Goal: Check status: Check status

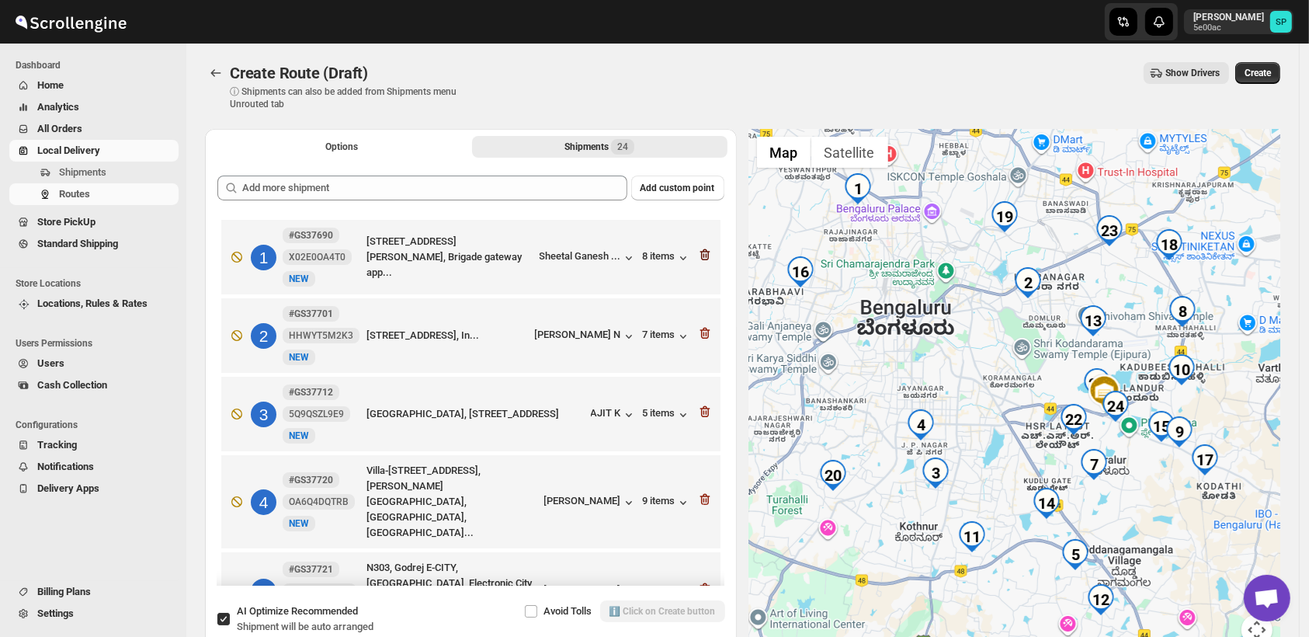
click at [702, 251] on icon "button" at bounding box center [704, 255] width 10 height 12
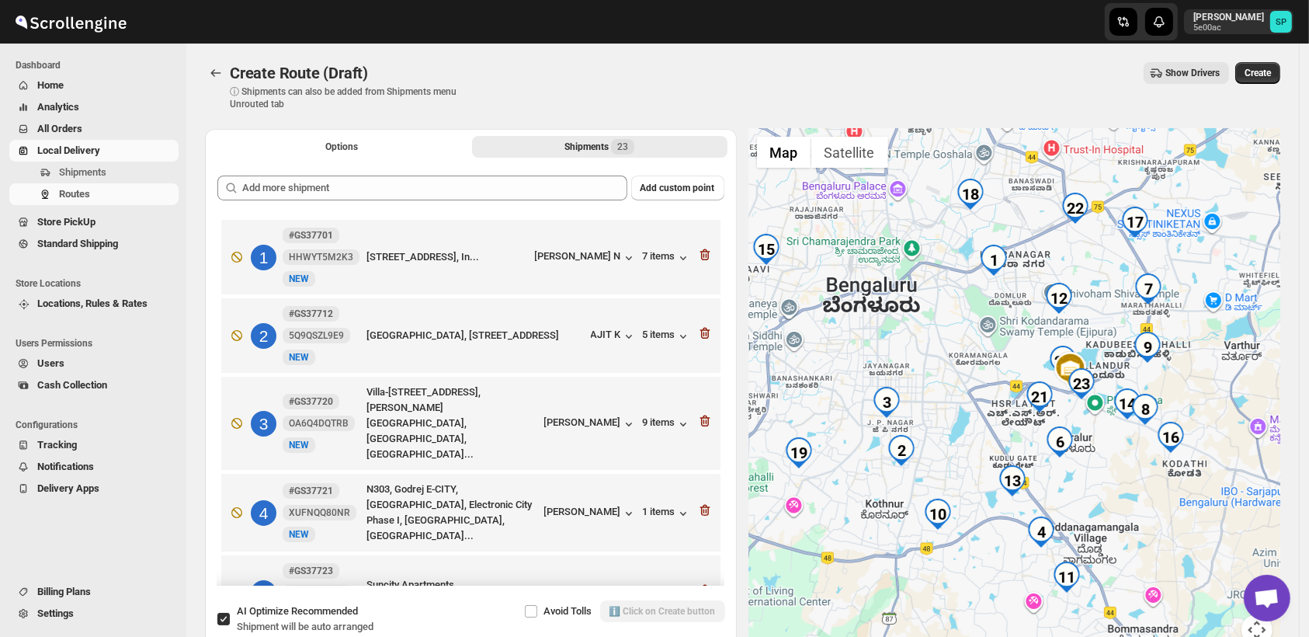
click at [702, 251] on icon "button" at bounding box center [704, 255] width 10 height 12
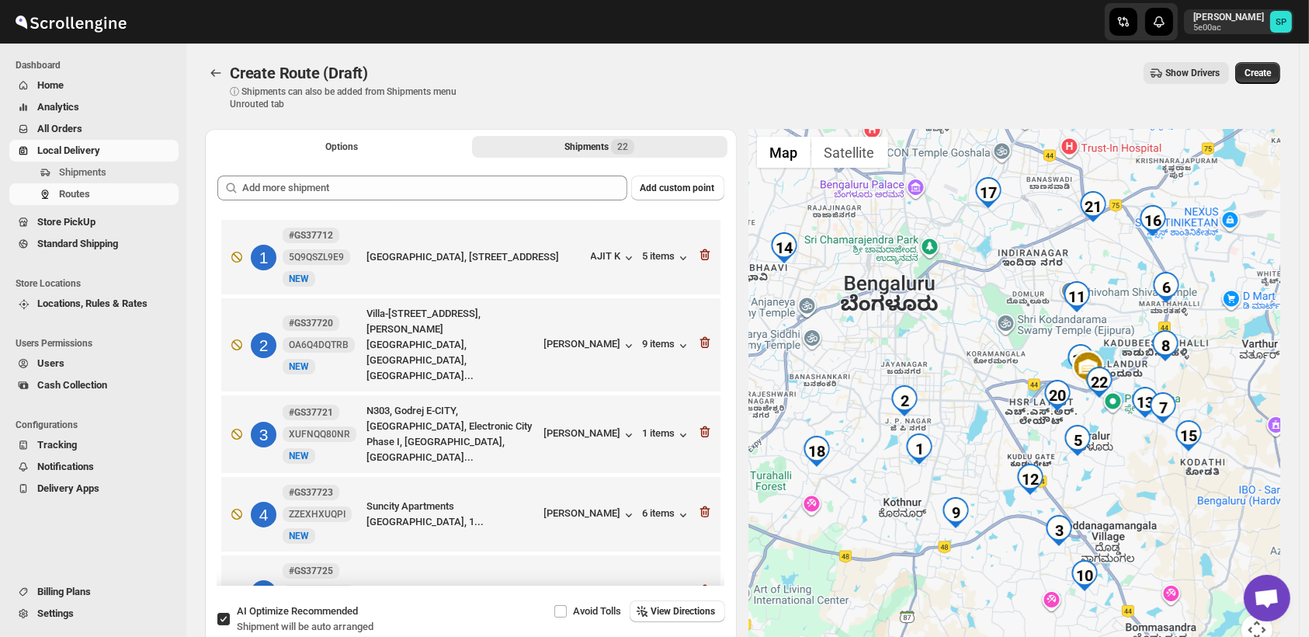
click at [702, 251] on icon "button" at bounding box center [704, 255] width 10 height 12
click at [702, 337] on icon "button" at bounding box center [704, 343] width 10 height 12
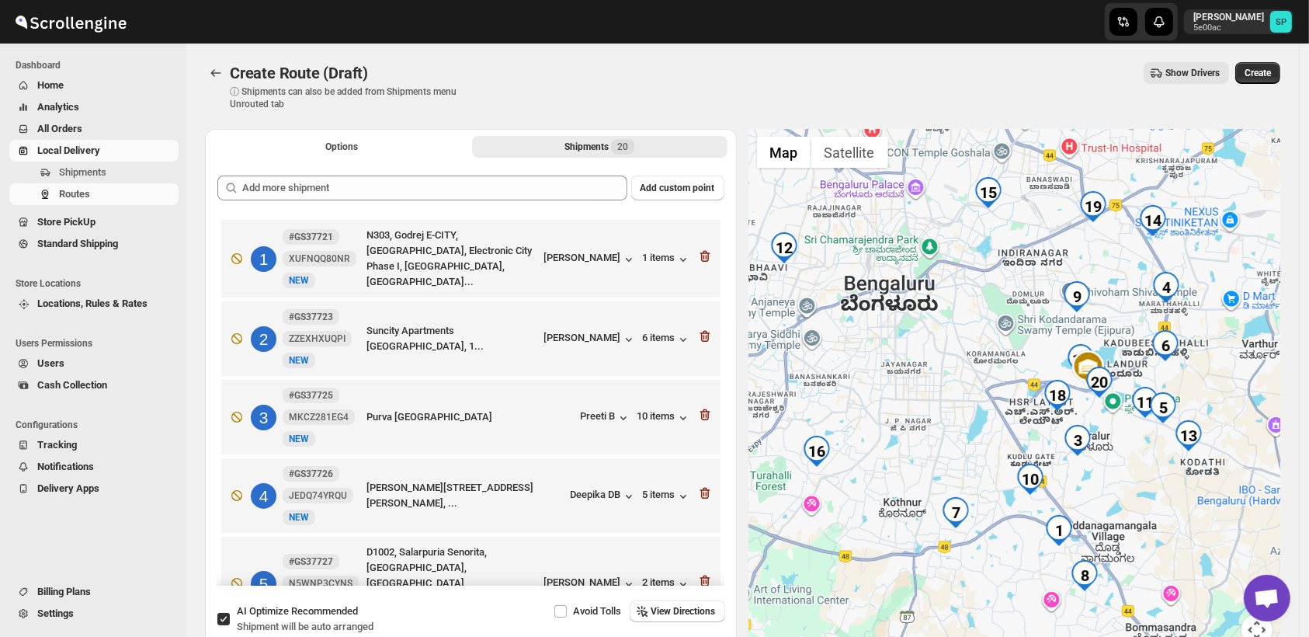
click at [702, 251] on icon "button" at bounding box center [704, 257] width 10 height 12
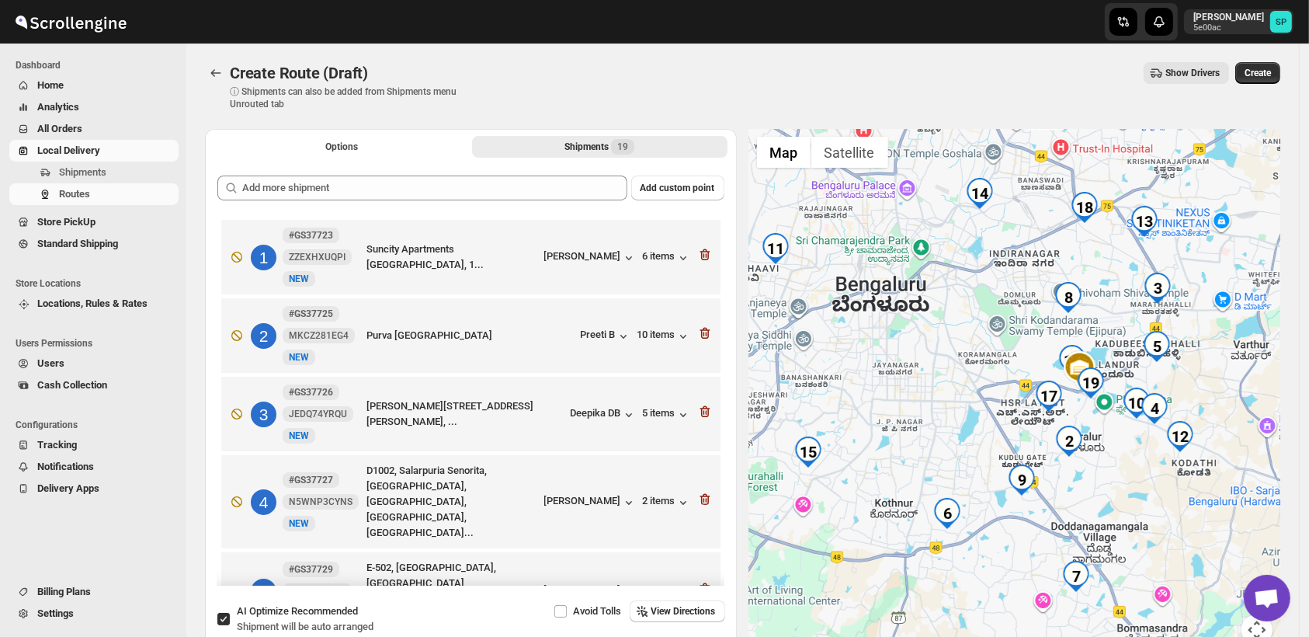
click at [702, 251] on icon "button" at bounding box center [704, 255] width 10 height 12
click at [702, 328] on icon "button" at bounding box center [704, 334] width 10 height 12
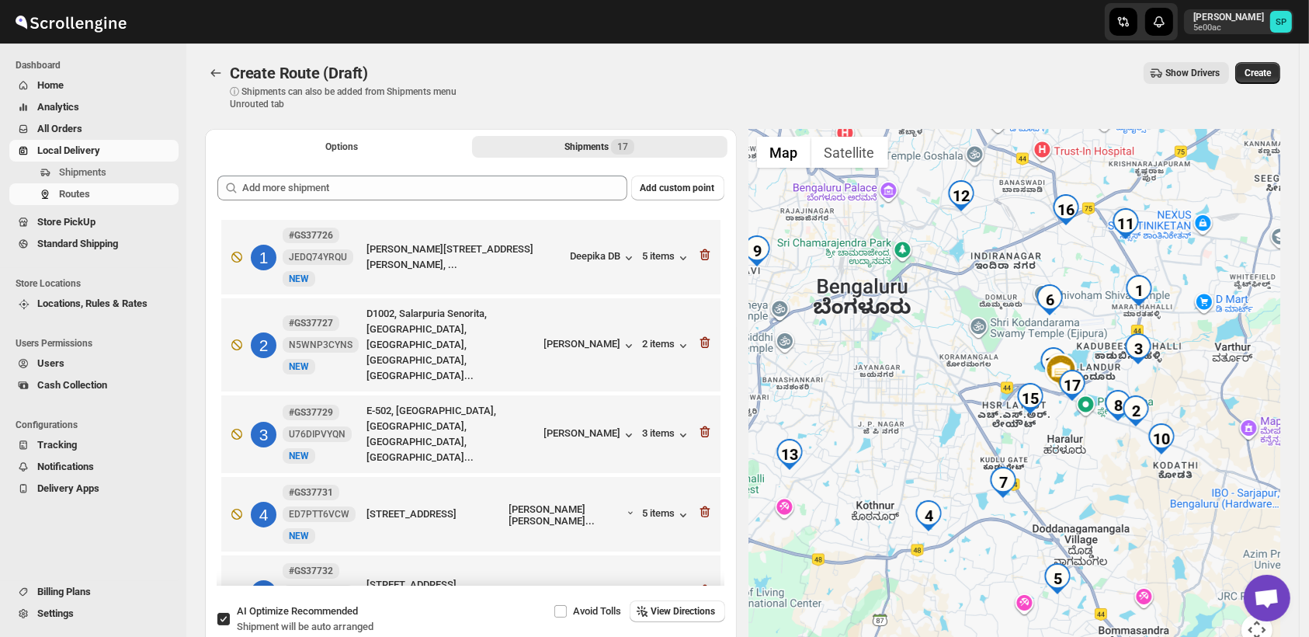
click at [702, 251] on icon "button" at bounding box center [704, 255] width 10 height 12
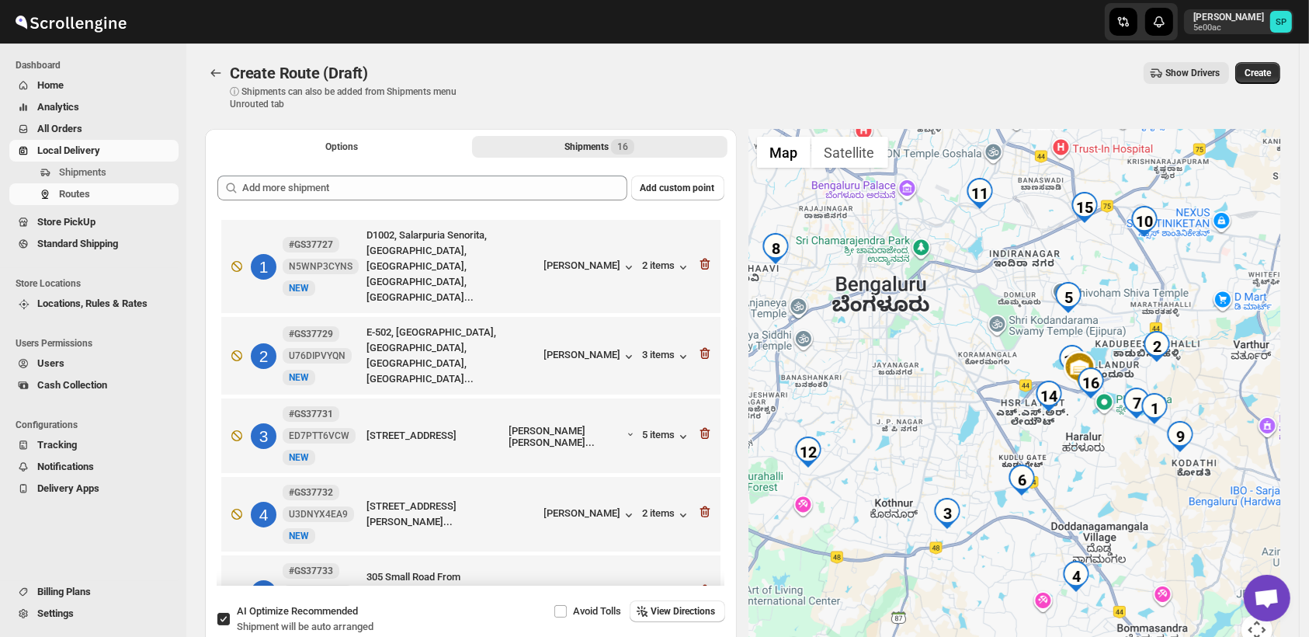
click at [702, 258] on icon "button" at bounding box center [704, 264] width 10 height 12
click at [702, 348] on icon "button" at bounding box center [704, 354] width 10 height 12
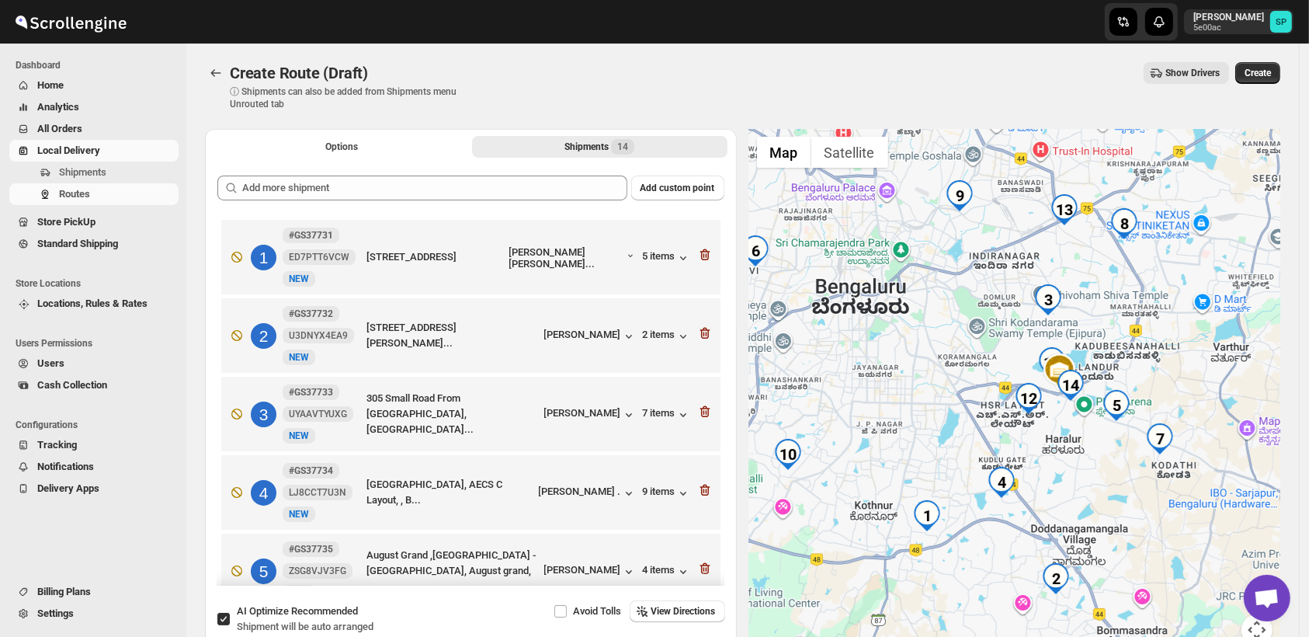
click at [702, 251] on icon "button" at bounding box center [704, 255] width 10 height 12
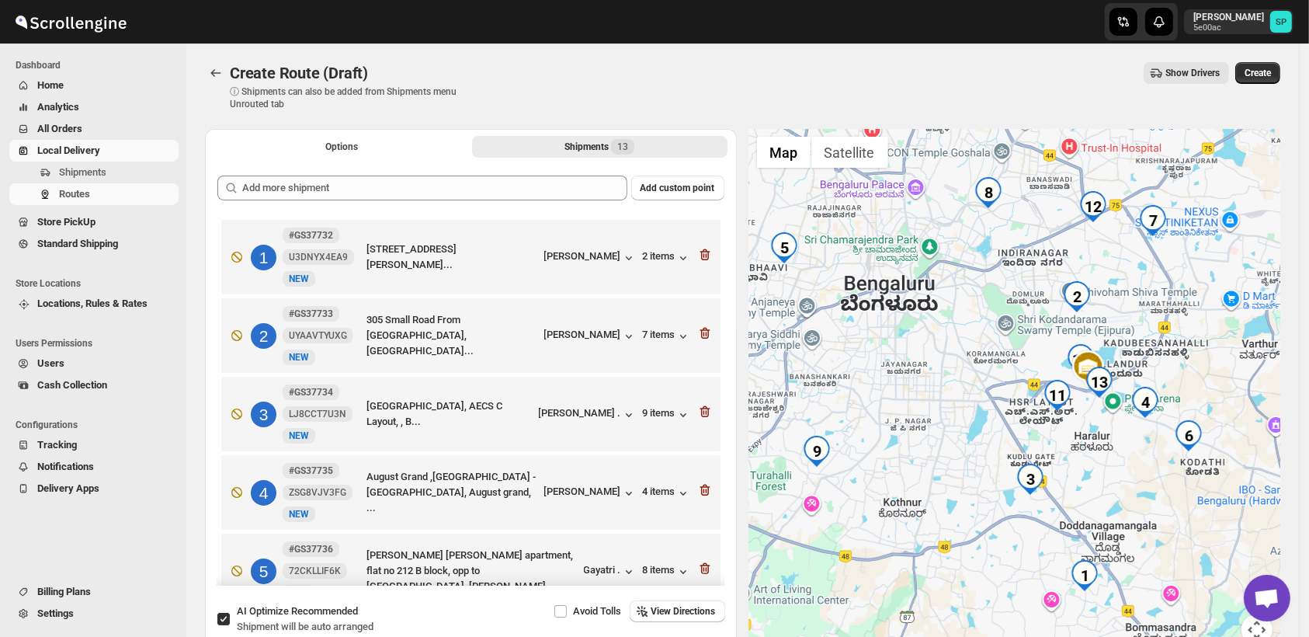
click at [702, 251] on icon "button" at bounding box center [704, 255] width 10 height 12
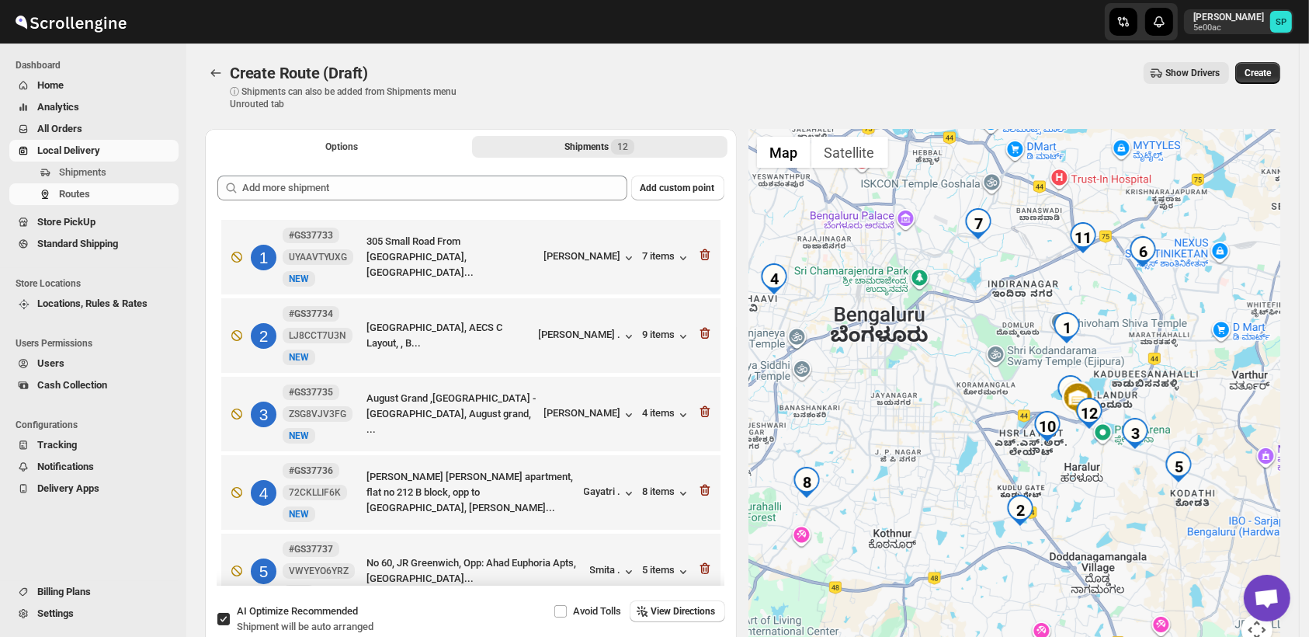
click at [702, 251] on icon "button" at bounding box center [704, 255] width 10 height 12
click at [702, 328] on icon "button" at bounding box center [704, 334] width 10 height 12
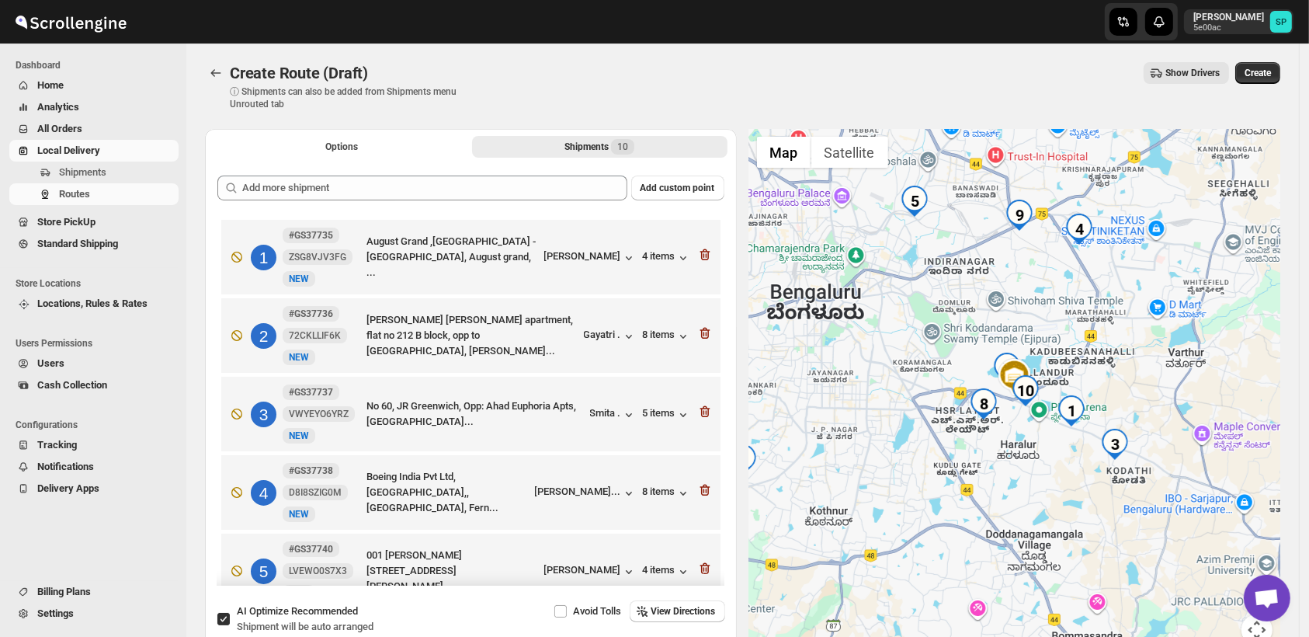
click at [702, 251] on icon "button" at bounding box center [704, 255] width 10 height 12
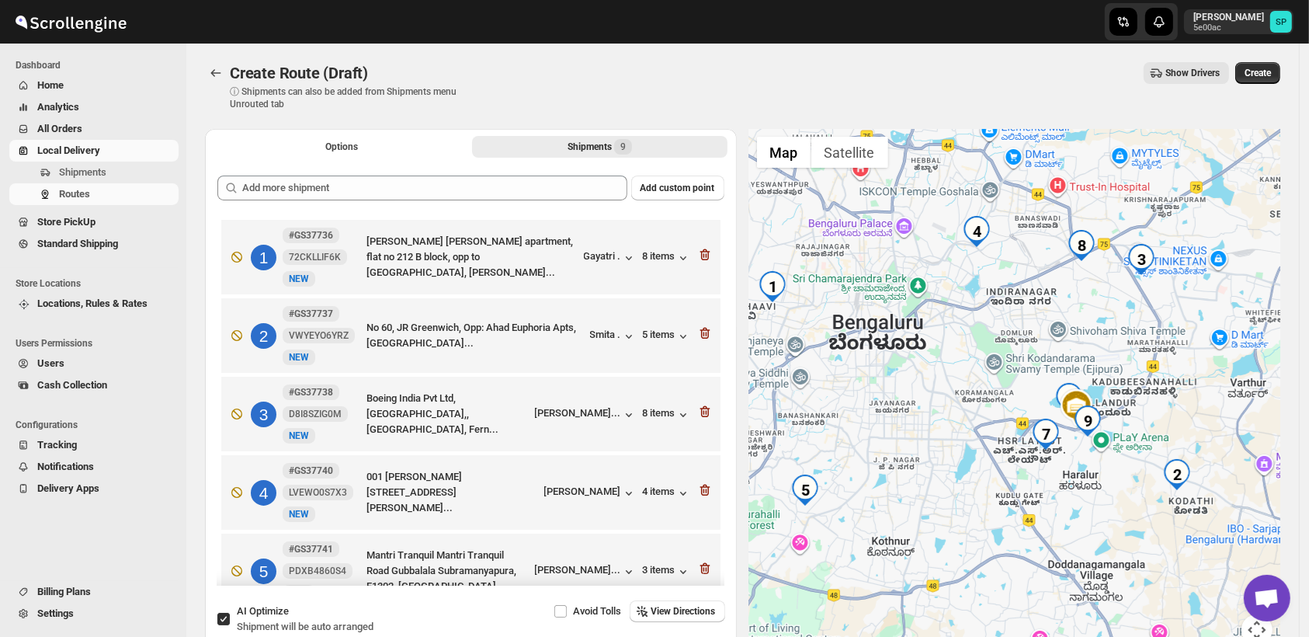
click at [702, 251] on icon "button" at bounding box center [704, 255] width 10 height 12
click at [702, 328] on icon "button" at bounding box center [704, 334] width 10 height 12
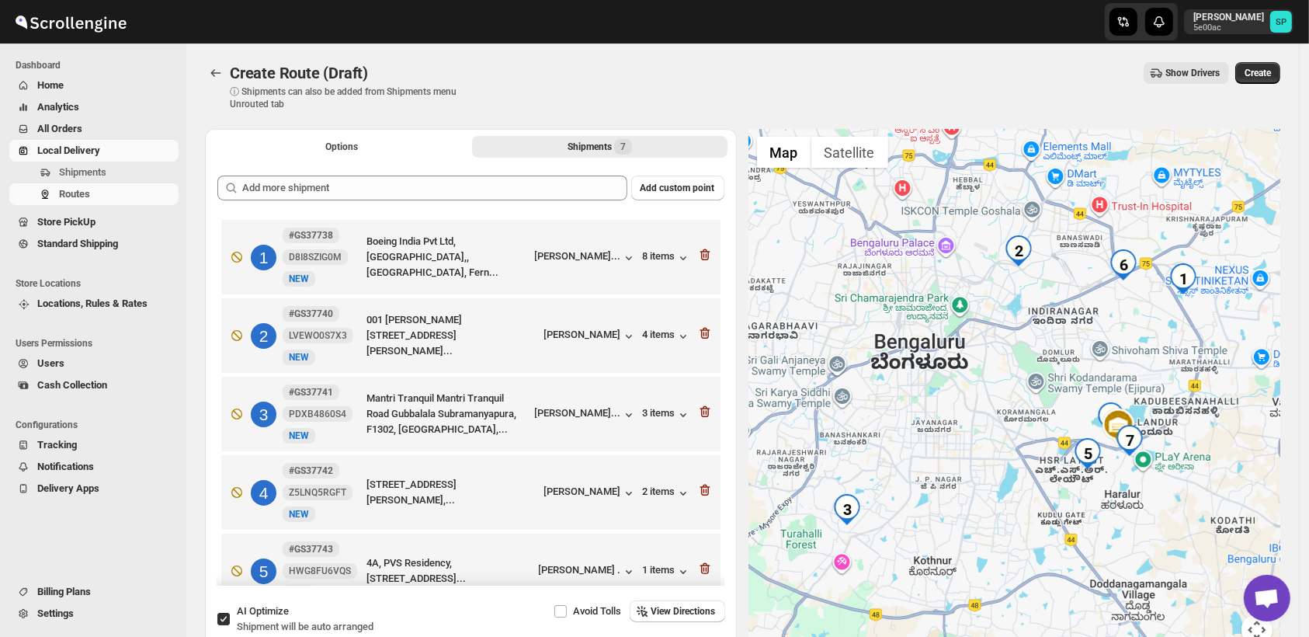
click at [702, 251] on icon "button" at bounding box center [704, 255] width 10 height 12
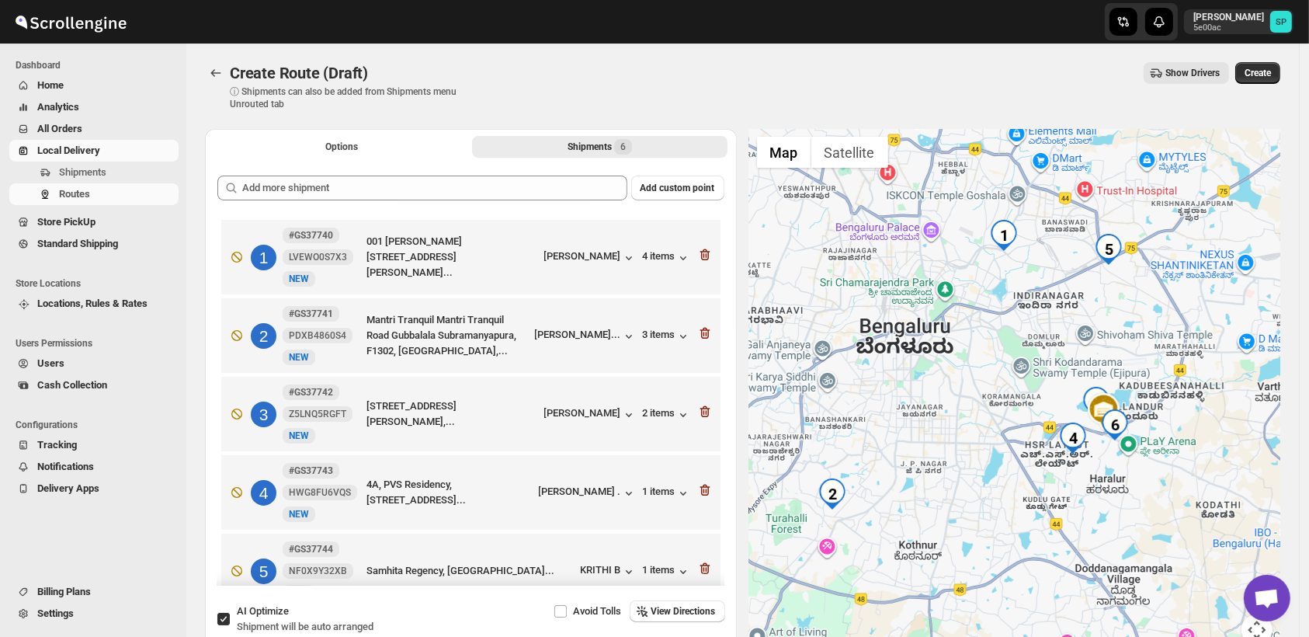
click at [702, 251] on icon "button" at bounding box center [704, 255] width 10 height 12
click at [702, 328] on icon "button" at bounding box center [704, 334] width 10 height 12
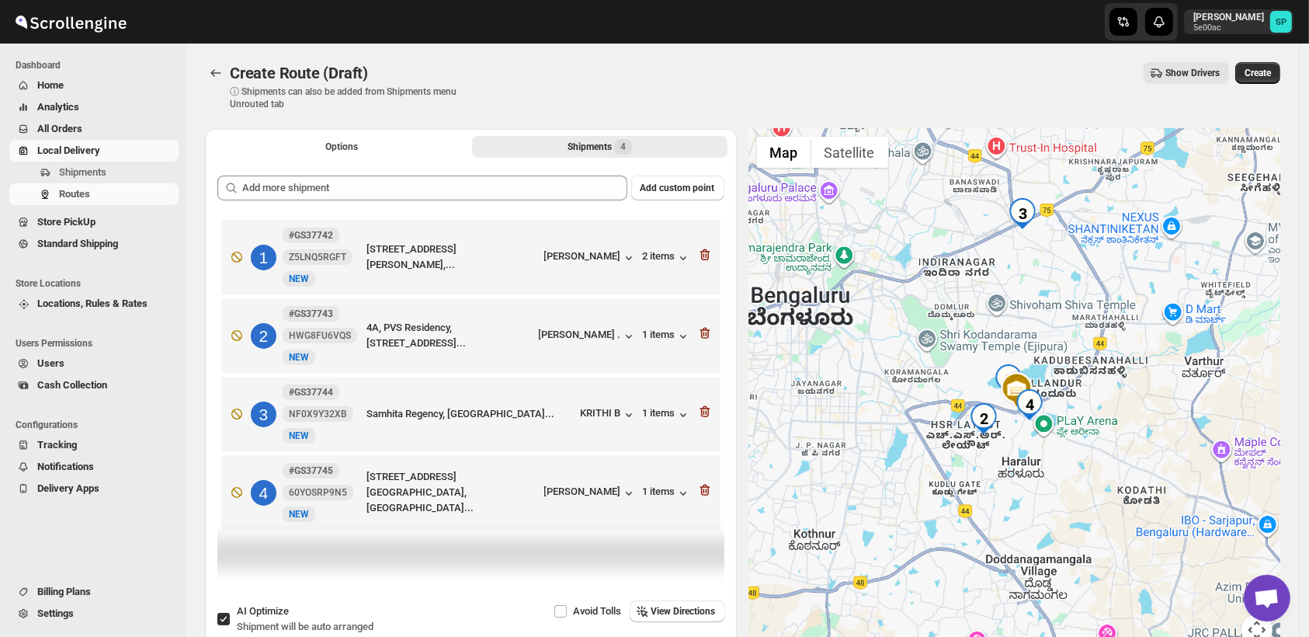
click at [702, 251] on icon "button" at bounding box center [705, 255] width 16 height 16
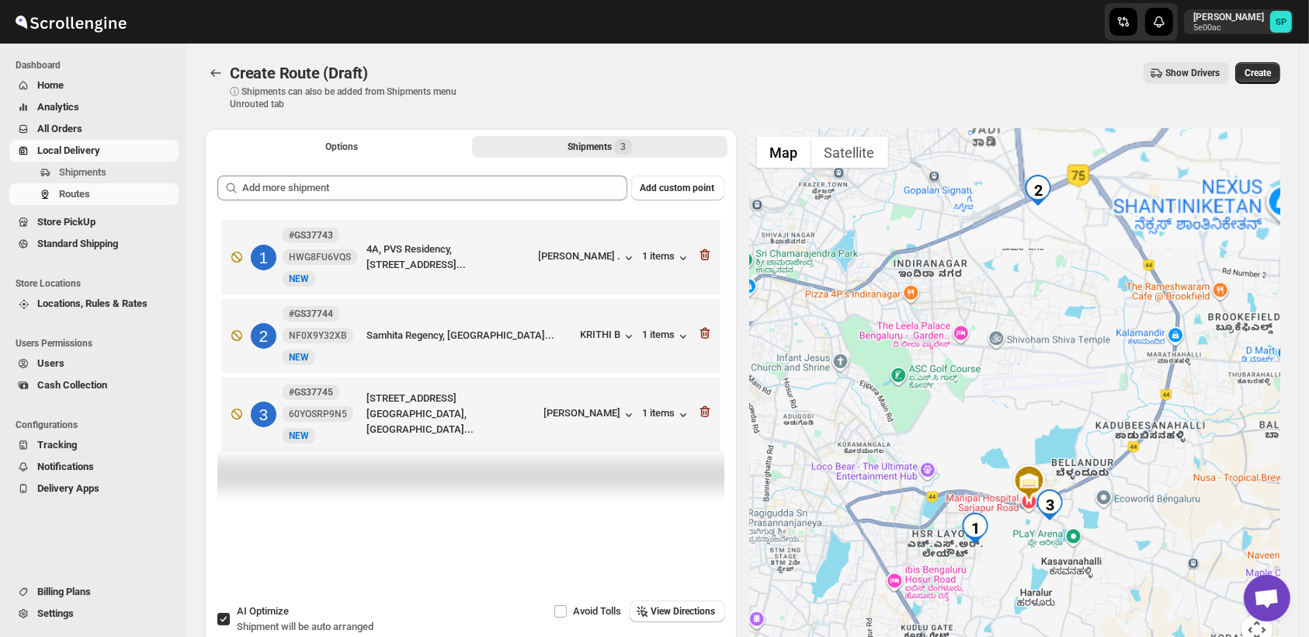
click at [702, 251] on icon "button" at bounding box center [705, 255] width 16 height 16
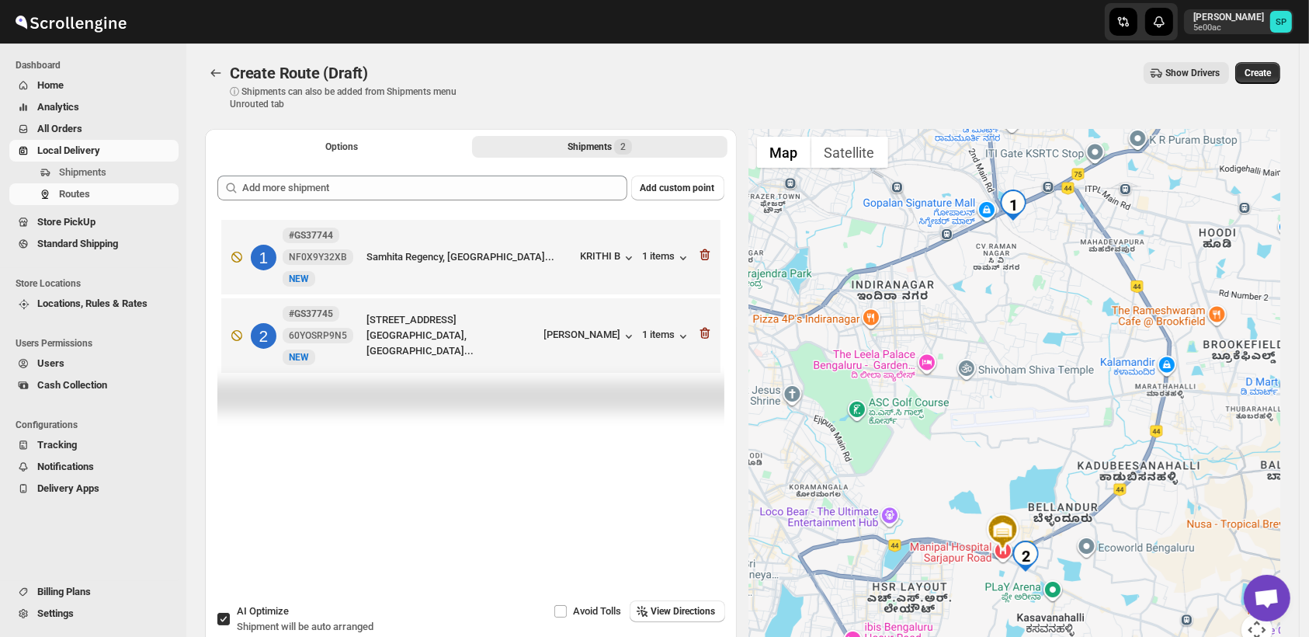
click at [702, 251] on icon "button" at bounding box center [705, 255] width 16 height 16
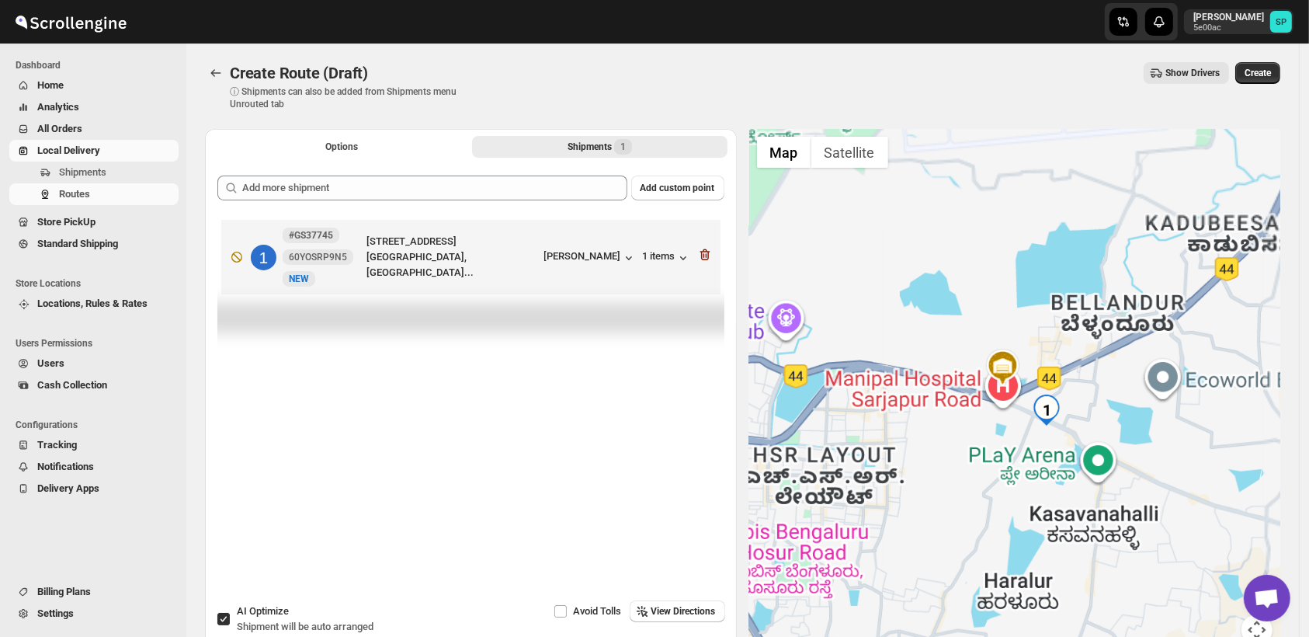
click at [702, 251] on icon "button" at bounding box center [705, 255] width 16 height 16
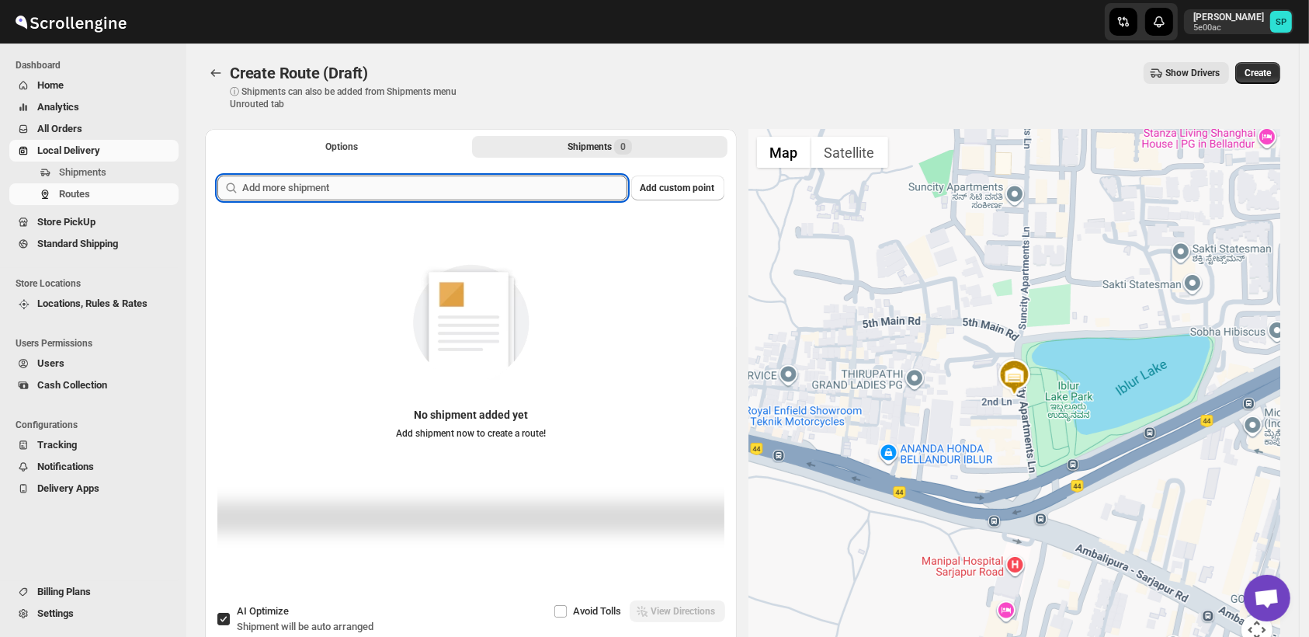
click at [483, 188] on input "text" at bounding box center [434, 187] width 385 height 25
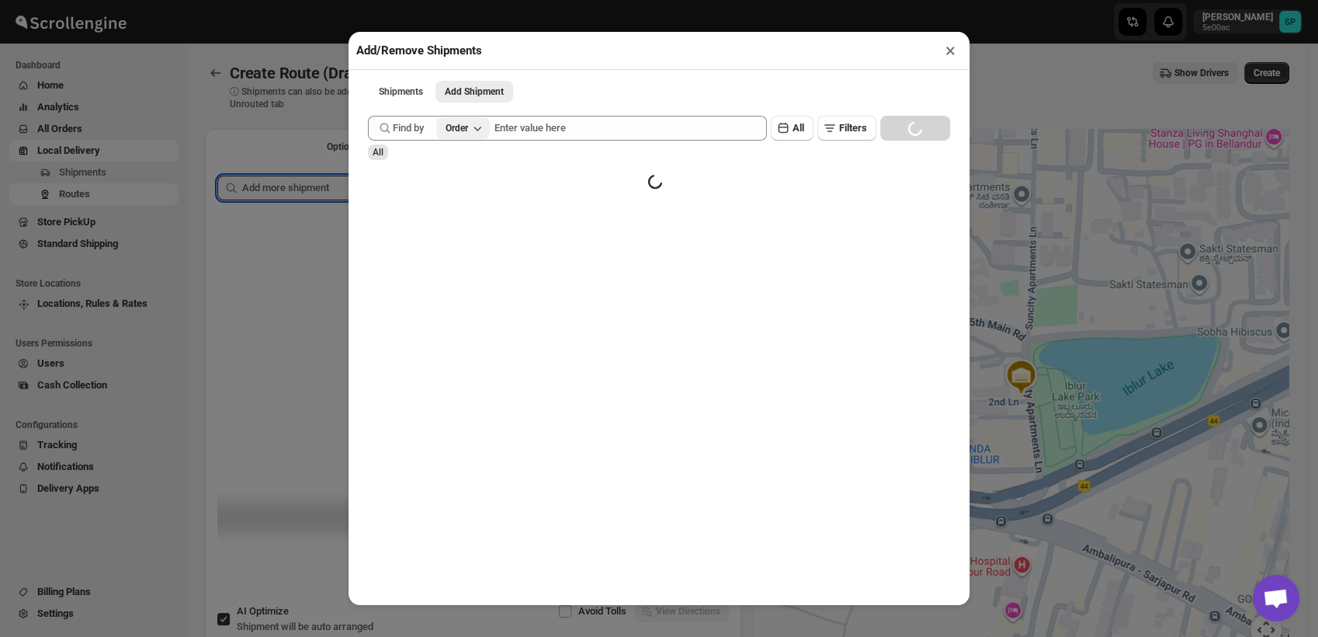
click at [468, 134] on div "Order" at bounding box center [457, 128] width 23 height 12
click at [855, 127] on button "Filters" at bounding box center [846, 128] width 59 height 25
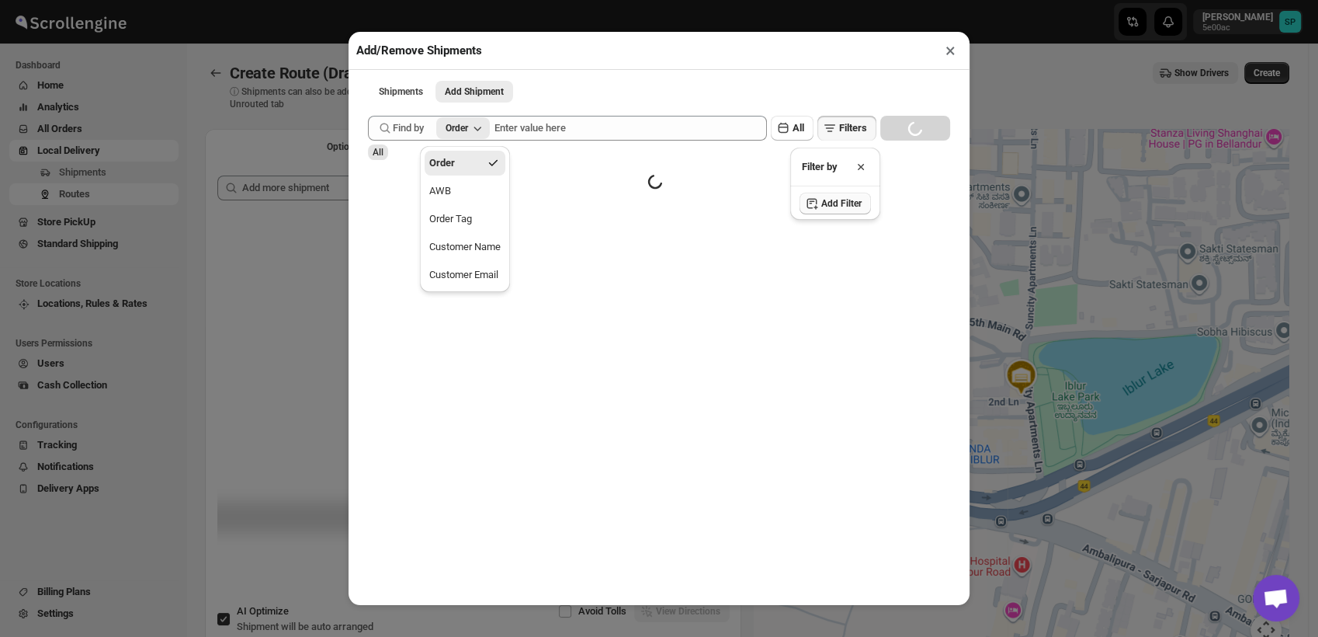
click at [841, 207] on span "Add Filter" at bounding box center [841, 203] width 40 height 12
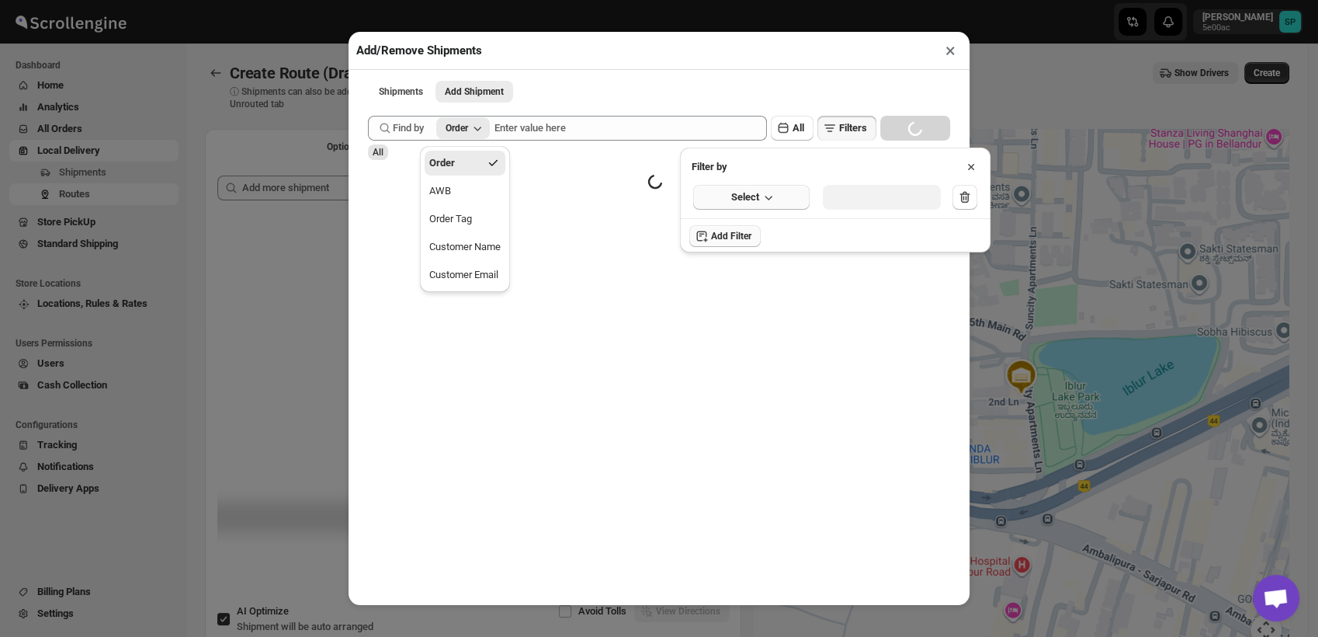
click at [742, 199] on span "Select" at bounding box center [745, 197] width 28 height 16
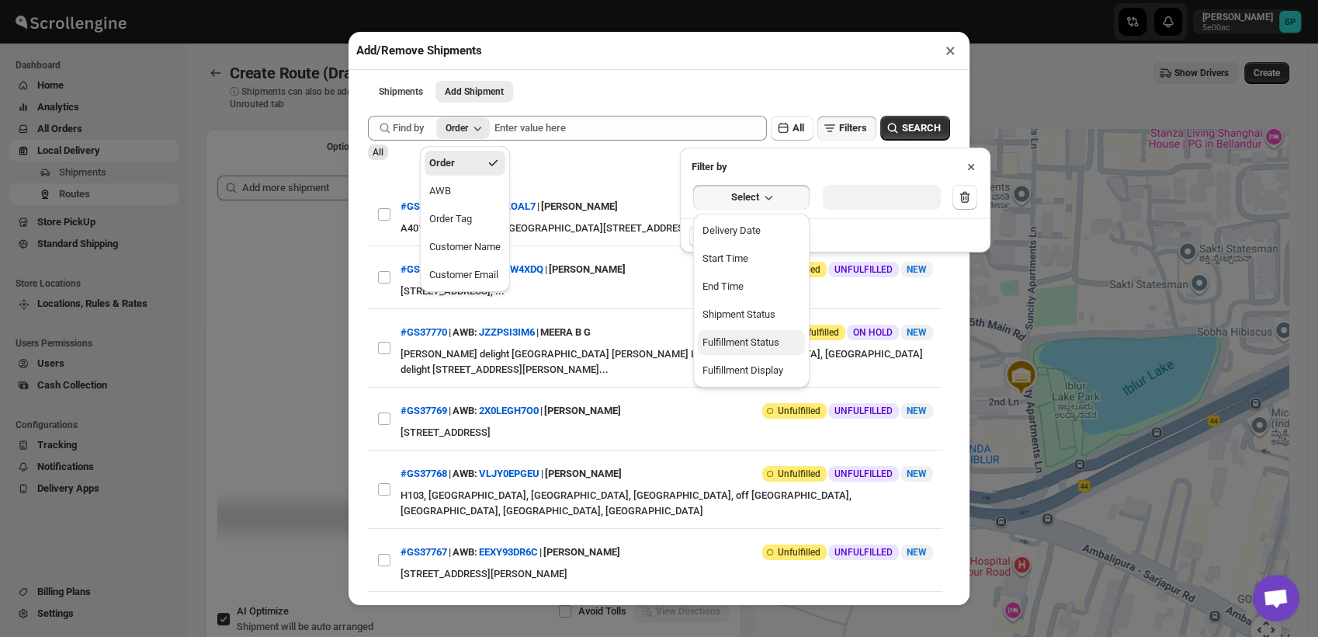
click at [760, 341] on div "Fulfillment Status" at bounding box center [740, 343] width 77 height 16
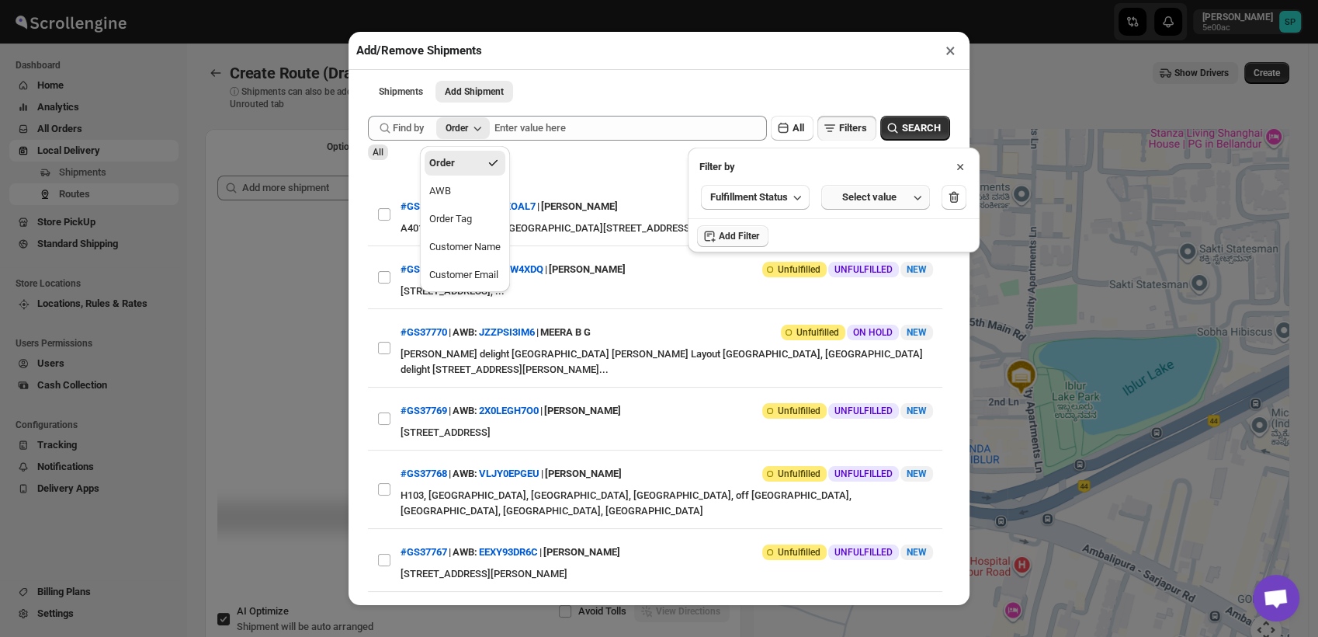
click at [859, 201] on div "Select value" at bounding box center [870, 197] width 78 height 16
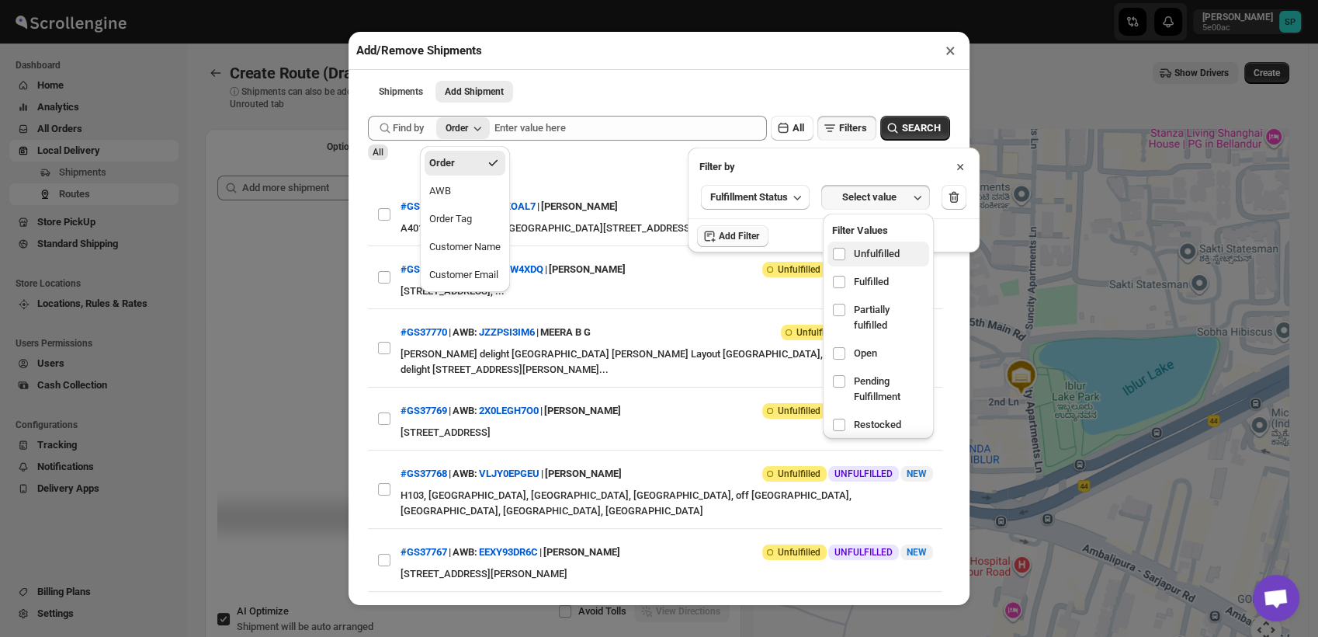
click at [879, 262] on label "Unfulfilled" at bounding box center [878, 253] width 102 height 25
click at [845, 260] on input "checkbox" at bounding box center [839, 254] width 12 height 12
checkbox input "true"
click at [903, 134] on span "SEARCH" at bounding box center [921, 128] width 39 height 16
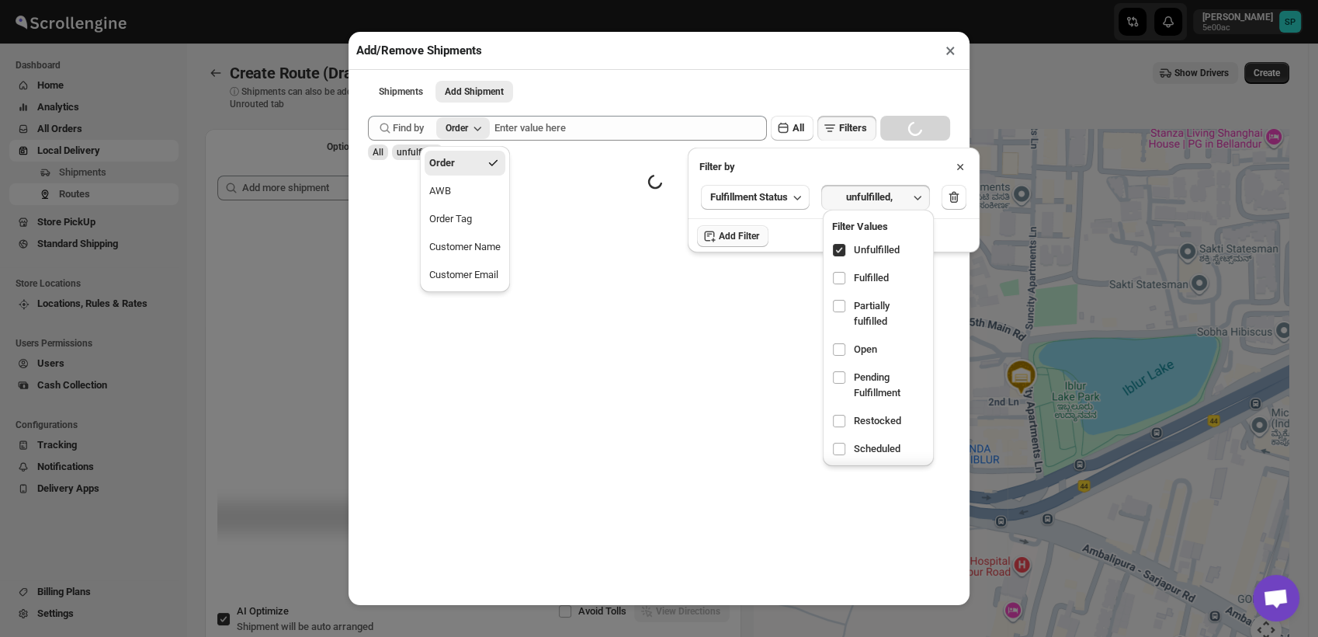
click at [446, 162] on div "Order" at bounding box center [442, 163] width 26 height 16
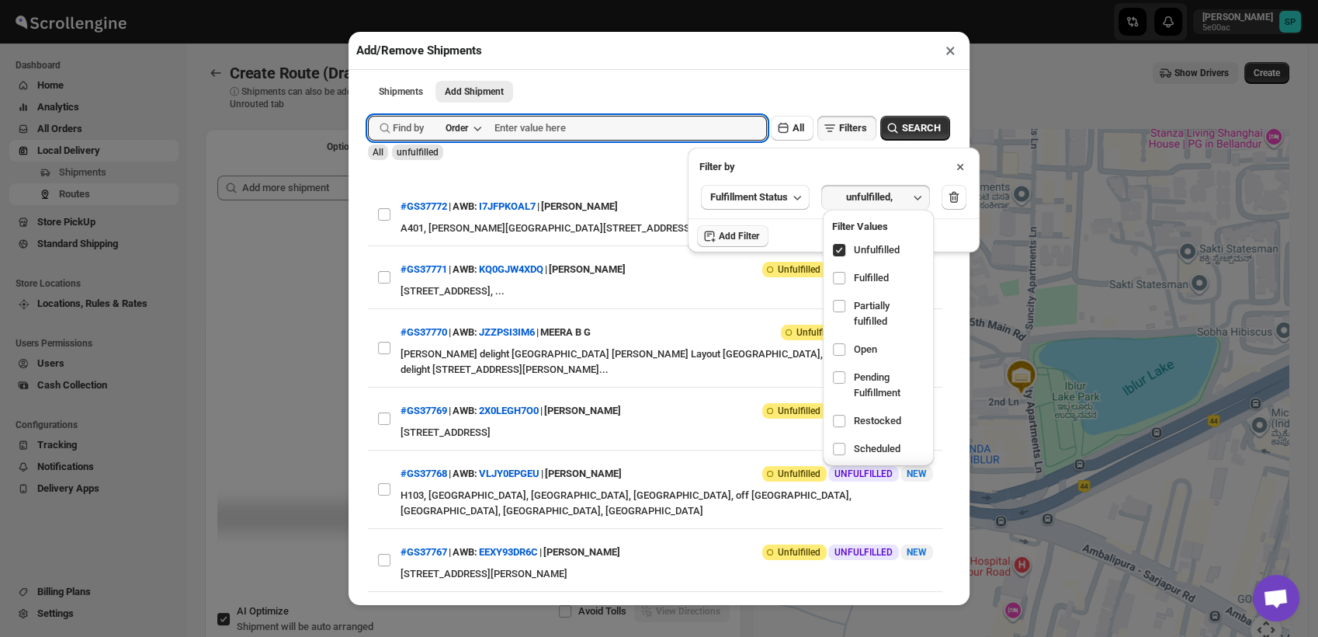
click at [962, 167] on icon at bounding box center [960, 167] width 16 height 16
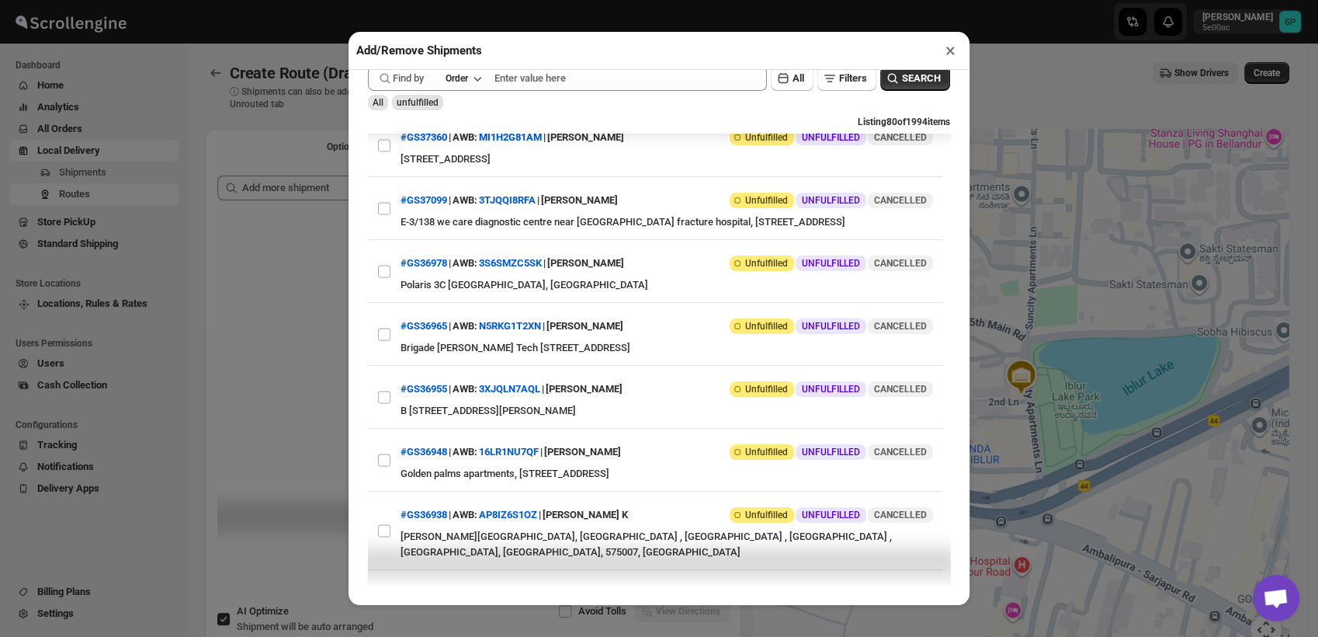
scroll to position [2824, 0]
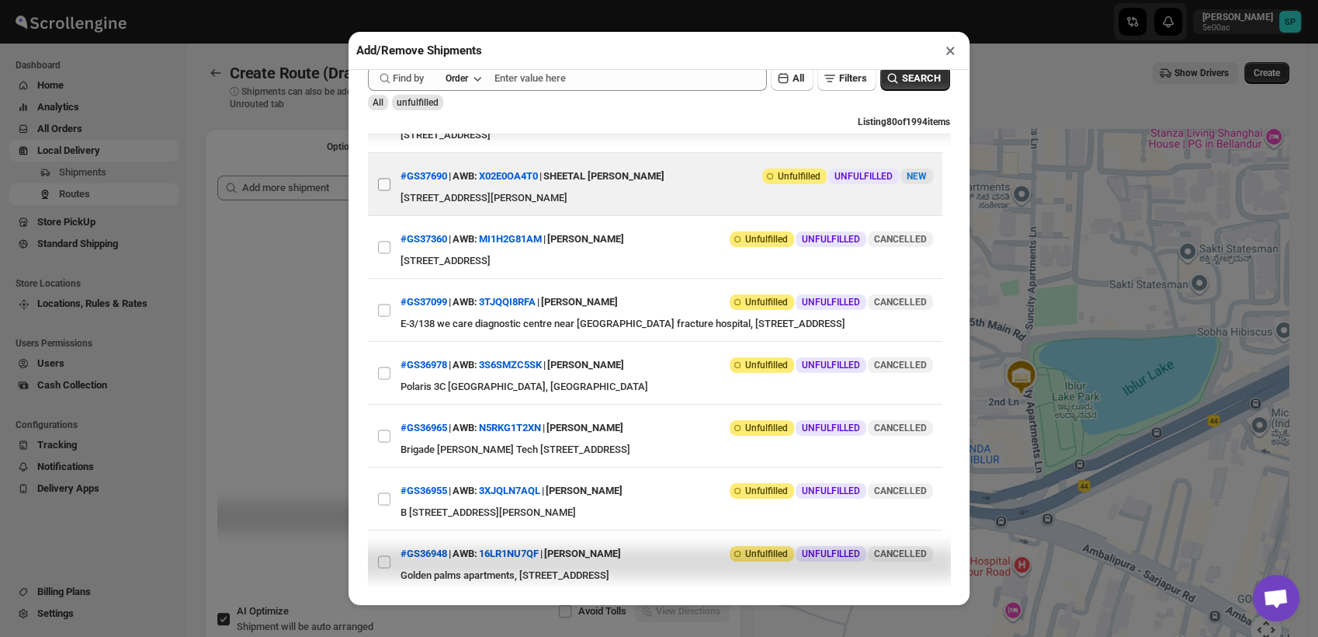
click at [386, 190] on input "View details for 68be7e0b460e7d7809209c11" at bounding box center [384, 184] width 12 height 12
checkbox input "true"
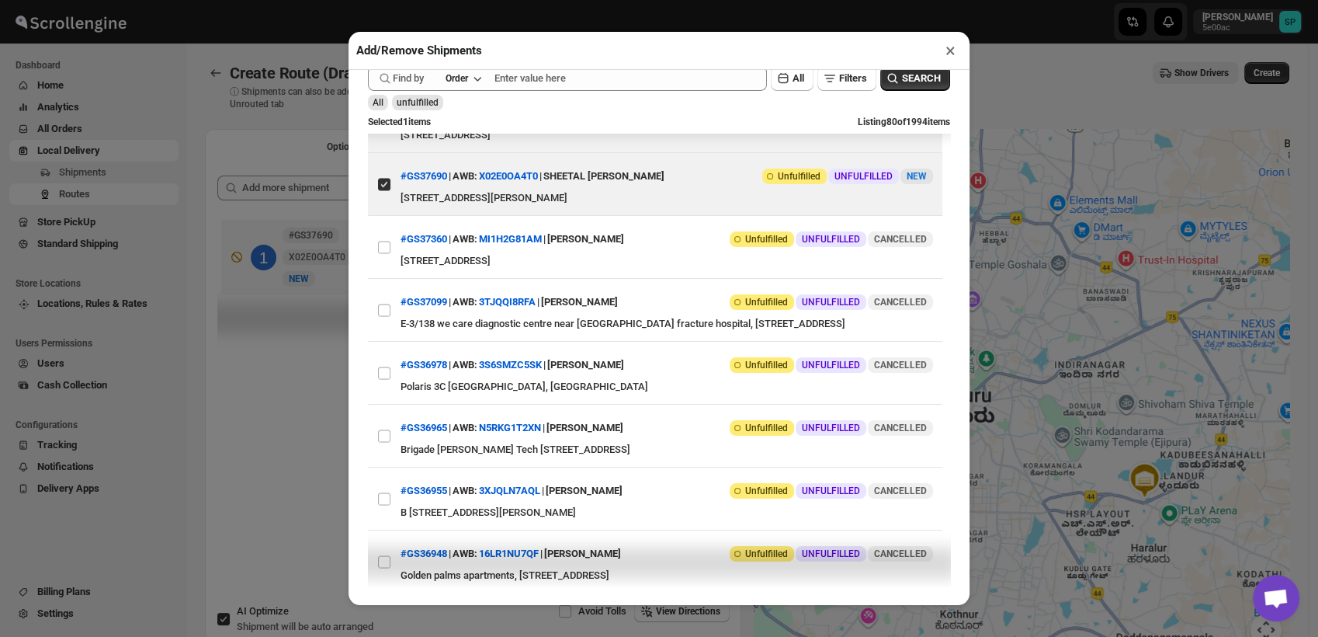
click at [380, 127] on input "View details for 68bed9ff460e7d780920a1e2" at bounding box center [384, 121] width 12 height 12
checkbox input "true"
click at [388, 64] on input "View details for 68bfd11c460e7d780920b1a7" at bounding box center [384, 58] width 12 height 12
checkbox input "true"
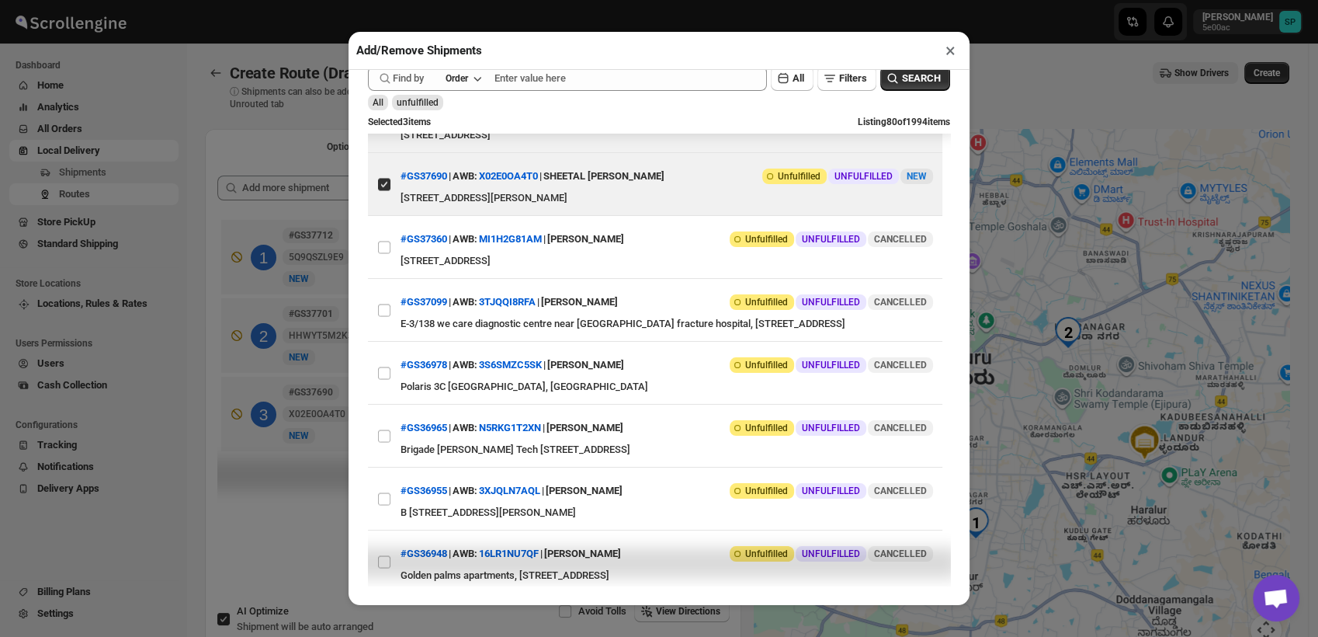
scroll to position [2738, 0]
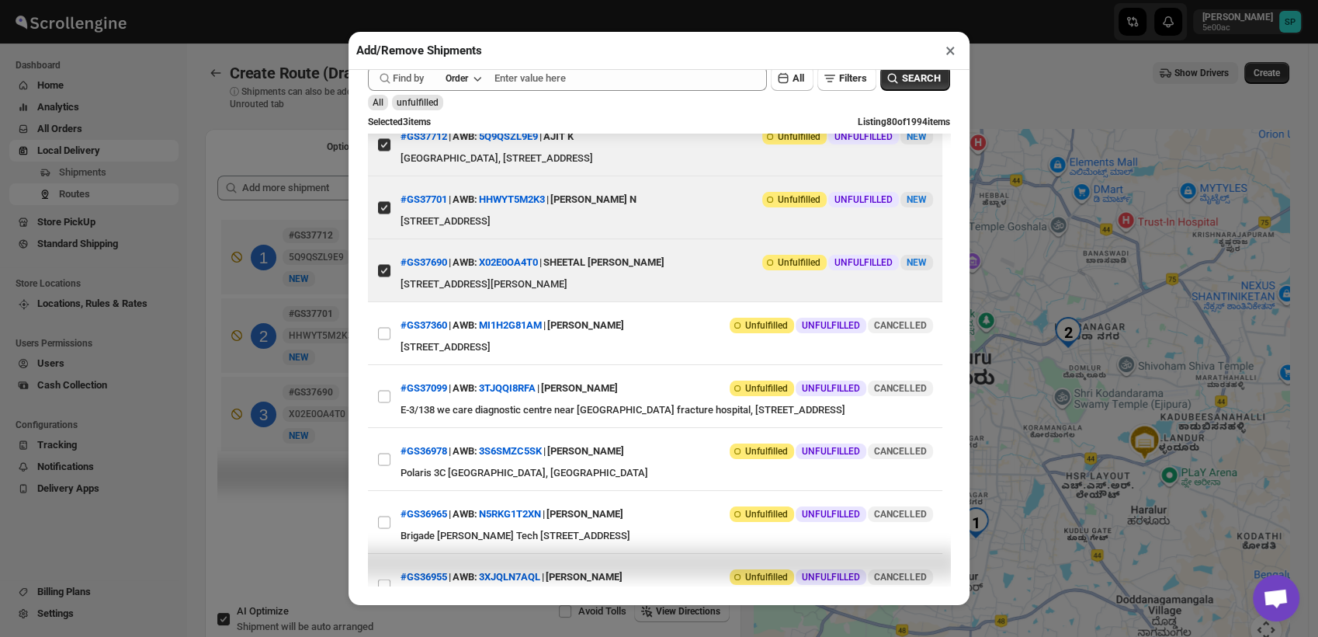
click at [384, 88] on input "View details for 68c035c2460e7d780920b857" at bounding box center [384, 81] width 12 height 12
checkbox input "true"
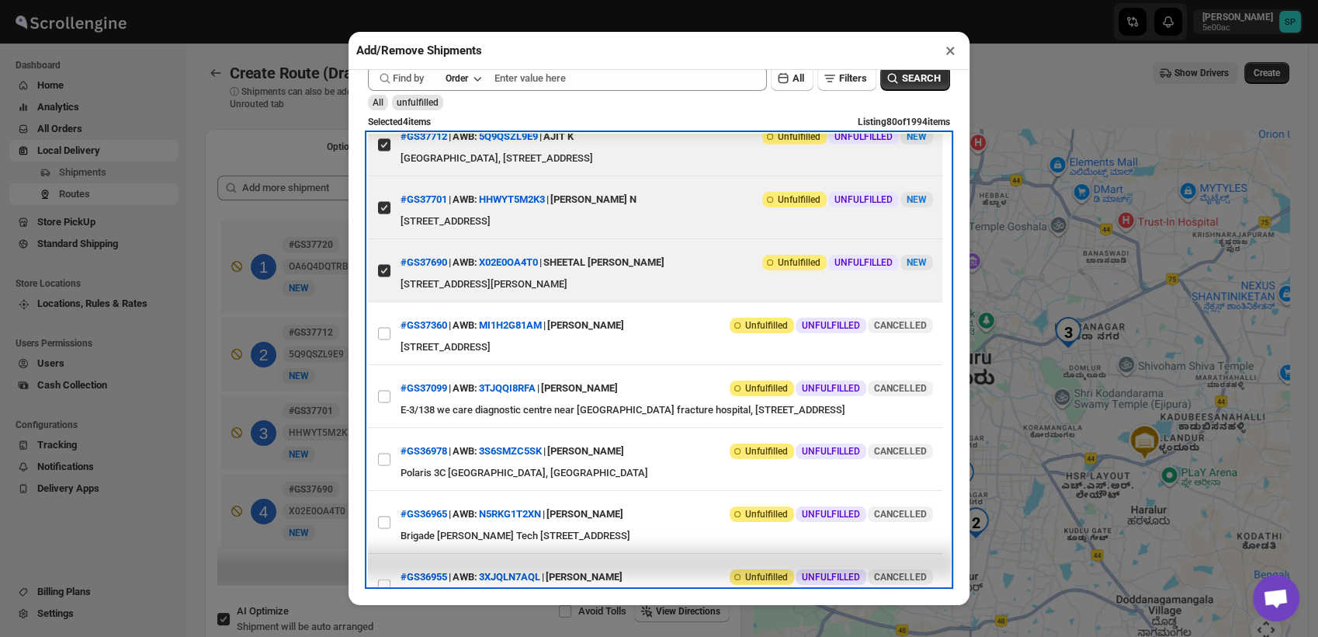
click at [381, 50] on label "View details for 68c03b74460e7d780920b8c9" at bounding box center [384, 11] width 33 height 78
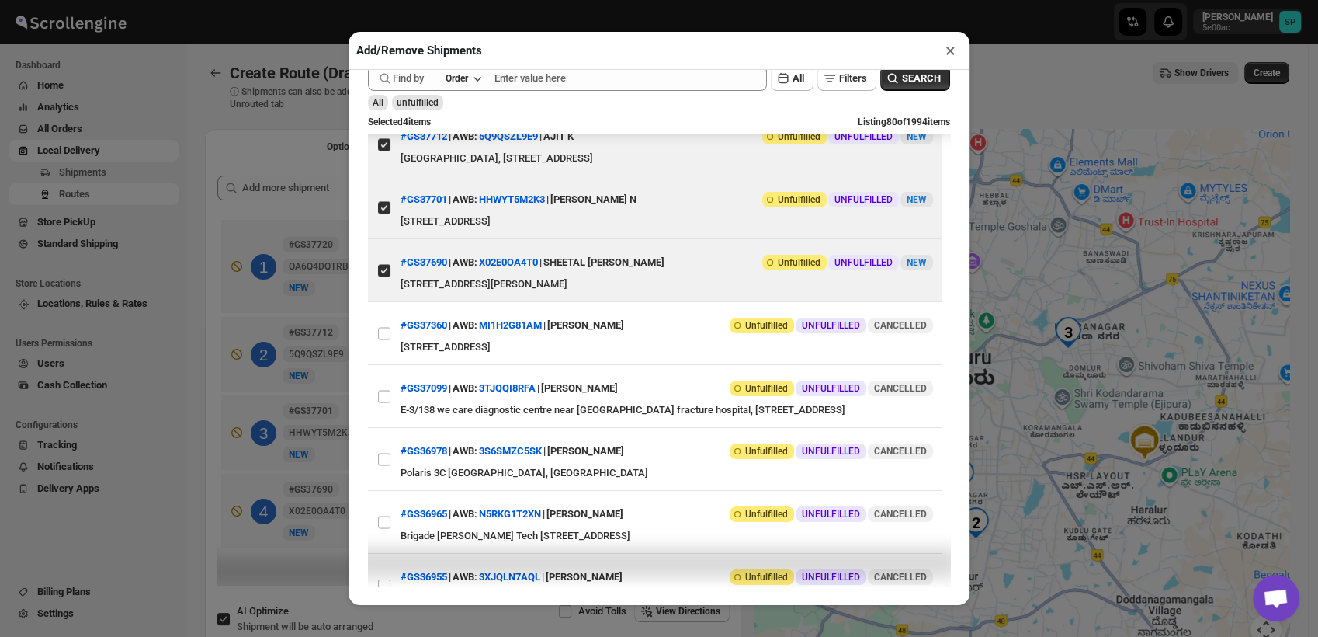
click at [381, 17] on input "View details for 68c03b74460e7d780920b8c9" at bounding box center [384, 11] width 12 height 12
checkbox input "true"
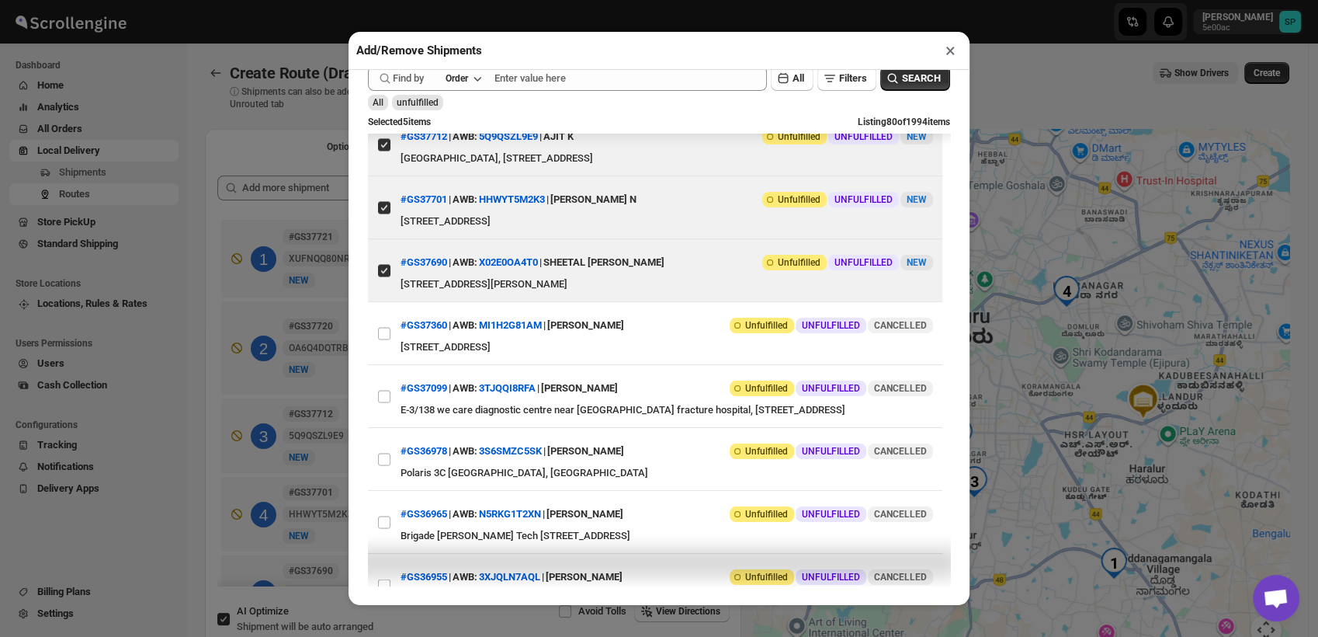
scroll to position [2565, 0]
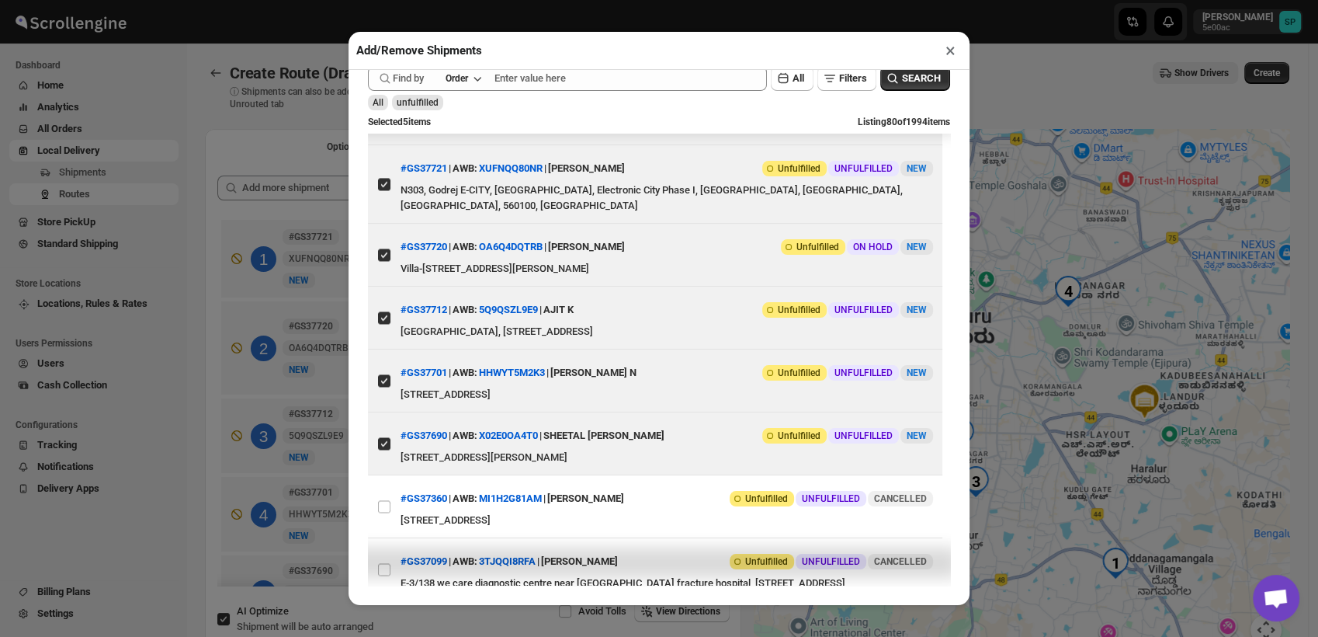
click at [383, 120] on input "View details for 68c047a9460e7d780920b9bd" at bounding box center [384, 113] width 12 height 12
checkbox input "true"
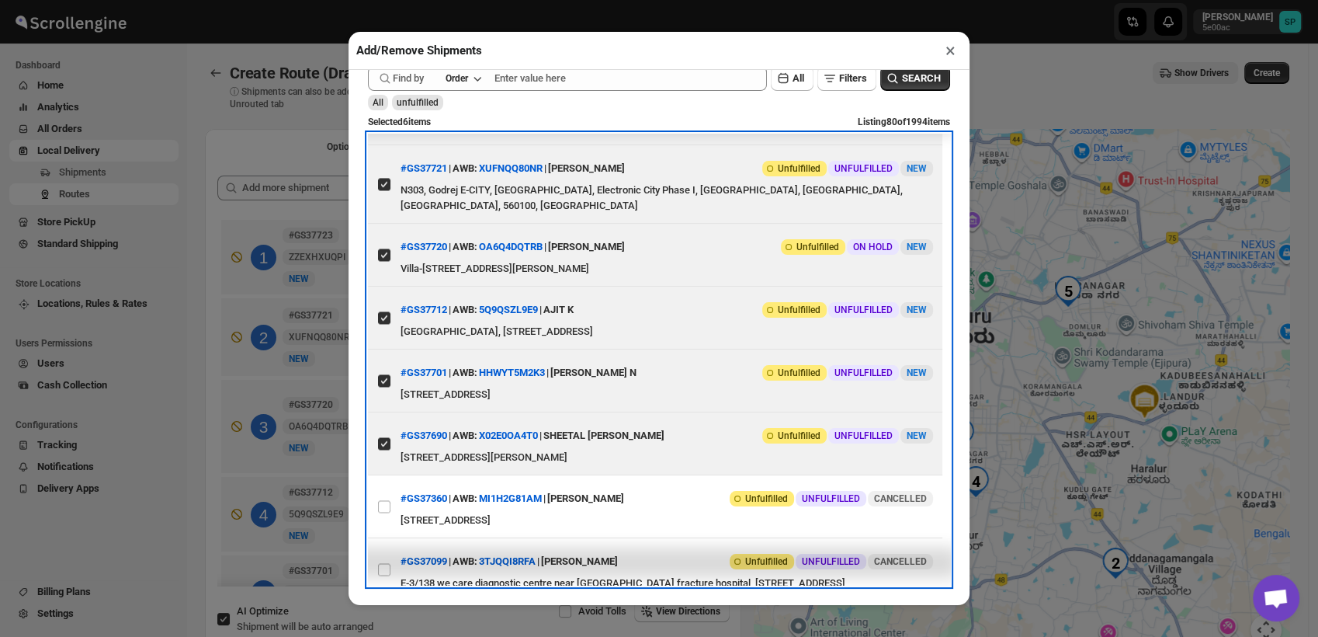
click at [384, 82] on label "View details for 68c0505c460e7d780920ba87" at bounding box center [384, 50] width 33 height 62
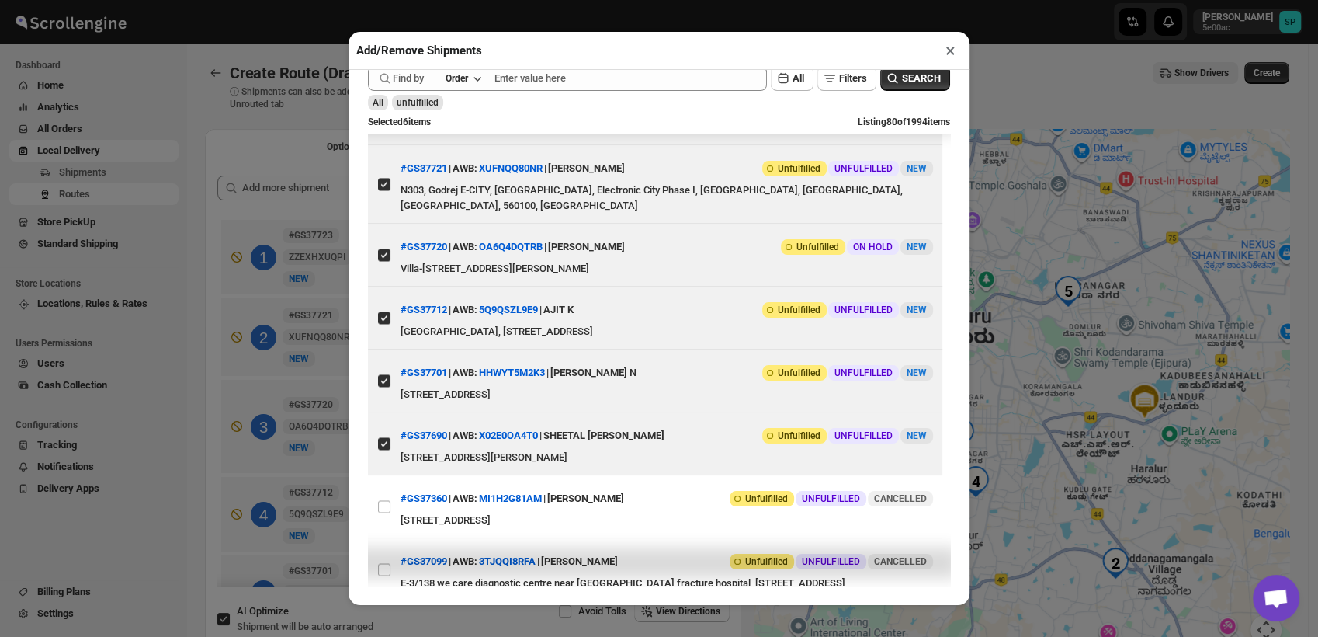
click at [384, 57] on input "View details for 68c0505c460e7d780920ba87" at bounding box center [384, 50] width 12 height 12
checkbox input "true"
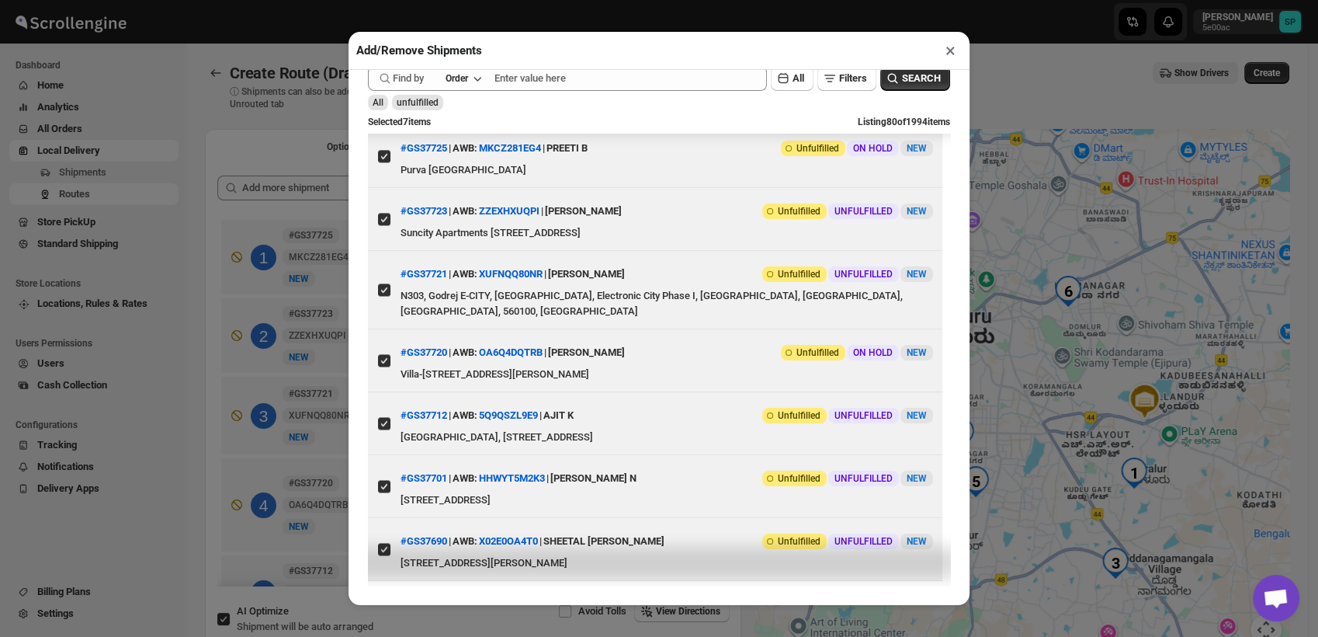
scroll to position [2392, 0]
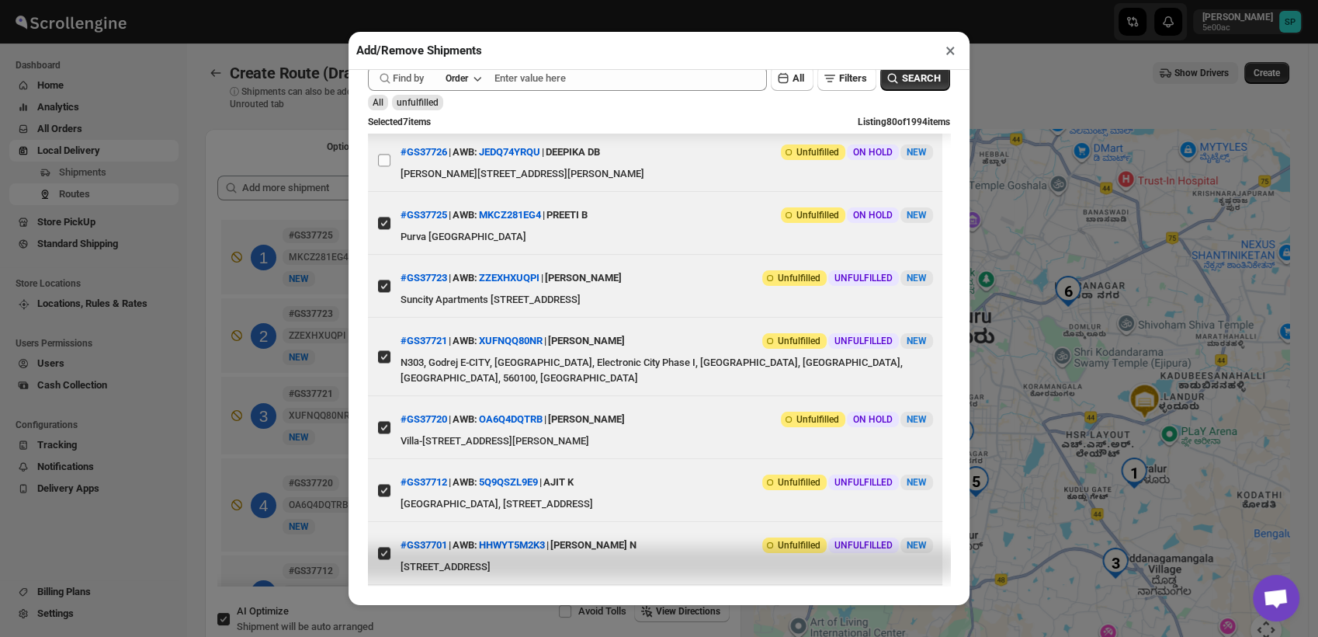
click at [383, 166] on input "View details for 68c05340460e7d780920bab4" at bounding box center [384, 160] width 12 height 12
checkbox input "true"
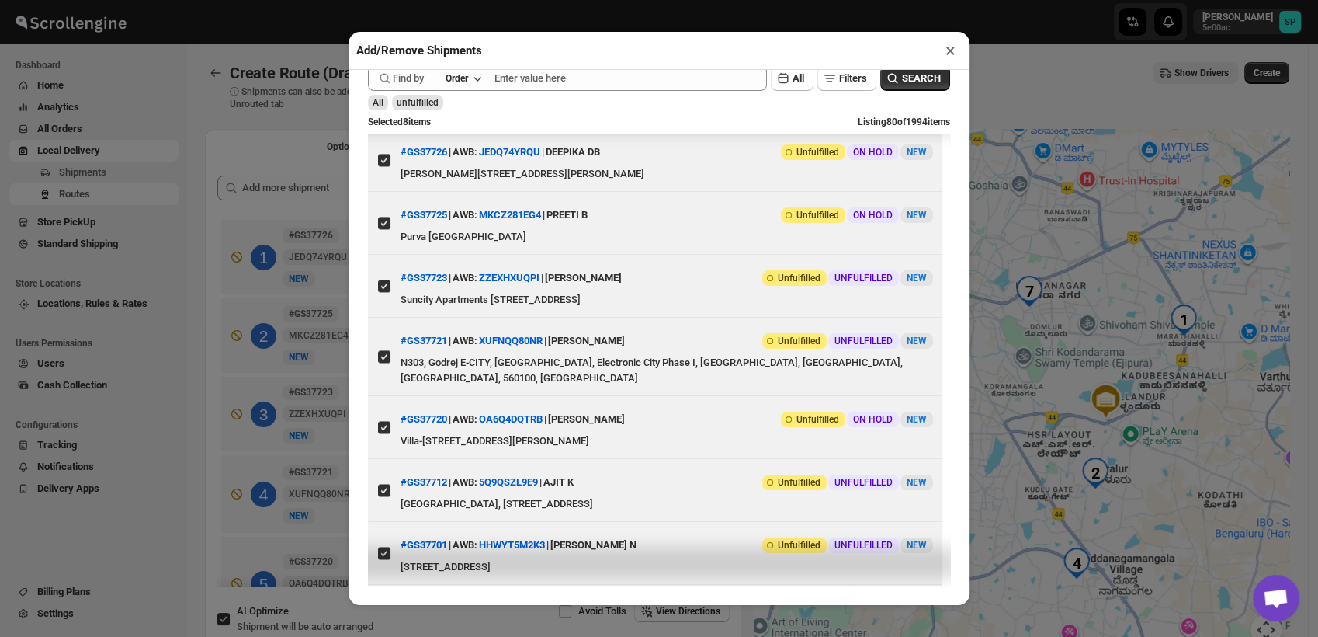
click at [385, 103] on input "View details for 68c0d22f460e7d780920c288" at bounding box center [384, 97] width 12 height 12
checkbox input "true"
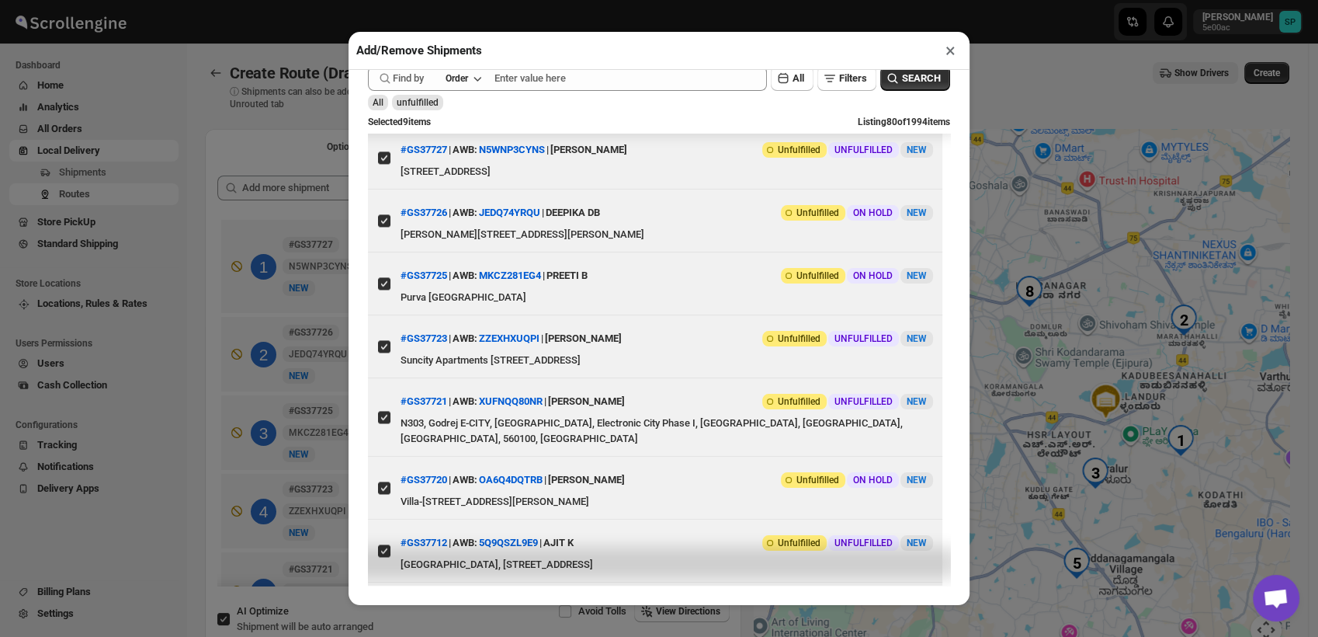
scroll to position [2306, 0]
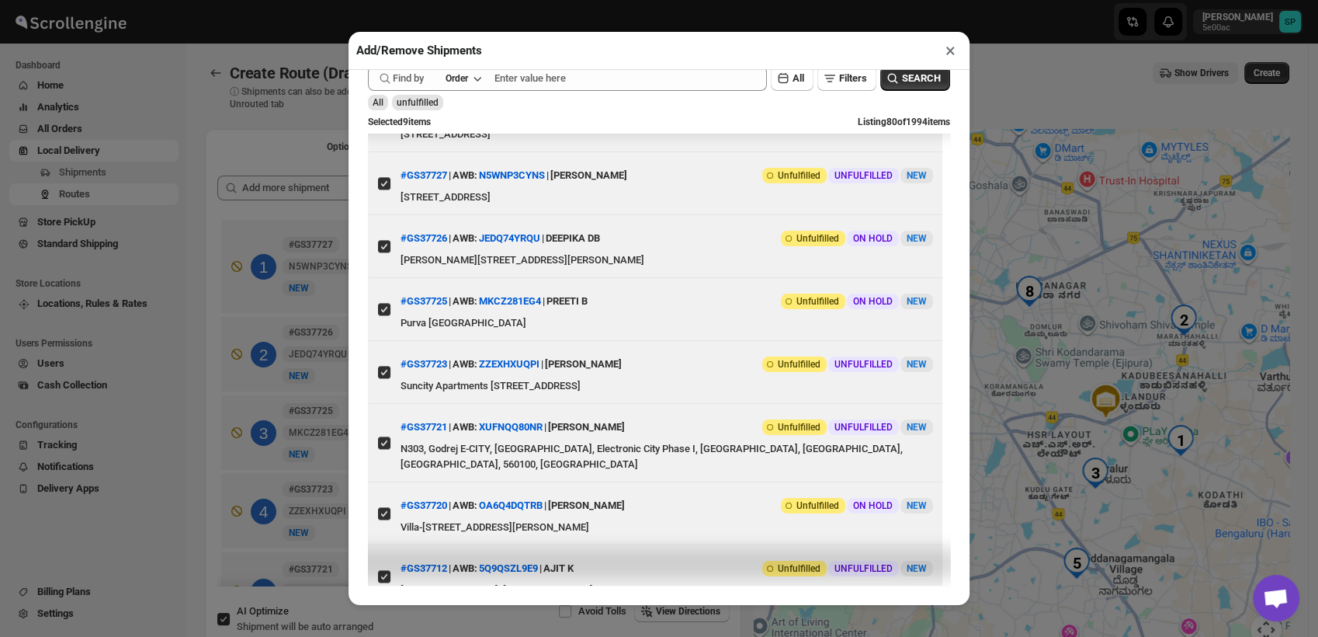
click at [385, 127] on input "View details for 68c0da79460e7d780920c2db" at bounding box center [384, 120] width 12 height 12
checkbox input "true"
click at [385, 64] on input "View details for 68c0fcae460e7d780920c479" at bounding box center [384, 57] width 12 height 12
checkbox input "true"
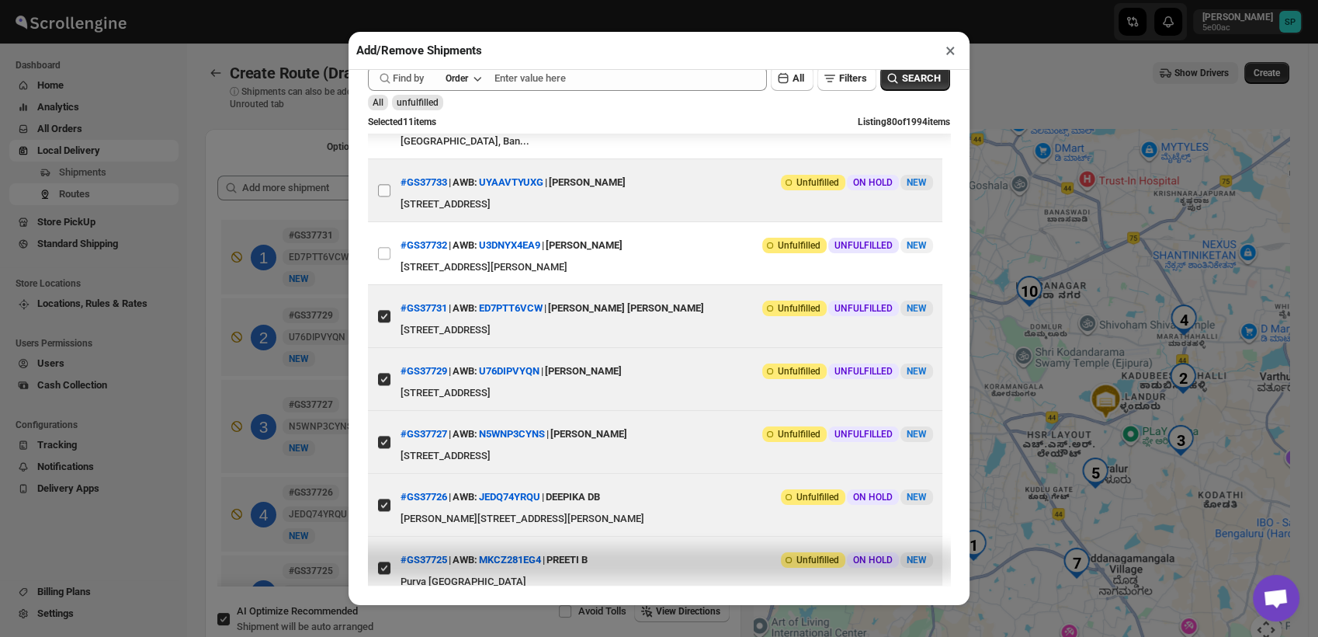
click at [383, 196] on input "View details for 68c104fc460e7d780920c503" at bounding box center [384, 190] width 12 height 12
checkbox input "true"
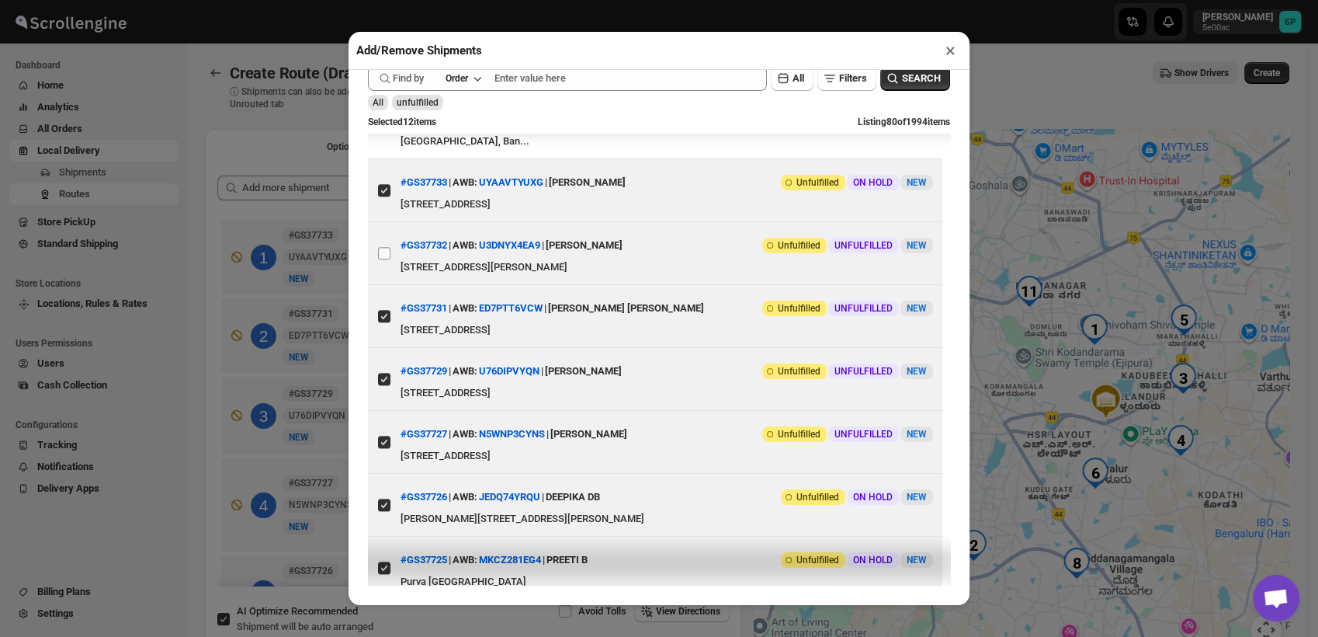
click at [383, 259] on input "View details for 68c0fed6460e7d780920c491" at bounding box center [384, 253] width 12 height 12
checkbox input "true"
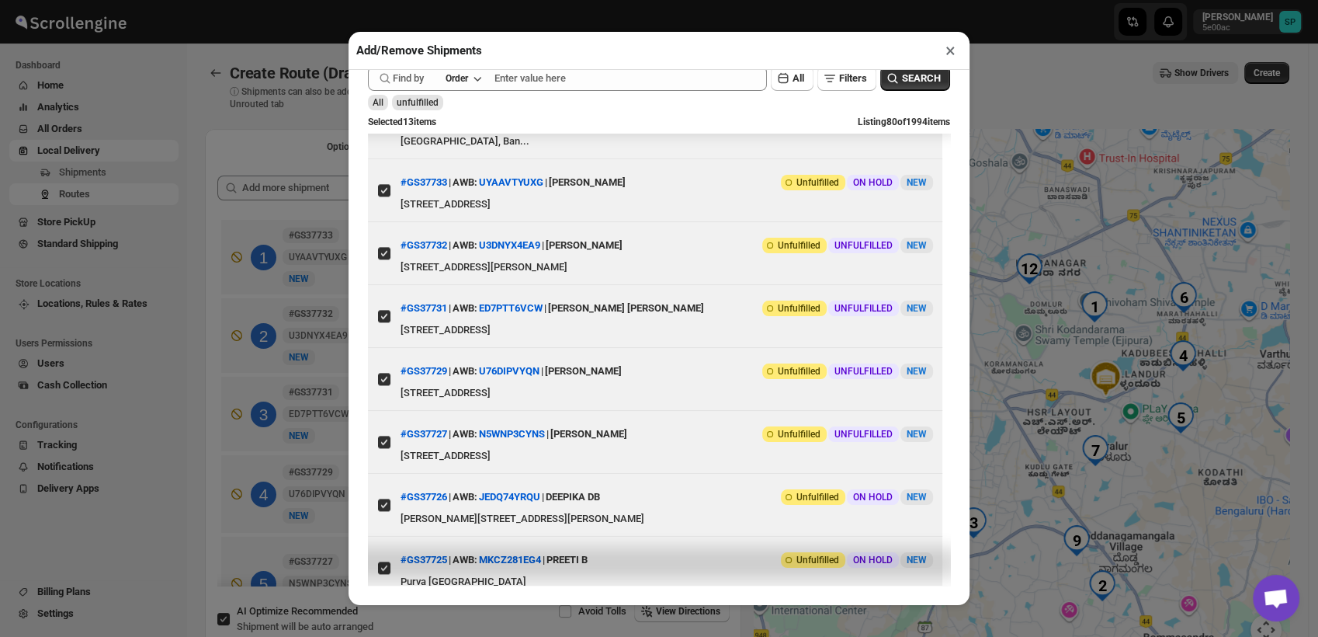
click at [385, 126] on input "View details for 68c10ef6460e7d780920c59b" at bounding box center [384, 119] width 12 height 12
checkbox input "true"
click at [389, 55] on input "View details for 68c110fb460e7d780920c5b3" at bounding box center [384, 49] width 12 height 12
checkbox input "true"
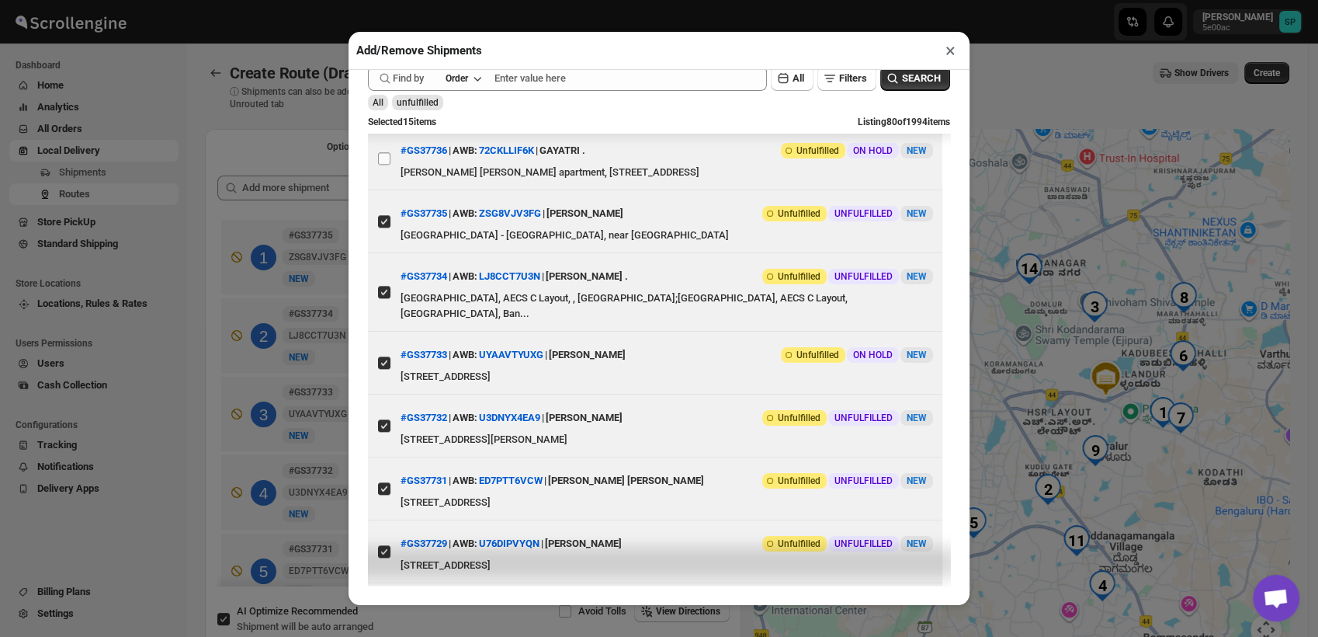
click at [383, 165] on input "View details for 68c1176c460e7d780920c60c" at bounding box center [384, 158] width 12 height 12
checkbox input "true"
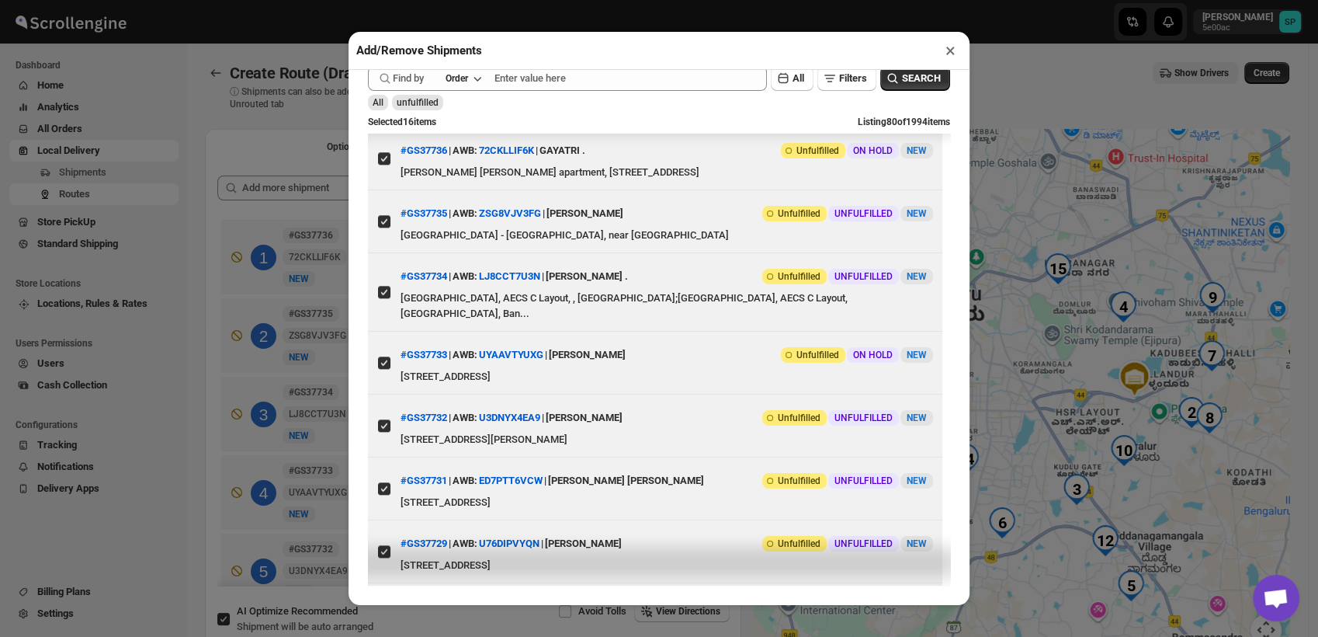
click at [381, 102] on input "View details for 68c11d73460e7d780920c65f" at bounding box center [384, 95] width 12 height 12
checkbox input "true"
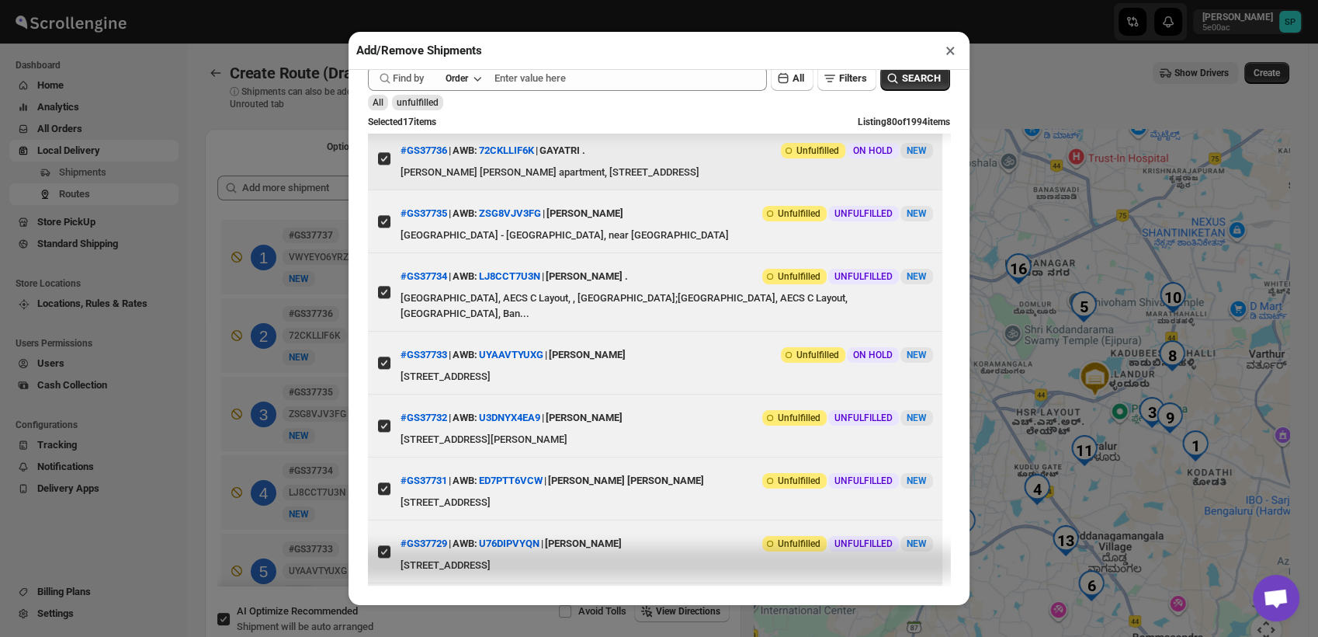
scroll to position [1616, 0]
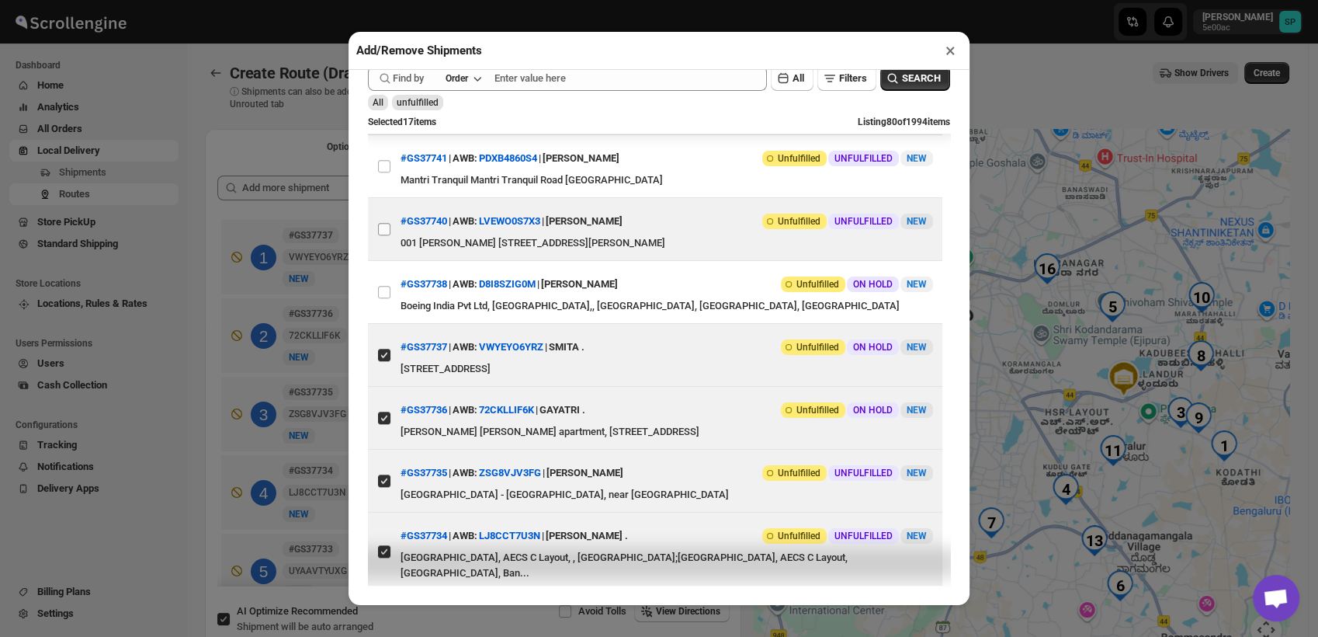
click at [389, 235] on input "View details for 68c13489460e7d780920c784" at bounding box center [384, 229] width 12 height 12
checkbox input "true"
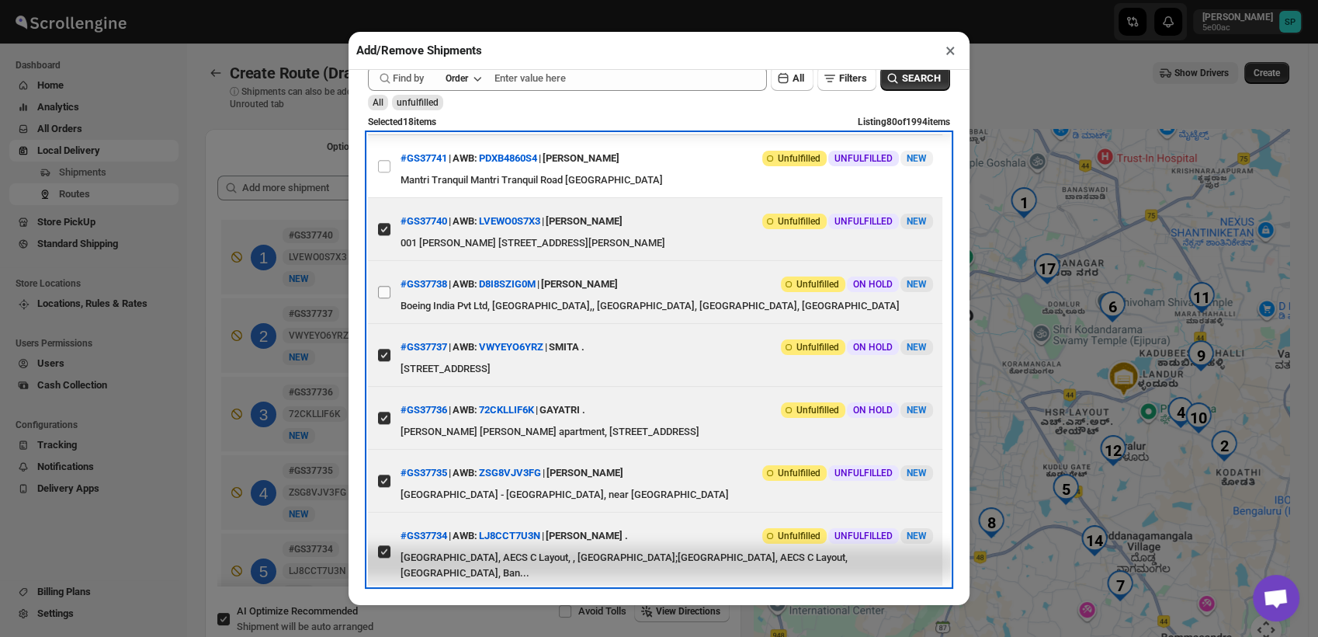
click at [383, 299] on span at bounding box center [384, 292] width 14 height 14
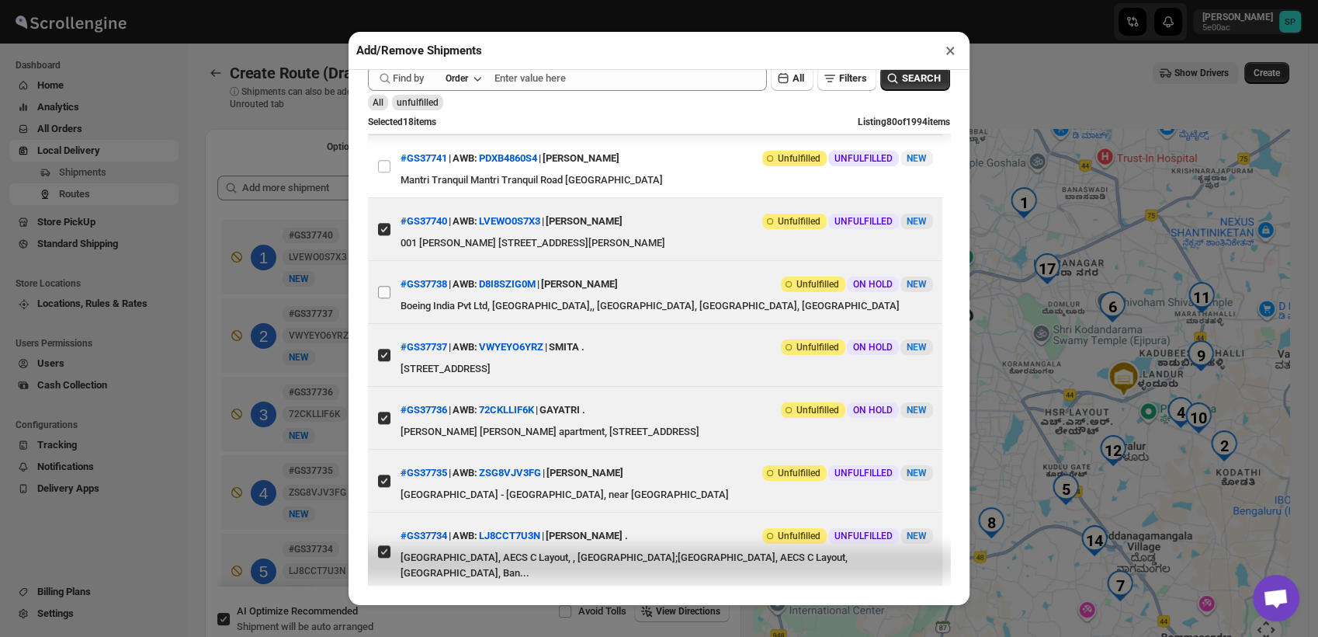
click at [383, 298] on input "View details for 68c11de2460e7d780920c663" at bounding box center [384, 292] width 12 height 12
checkbox input "true"
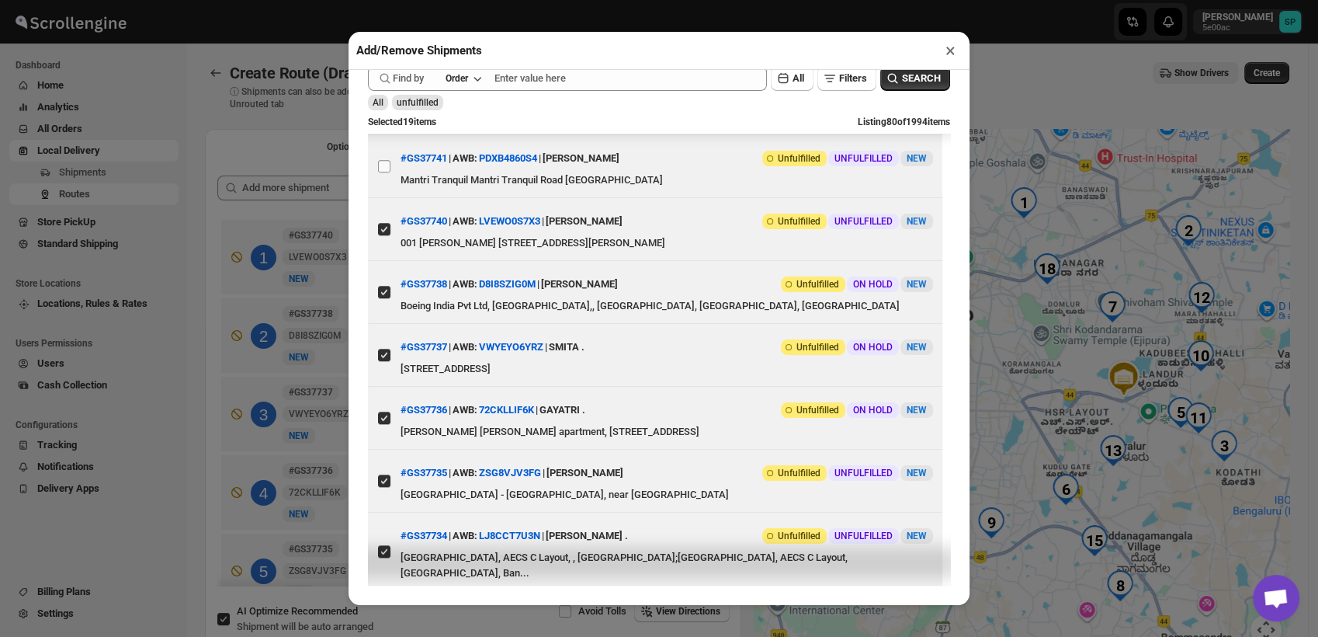
click at [387, 172] on input "View details for 68c1417a460e7d780920c844" at bounding box center [384, 166] width 12 height 12
checkbox input "true"
click at [385, 109] on input "View details for 68c14557460e7d780920c876" at bounding box center [384, 103] width 12 height 12
checkbox input "true"
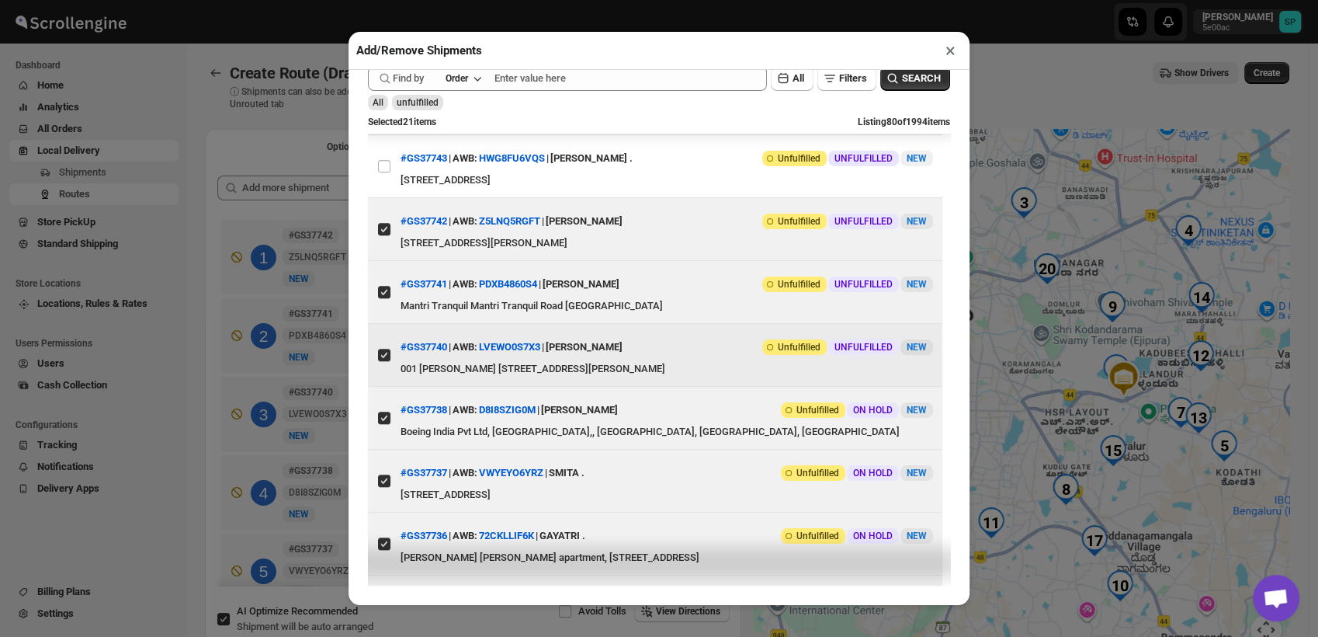
scroll to position [1358, 0]
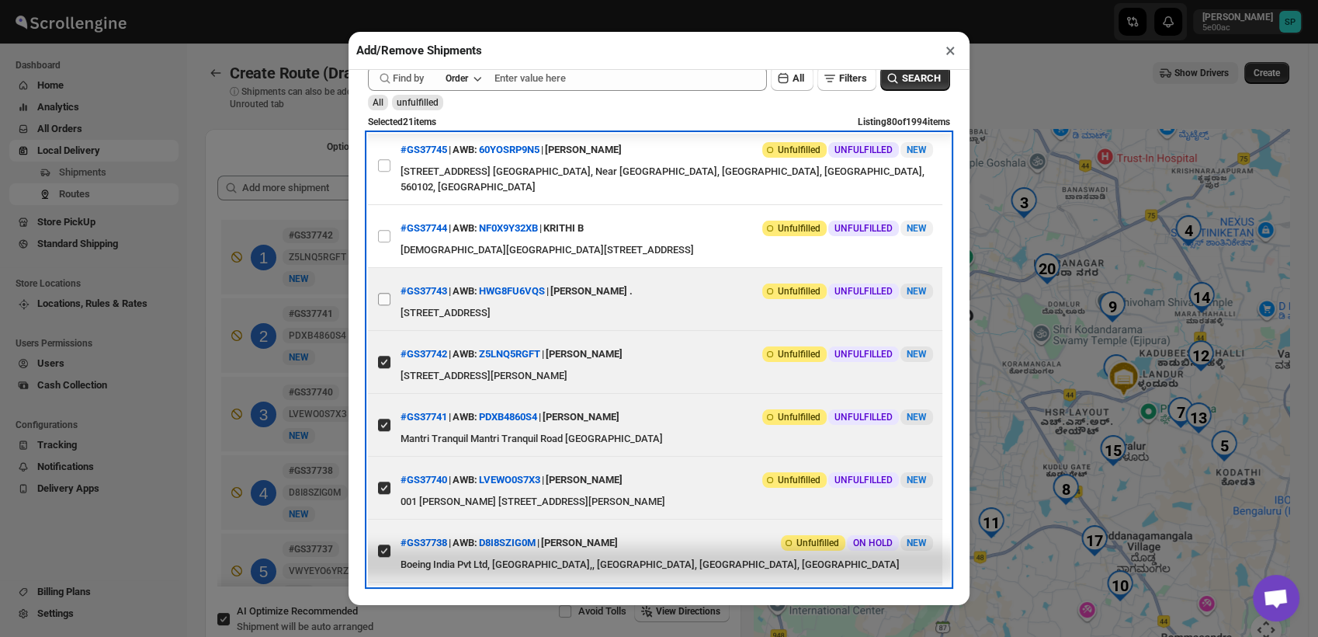
click at [385, 330] on label "View details for 68c14cd4460e7d780920c8f2" at bounding box center [384, 299] width 33 height 62
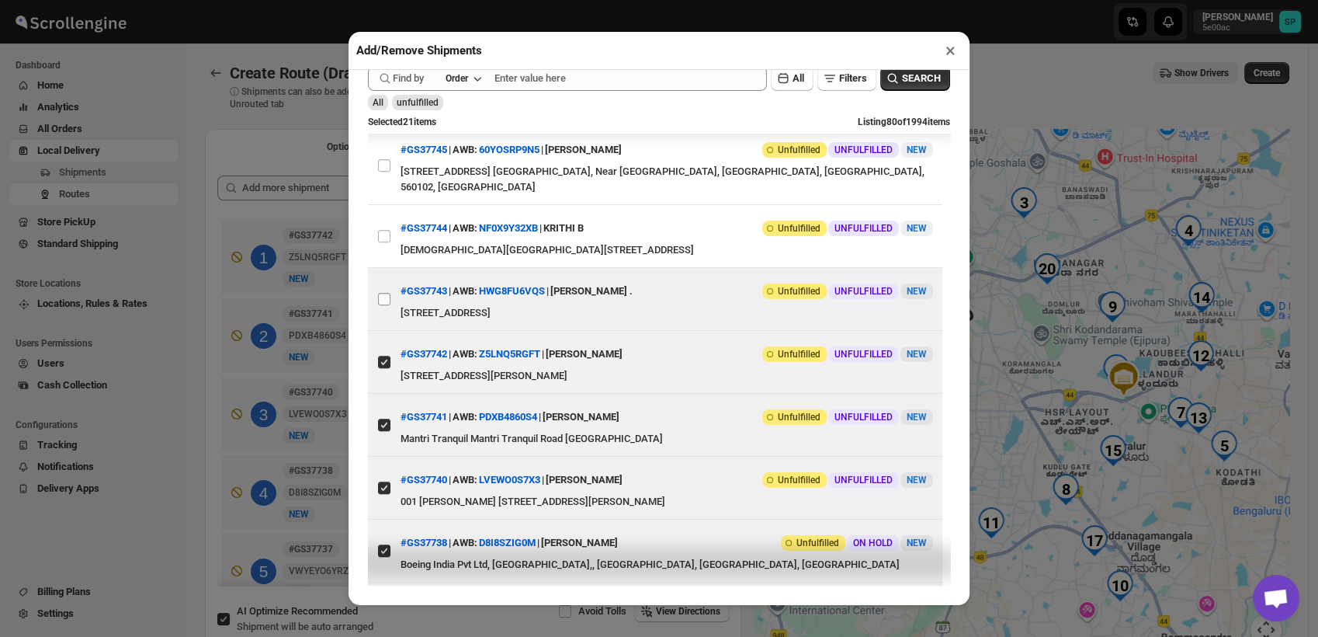
click at [385, 305] on input "View details for 68c14cd4460e7d780920c8f2" at bounding box center [384, 299] width 12 height 12
checkbox input "true"
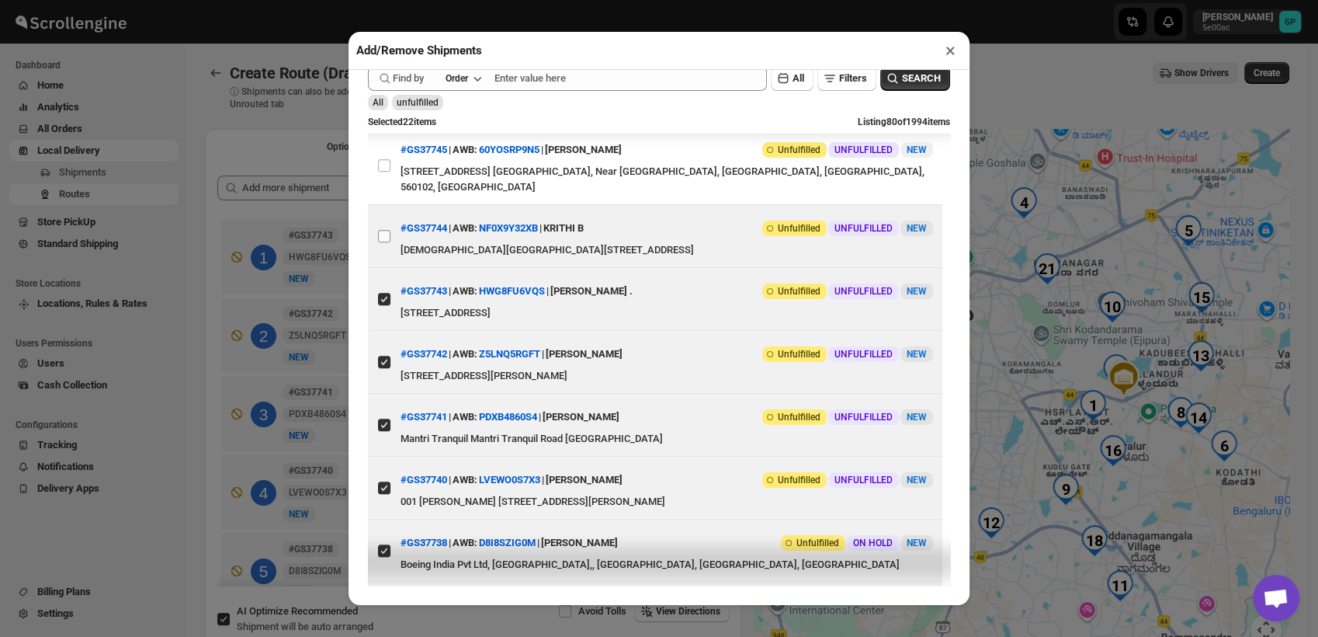
click at [389, 242] on input "View details for 68c1522f460e7d780920c952" at bounding box center [384, 236] width 12 height 12
checkbox input "true"
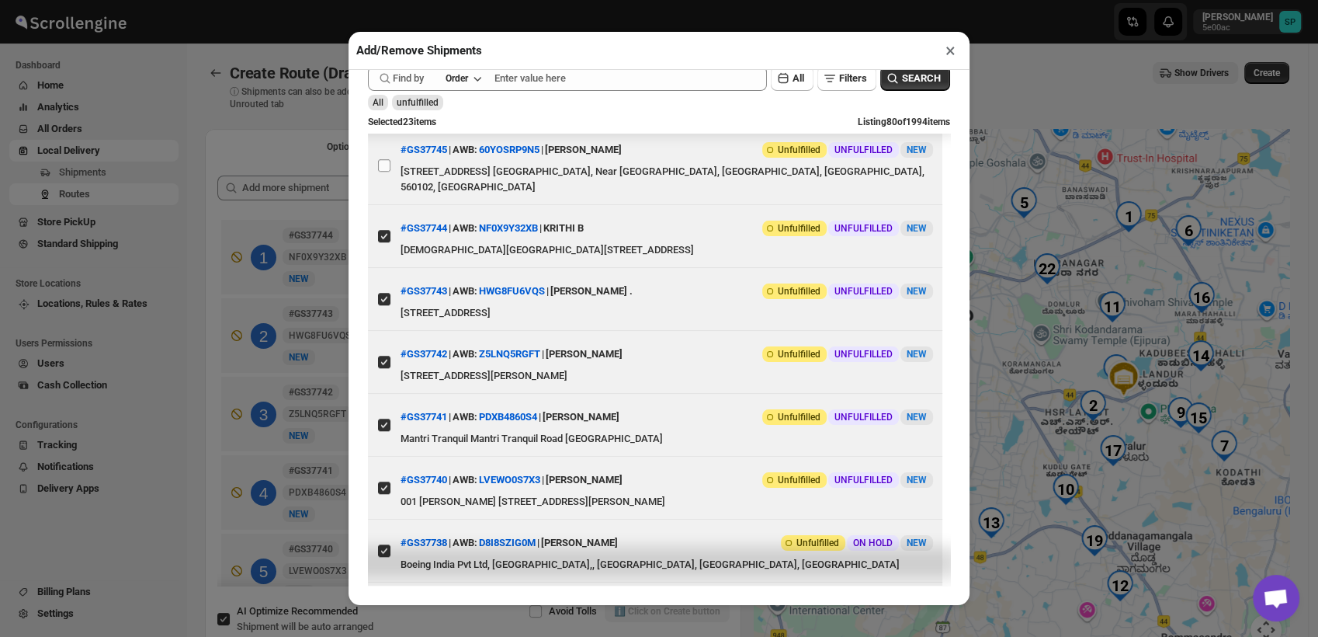
click at [385, 172] on input "View details for 68c1597c460e7d780920c9bf" at bounding box center [384, 165] width 12 height 12
checkbox input "true"
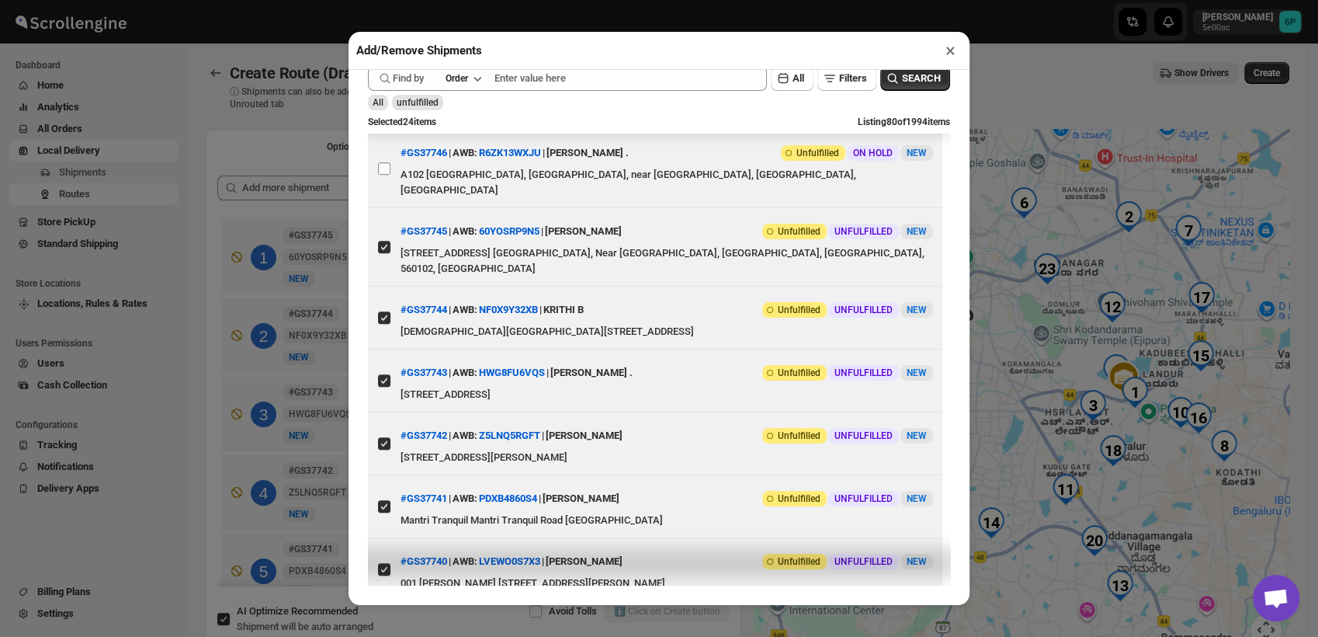
scroll to position [1185, 0]
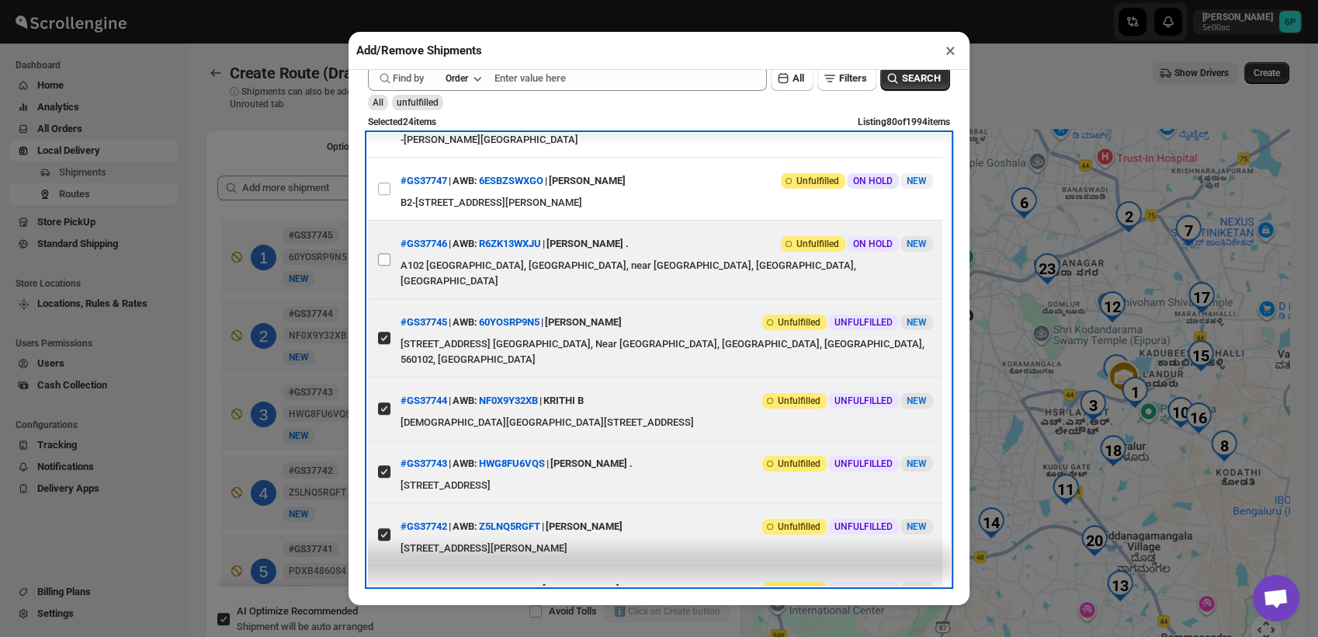
drag, startPoint x: 385, startPoint y: 338, endPoint x: 387, endPoint y: 315, distance: 22.6
click at [385, 298] on label "View details for 68c16583460e7d780920ca6d" at bounding box center [384, 259] width 33 height 78
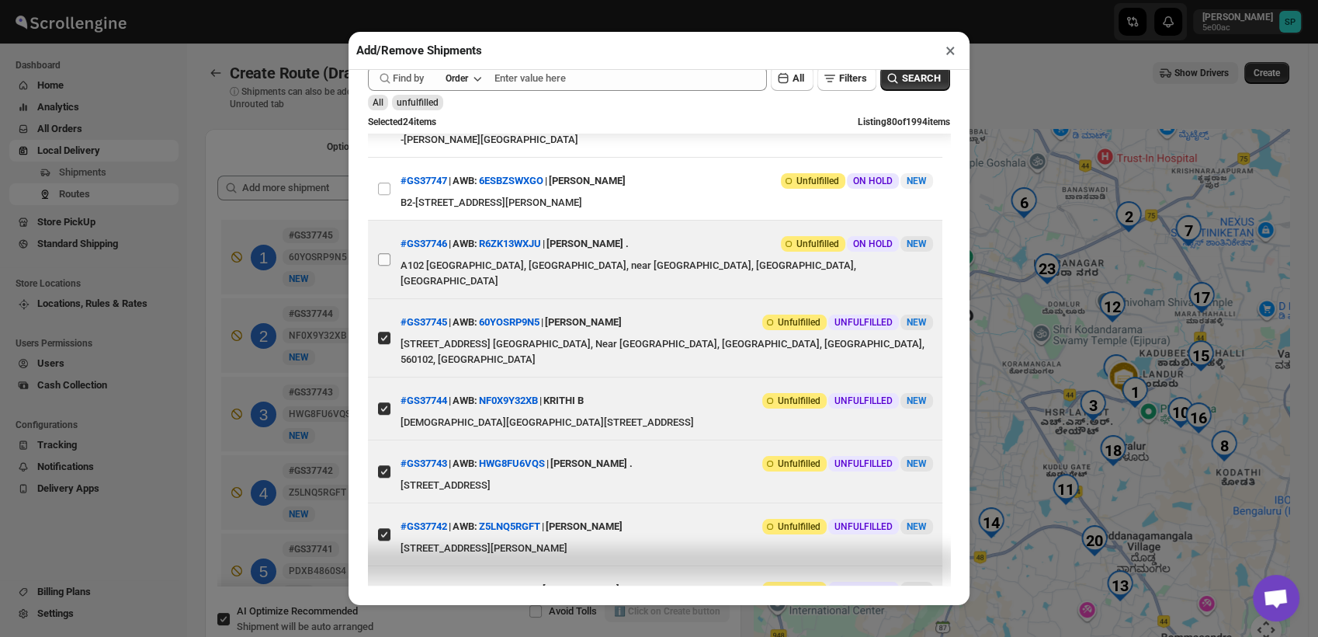
click at [385, 265] on input "View details for 68c16583460e7d780920ca6d" at bounding box center [384, 259] width 12 height 12
checkbox input "true"
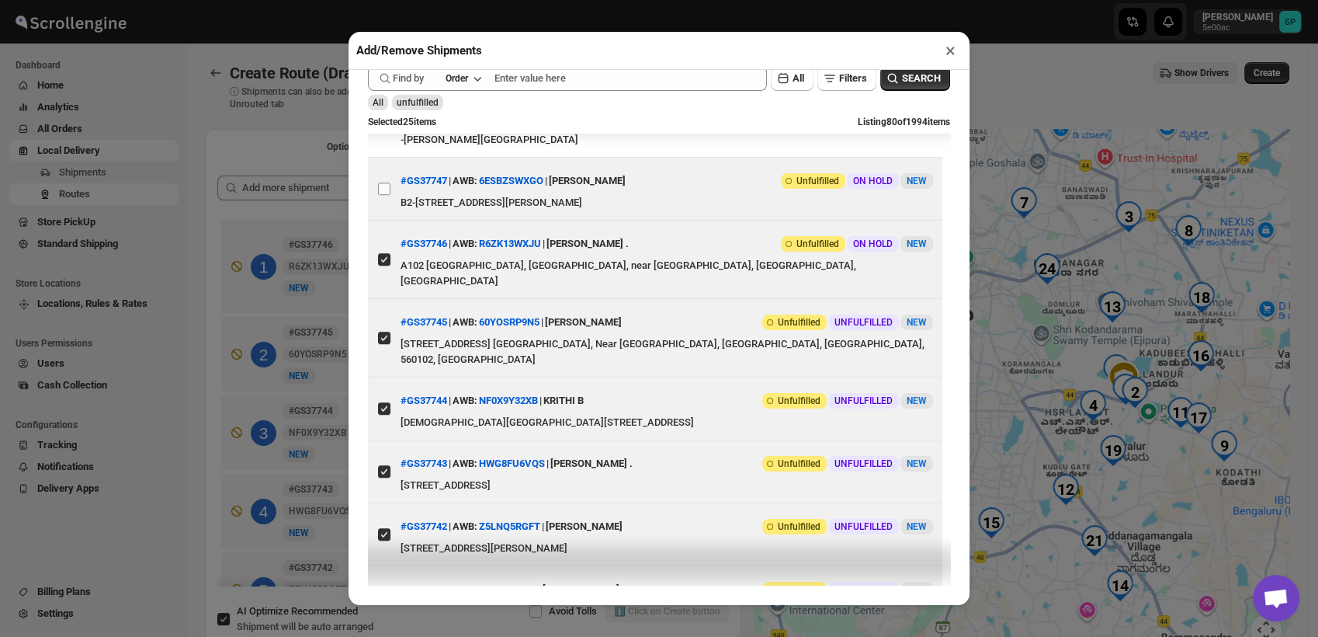
click at [385, 195] on input "View details for 68c16749460e7d780920ca8e" at bounding box center [384, 188] width 12 height 12
checkbox input "true"
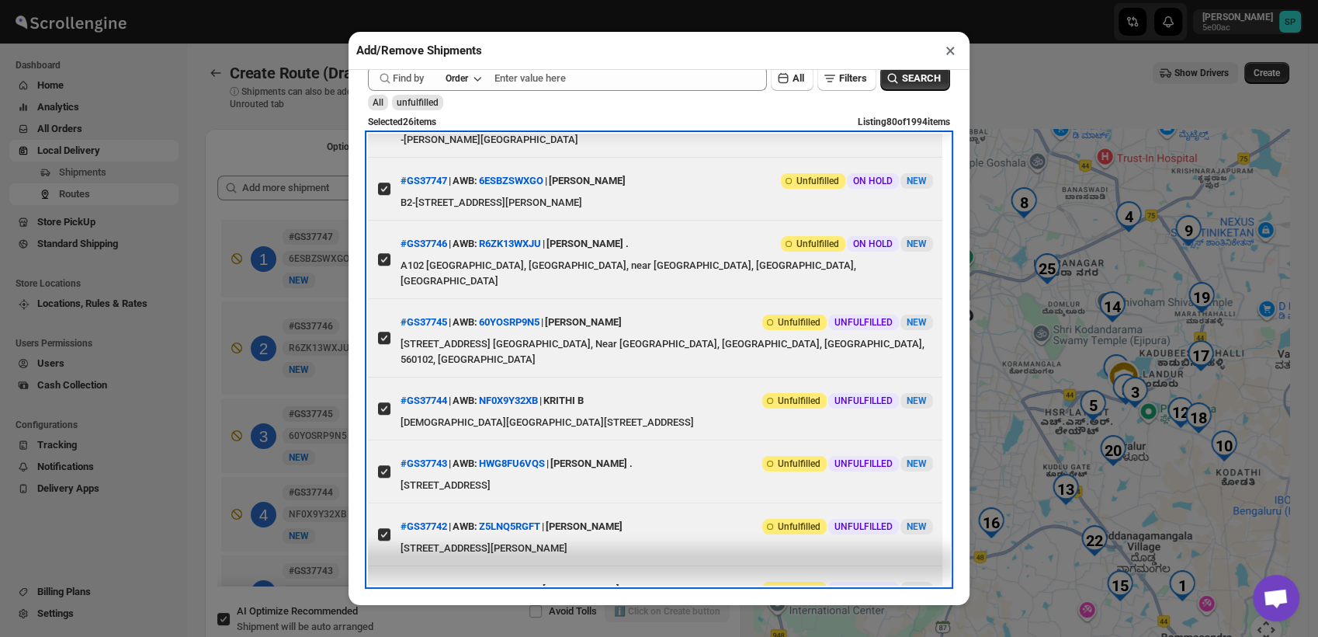
click at [383, 157] on label "View details for 68c178b3460e7d780920cbd5" at bounding box center [384, 126] width 33 height 62
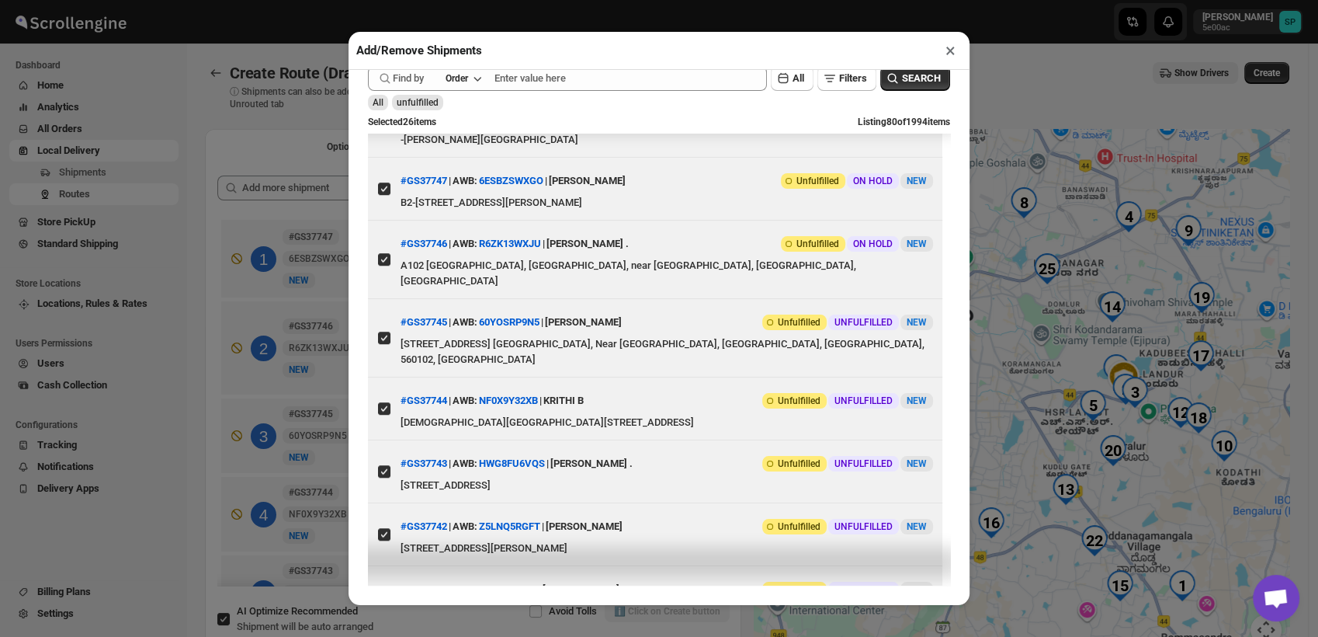
click at [383, 132] on input "View details for 68c178b3460e7d780920cbd5" at bounding box center [384, 126] width 12 height 12
checkbox input "true"
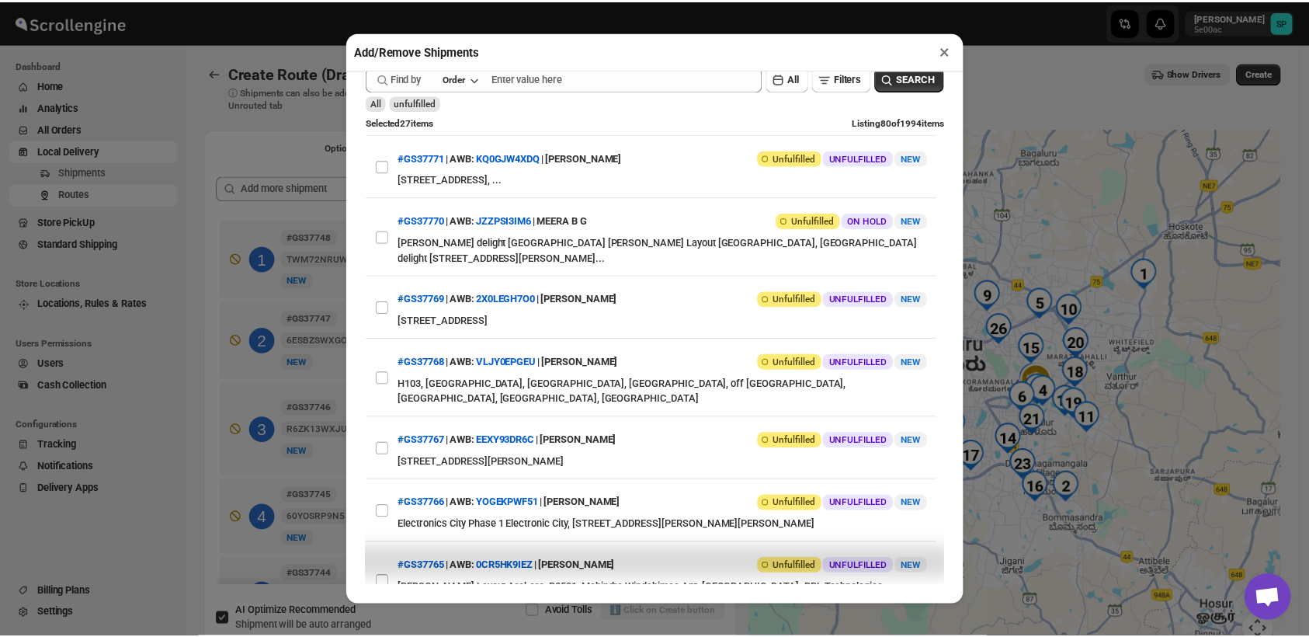
scroll to position [0, 0]
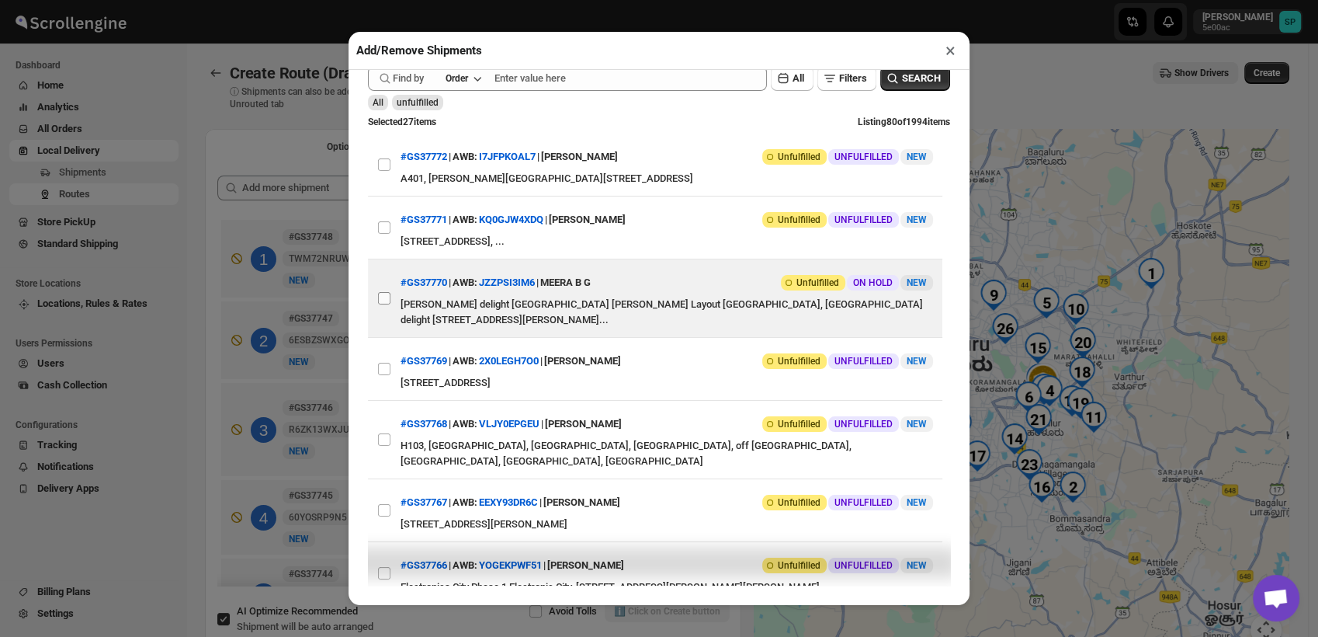
click at [383, 304] on input "View details for 68c250c2460e7d780920d8ef" at bounding box center [384, 298] width 12 height 12
checkbox input "true"
click at [945, 48] on button "×" at bounding box center [950, 51] width 23 height 22
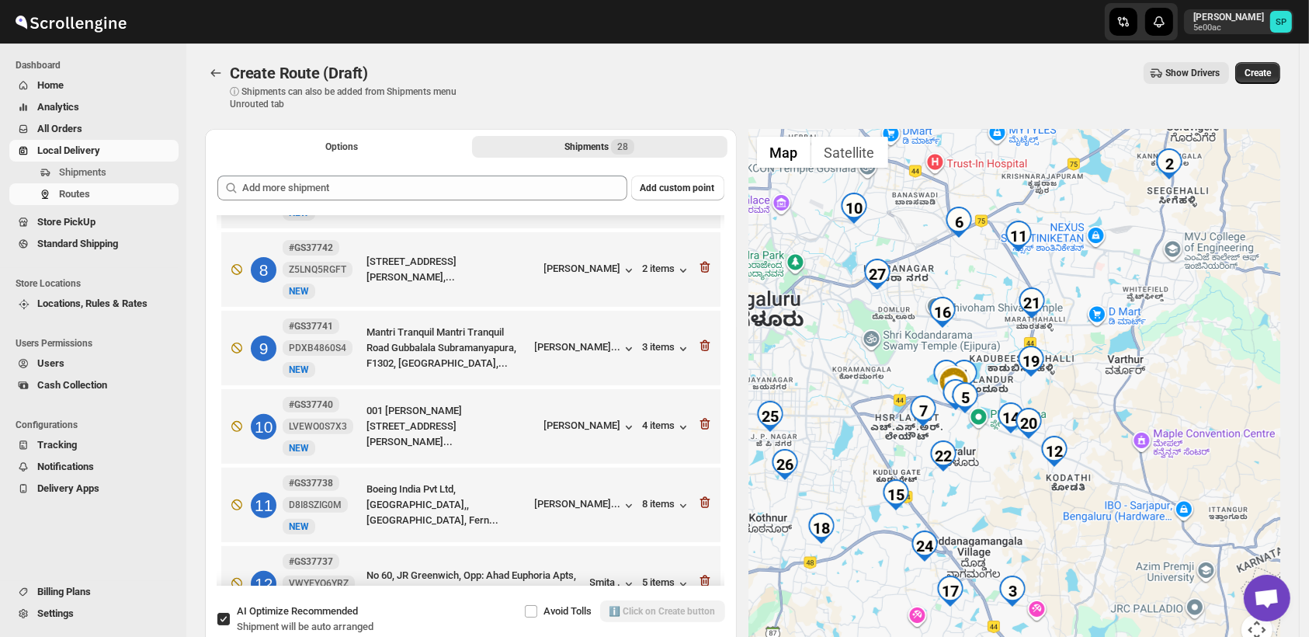
scroll to position [603, 0]
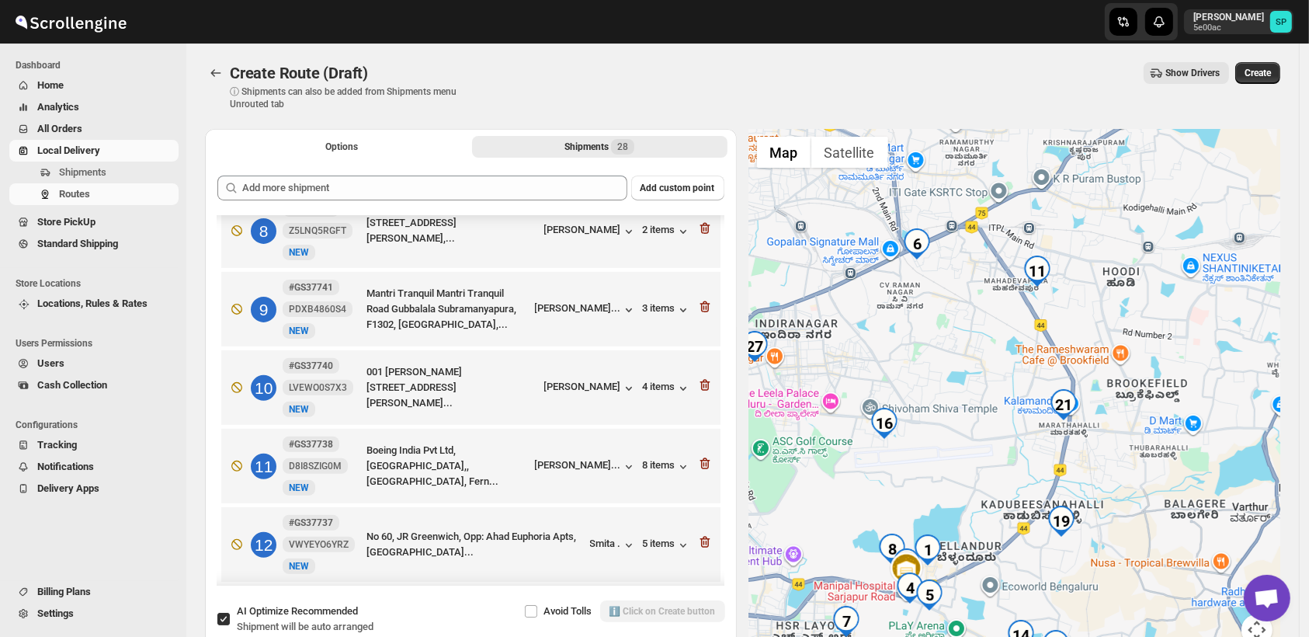
drag, startPoint x: 1018, startPoint y: 295, endPoint x: 1083, endPoint y: 400, distance: 123.4
click at [1079, 400] on img "21" at bounding box center [1063, 404] width 31 height 31
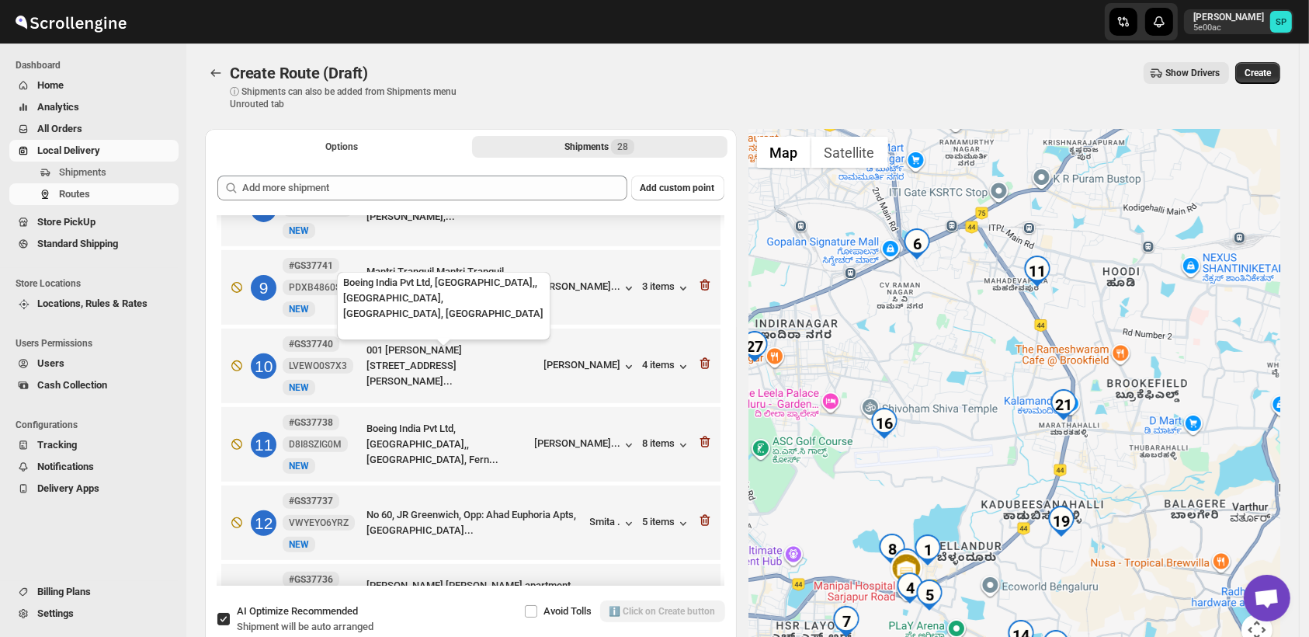
scroll to position [776, 0]
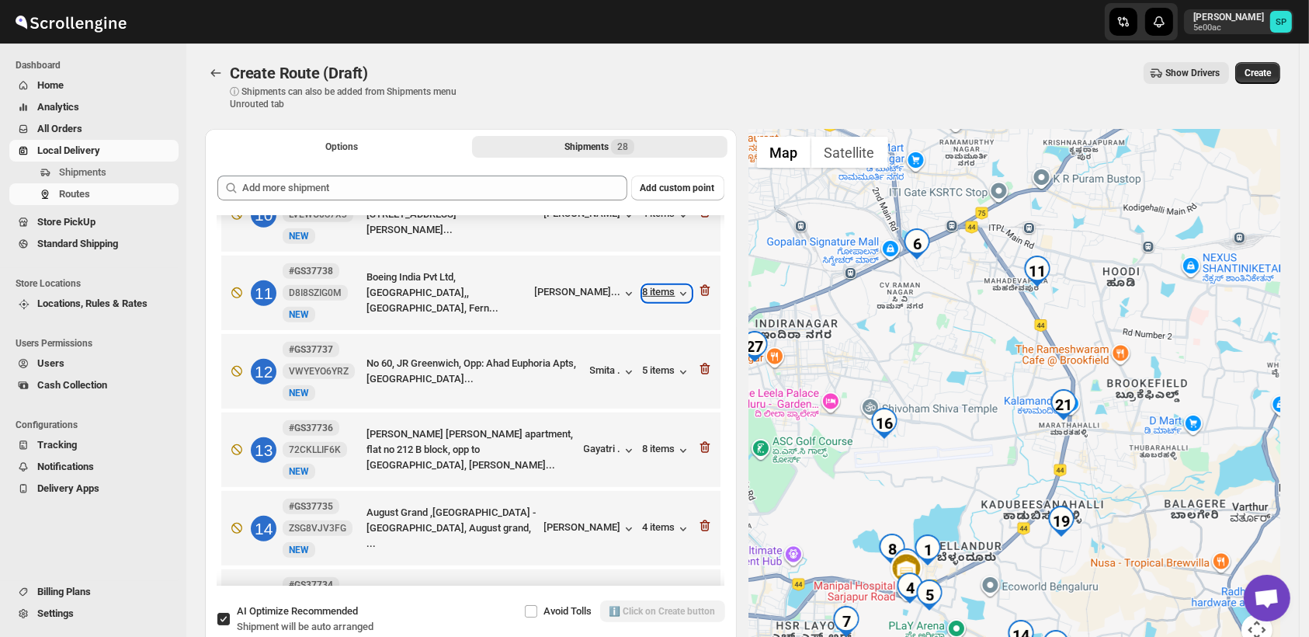
click at [661, 286] on div "8 items" at bounding box center [667, 294] width 48 height 16
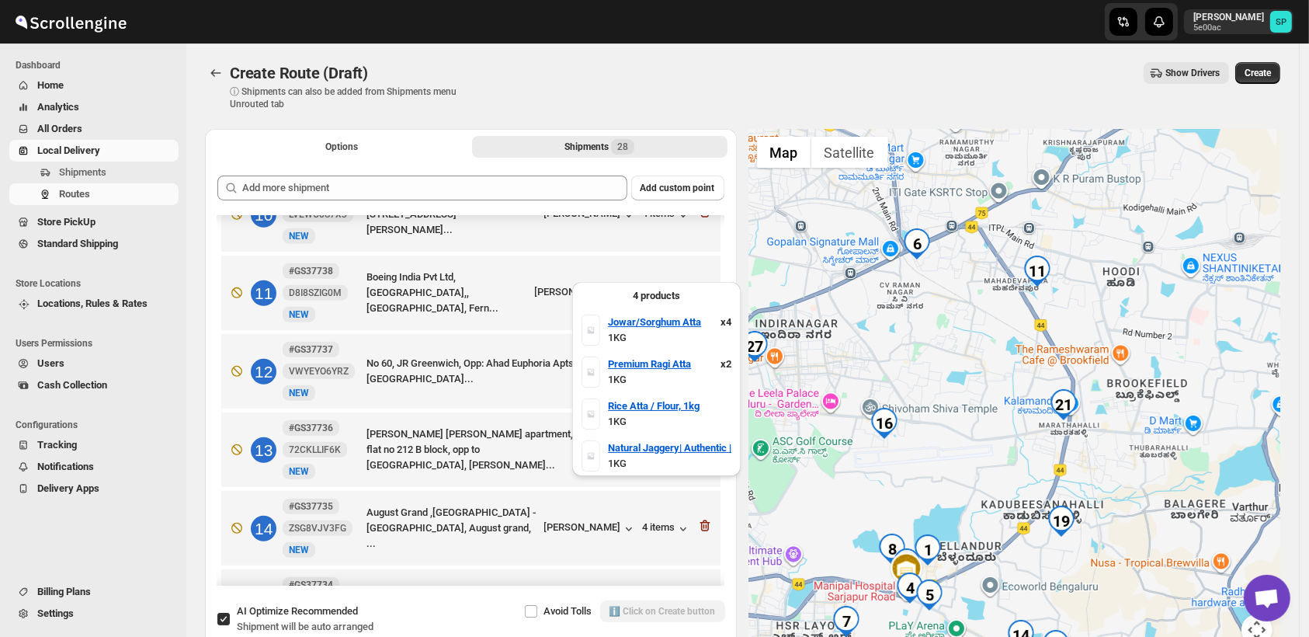
click at [659, 281] on div "4 products Jowar/Sorghum Atta x 4 1KG Premium Ragi Atta x 2 1KG Rice Atta / Flo…" at bounding box center [656, 383] width 181 height 210
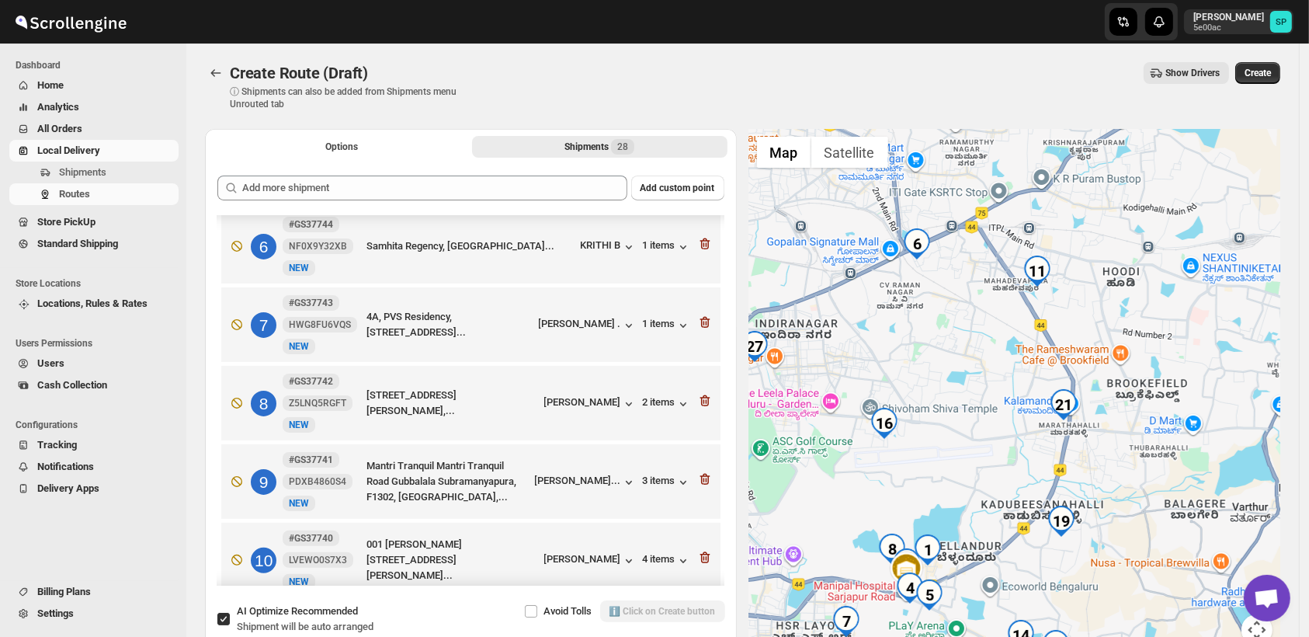
scroll to position [345, 0]
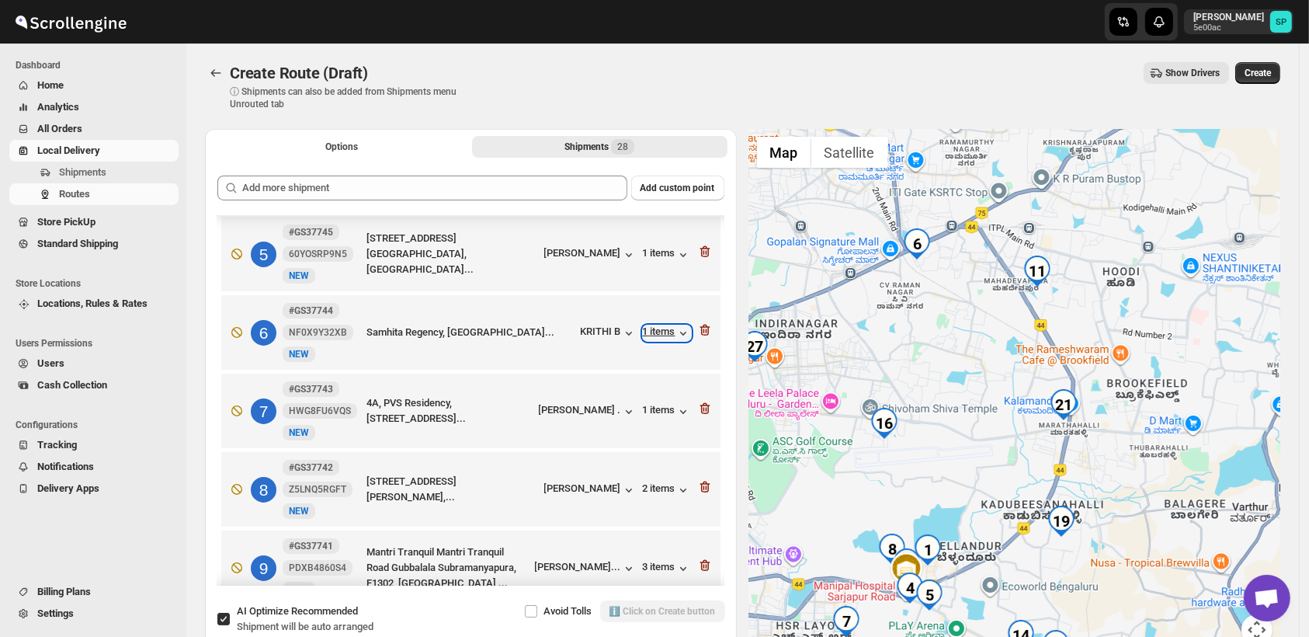
click at [643, 325] on div "1 items" at bounding box center [667, 333] width 48 height 16
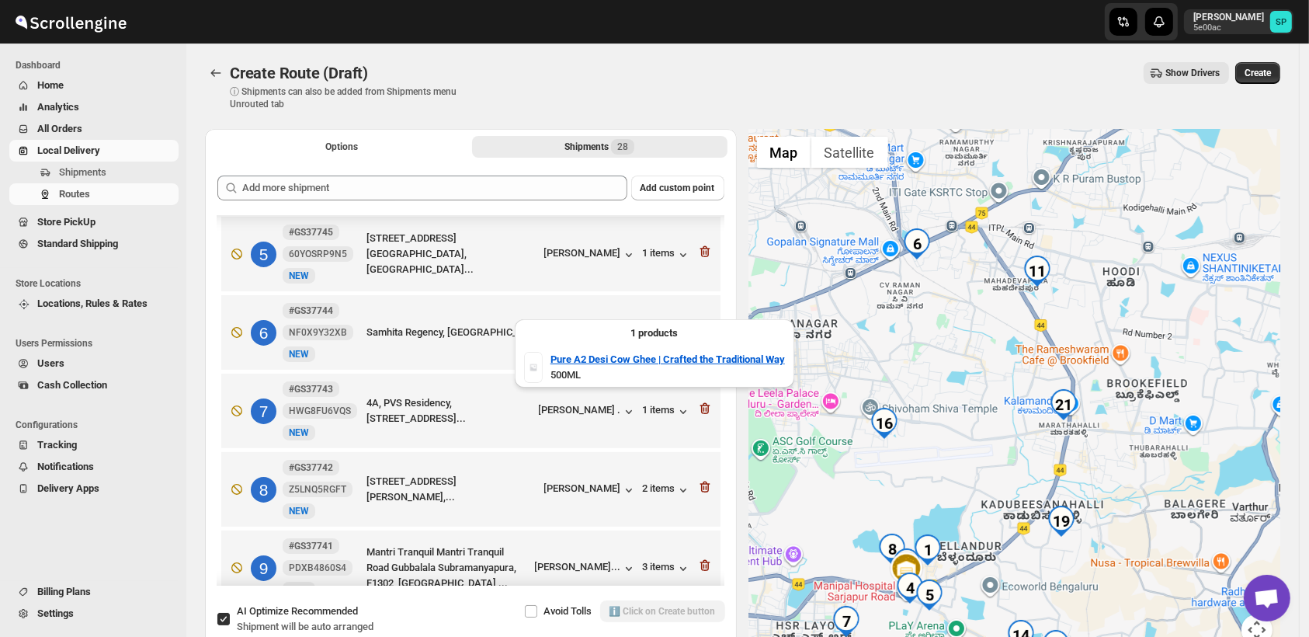
click at [643, 325] on div "1 items" at bounding box center [667, 333] width 48 height 16
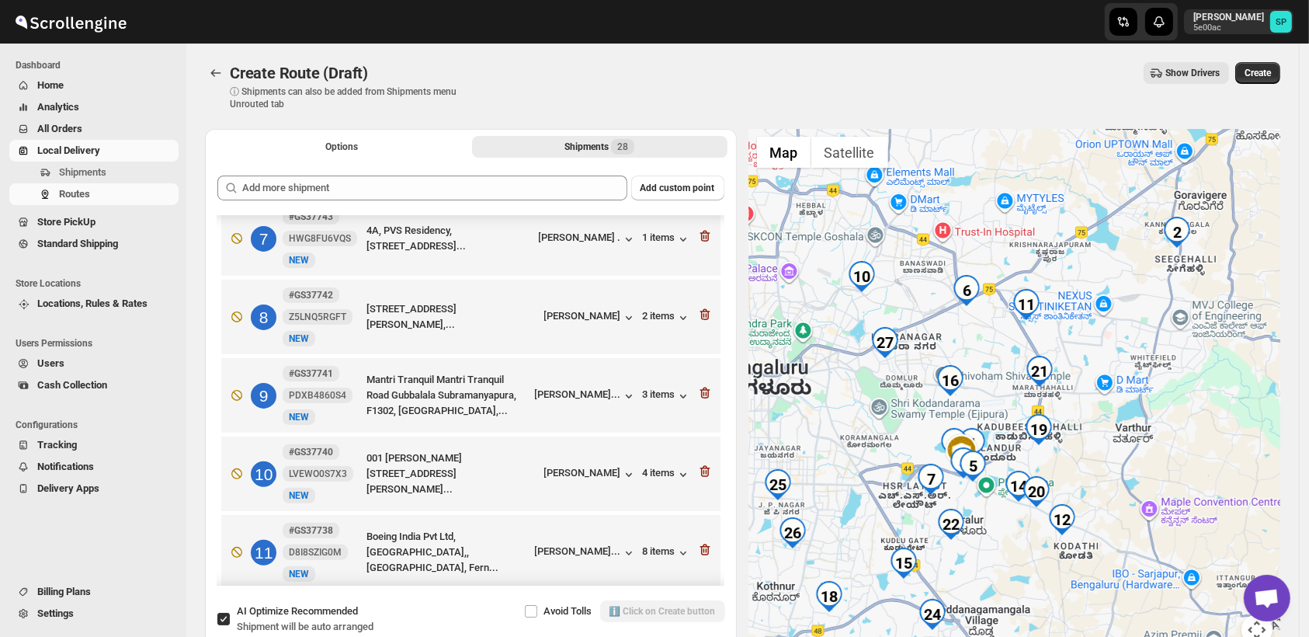
scroll to position [603, 0]
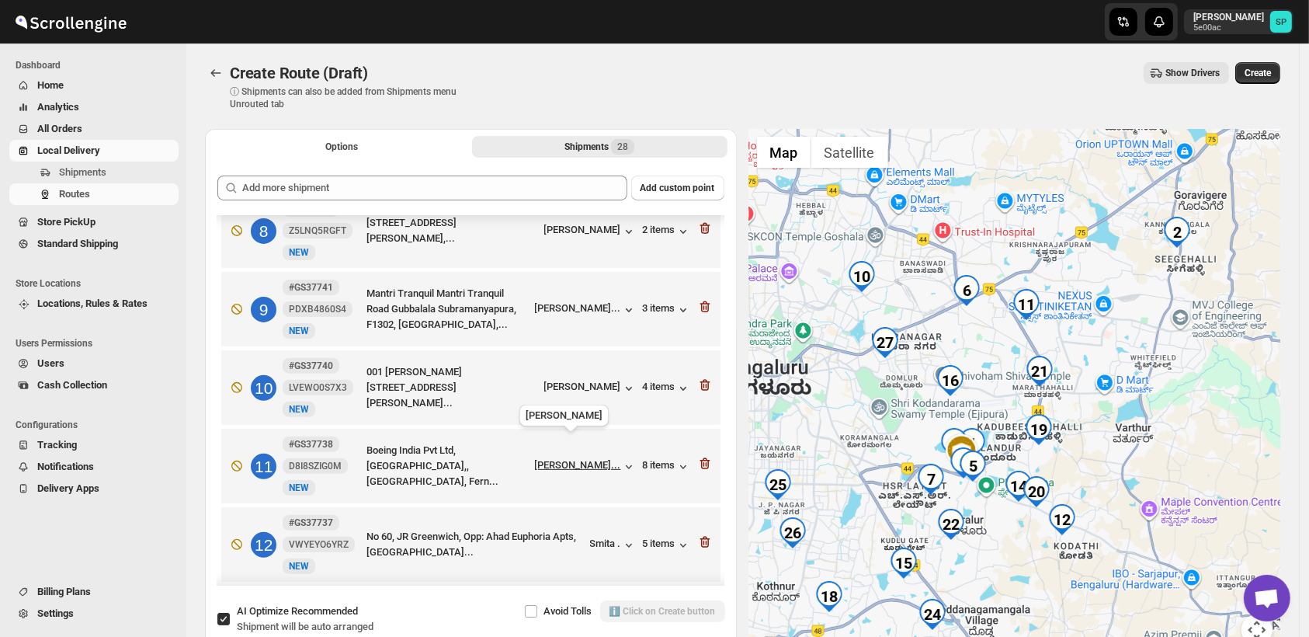
click at [548, 459] on div "[PERSON_NAME]..." at bounding box center [578, 465] width 86 height 12
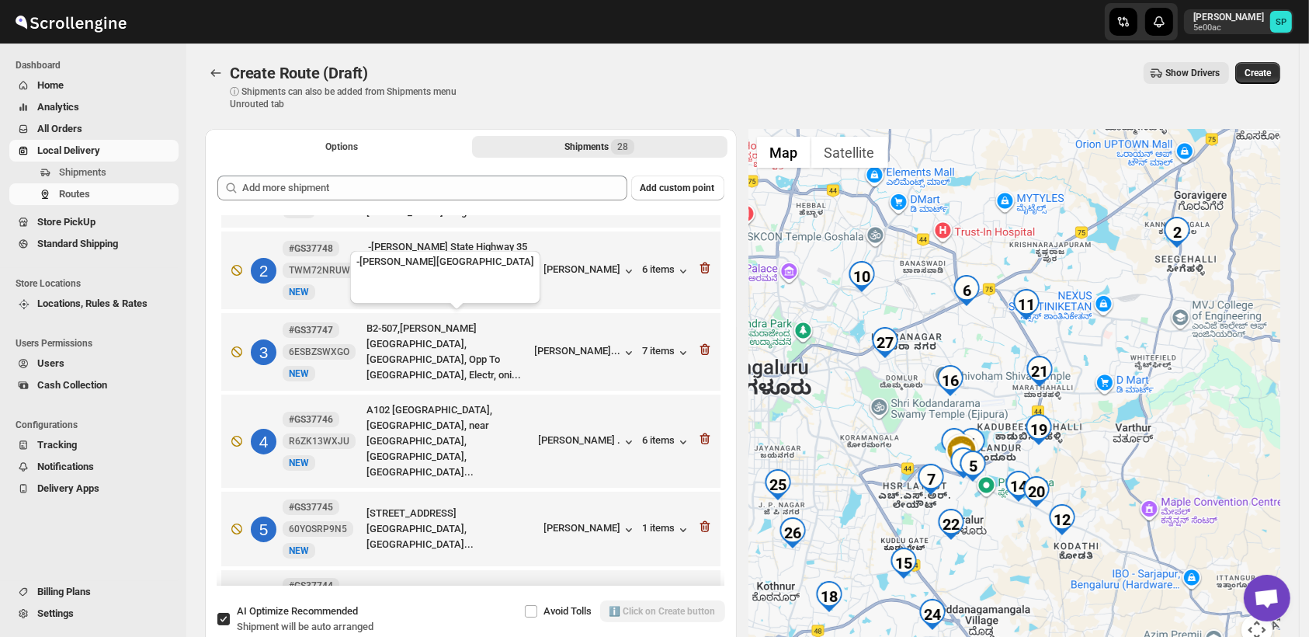
scroll to position [0, 0]
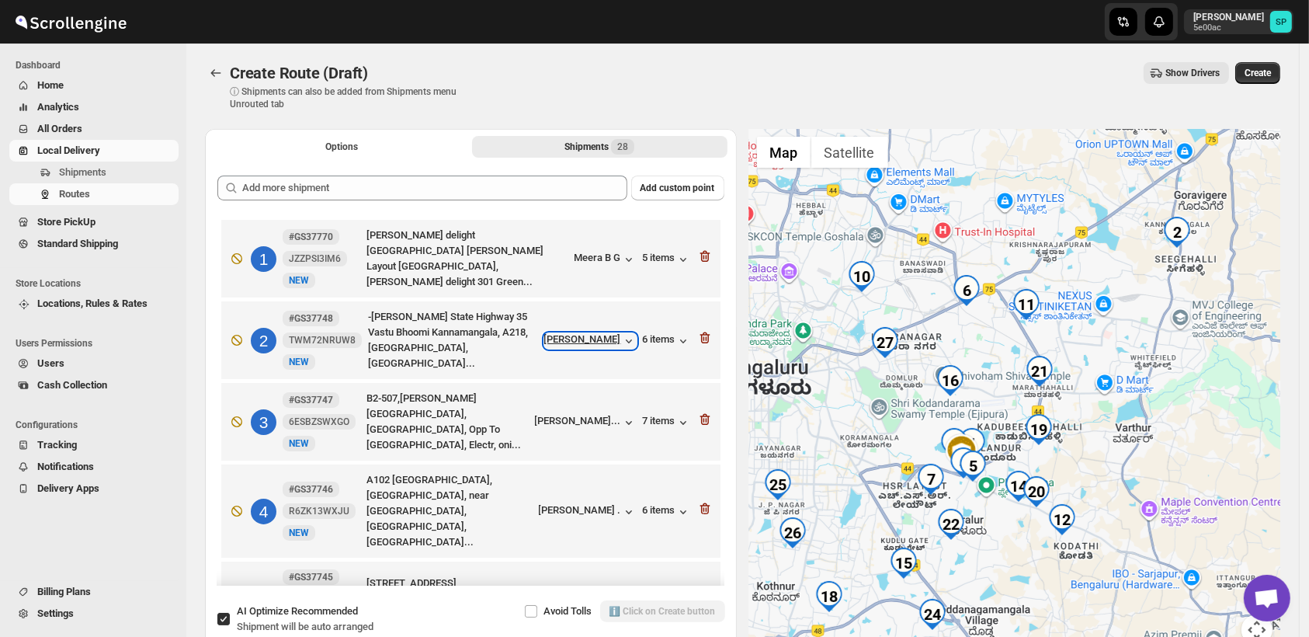
click at [584, 335] on div "[PERSON_NAME]" at bounding box center [590, 341] width 92 height 16
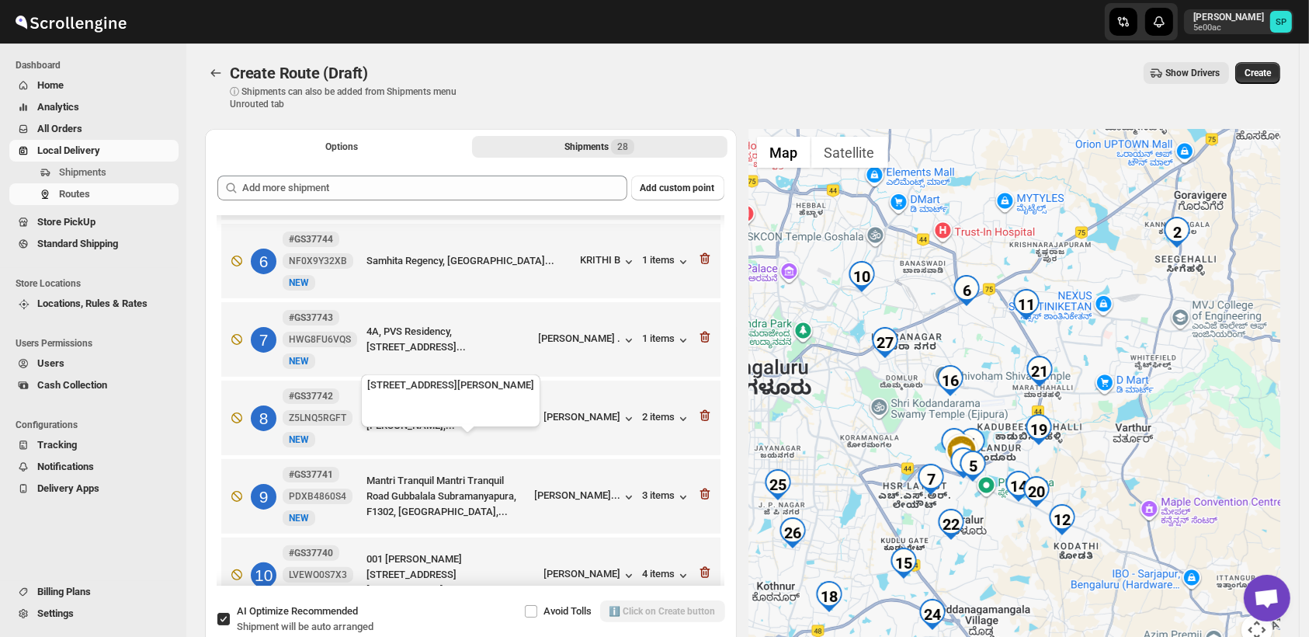
scroll to position [517, 0]
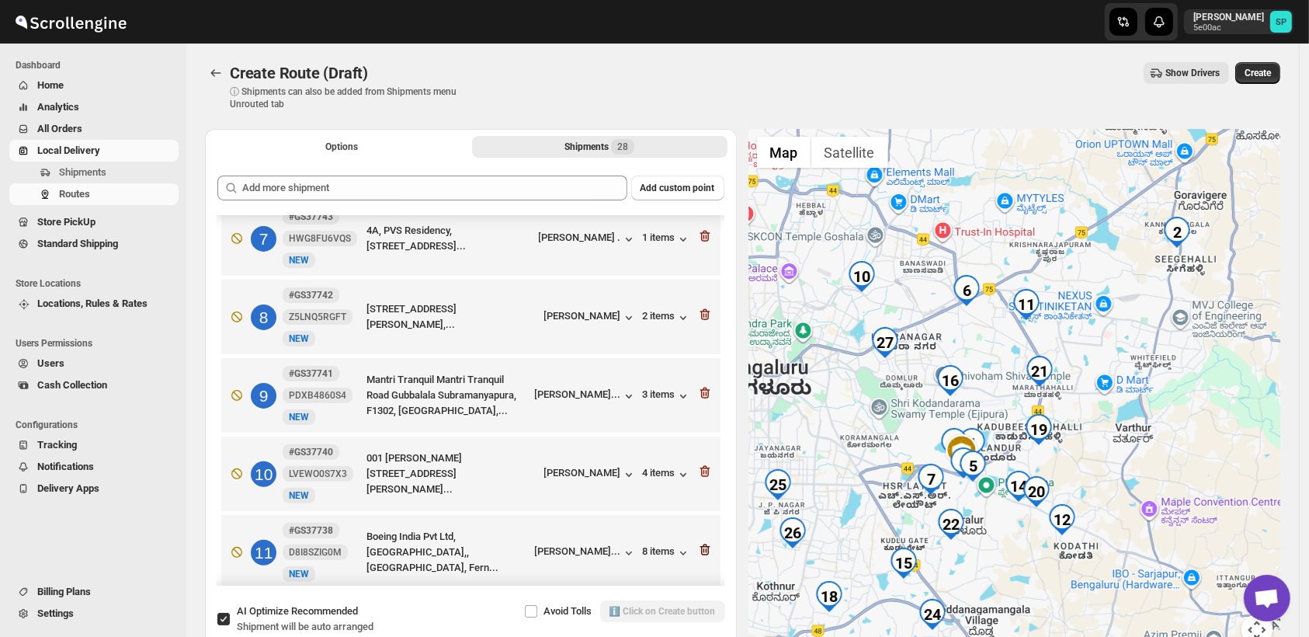
click at [699, 542] on icon "button" at bounding box center [705, 550] width 16 height 16
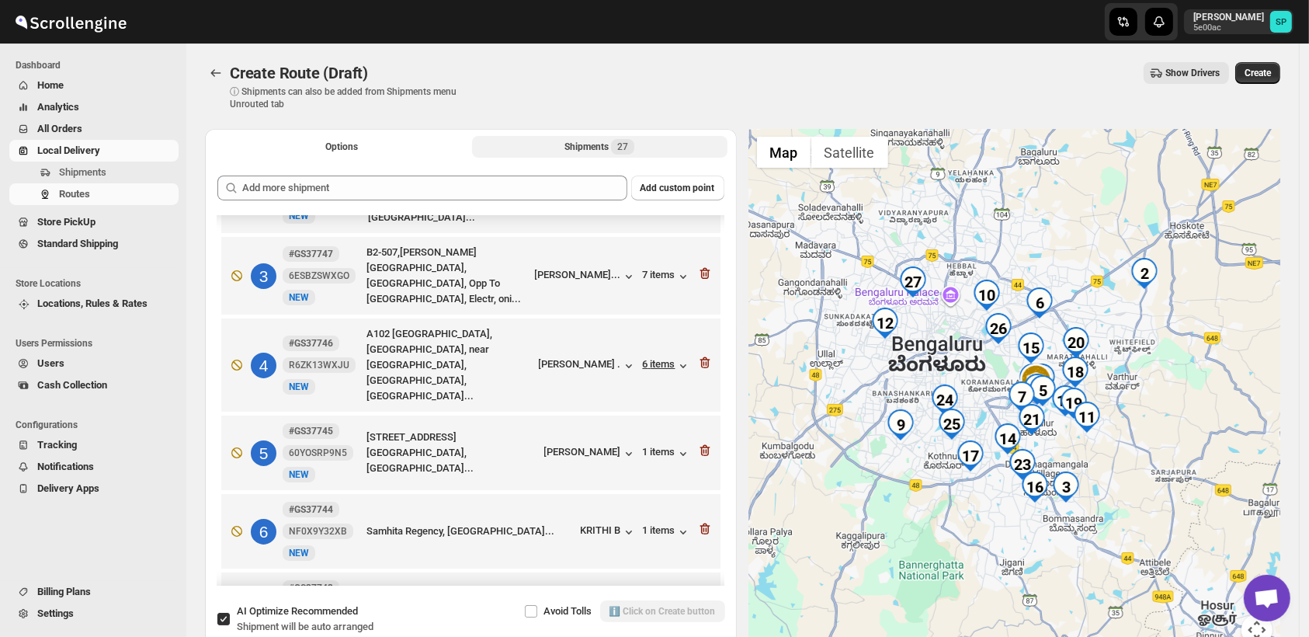
scroll to position [86, 0]
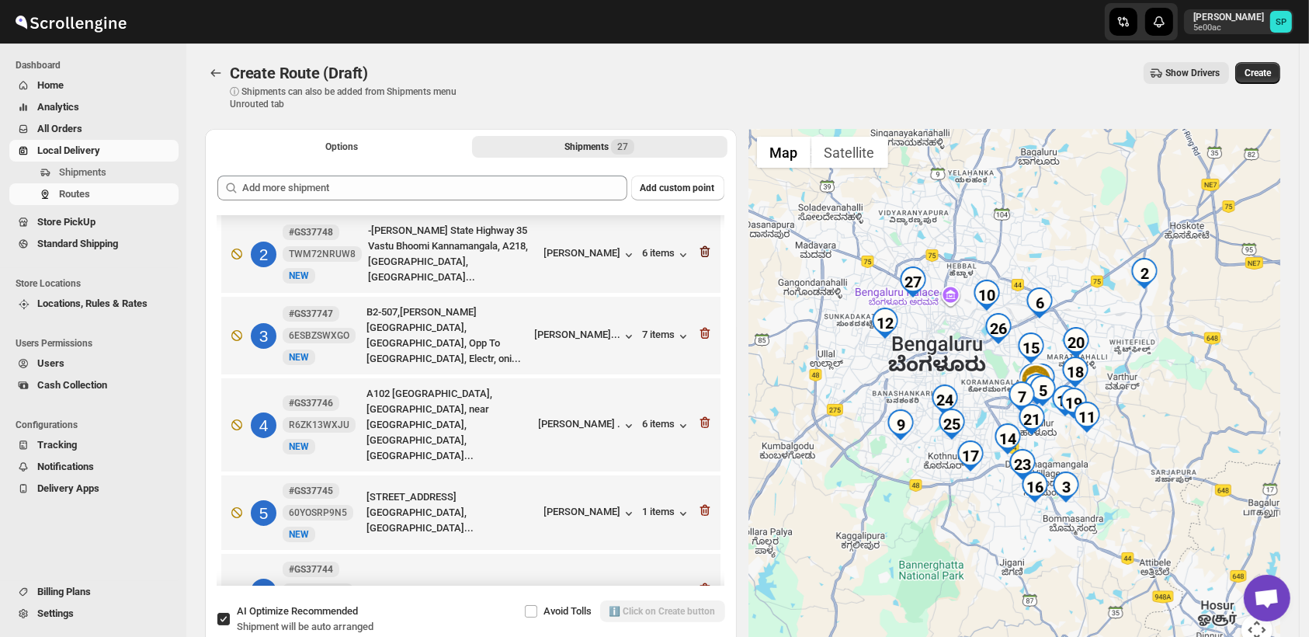
click at [702, 244] on icon "button" at bounding box center [705, 252] width 16 height 16
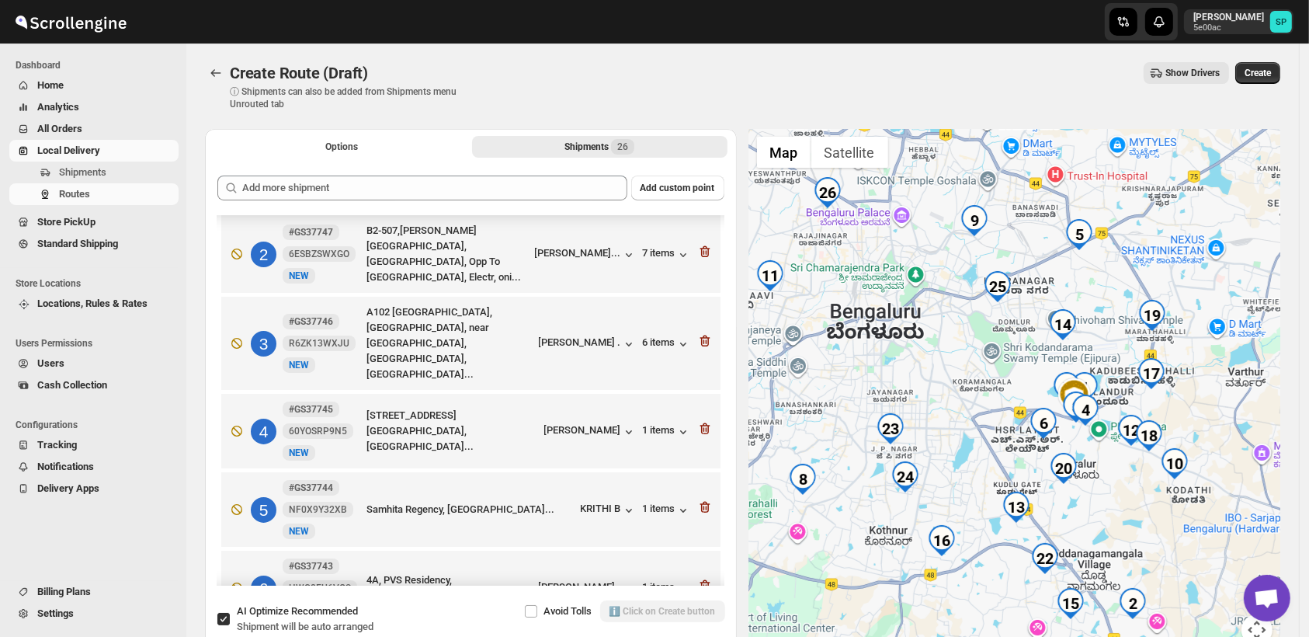
drag, startPoint x: 1099, startPoint y: 330, endPoint x: 1038, endPoint y: 366, distance: 71.4
click at [1038, 366] on div at bounding box center [1015, 396] width 532 height 535
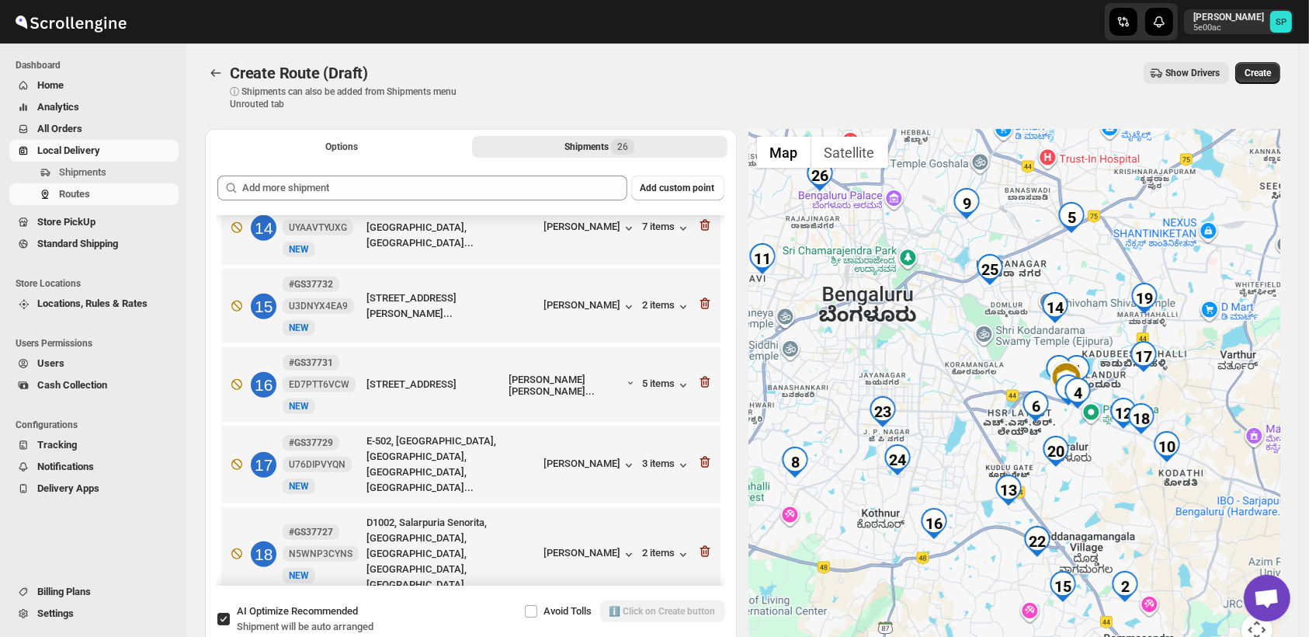
scroll to position [1035, 0]
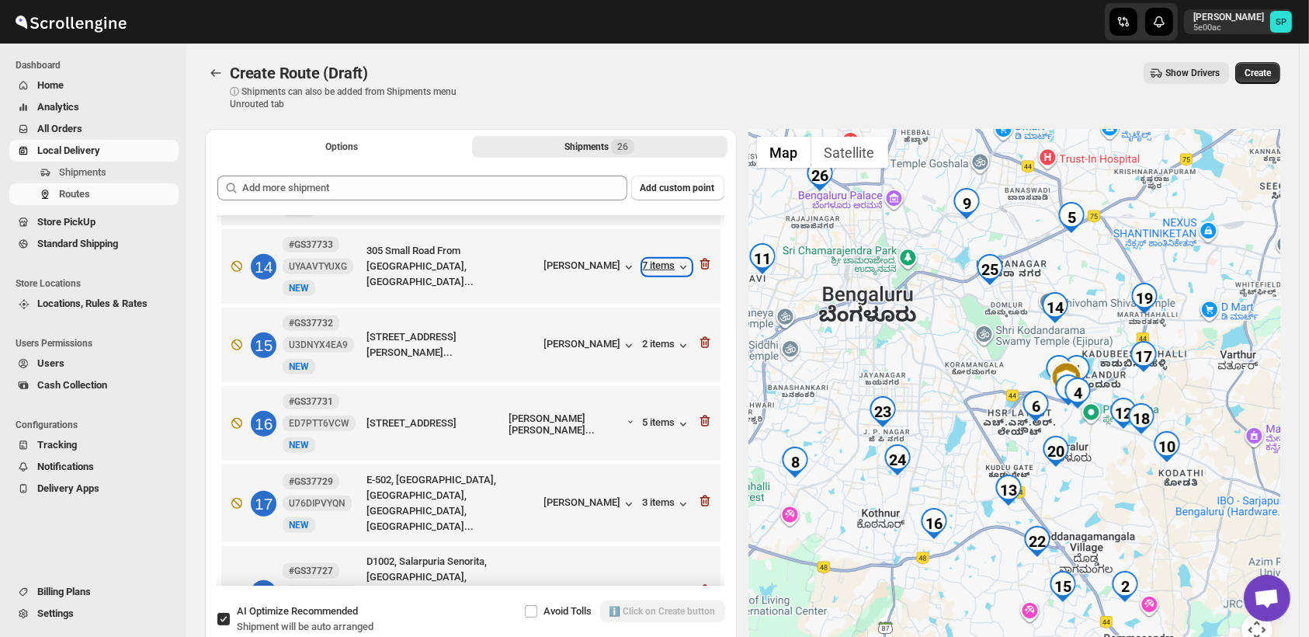
click at [662, 259] on div "7 items" at bounding box center [667, 267] width 48 height 16
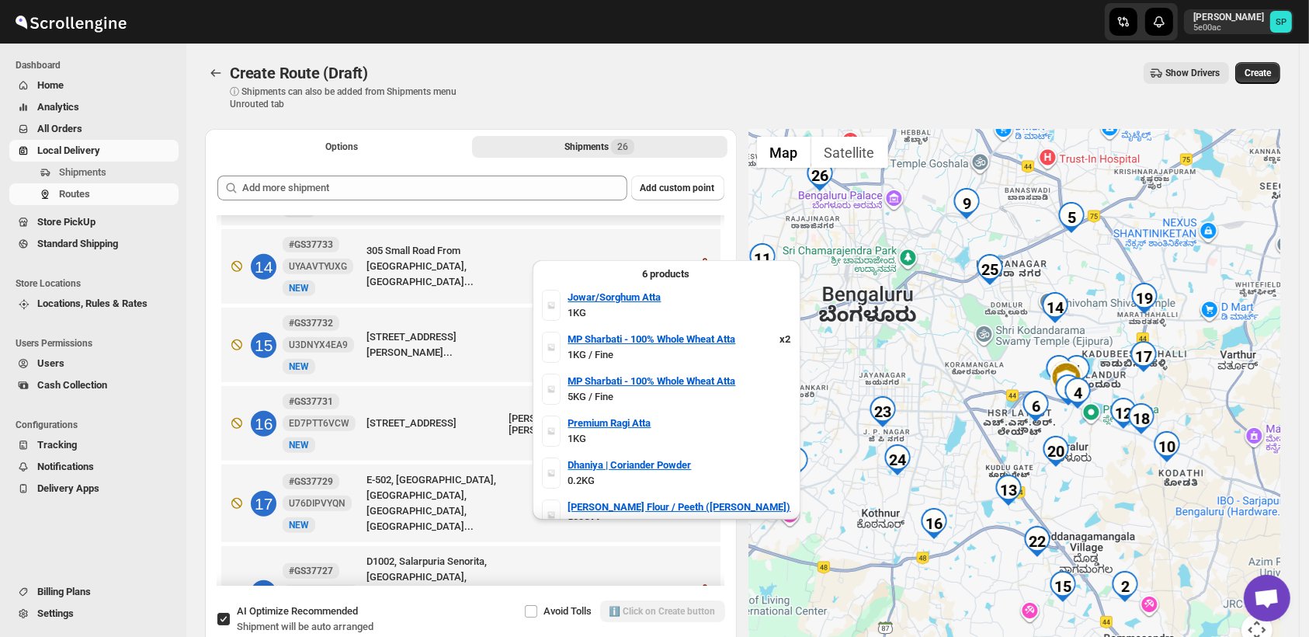
scroll to position [0, 0]
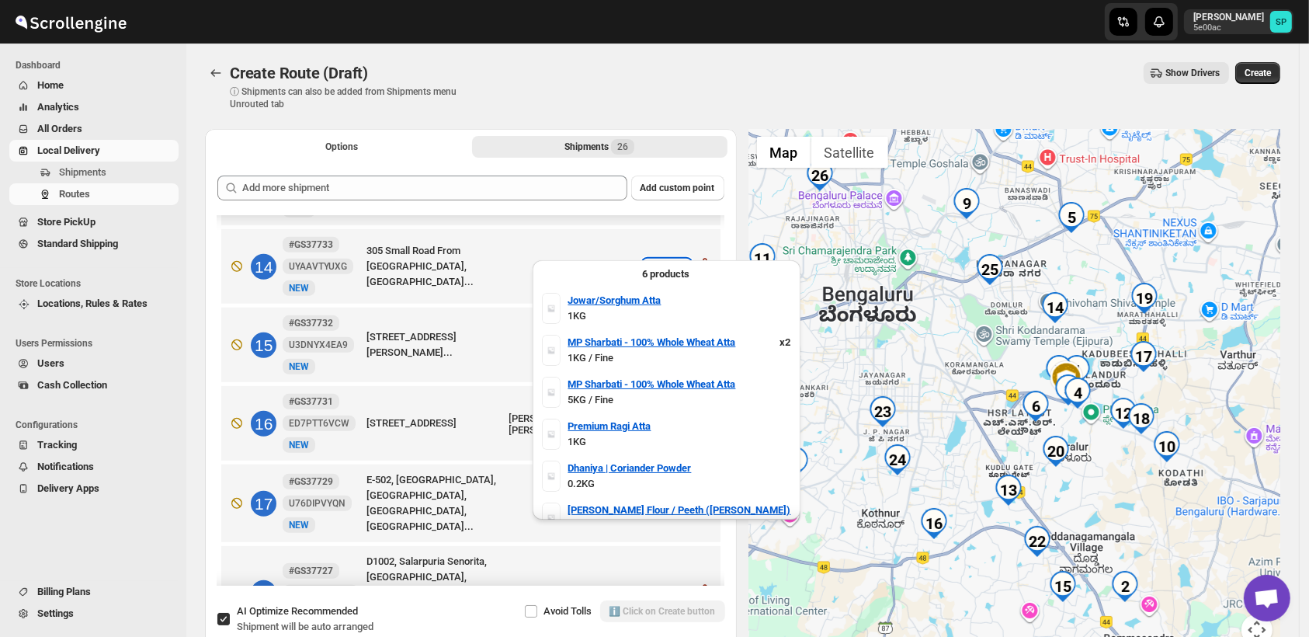
click at [658, 259] on div "7 items" at bounding box center [667, 267] width 48 height 16
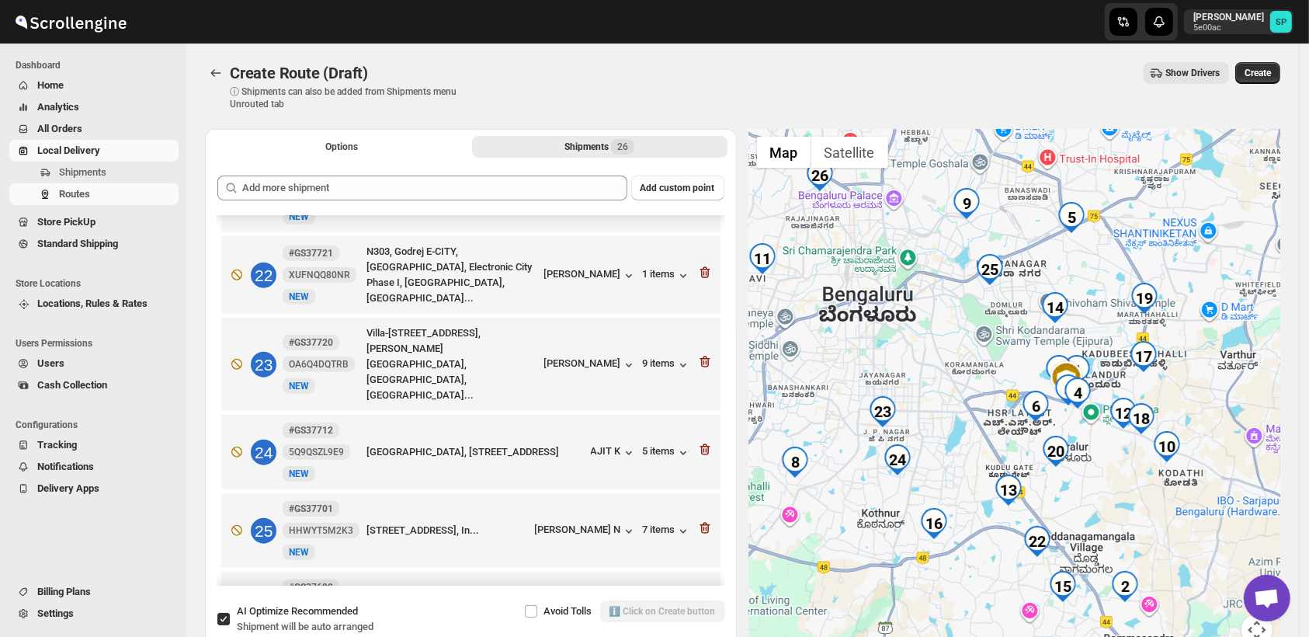
scroll to position [1690, 0]
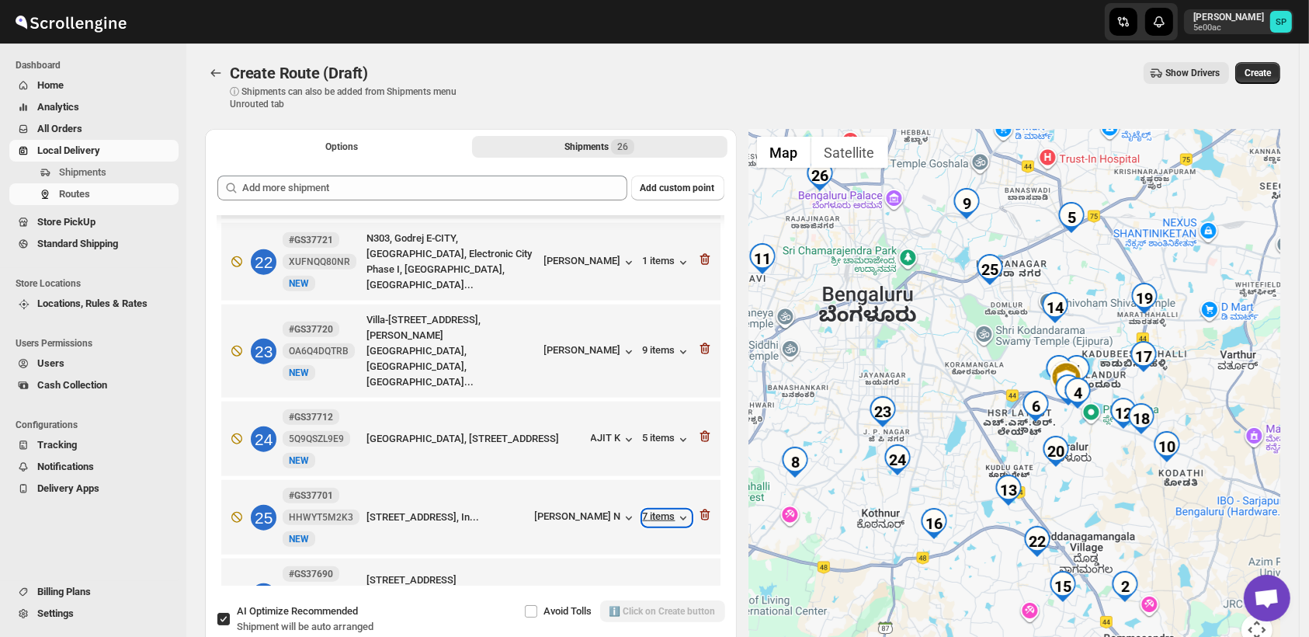
click at [663, 510] on div "7 items" at bounding box center [667, 518] width 48 height 16
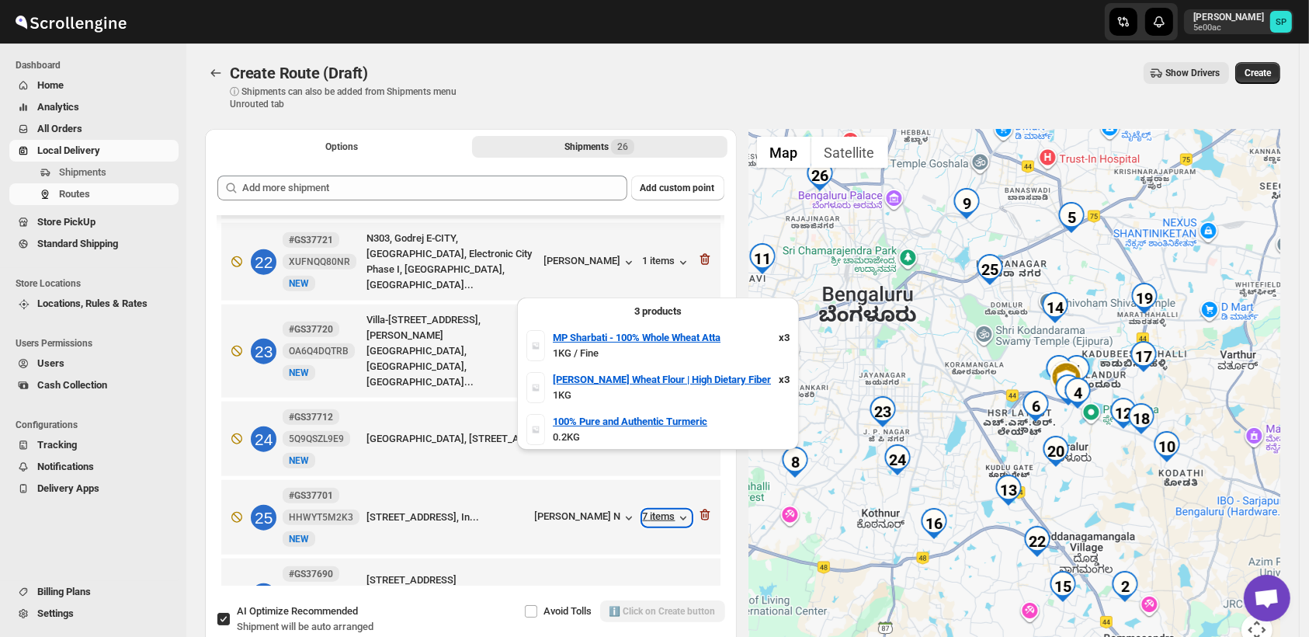
click at [663, 510] on div "7 items" at bounding box center [667, 518] width 48 height 16
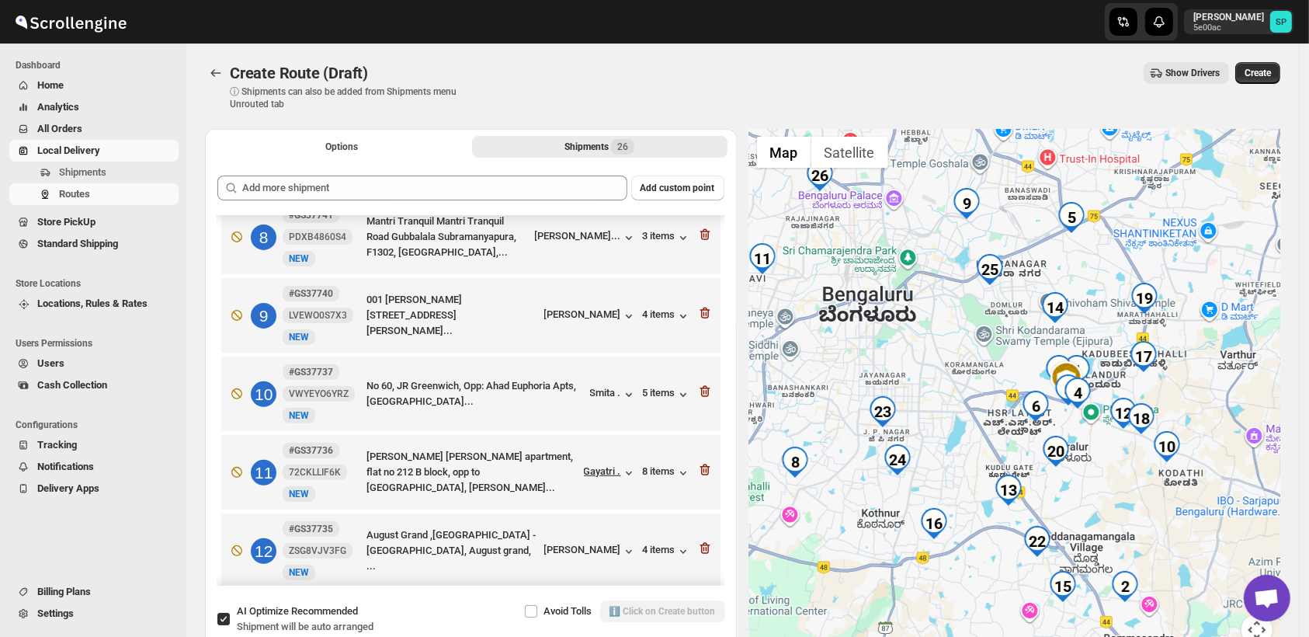
scroll to position [569, 0]
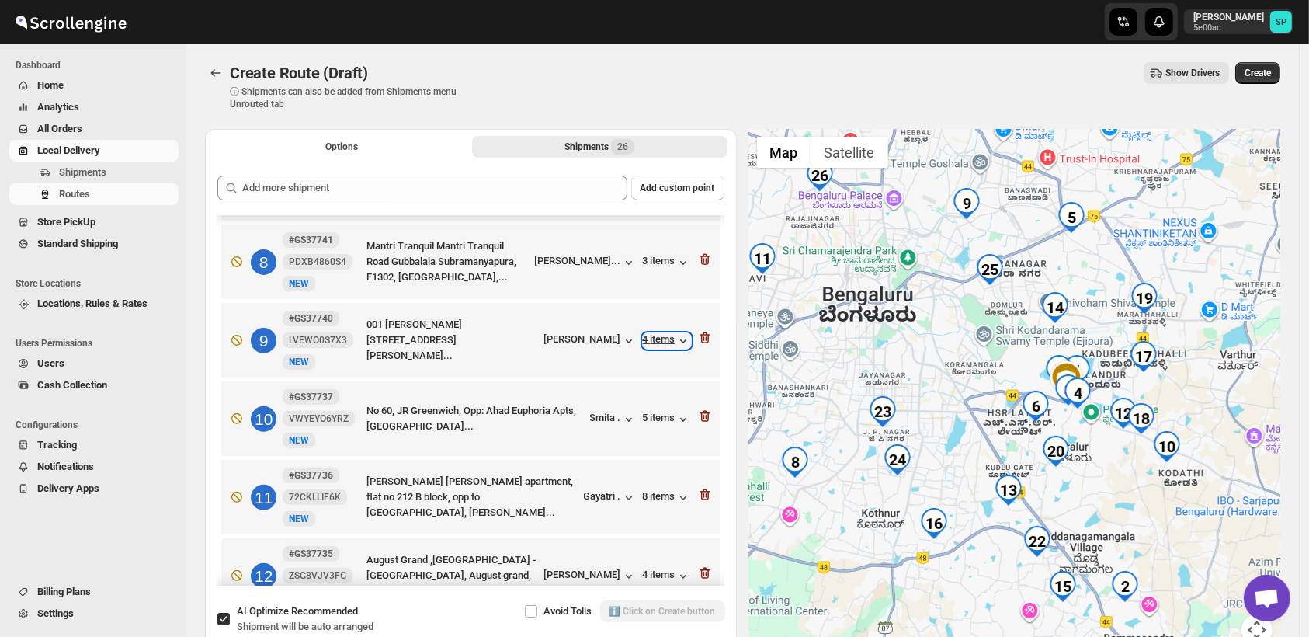
click at [654, 333] on div "4 items" at bounding box center [667, 341] width 48 height 16
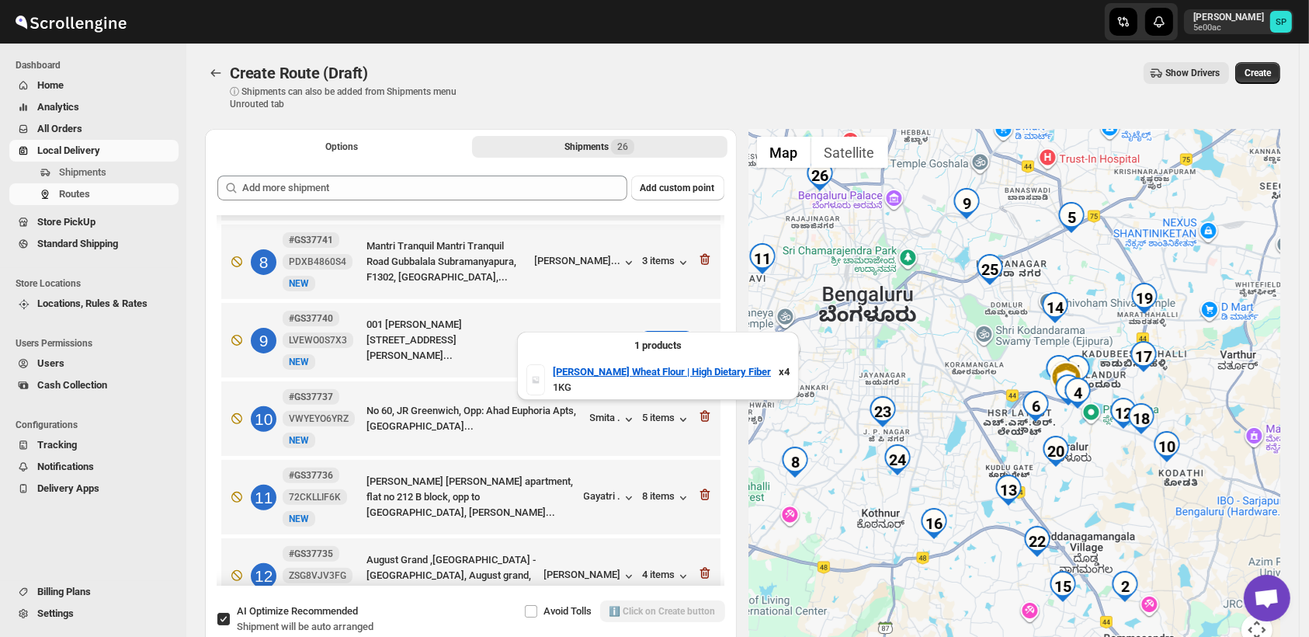
click at [654, 333] on div "4 items" at bounding box center [667, 341] width 48 height 16
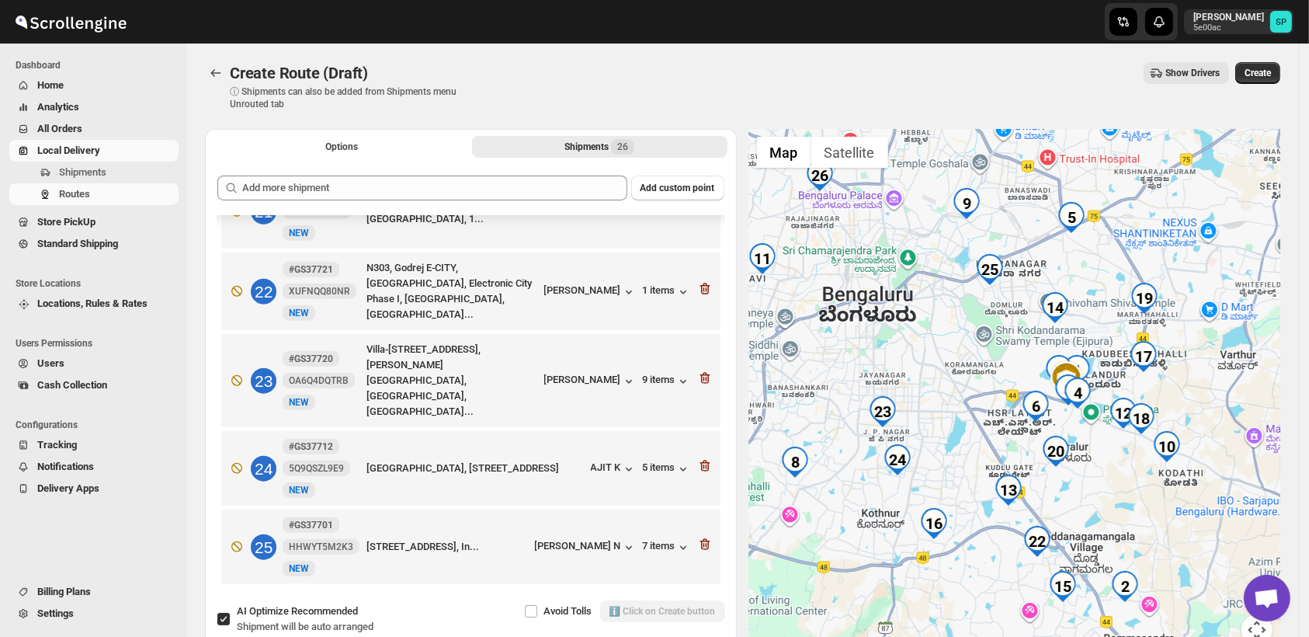
scroll to position [1690, 0]
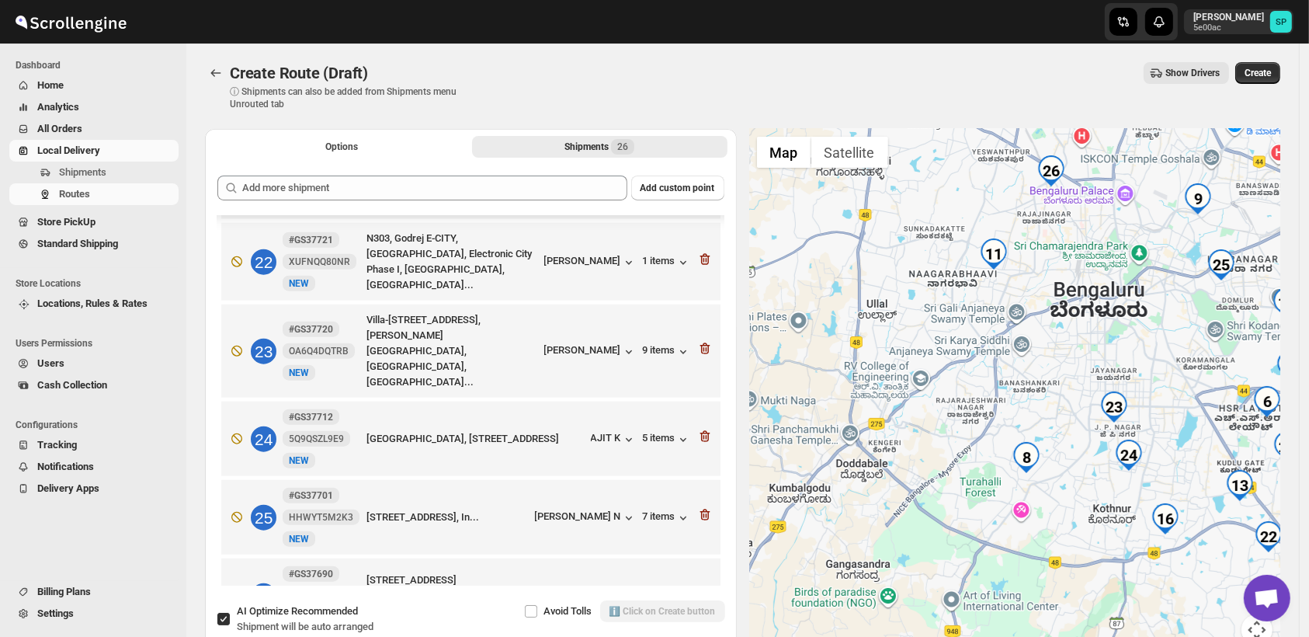
drag, startPoint x: 862, startPoint y: 349, endPoint x: 1099, endPoint y: 349, distance: 237.5
click at [1099, 349] on div at bounding box center [1015, 396] width 532 height 535
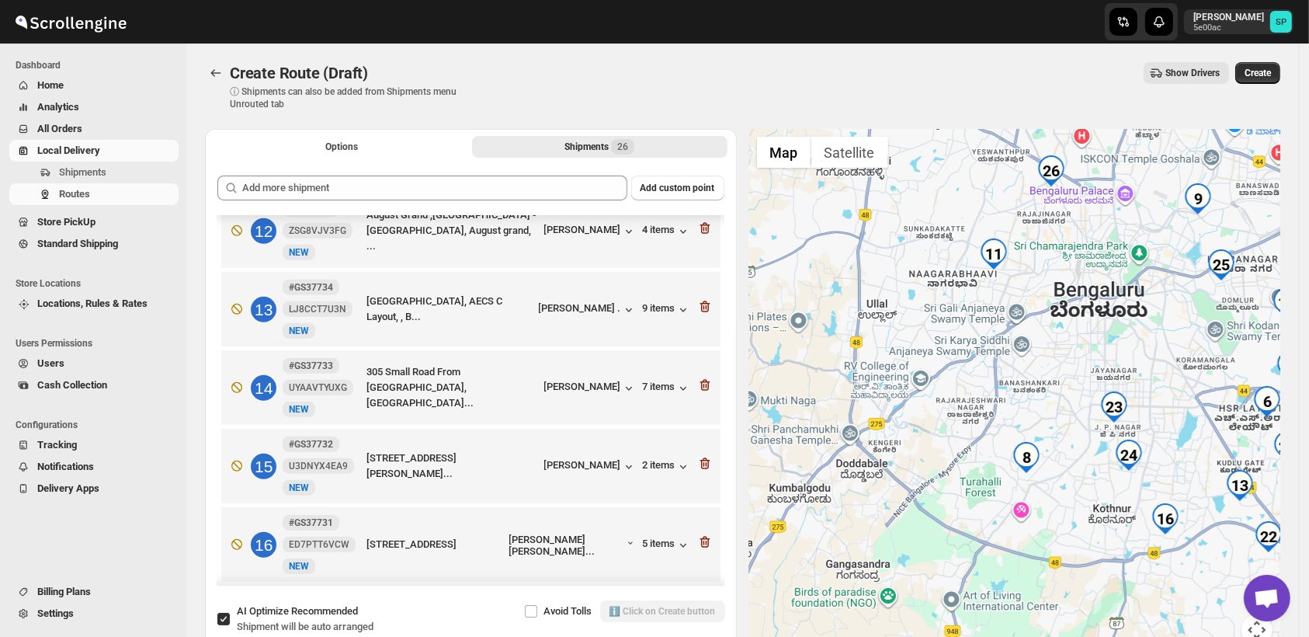
scroll to position [1345, 0]
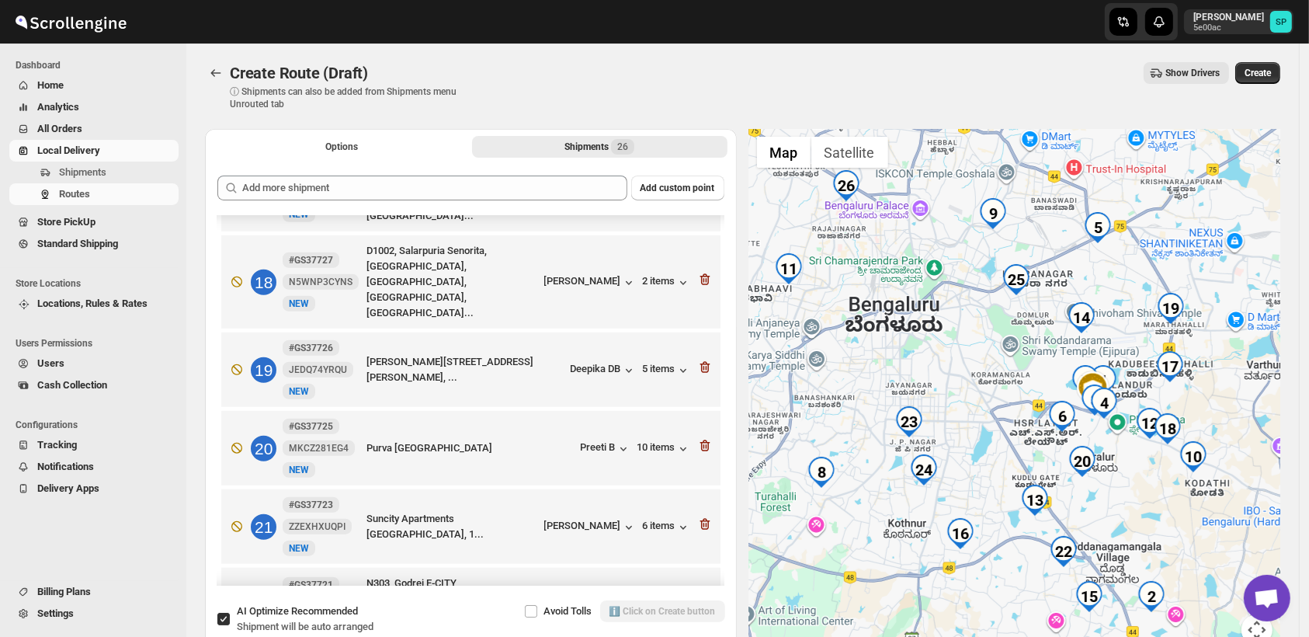
drag, startPoint x: 1067, startPoint y: 431, endPoint x: 869, endPoint y: 446, distance: 198.5
click at [869, 446] on div at bounding box center [1015, 396] width 532 height 535
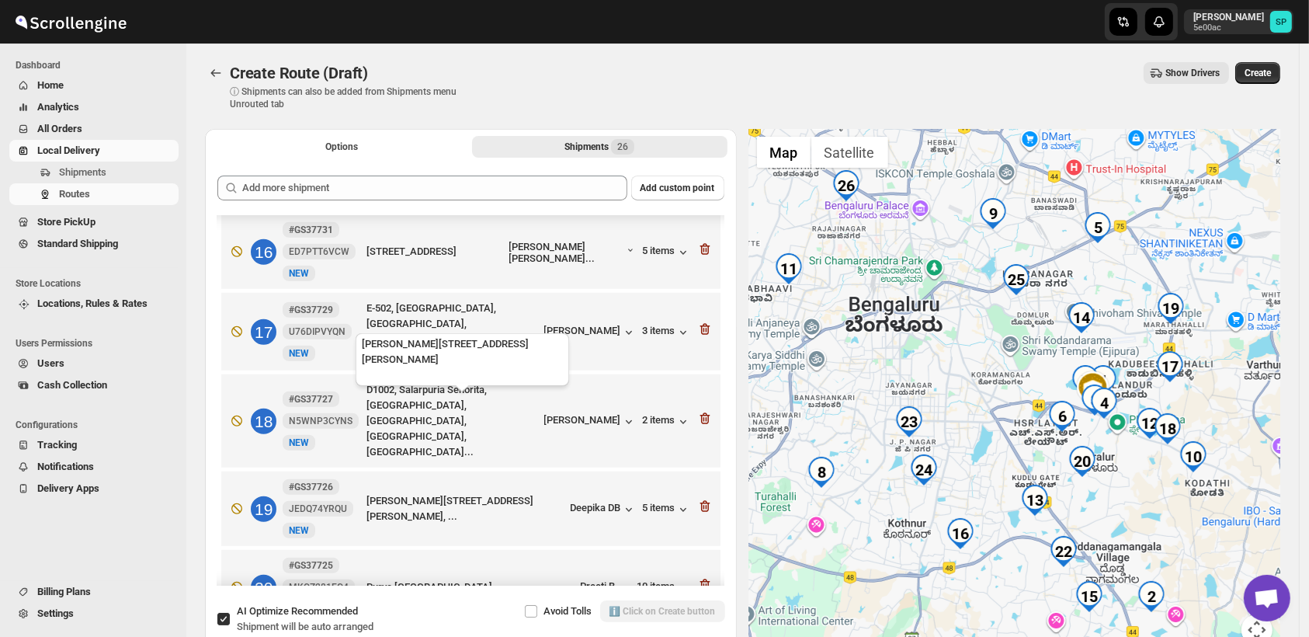
scroll to position [1259, 0]
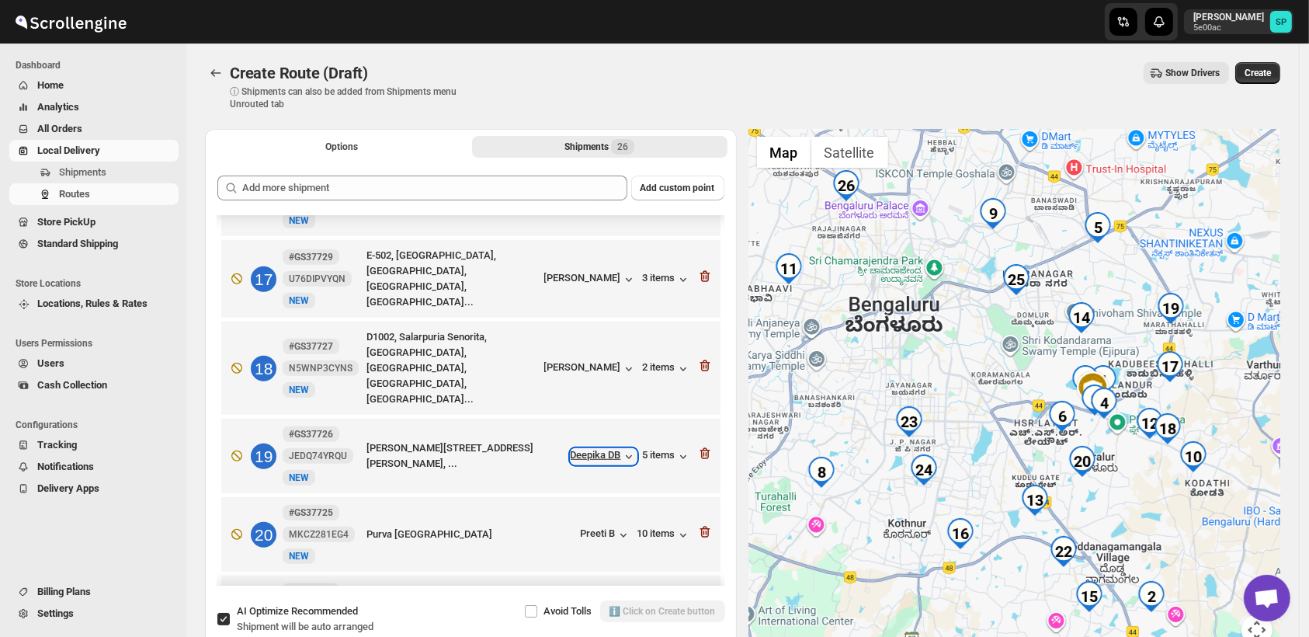
click at [595, 449] on div "Deepika DB" at bounding box center [604, 457] width 66 height 16
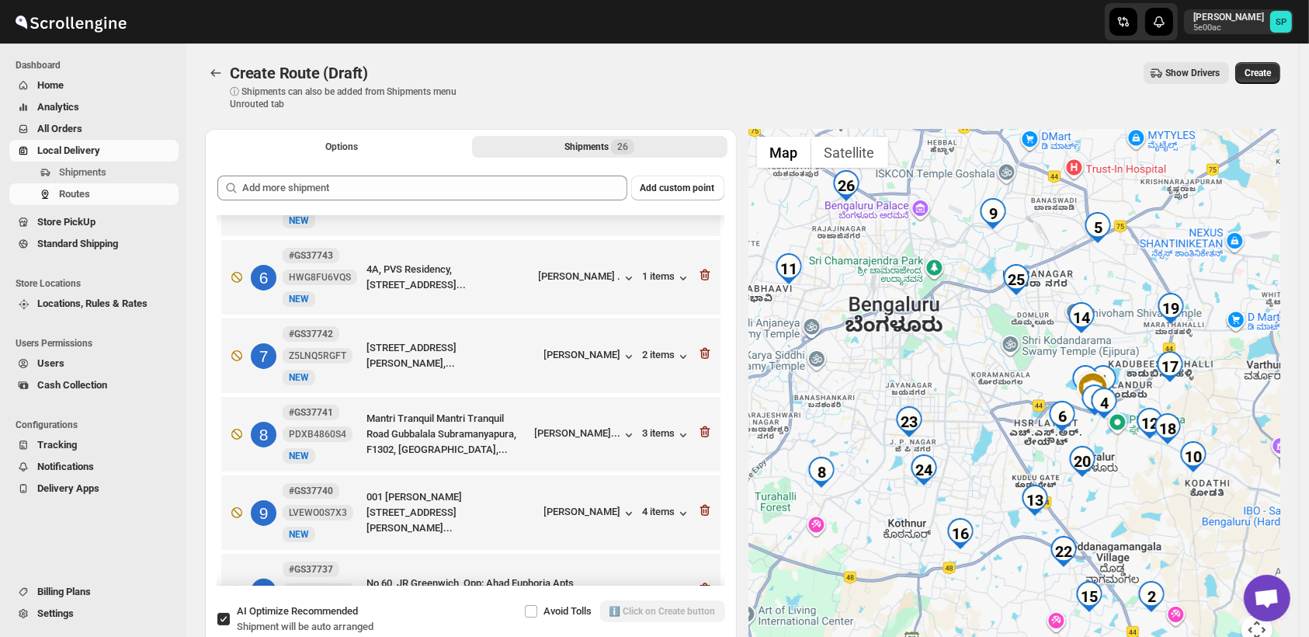
scroll to position [310, 0]
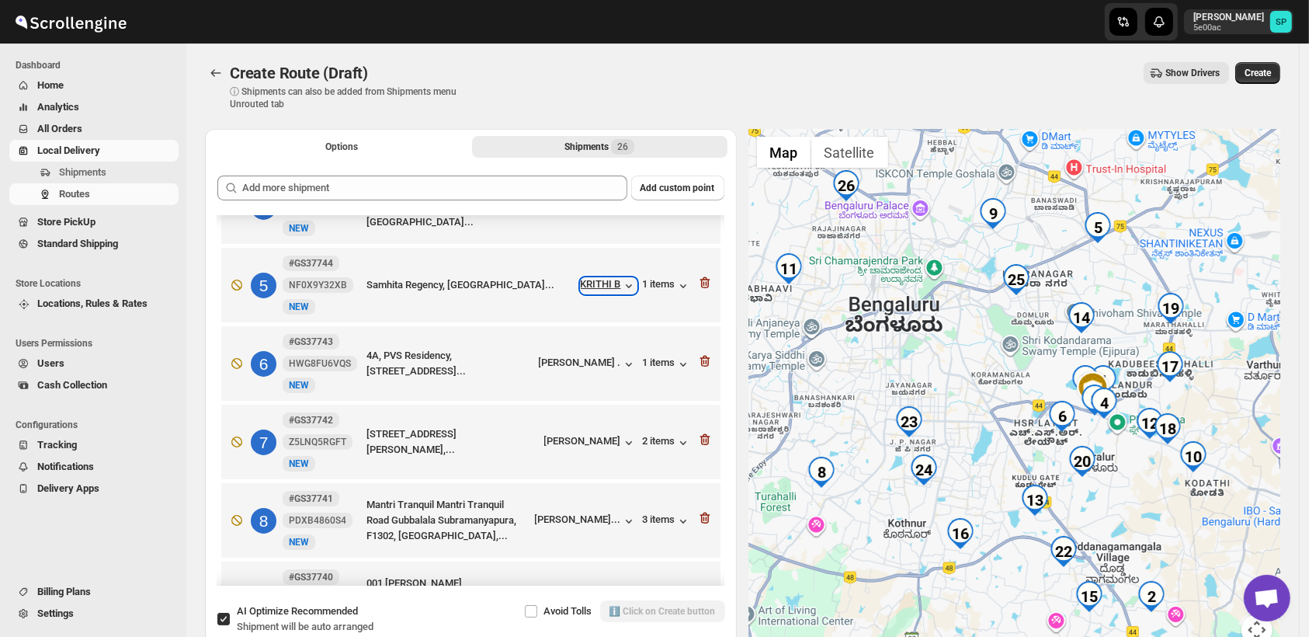
click at [591, 278] on div "KRITHI B" at bounding box center [609, 286] width 56 height 16
click at [698, 275] on icon "button" at bounding box center [705, 283] width 16 height 16
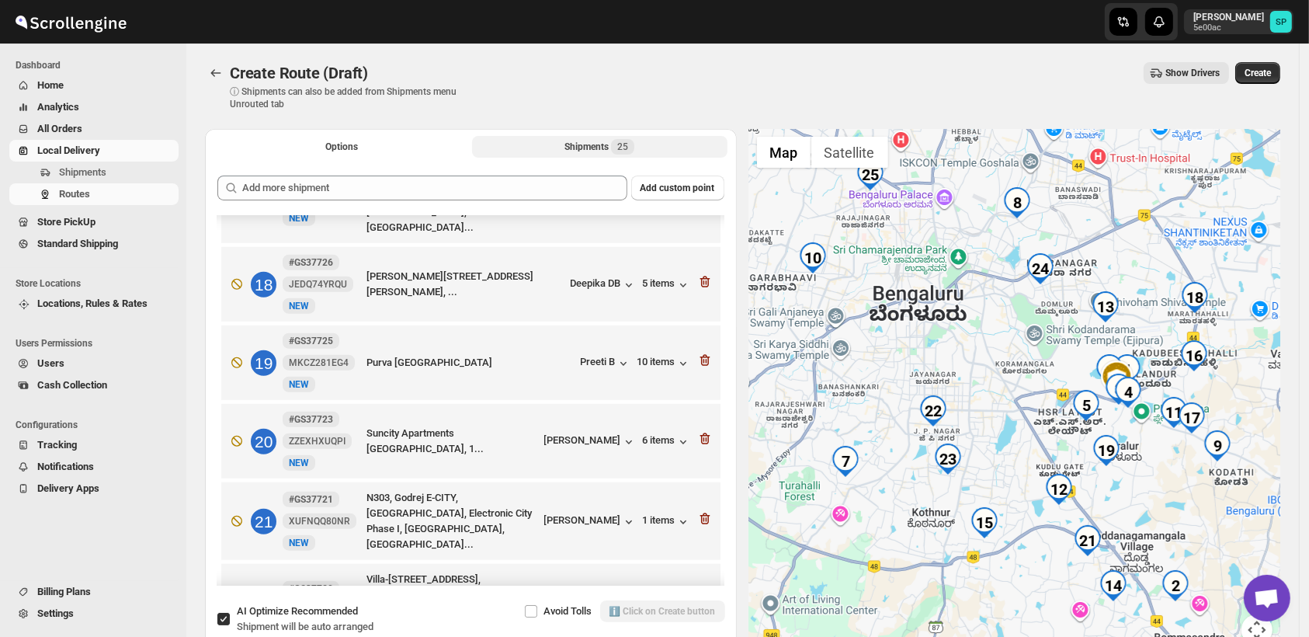
scroll to position [1266, 0]
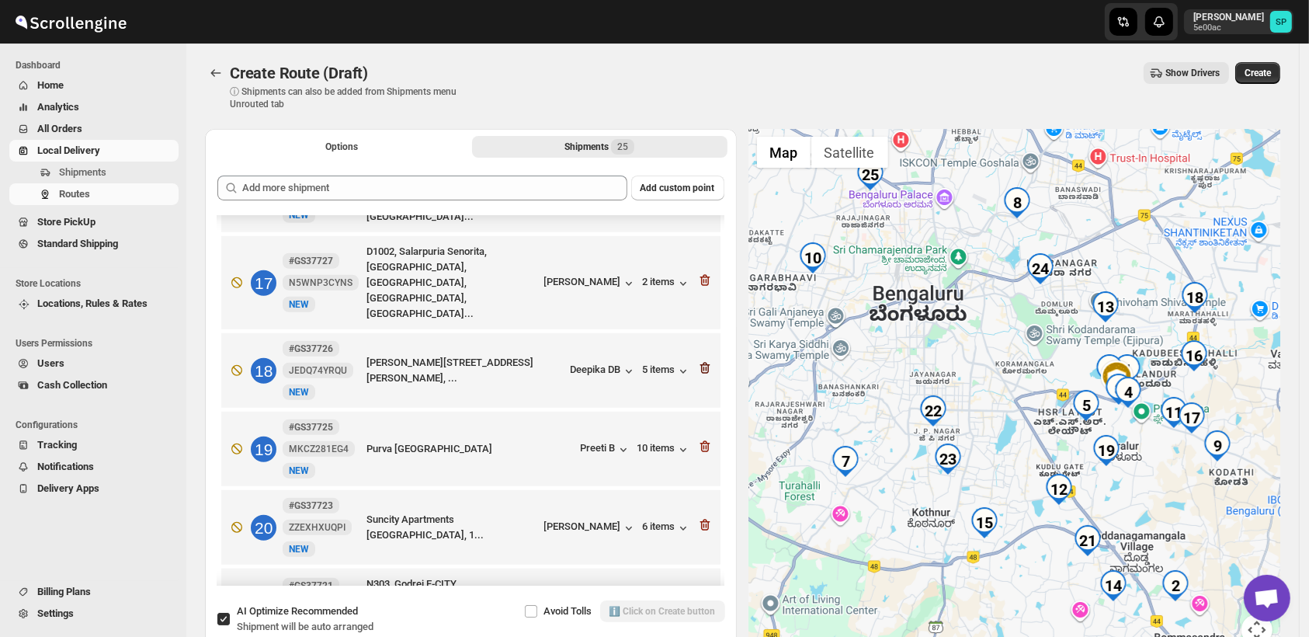
click at [699, 362] on icon "button" at bounding box center [704, 368] width 10 height 12
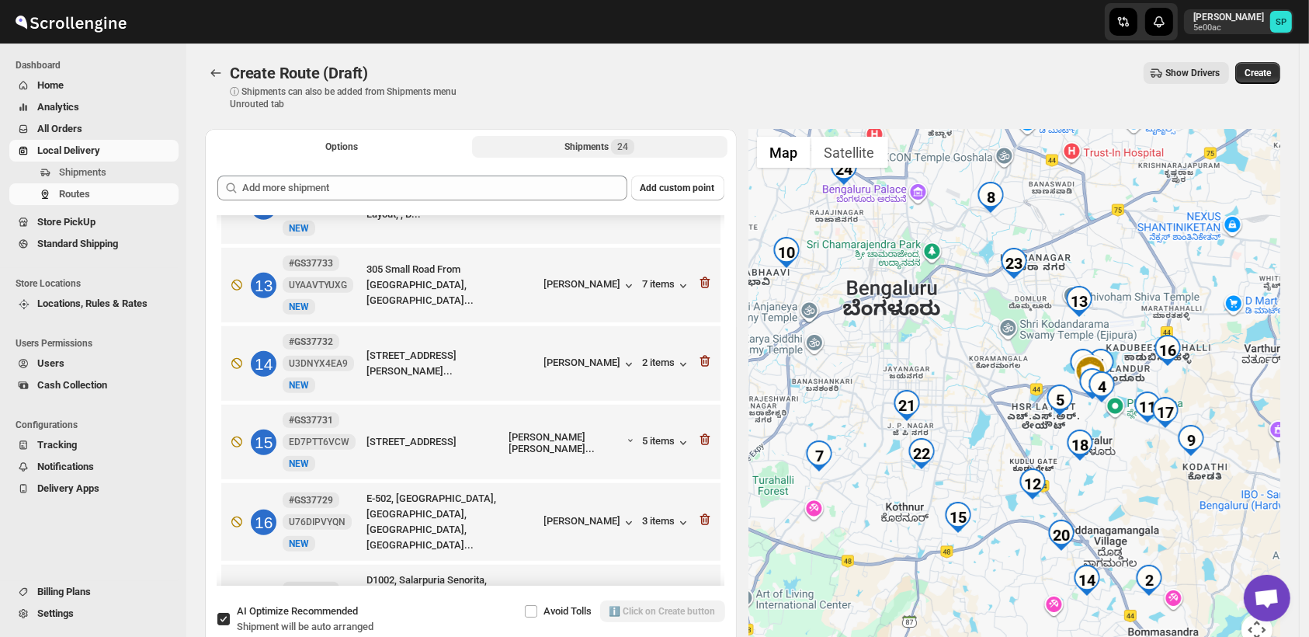
scroll to position [834, 0]
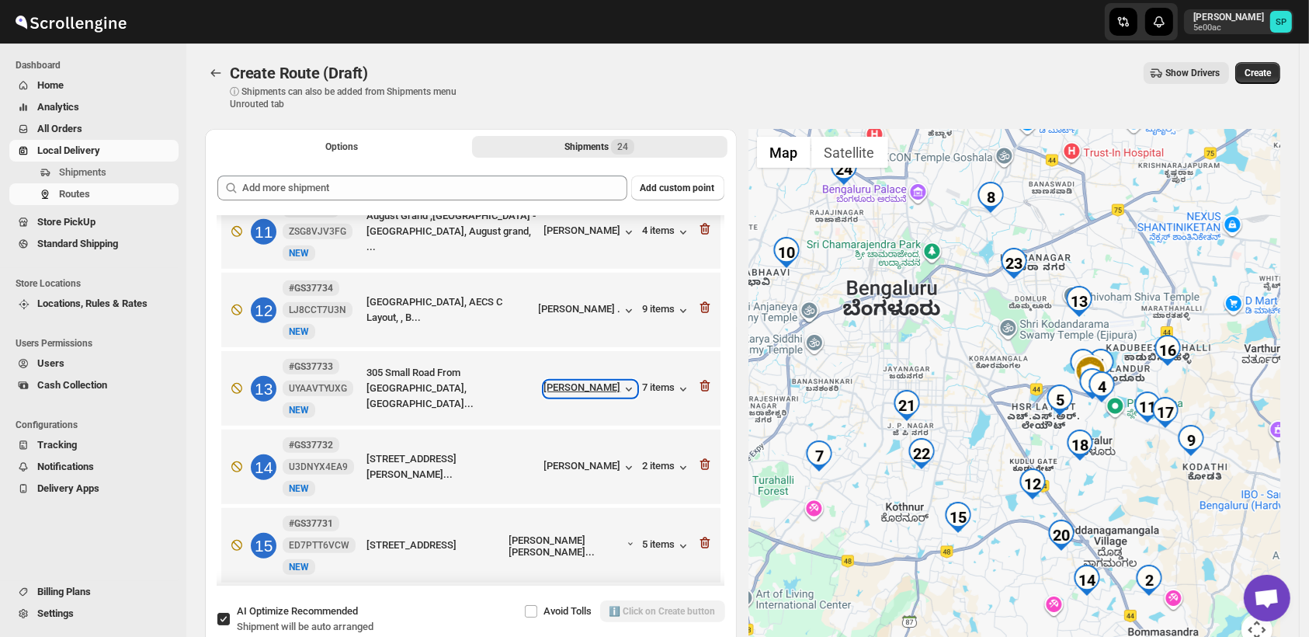
click at [603, 381] on div "[PERSON_NAME]" at bounding box center [590, 389] width 92 height 16
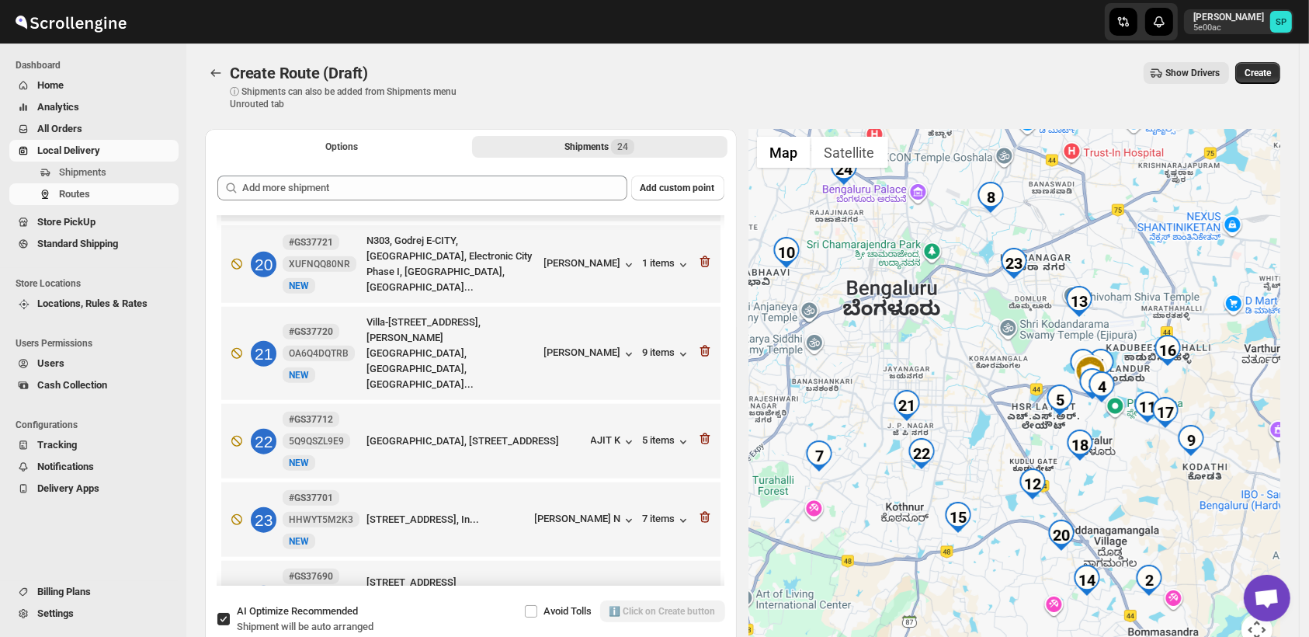
scroll to position [1532, 0]
click at [600, 511] on div "[PERSON_NAME] N" at bounding box center [586, 519] width 102 height 16
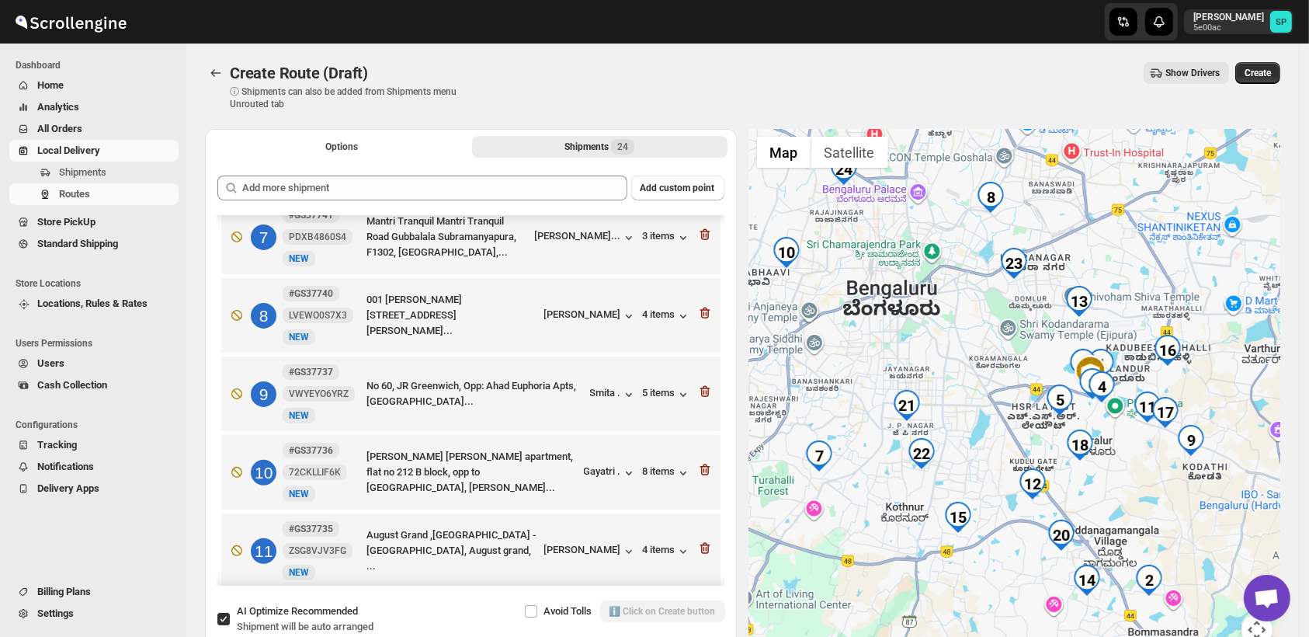
scroll to position [497, 0]
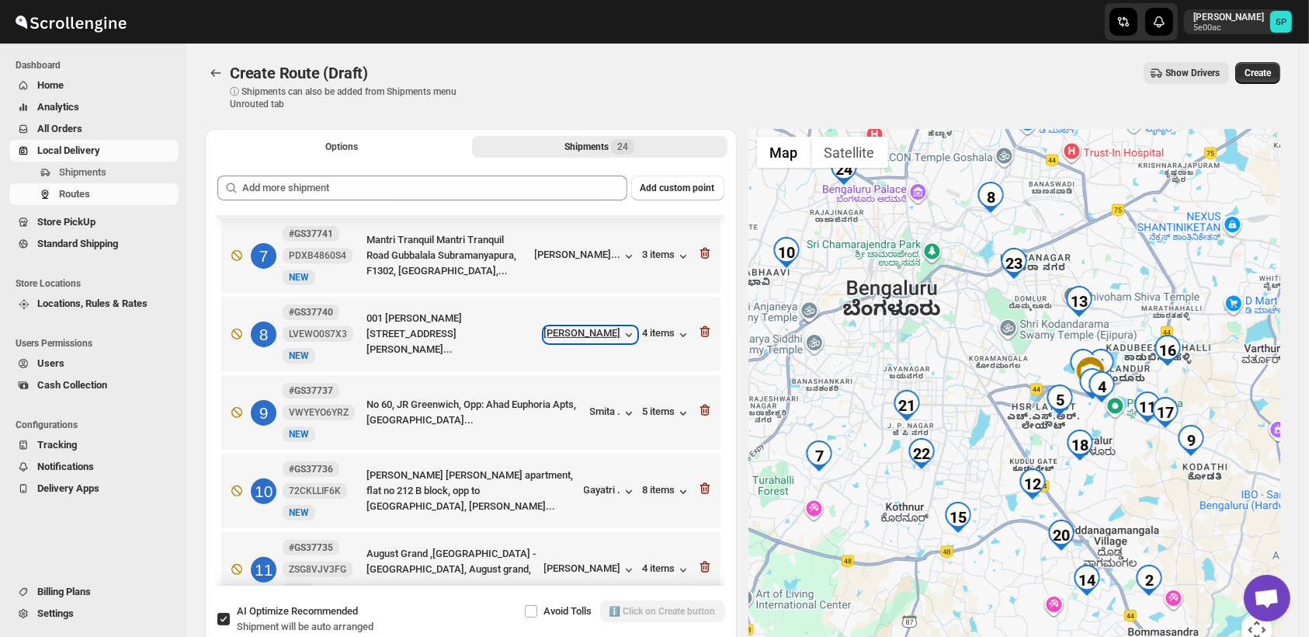
click at [591, 327] on div "[PERSON_NAME]" at bounding box center [590, 335] width 92 height 16
click at [658, 327] on div "4 items" at bounding box center [667, 335] width 48 height 16
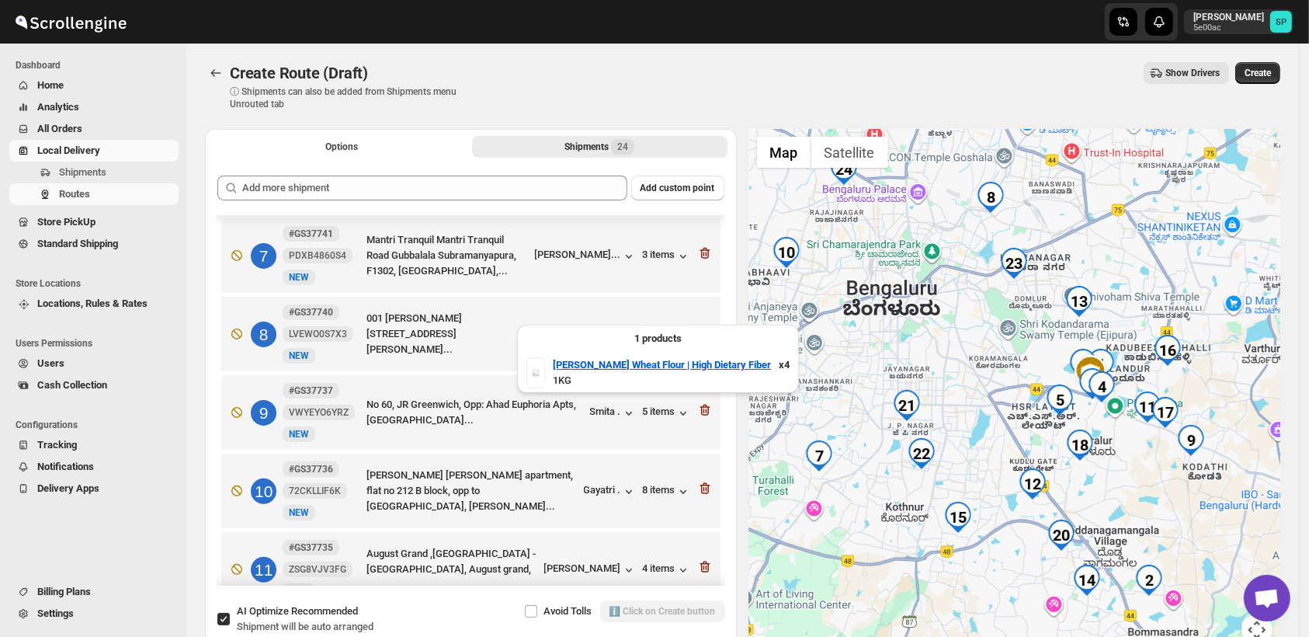
click at [658, 327] on div "4 items" at bounding box center [667, 335] width 48 height 16
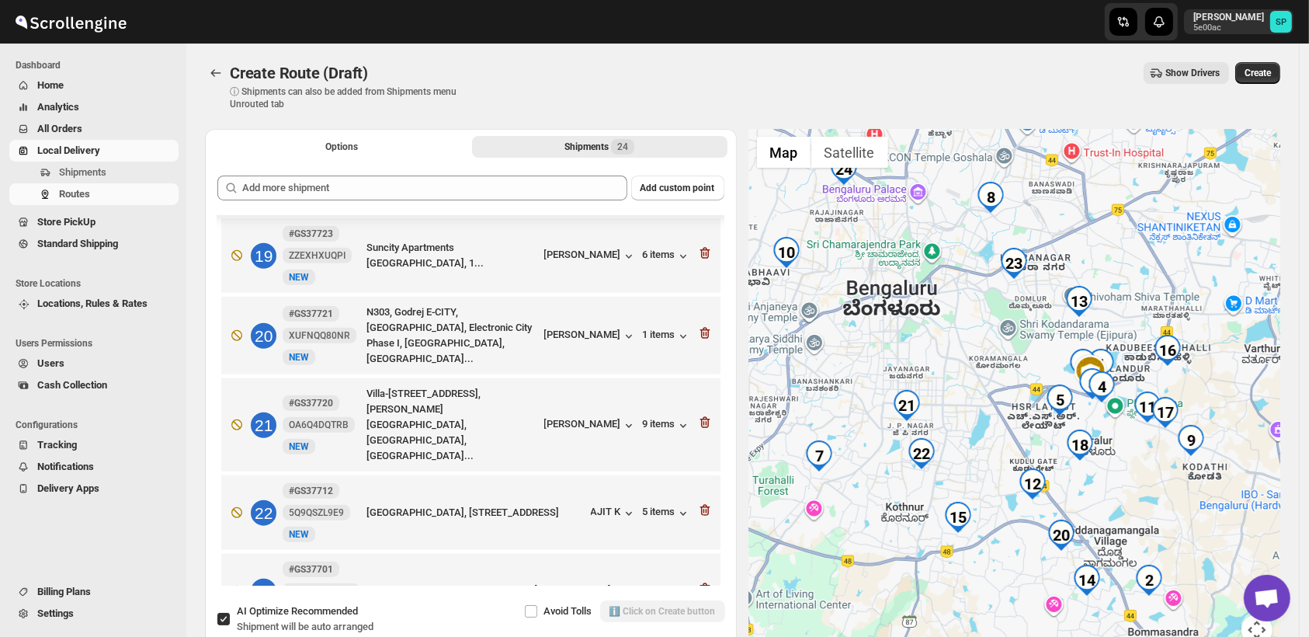
scroll to position [1532, 0]
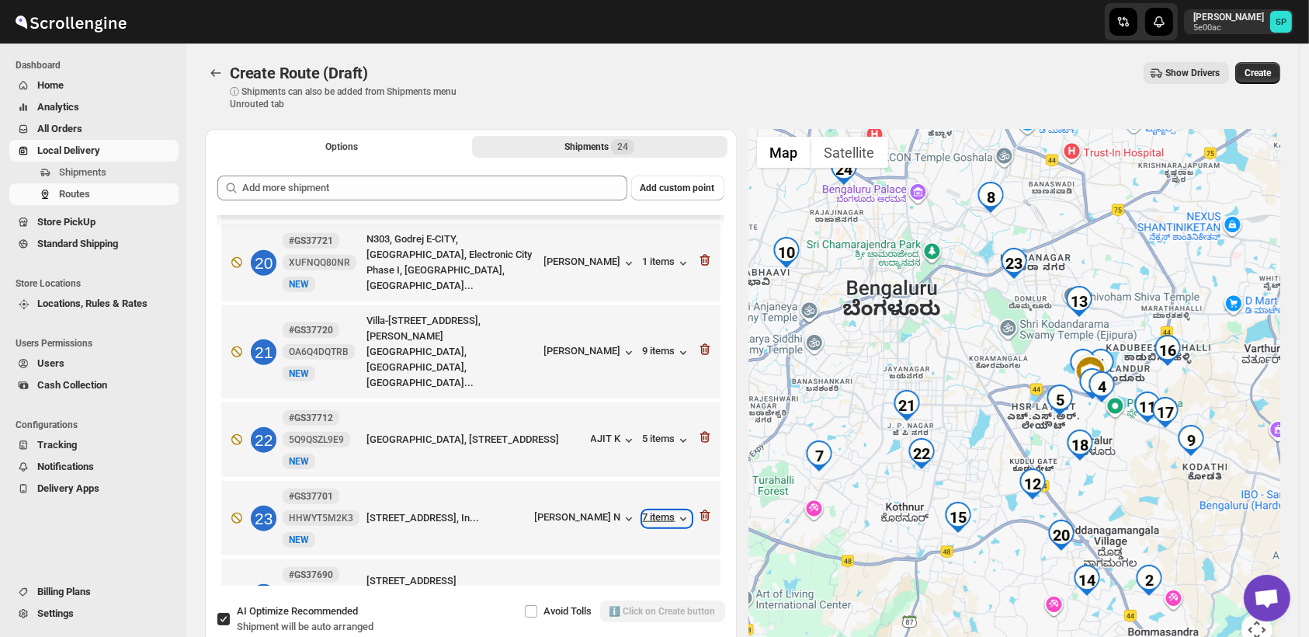
click at [665, 511] on div "7 items" at bounding box center [667, 519] width 48 height 16
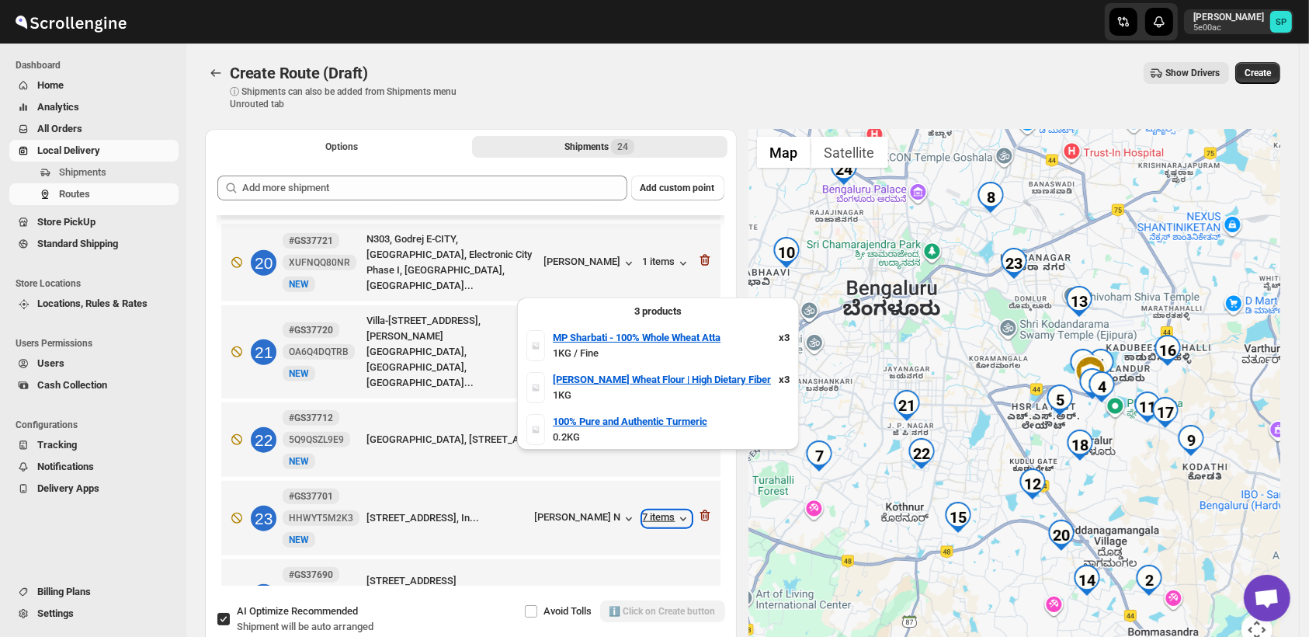
click at [665, 511] on div "7 items" at bounding box center [667, 519] width 48 height 16
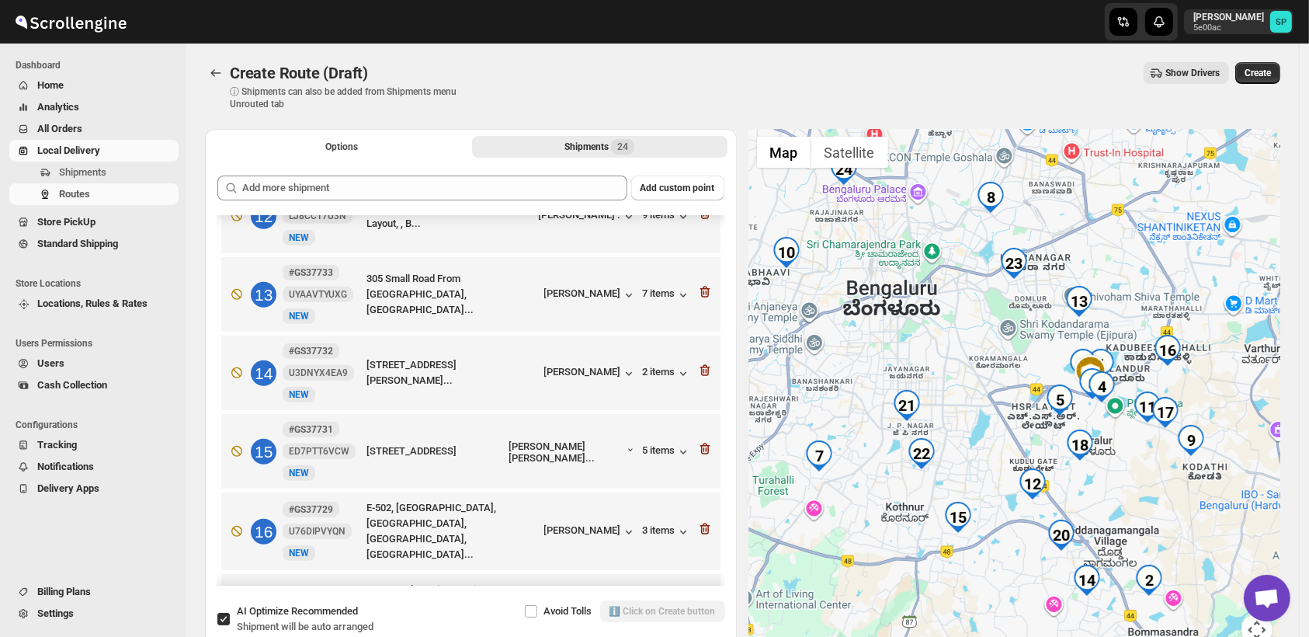
scroll to position [756, 0]
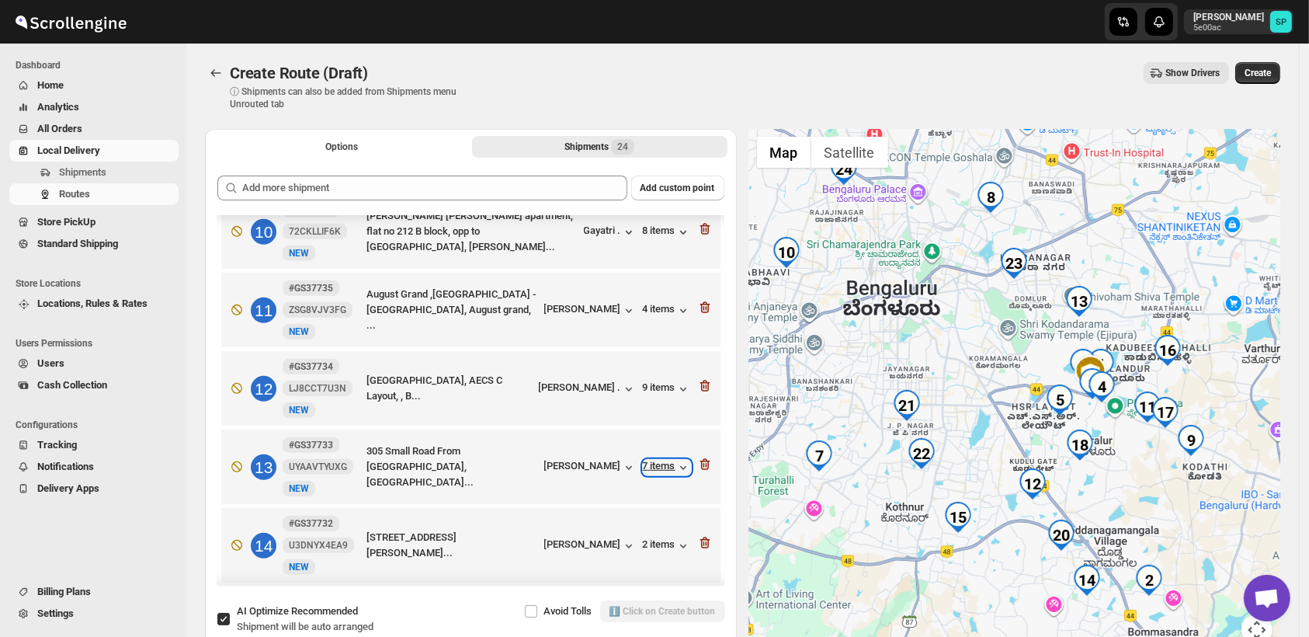
click at [656, 460] on div "7 items" at bounding box center [667, 468] width 48 height 16
click at [705, 463] on icon "button" at bounding box center [706, 465] width 2 height 5
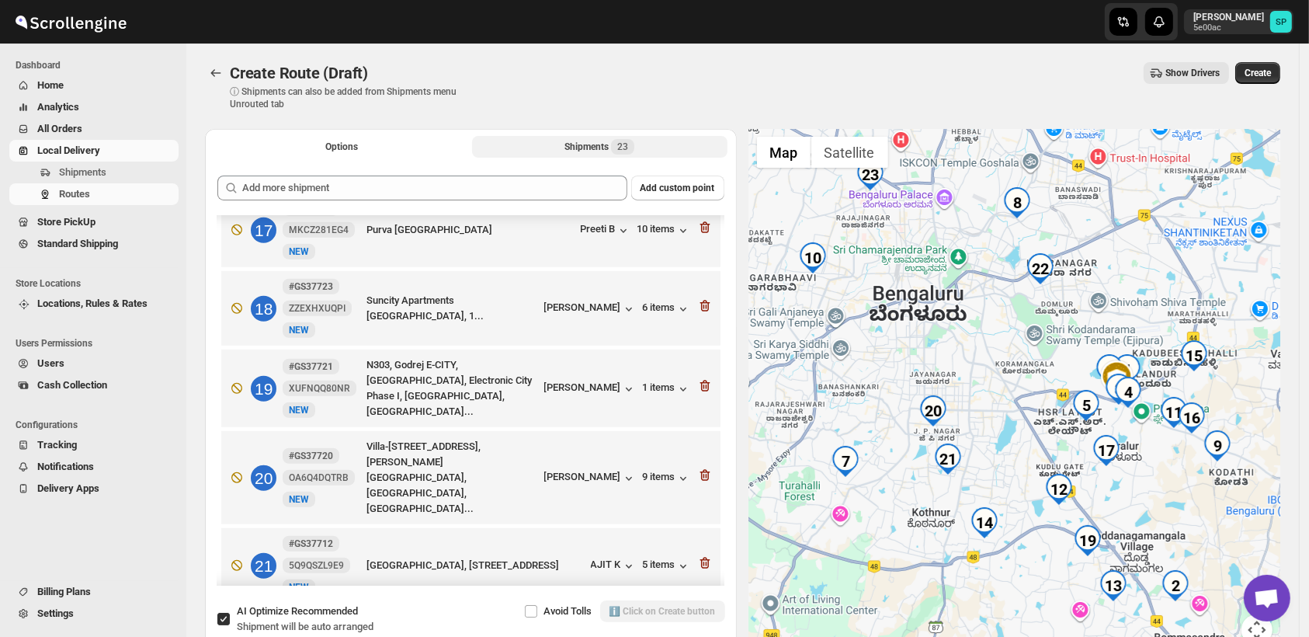
scroll to position [1453, 0]
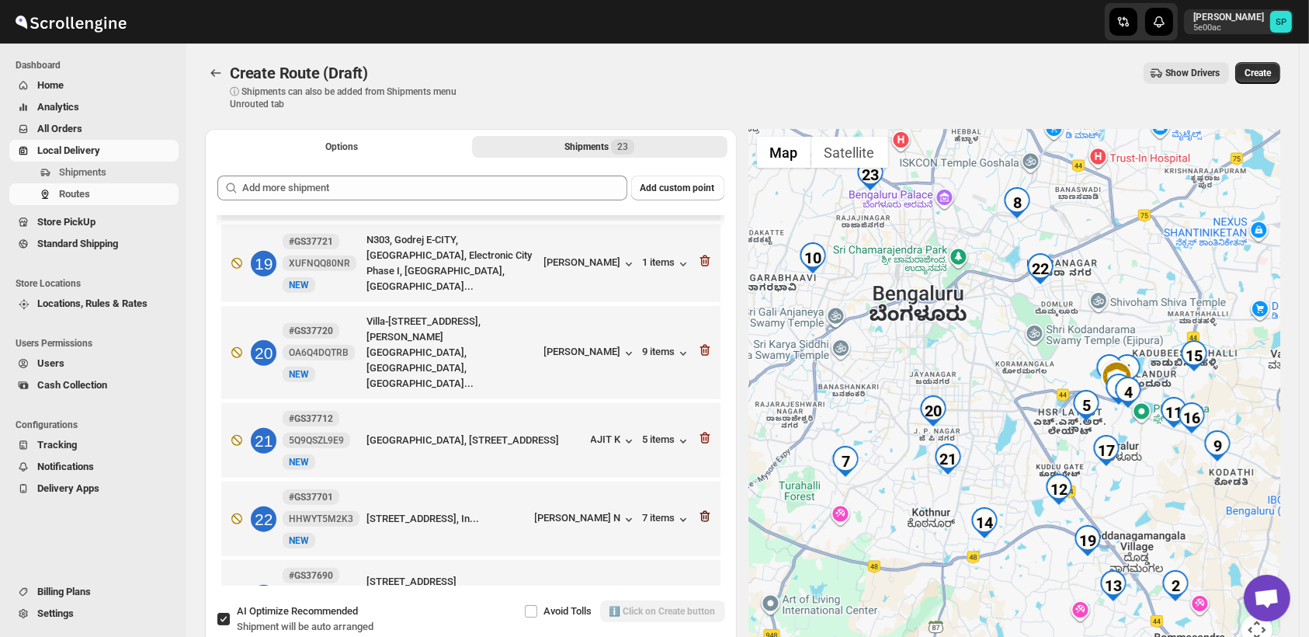
click at [702, 511] on icon "button" at bounding box center [704, 517] width 10 height 12
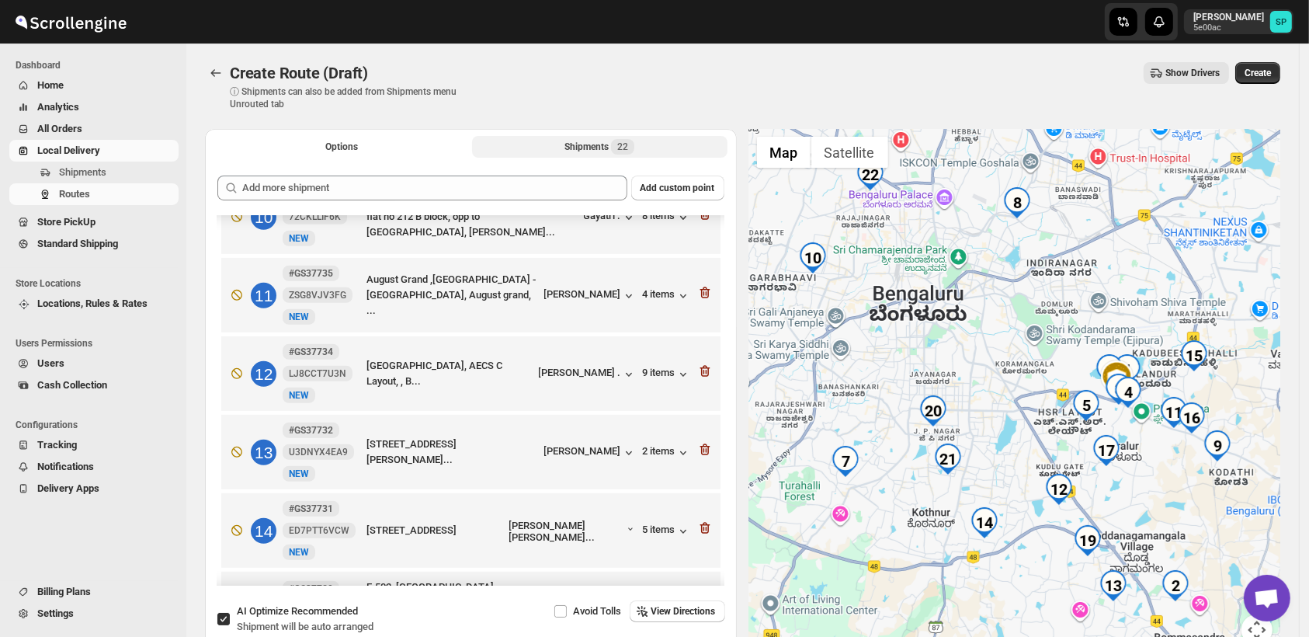
scroll to position [512, 0]
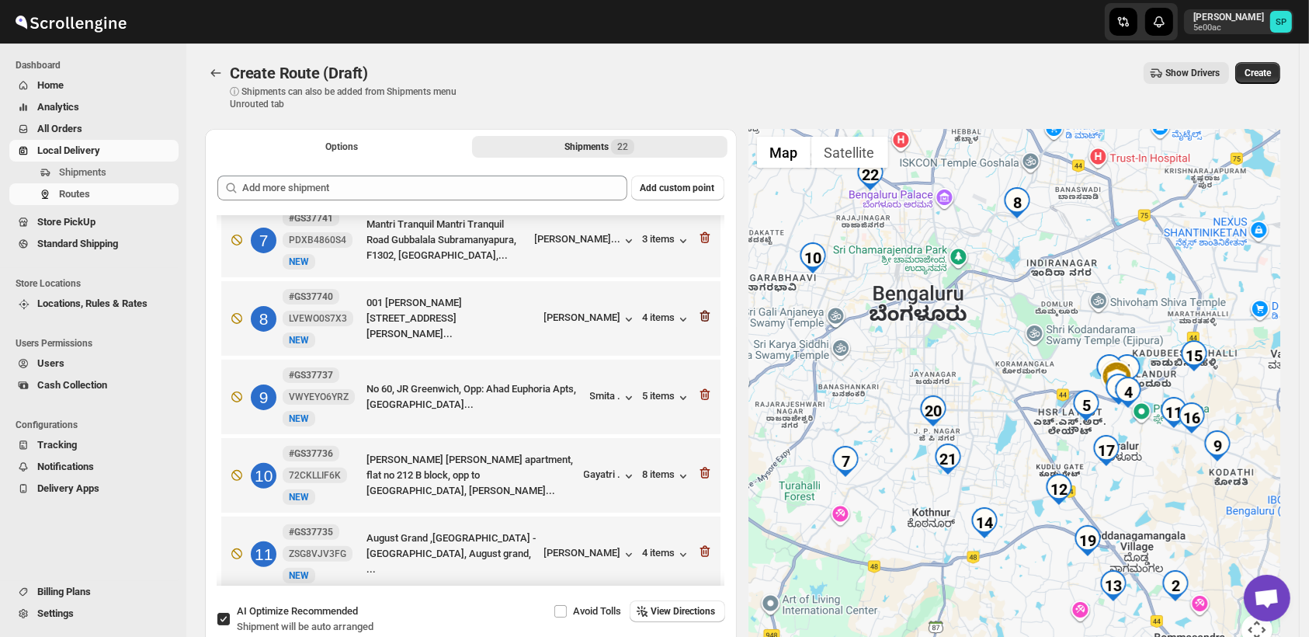
click at [700, 308] on icon "button" at bounding box center [705, 316] width 16 height 16
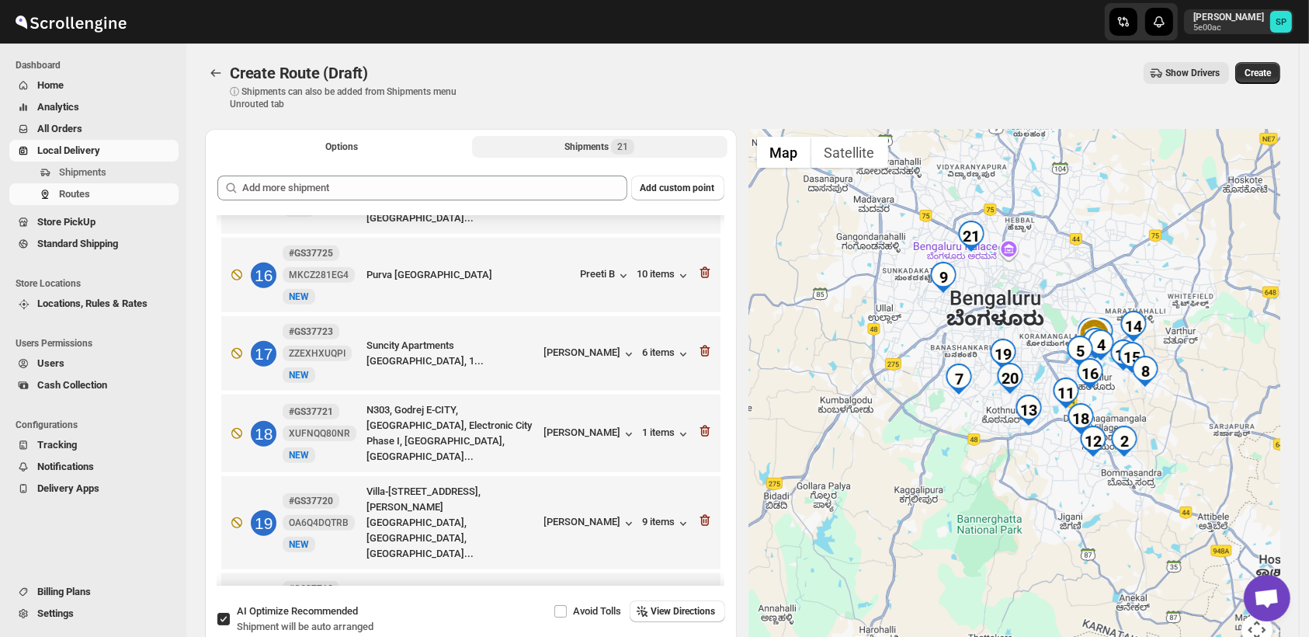
scroll to position [1289, 0]
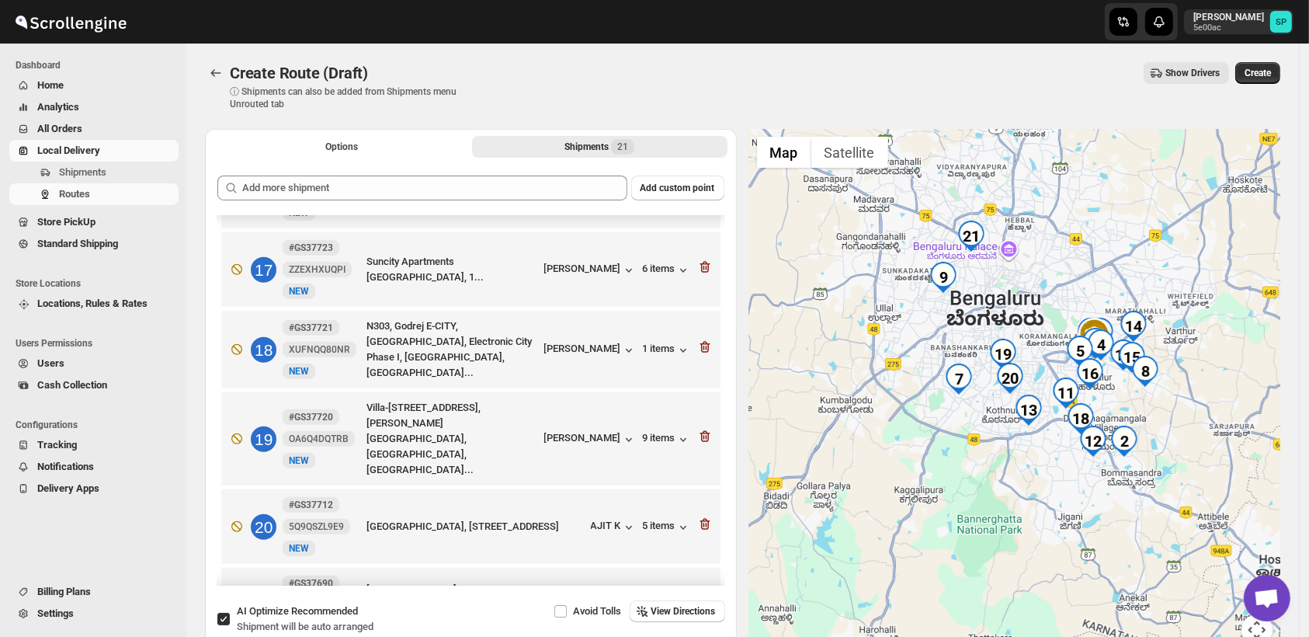
click at [675, 598] on icon "button" at bounding box center [683, 606] width 16 height 16
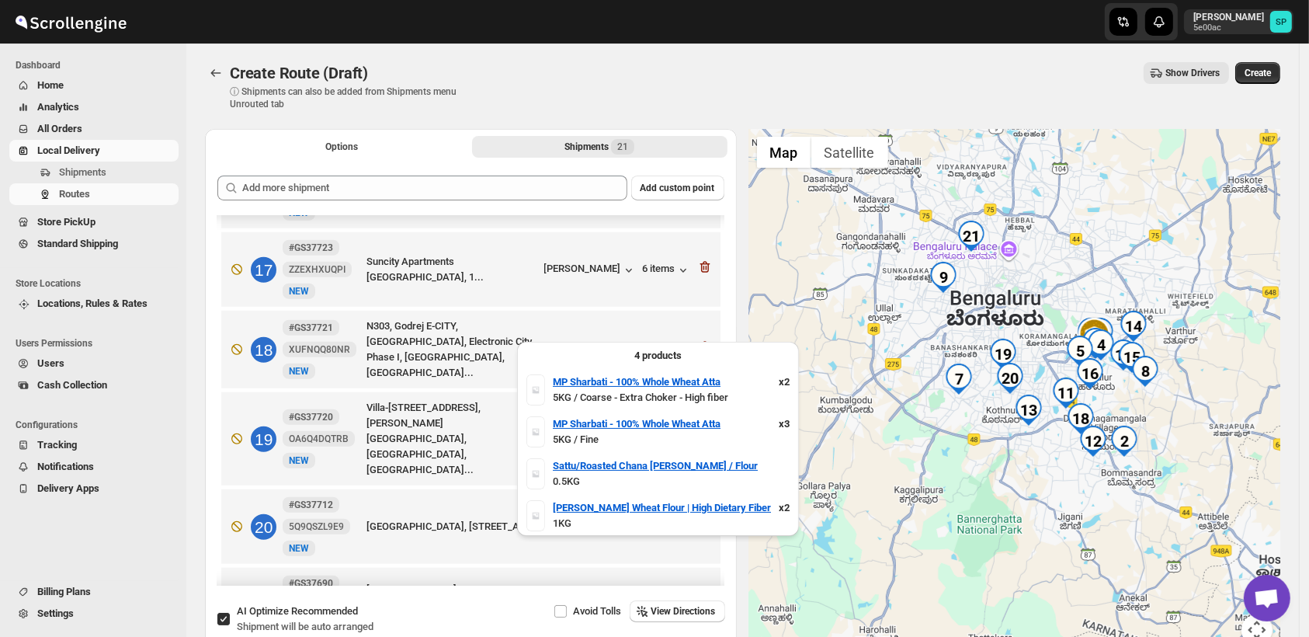
click at [675, 598] on icon "button" at bounding box center [683, 606] width 16 height 16
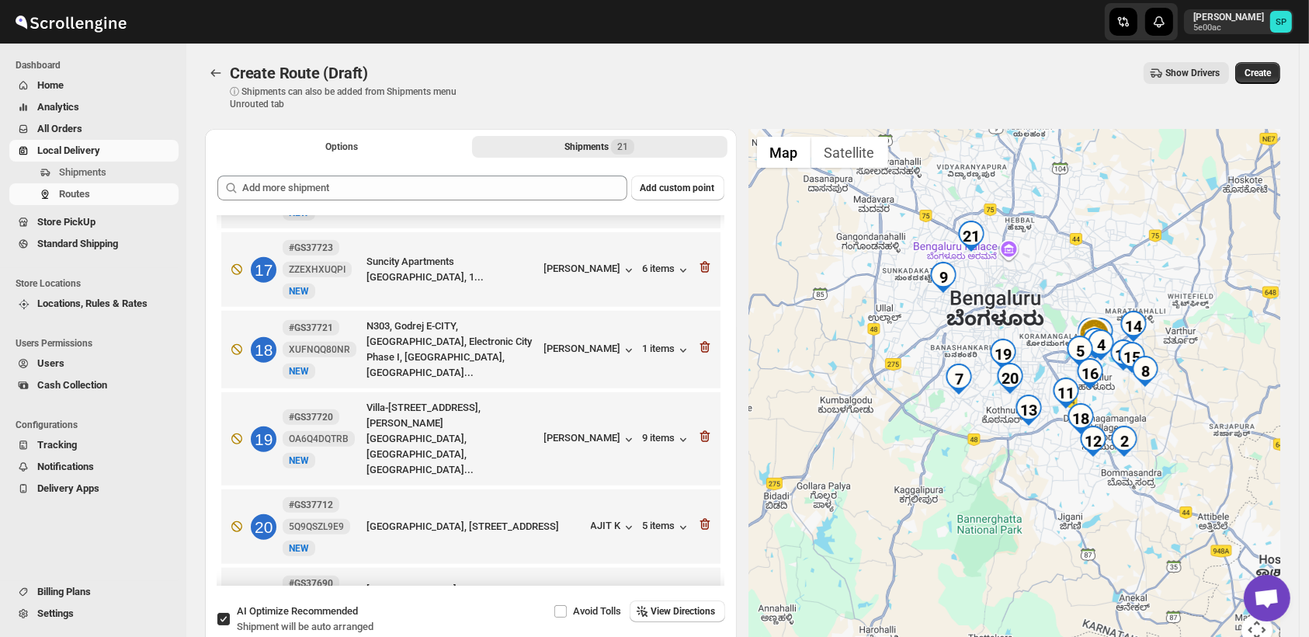
click at [664, 598] on div "8 items" at bounding box center [667, 606] width 48 height 16
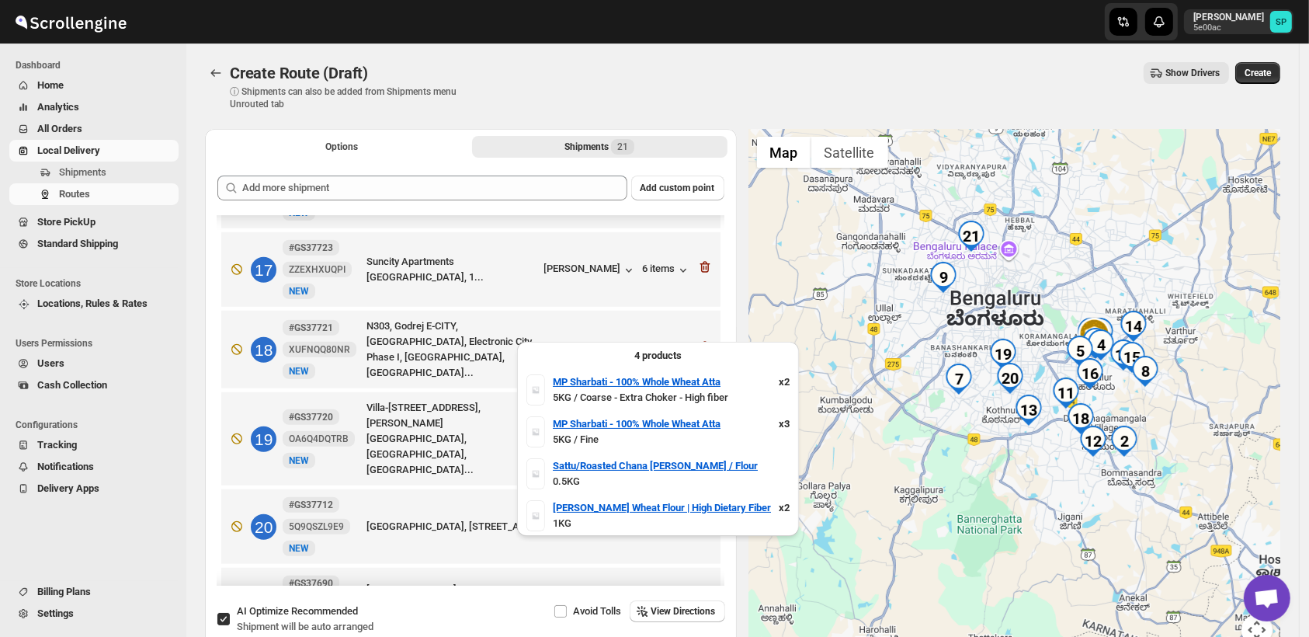
click at [664, 598] on div "8 items" at bounding box center [667, 606] width 48 height 16
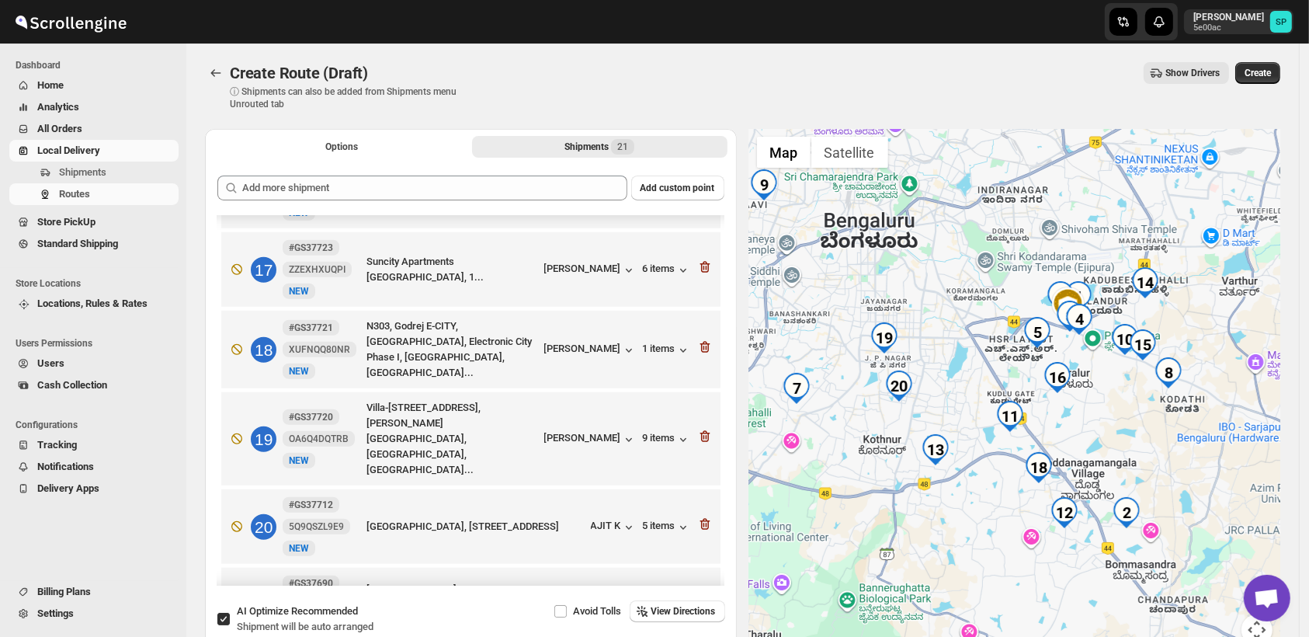
drag, startPoint x: 1038, startPoint y: 425, endPoint x: 919, endPoint y: 458, distance: 123.4
click at [919, 458] on div at bounding box center [1015, 396] width 532 height 535
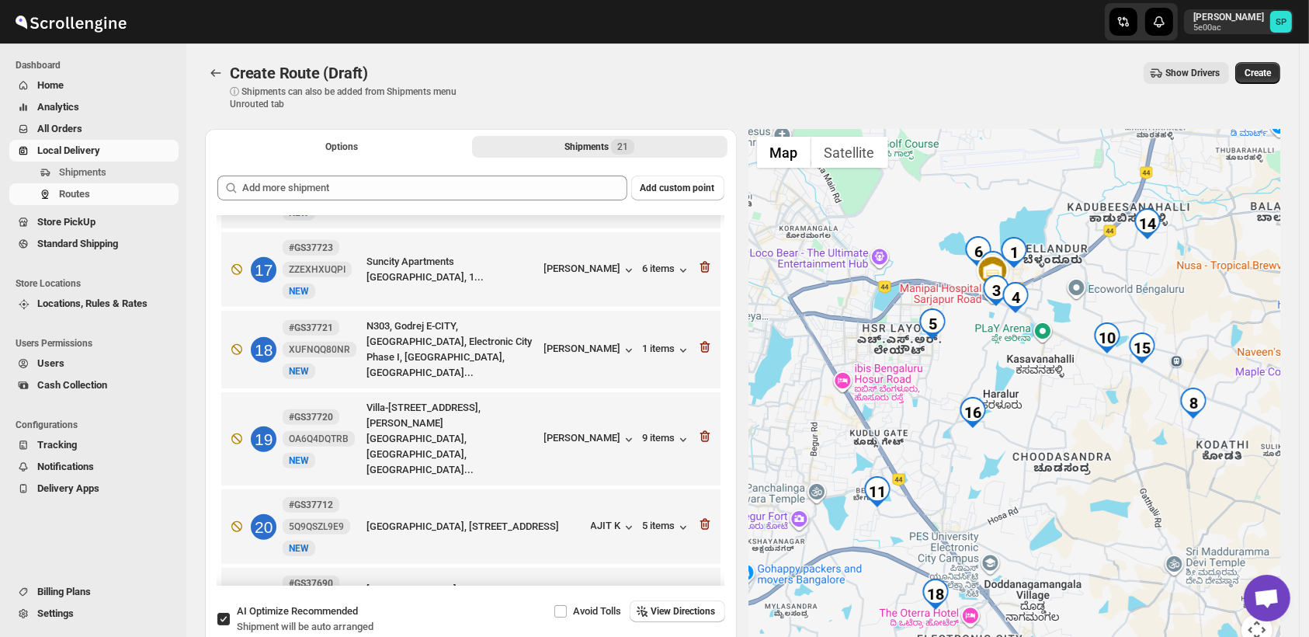
drag, startPoint x: 1125, startPoint y: 397, endPoint x: 1003, endPoint y: 468, distance: 141.3
click at [1003, 468] on div at bounding box center [1015, 396] width 532 height 535
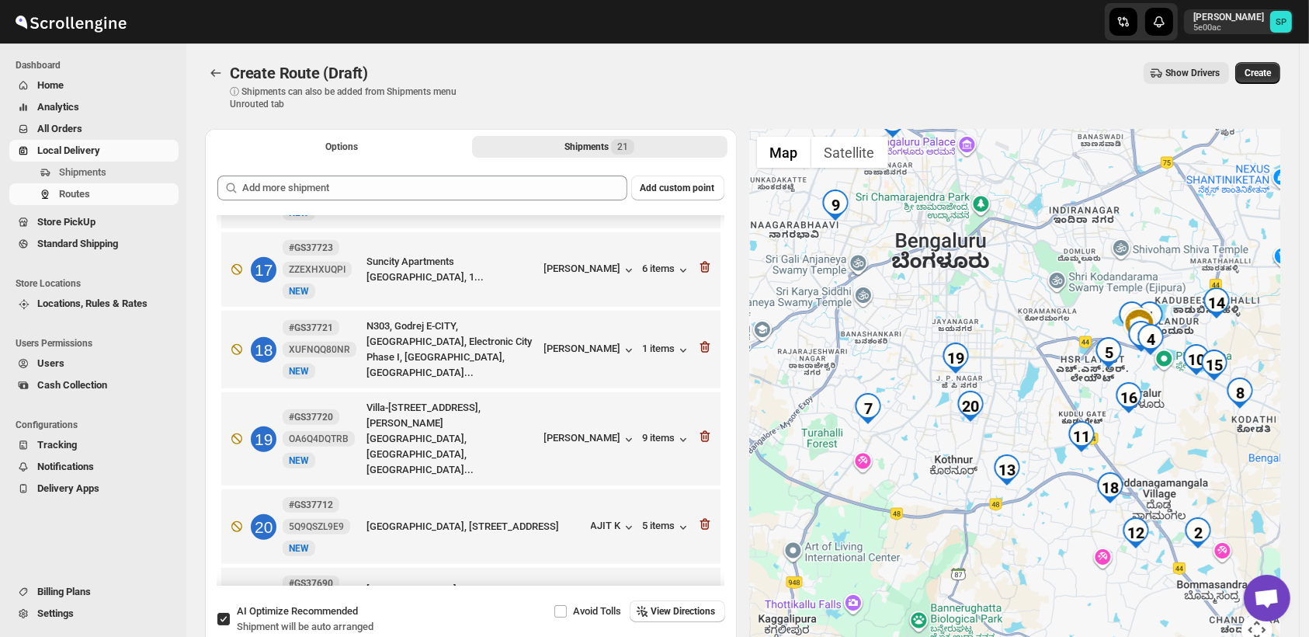
drag, startPoint x: 1037, startPoint y: 438, endPoint x: 1156, endPoint y: 425, distance: 119.4
click at [1156, 425] on div at bounding box center [1015, 396] width 532 height 535
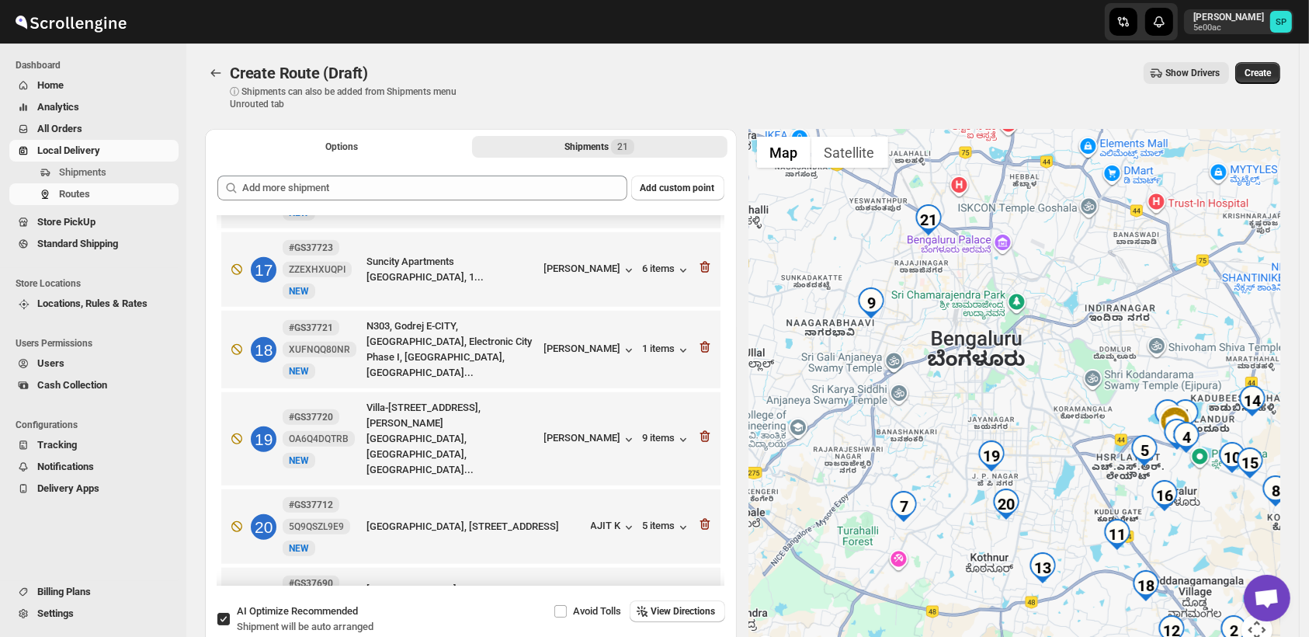
drag, startPoint x: 931, startPoint y: 396, endPoint x: 964, endPoint y: 494, distance: 103.3
click at [964, 494] on div at bounding box center [1015, 396] width 532 height 535
click at [675, 598] on icon "button" at bounding box center [683, 606] width 16 height 16
click at [579, 598] on div "Sheetal Ganesh ..." at bounding box center [580, 604] width 82 height 12
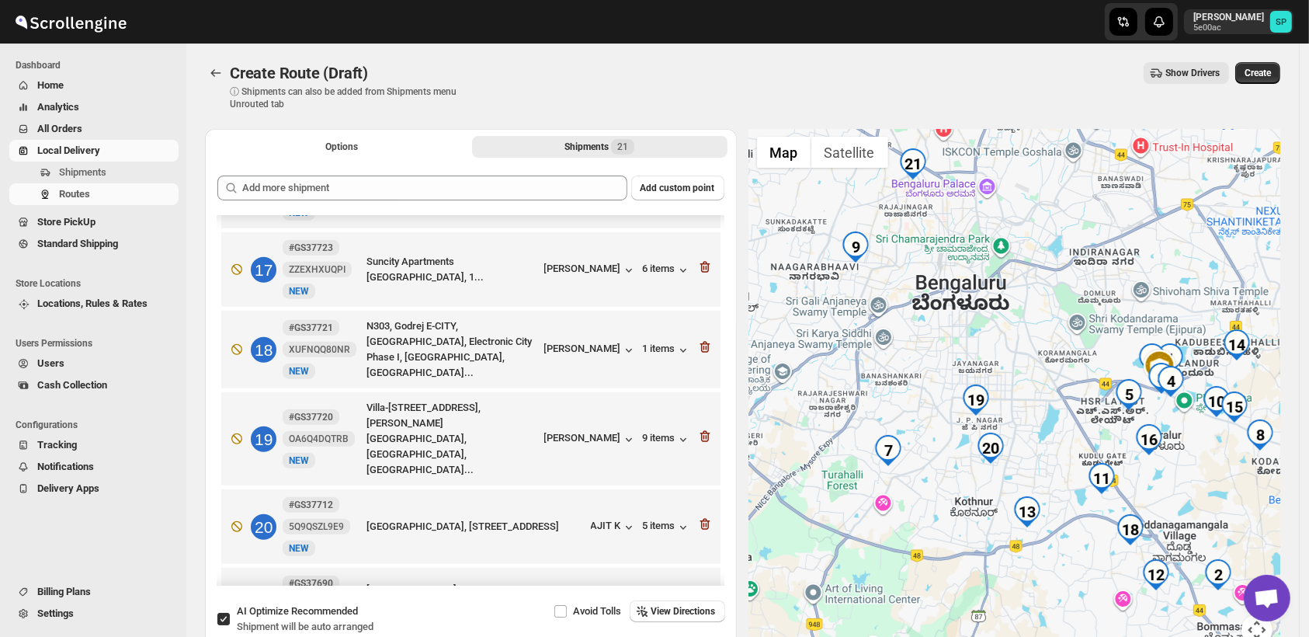
drag, startPoint x: 1070, startPoint y: 490, endPoint x: 1054, endPoint y: 432, distance: 60.3
click at [1056, 433] on div at bounding box center [1015, 396] width 532 height 535
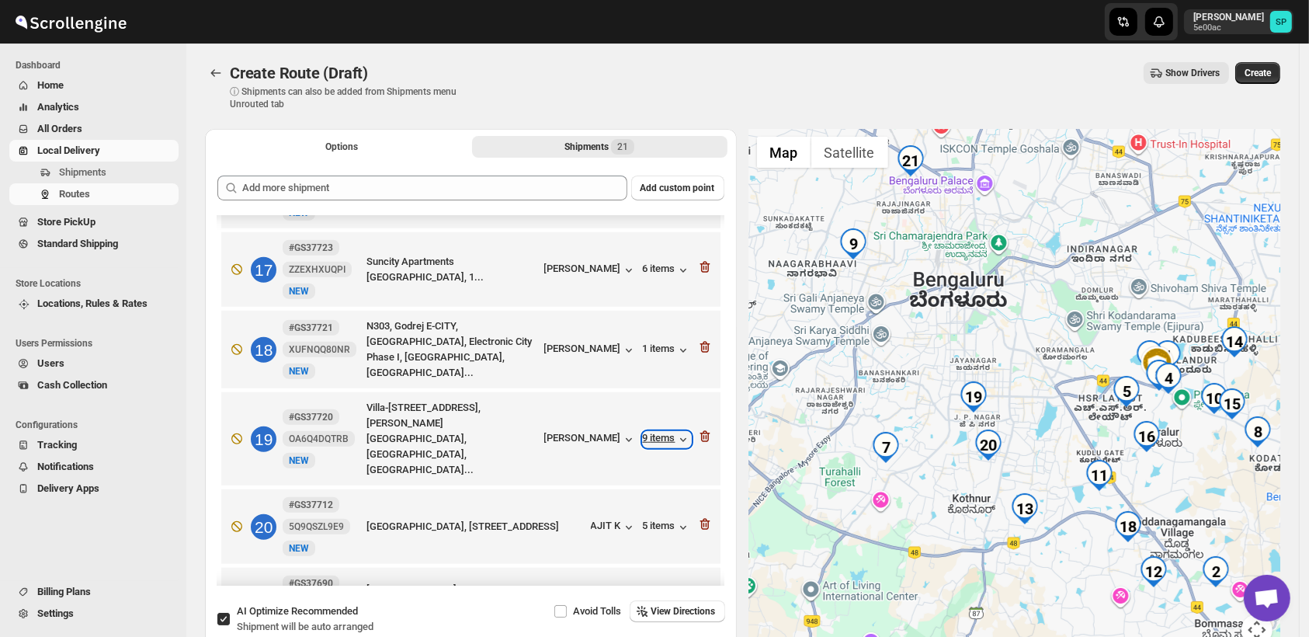
click at [646, 432] on div "9 items" at bounding box center [667, 440] width 48 height 16
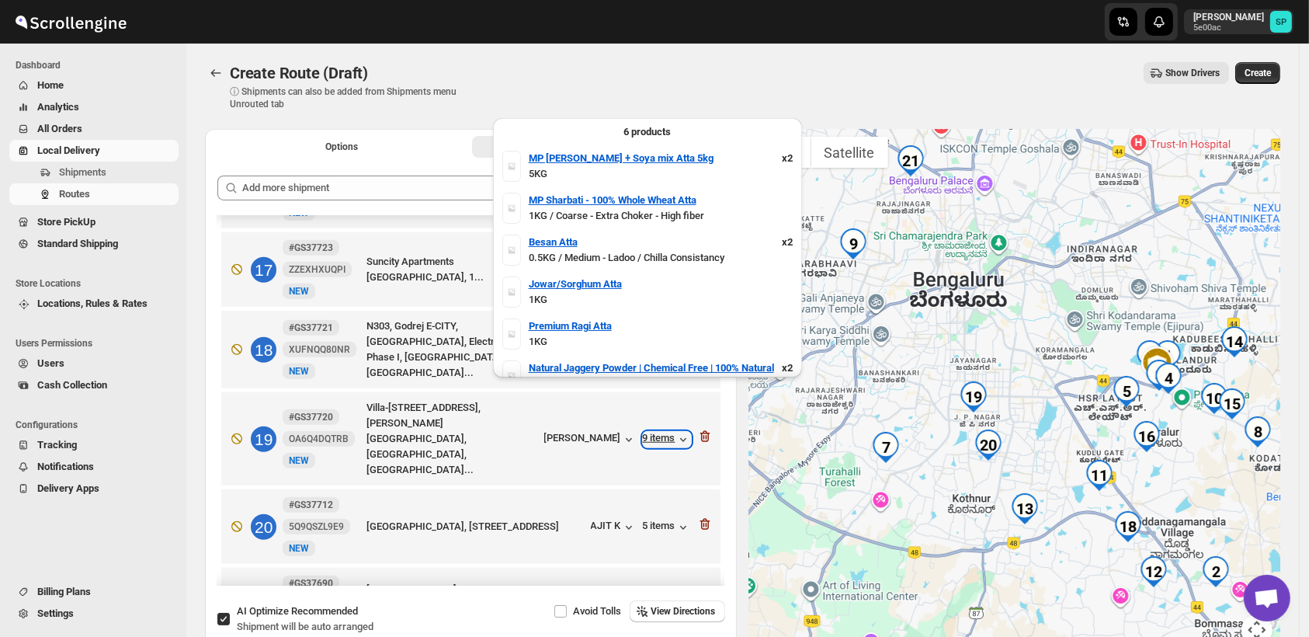
click at [646, 432] on div "9 items" at bounding box center [667, 440] width 48 height 16
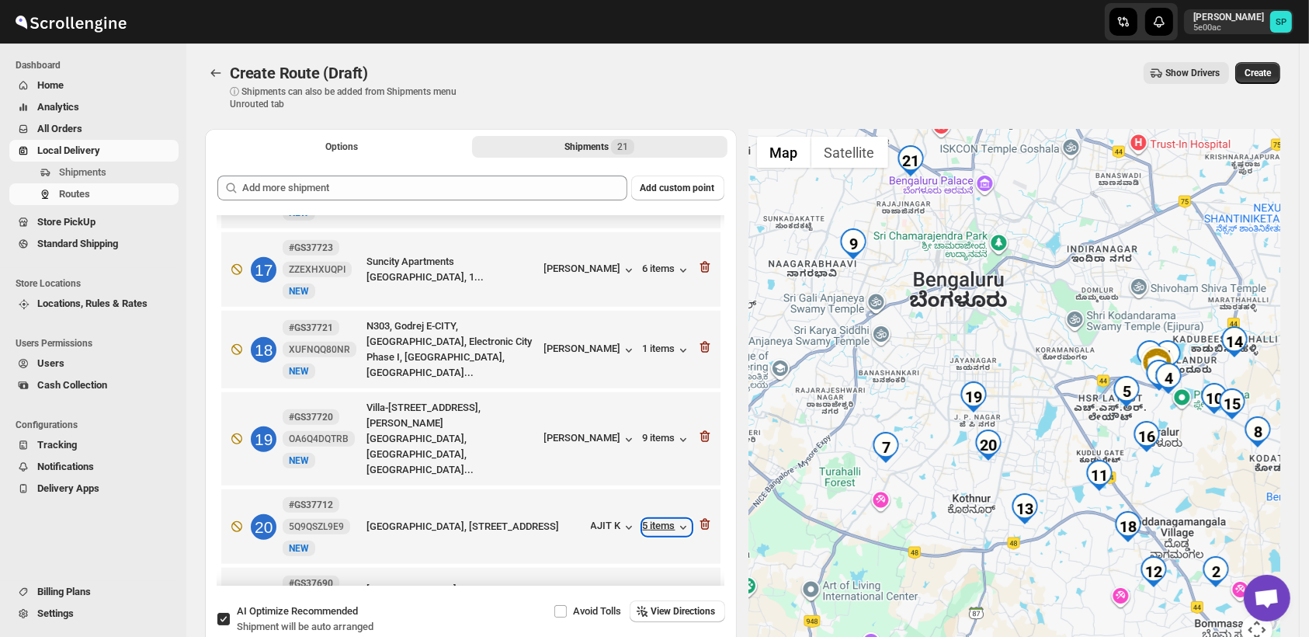
click at [664, 519] on div "5 items" at bounding box center [667, 527] width 48 height 16
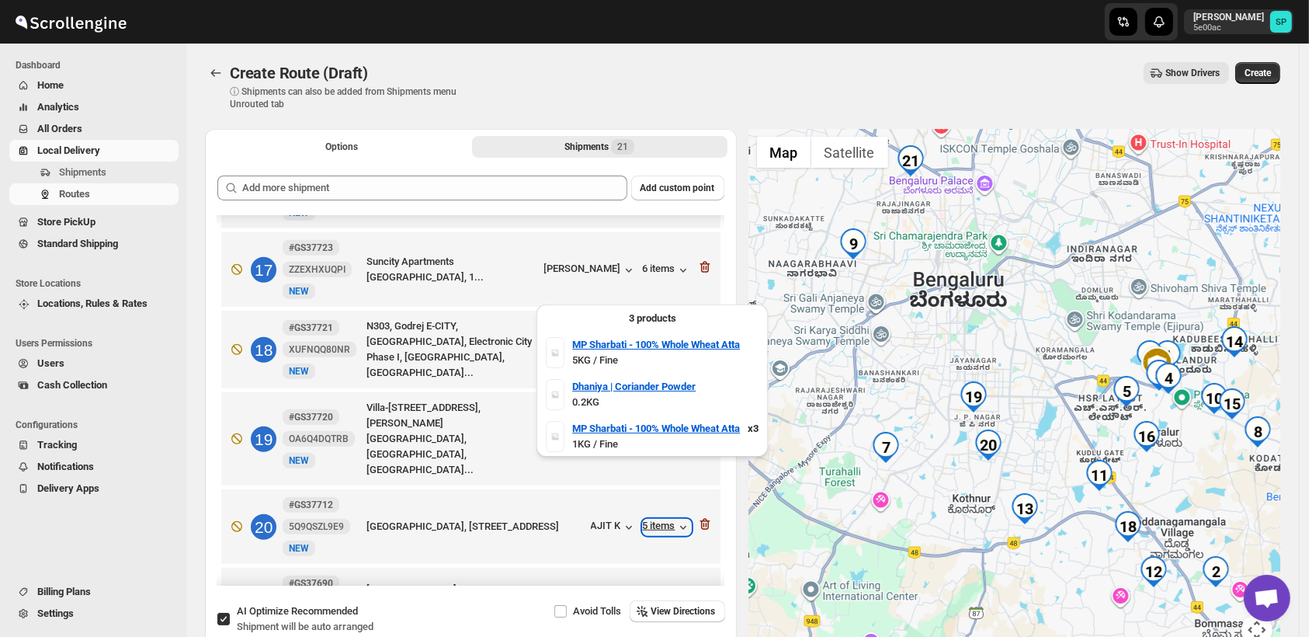
click at [664, 519] on div "5 items" at bounding box center [667, 527] width 48 height 16
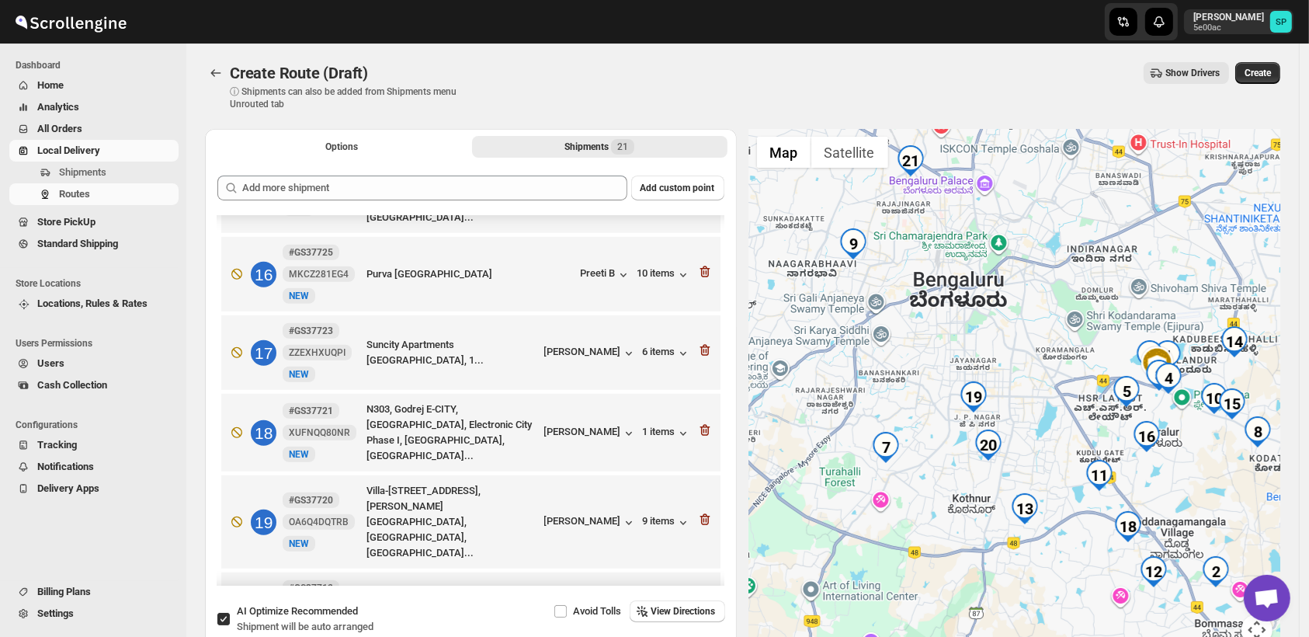
scroll to position [1296, 0]
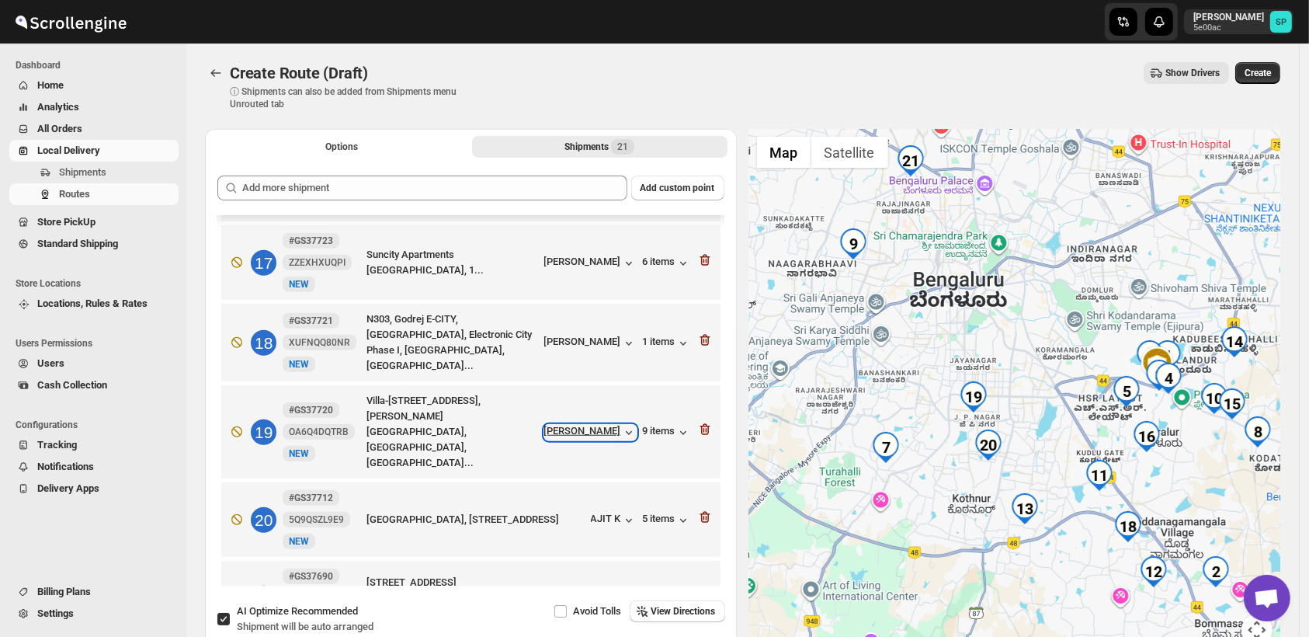
click at [621, 425] on icon "button" at bounding box center [629, 433] width 16 height 16
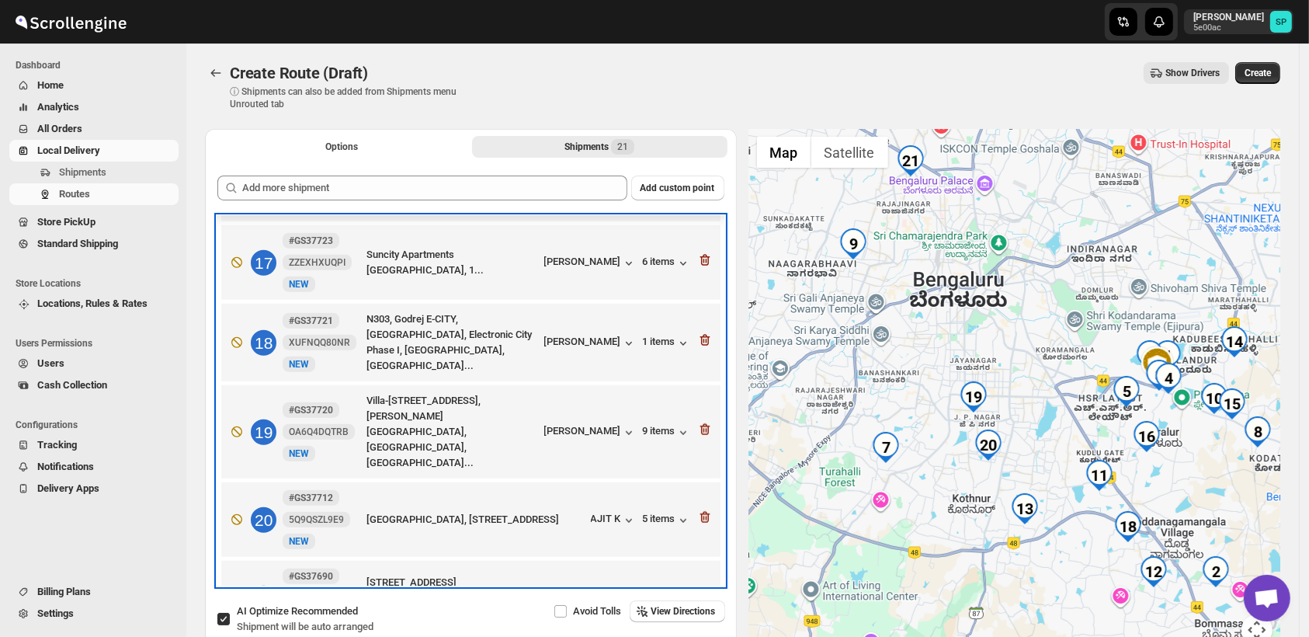
click at [611, 511] on div "AJIT K" at bounding box center [614, 519] width 46 height 17
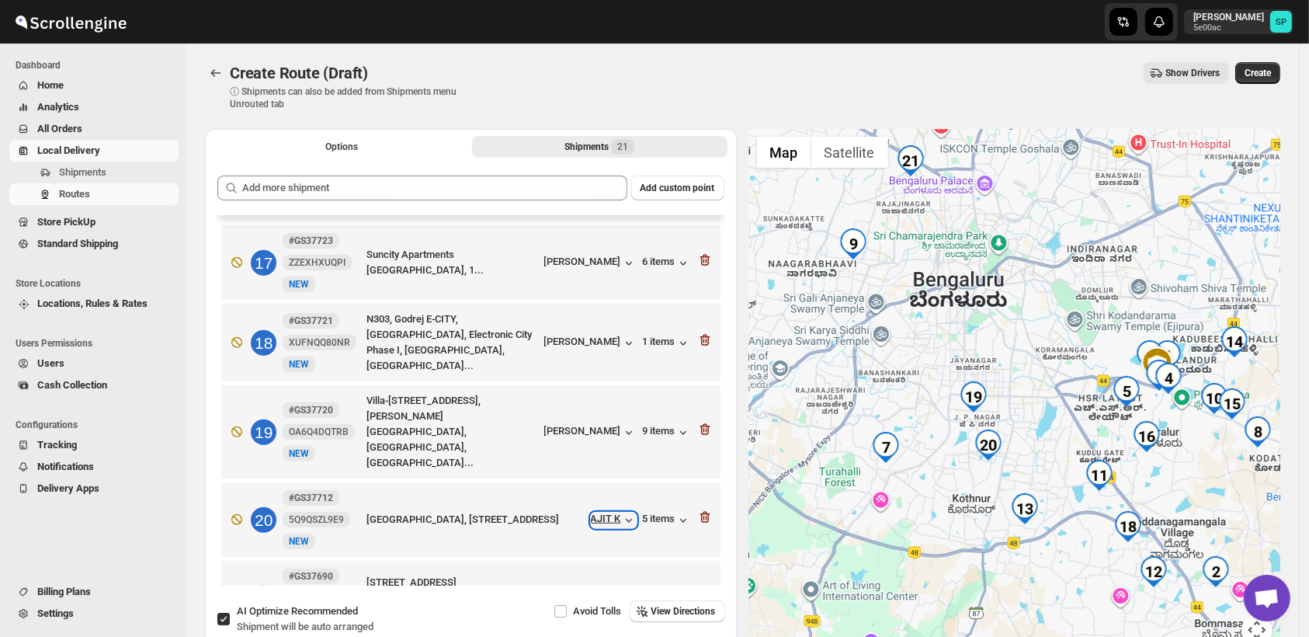
click at [608, 512] on div "AJIT K" at bounding box center [614, 520] width 46 height 16
click at [663, 512] on div "5 items" at bounding box center [667, 520] width 48 height 16
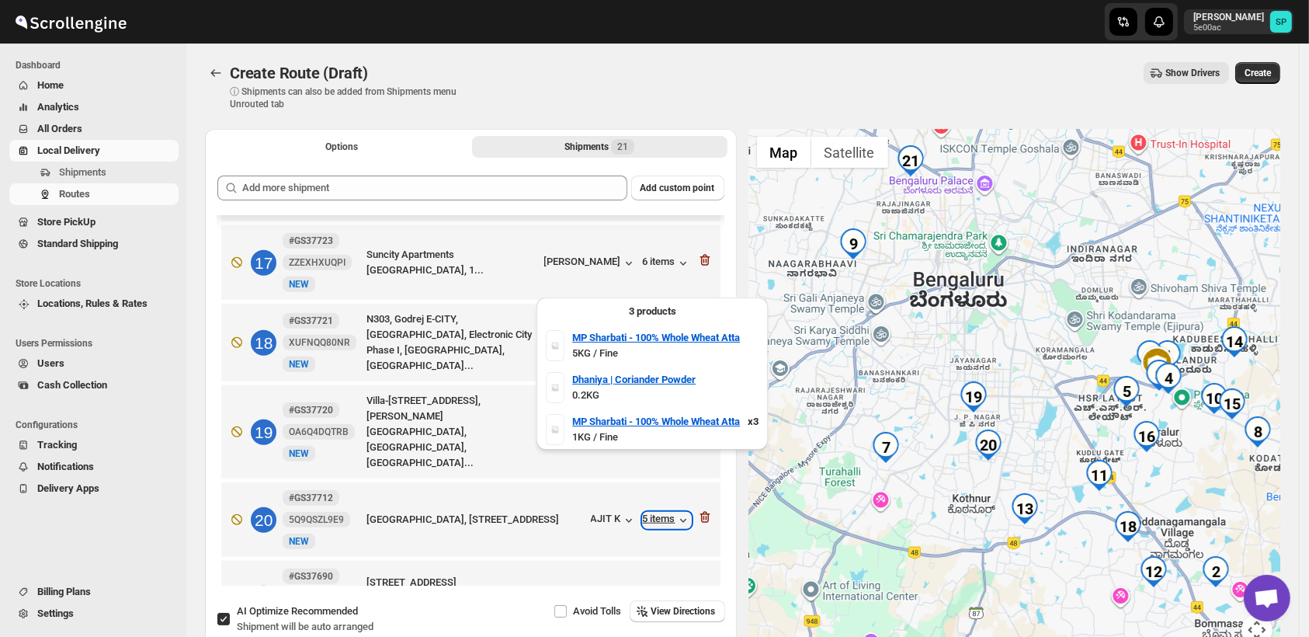
click at [663, 512] on div "5 items" at bounding box center [667, 520] width 48 height 16
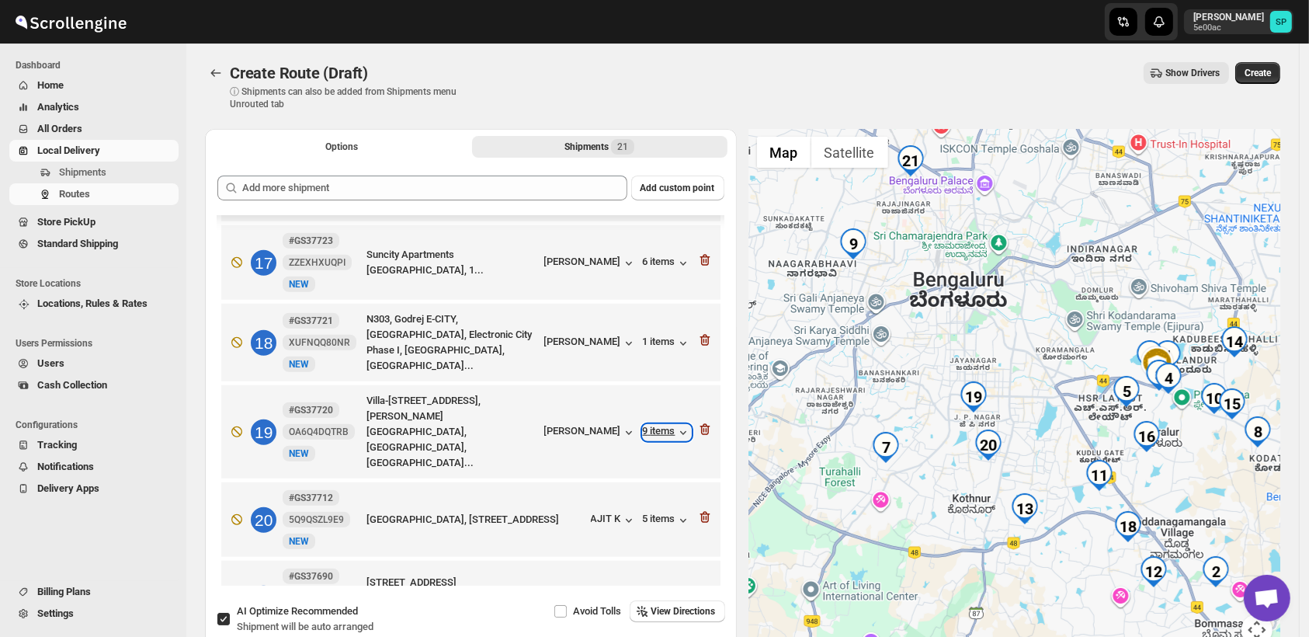
click at [657, 425] on div "9 items" at bounding box center [667, 433] width 48 height 16
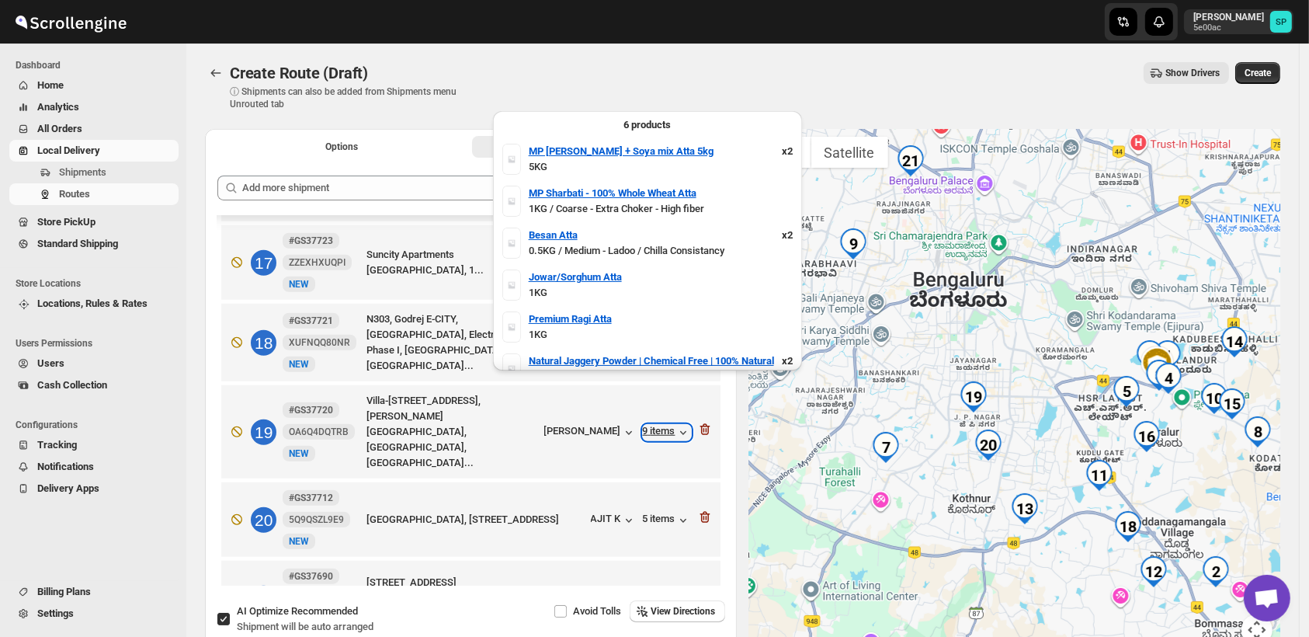
click at [657, 425] on div "9 items" at bounding box center [667, 433] width 48 height 16
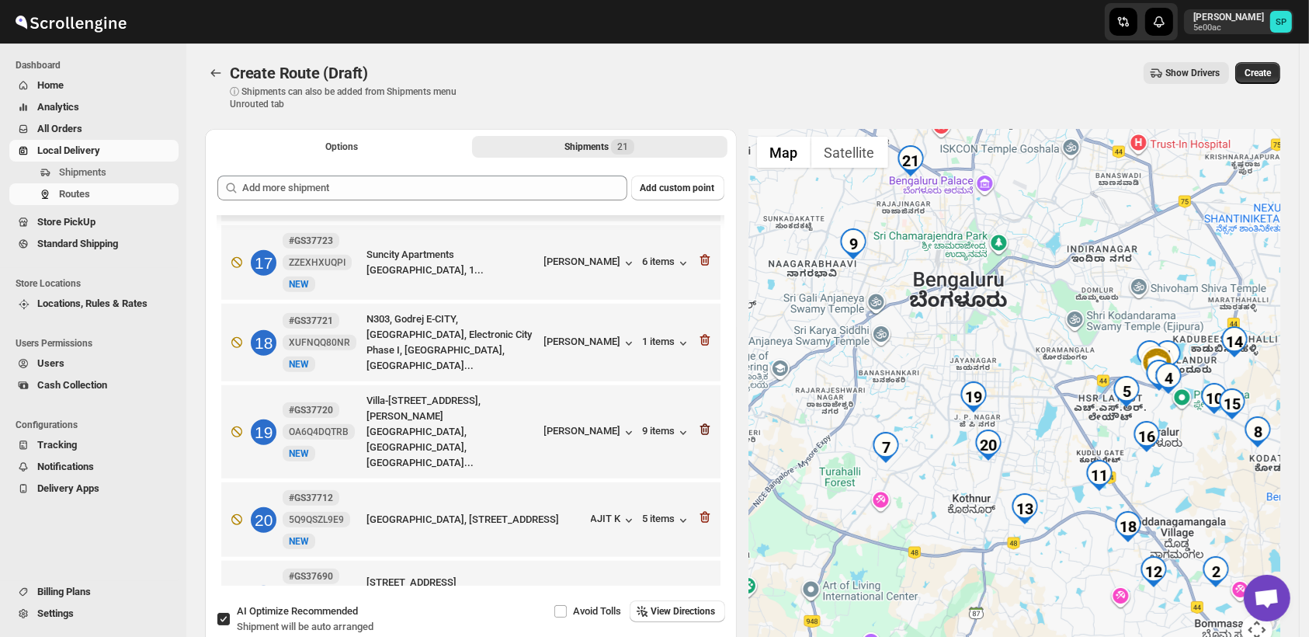
click at [700, 421] on icon "button" at bounding box center [705, 429] width 16 height 16
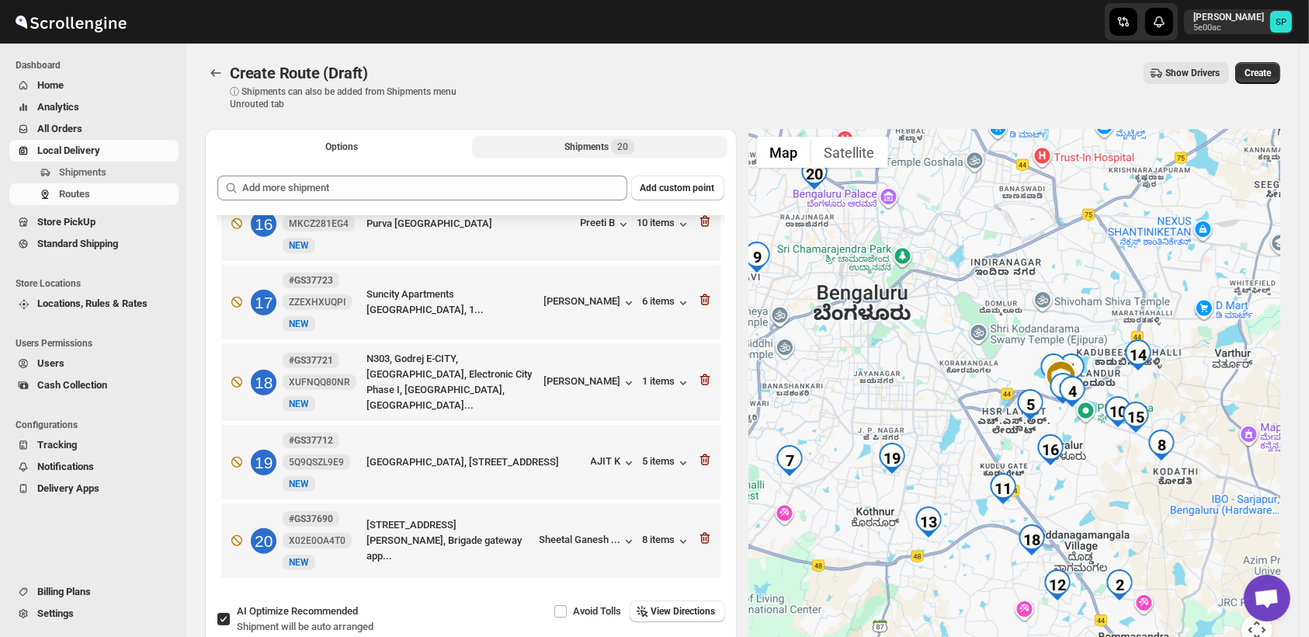
scroll to position [1217, 0]
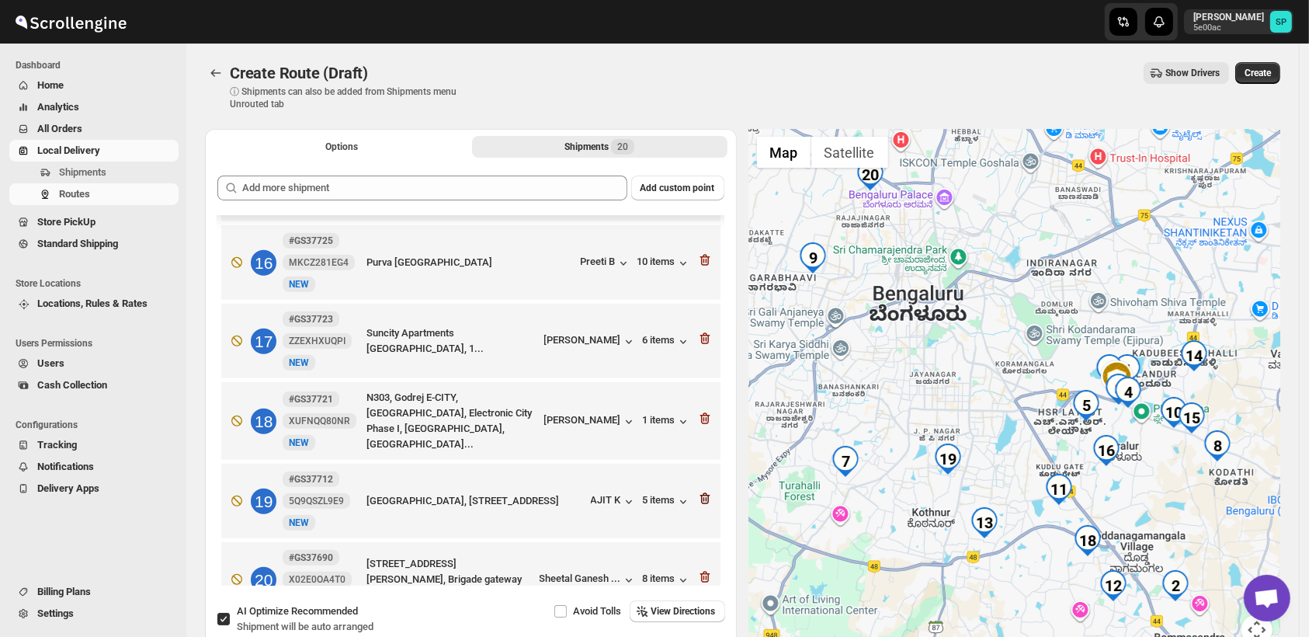
click at [697, 491] on icon "button" at bounding box center [705, 499] width 16 height 16
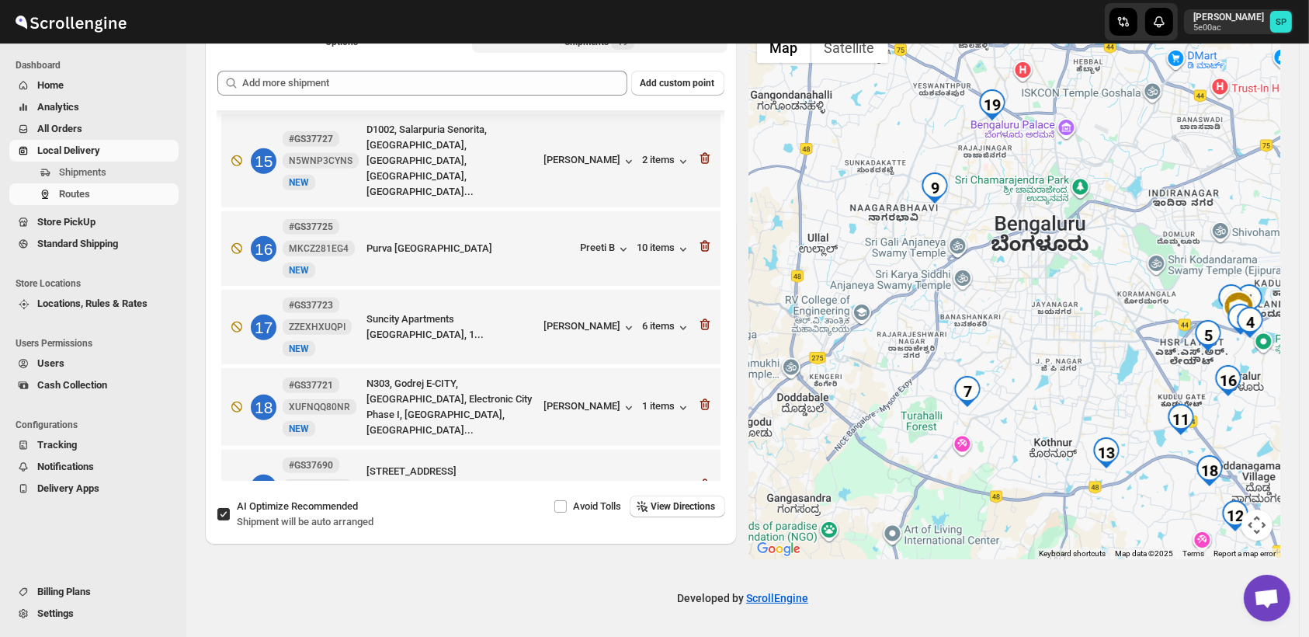
scroll to position [1137, 0]
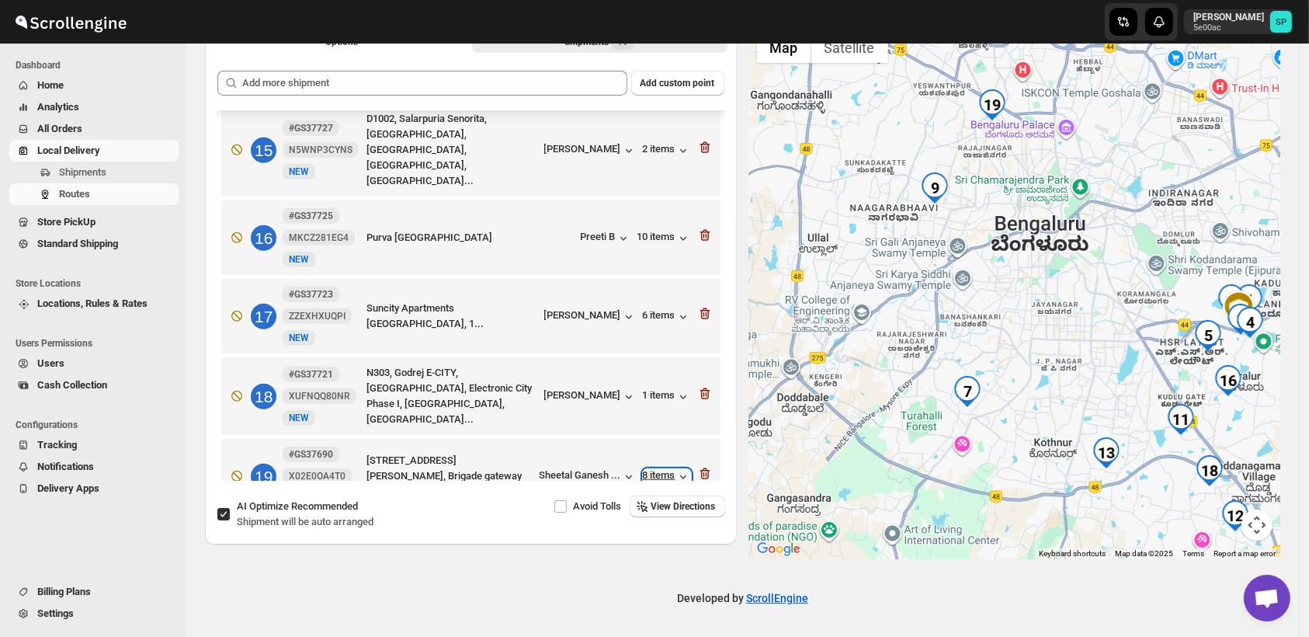
click at [653, 469] on div "8 items" at bounding box center [667, 477] width 48 height 16
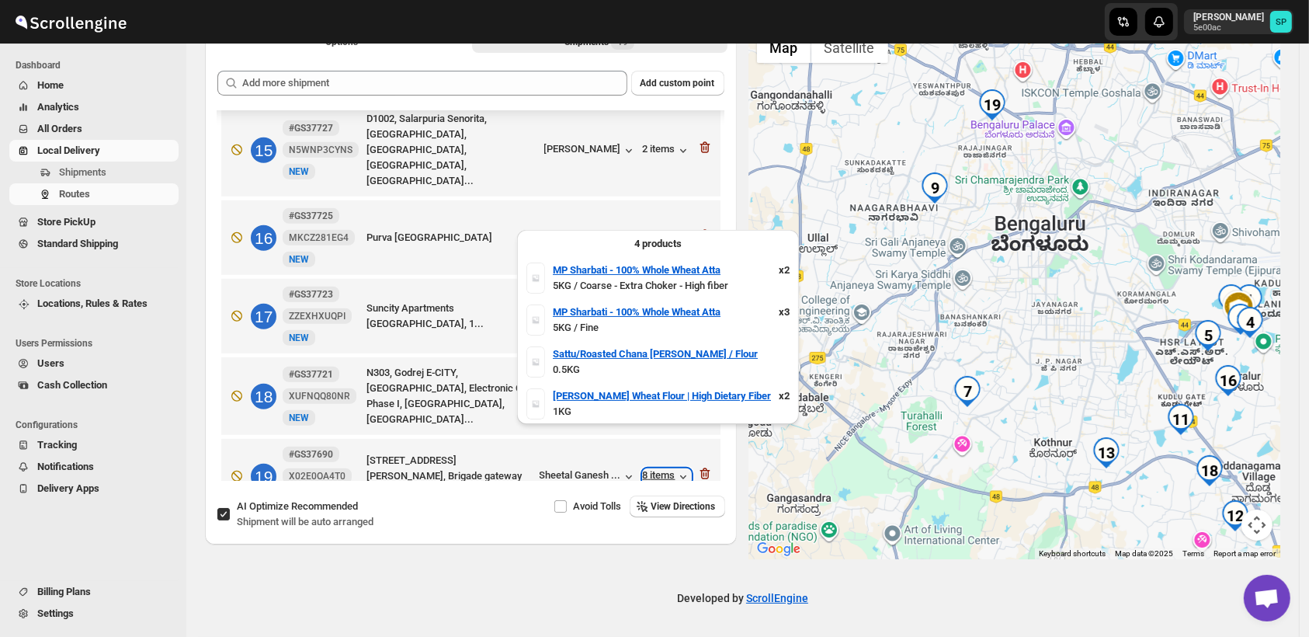
click at [653, 469] on div "8 items" at bounding box center [667, 477] width 48 height 16
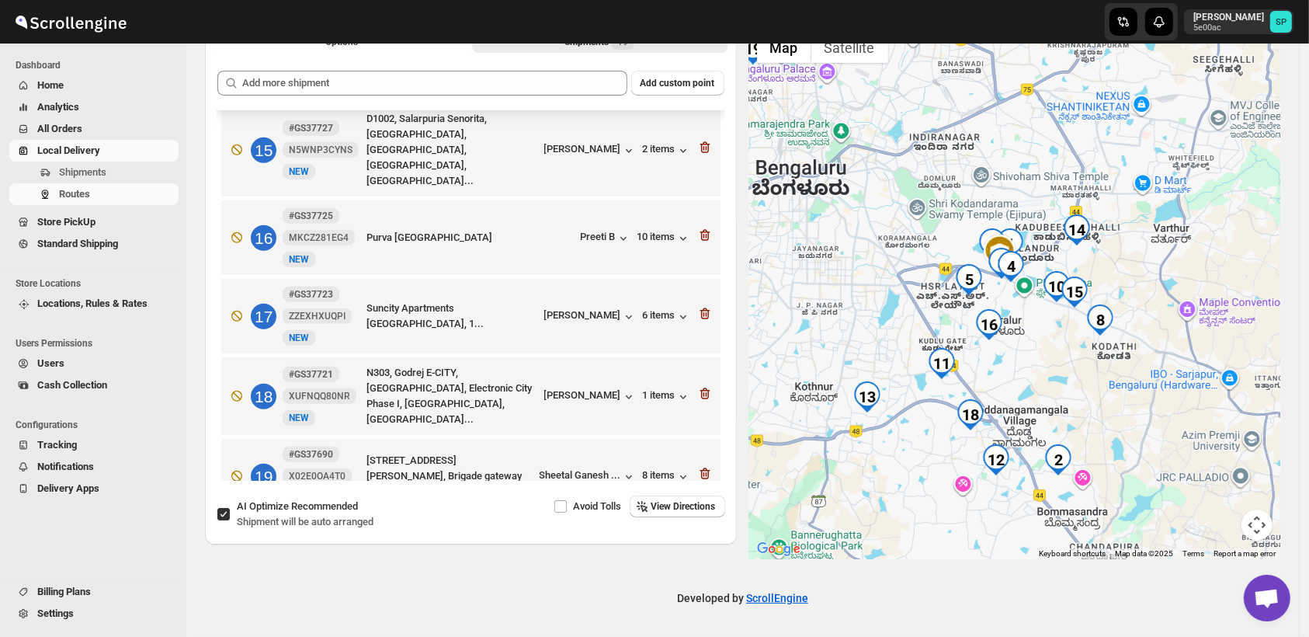
drag, startPoint x: 1178, startPoint y: 255, endPoint x: 1156, endPoint y: 330, distance: 78.4
click at [1169, 324] on div at bounding box center [1015, 291] width 532 height 535
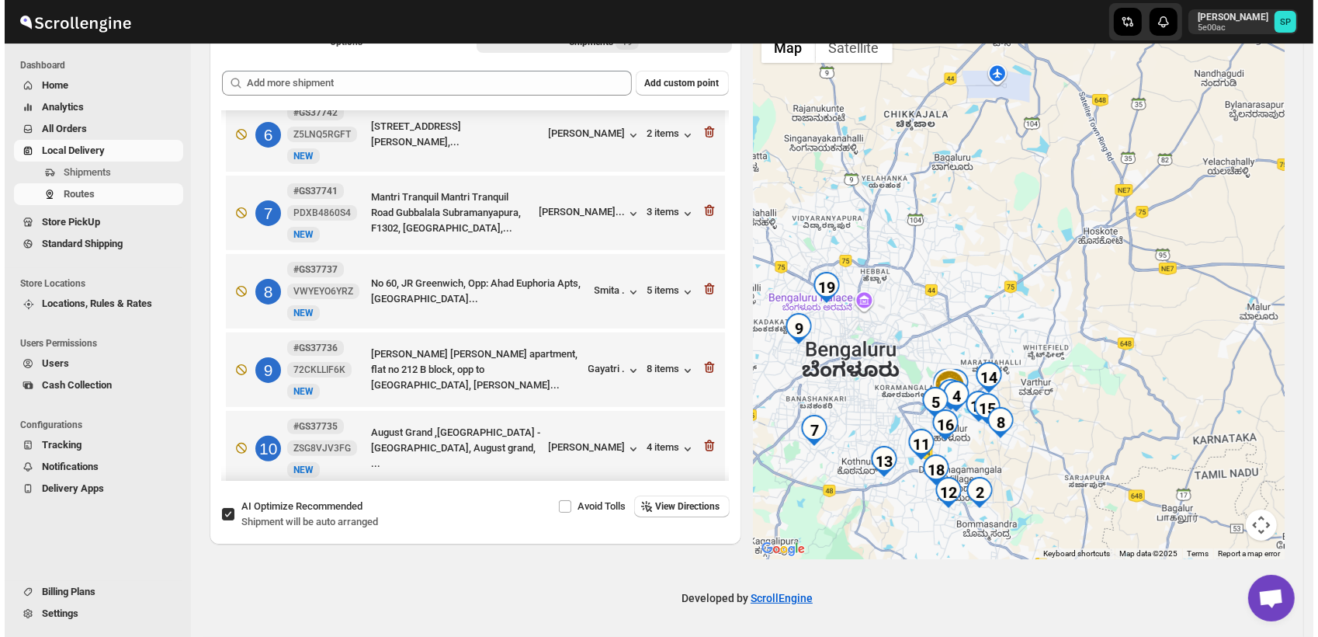
scroll to position [361, 0]
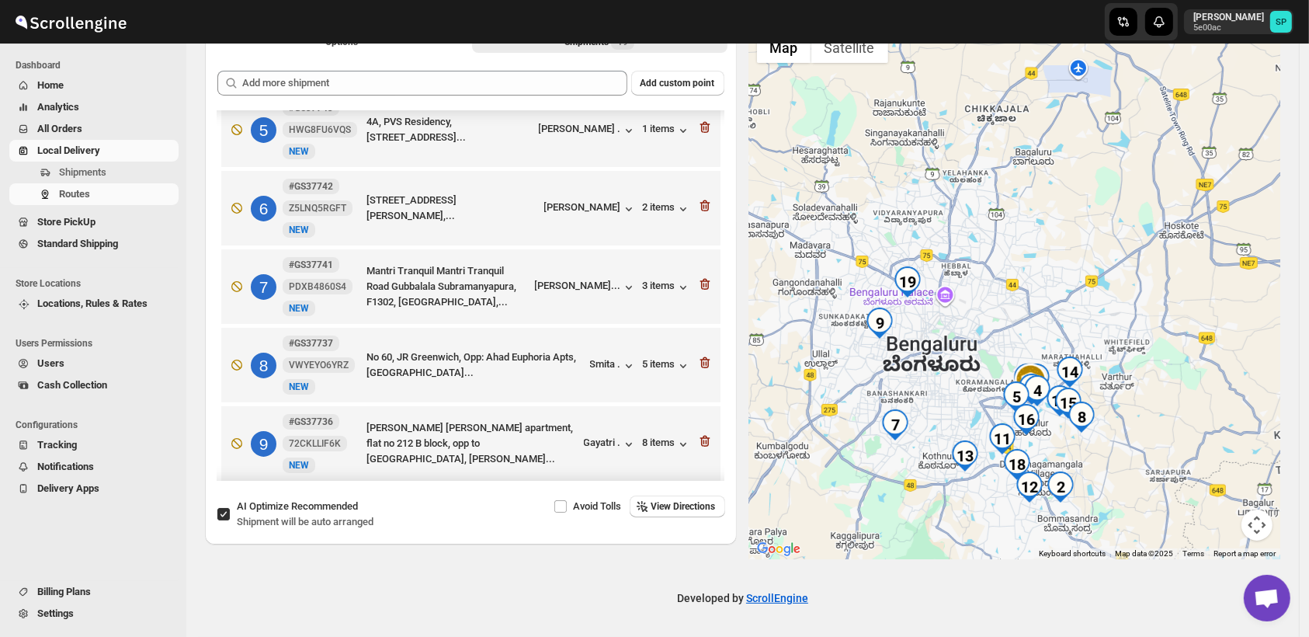
drag, startPoint x: 990, startPoint y: 351, endPoint x: 1087, endPoint y: 345, distance: 96.5
click at [1087, 345] on div at bounding box center [1015, 291] width 532 height 535
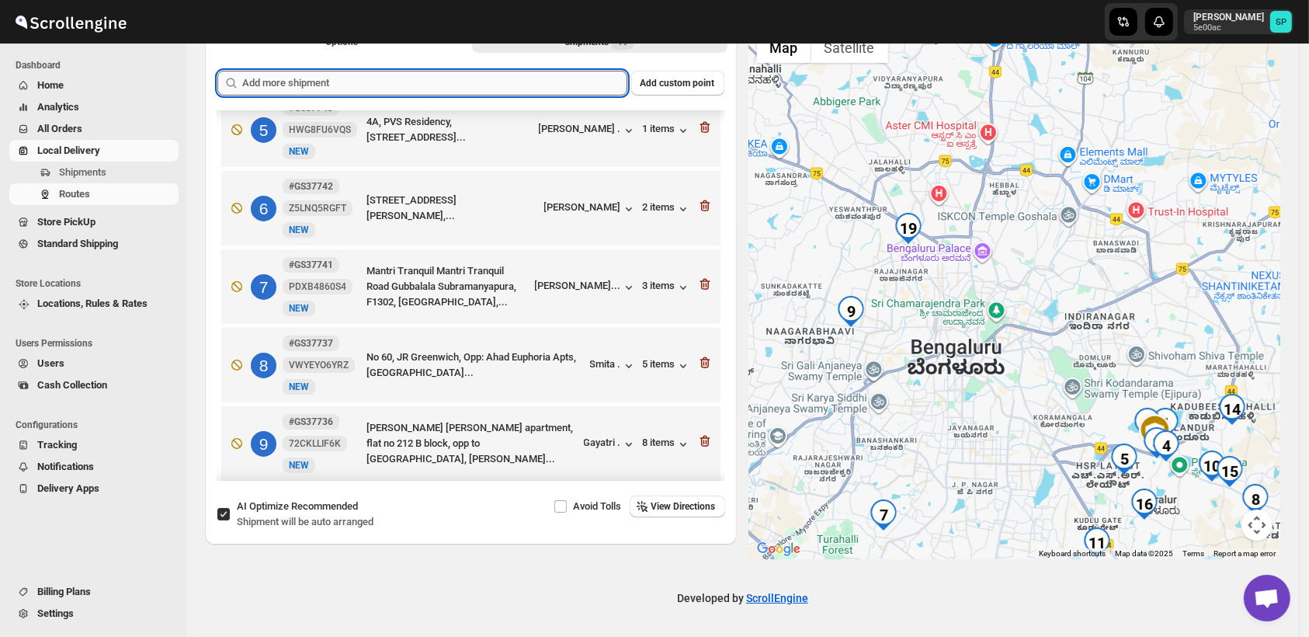
click at [528, 78] on input "text" at bounding box center [434, 83] width 385 height 25
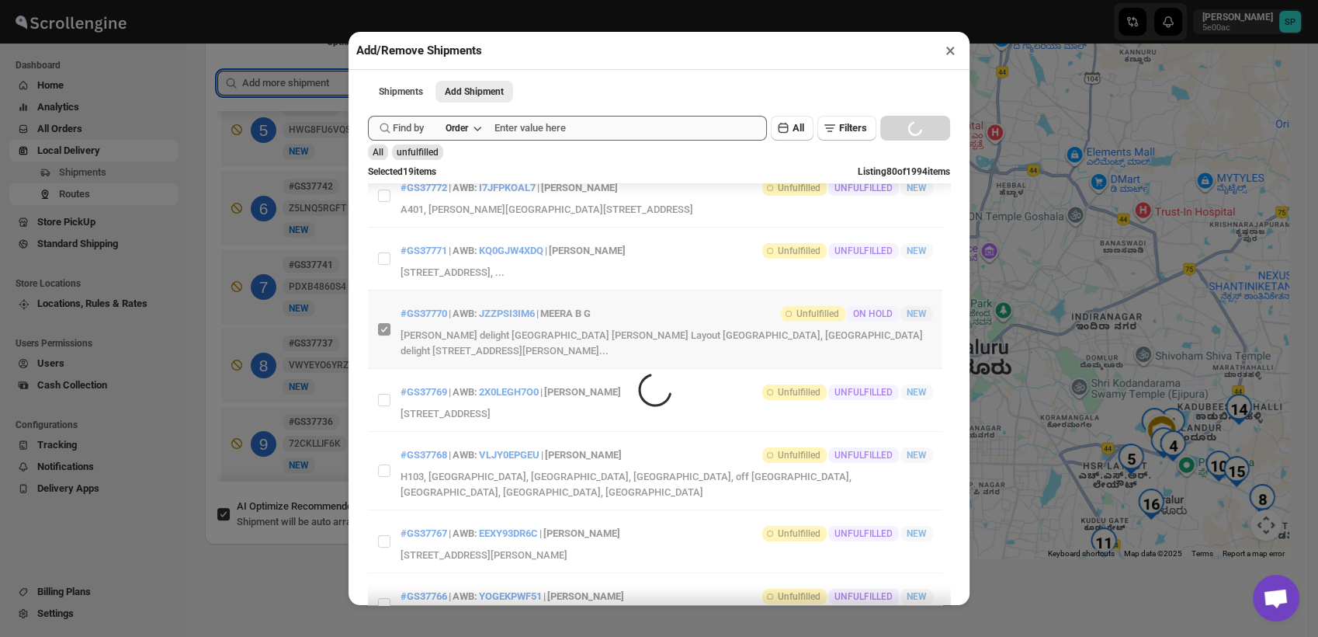
scroll to position [0, 0]
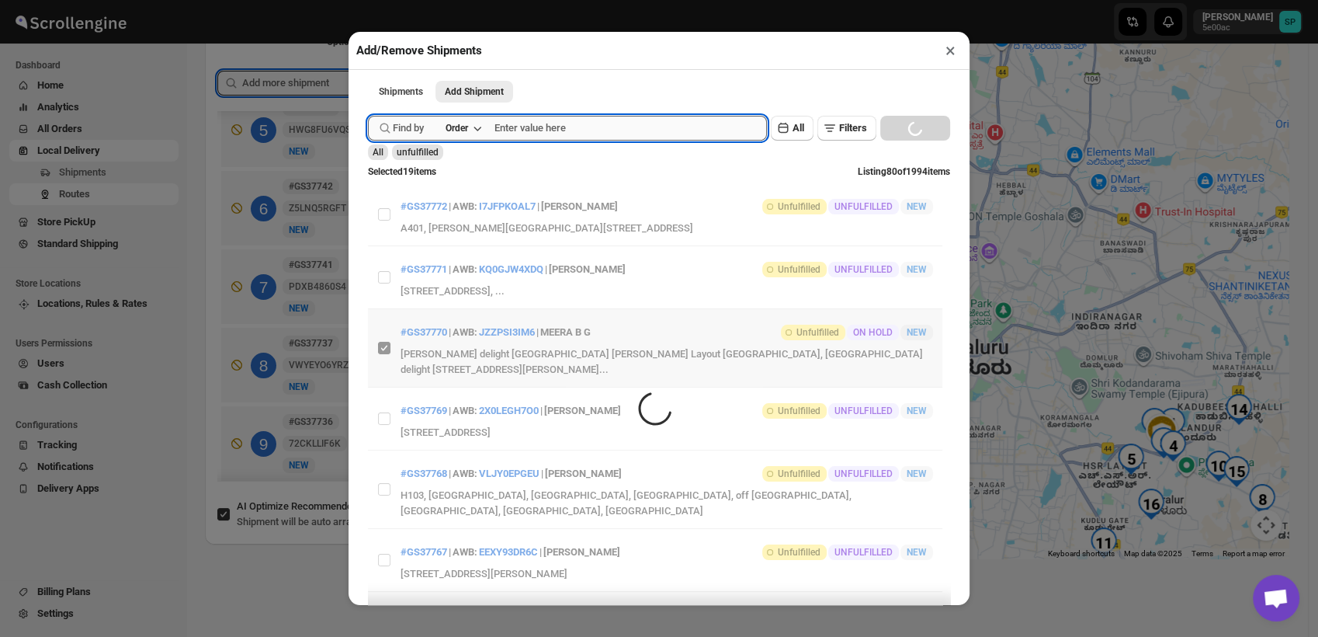
click at [573, 137] on input "text" at bounding box center [630, 128] width 272 height 25
paste input "GS37767"
type input "GS37767"
click at [368, 0] on button "Submit" at bounding box center [390, 8] width 44 height 16
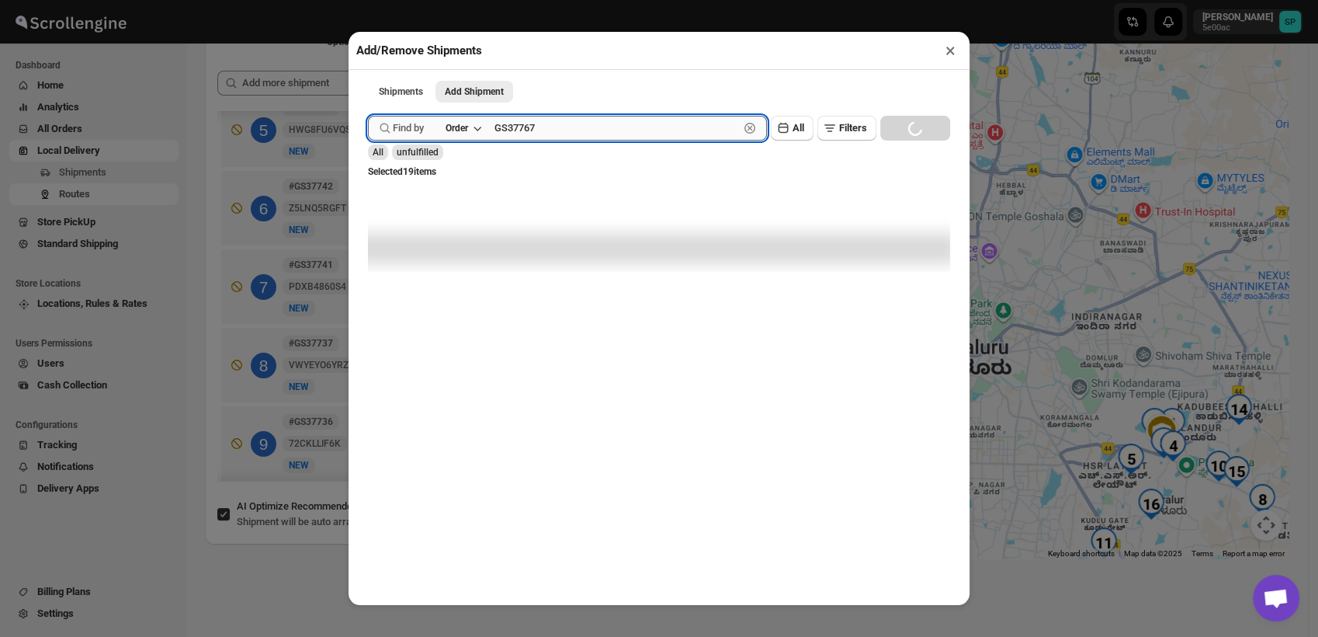
click at [368, 0] on button "Submit" at bounding box center [390, 8] width 44 height 16
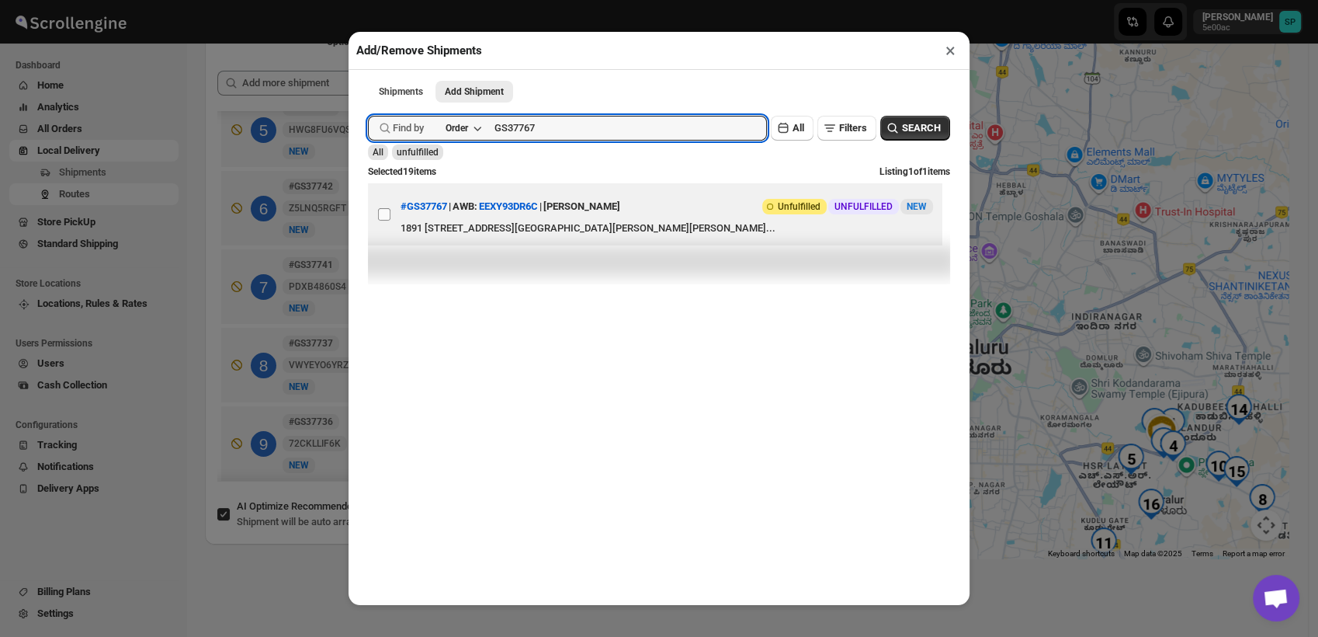
click at [385, 220] on input "View details for 68c24008460e7d780920d84f" at bounding box center [384, 214] width 12 height 12
checkbox input "true"
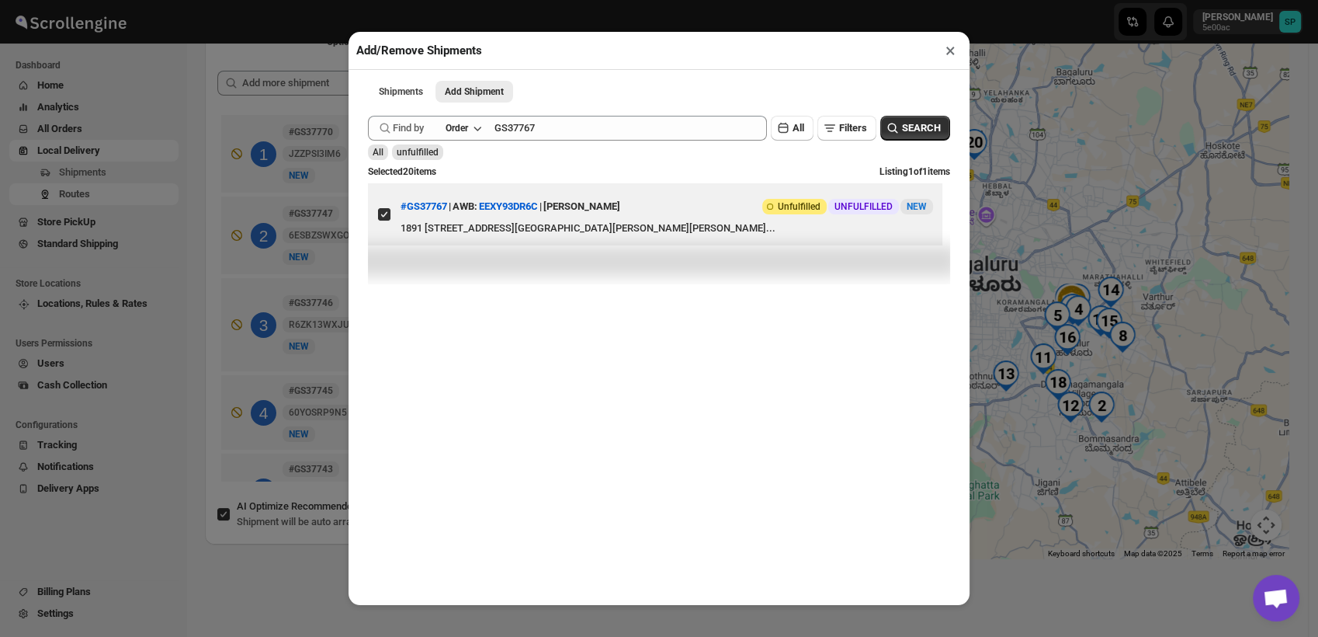
click at [944, 53] on button "×" at bounding box center [950, 51] width 23 height 22
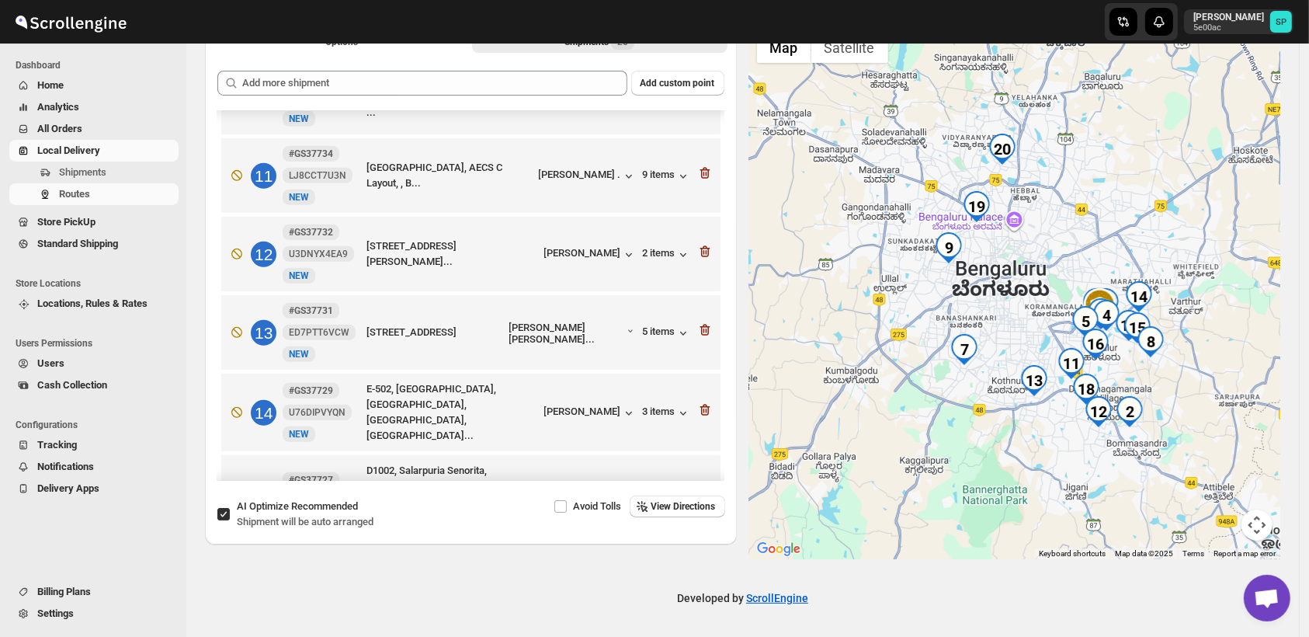
scroll to position [613, 0]
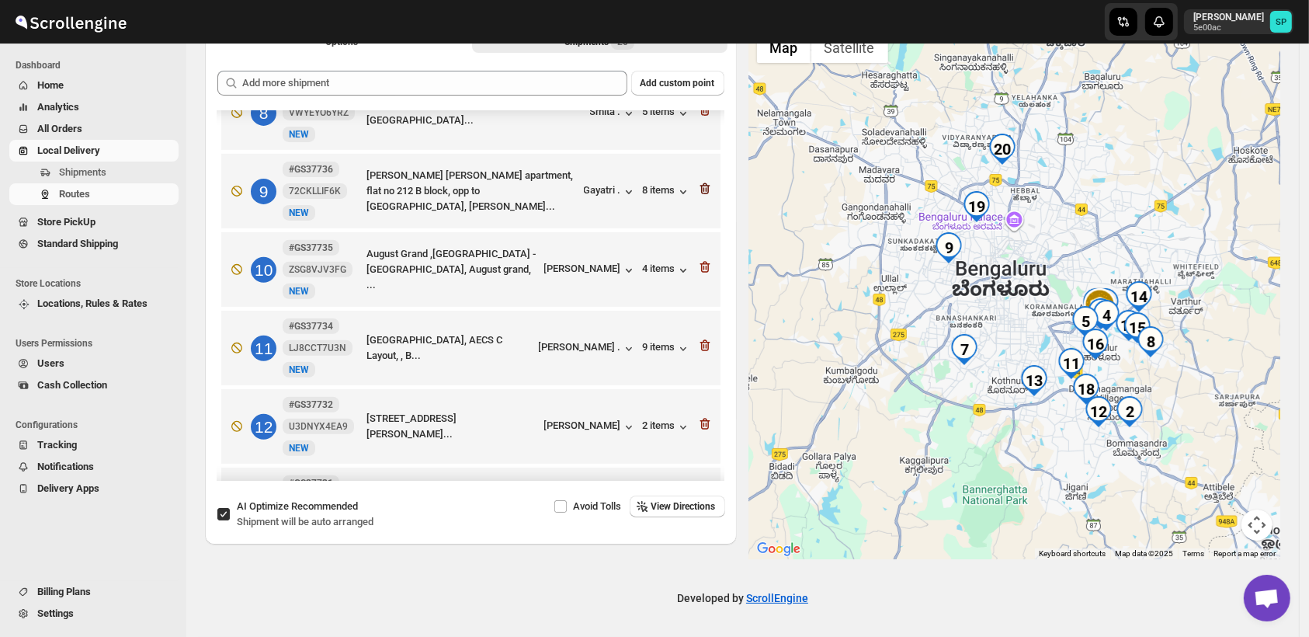
click at [699, 181] on icon "button" at bounding box center [705, 189] width 16 height 16
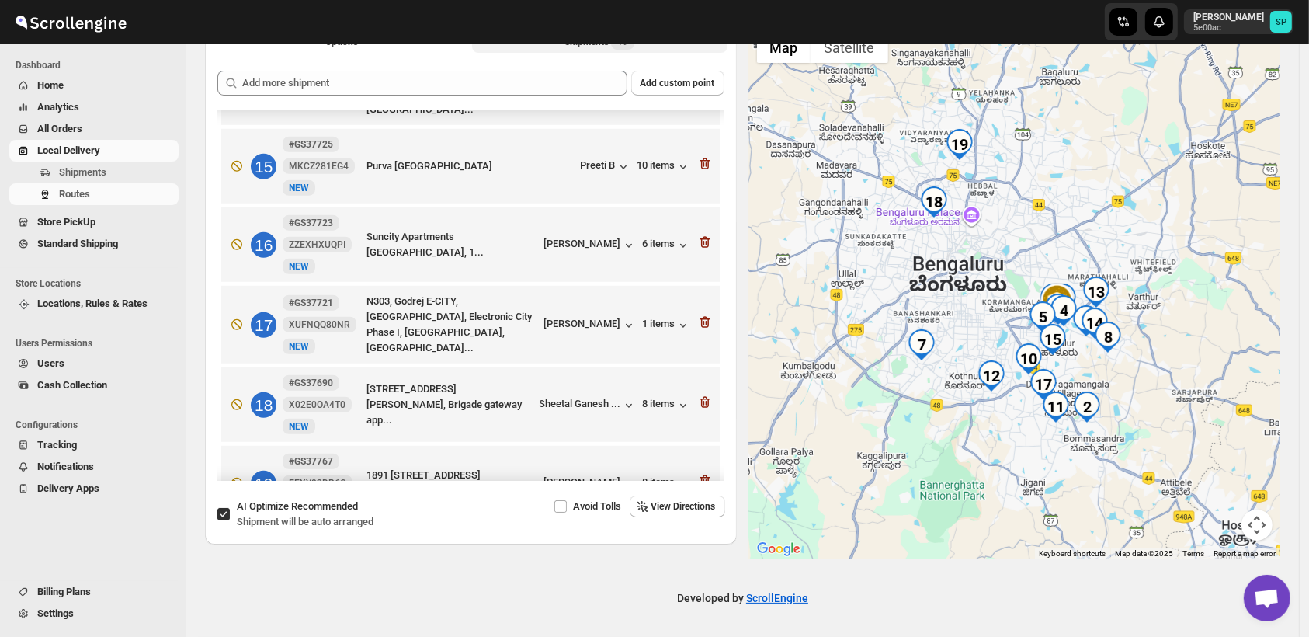
scroll to position [1137, 0]
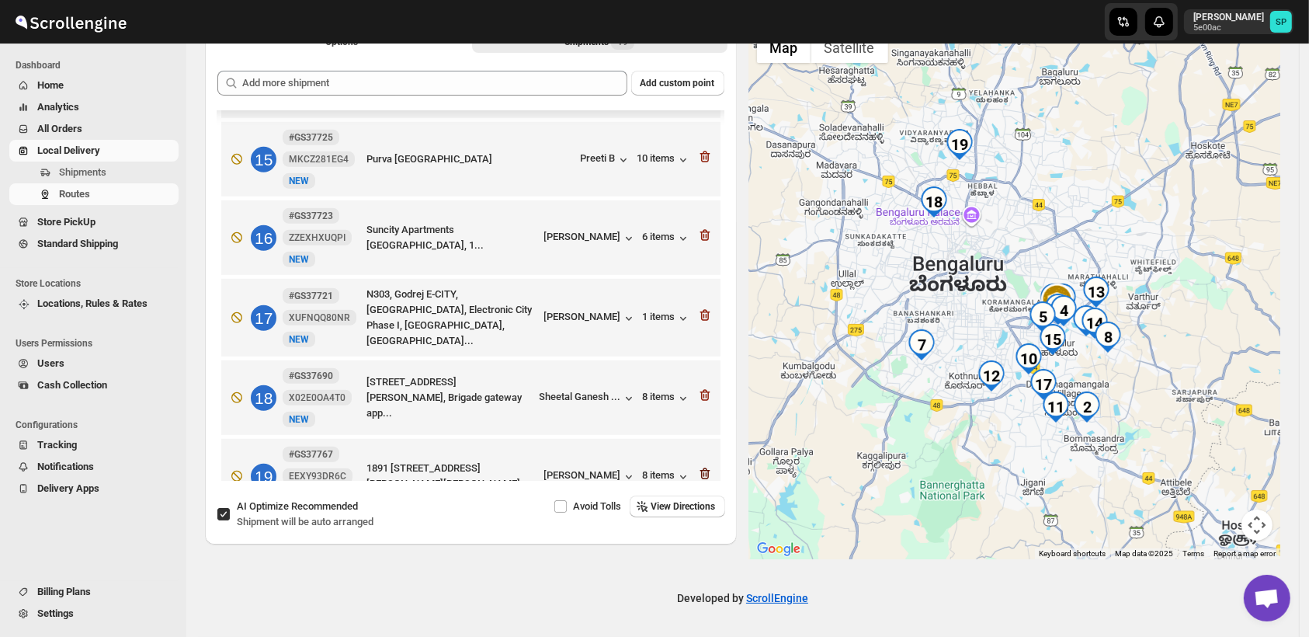
click at [700, 466] on icon "button" at bounding box center [705, 474] width 16 height 16
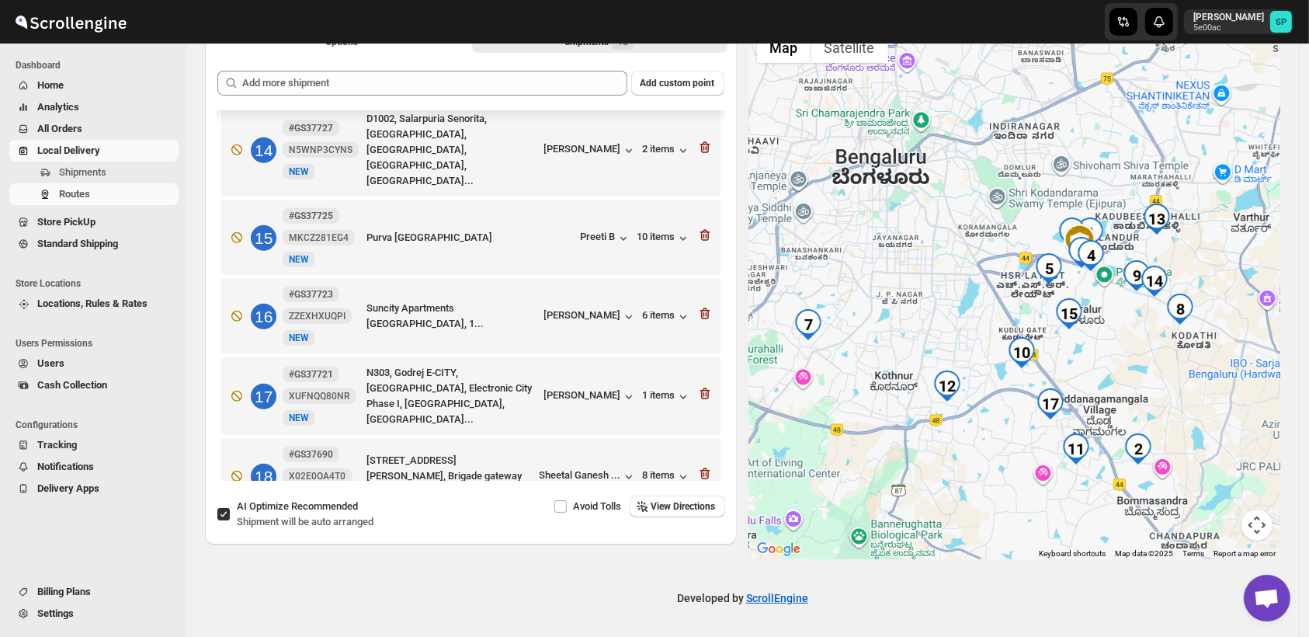
drag, startPoint x: 1193, startPoint y: 401, endPoint x: 1172, endPoint y: 369, distance: 38.1
click at [1172, 369] on div at bounding box center [1015, 291] width 532 height 535
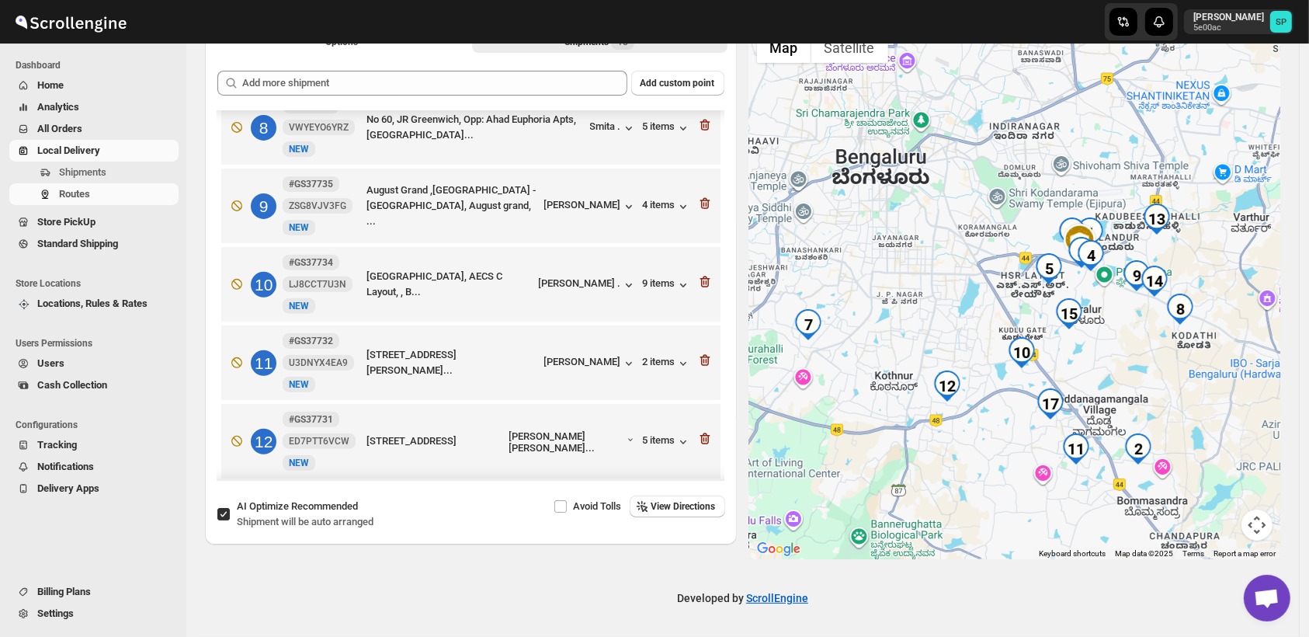
scroll to position [541, 0]
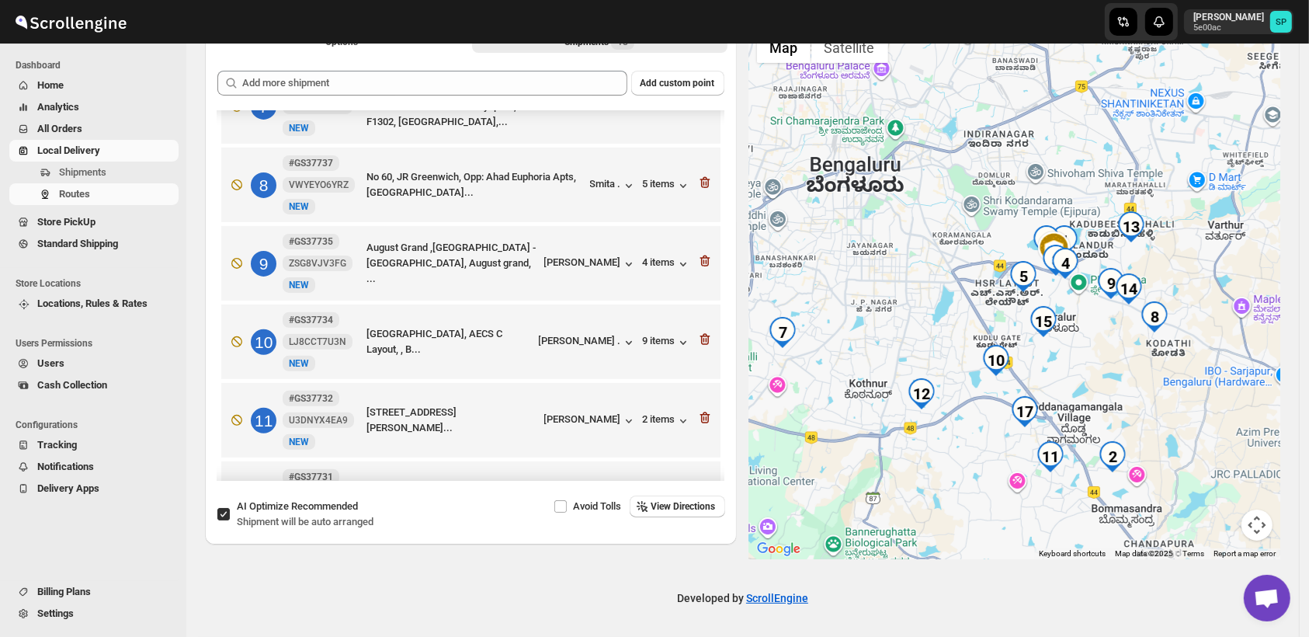
drag, startPoint x: 1176, startPoint y: 361, endPoint x: 1130, endPoint y: 377, distance: 48.6
click at [1130, 377] on div at bounding box center [1015, 291] width 532 height 535
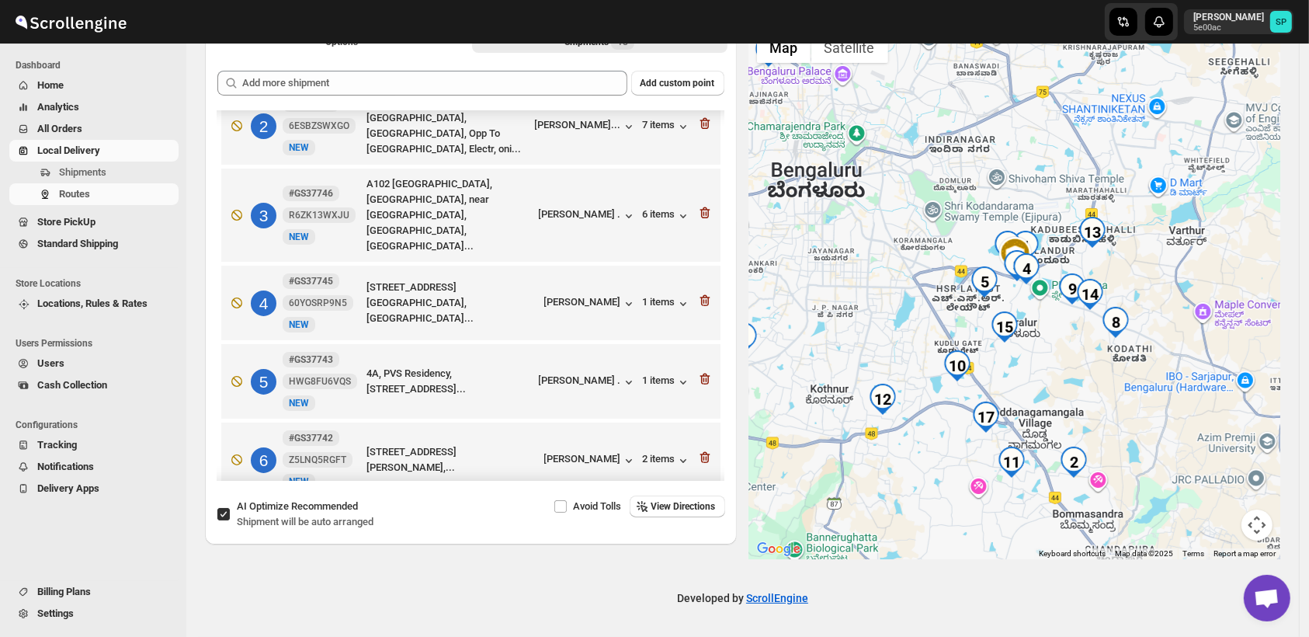
scroll to position [0, 0]
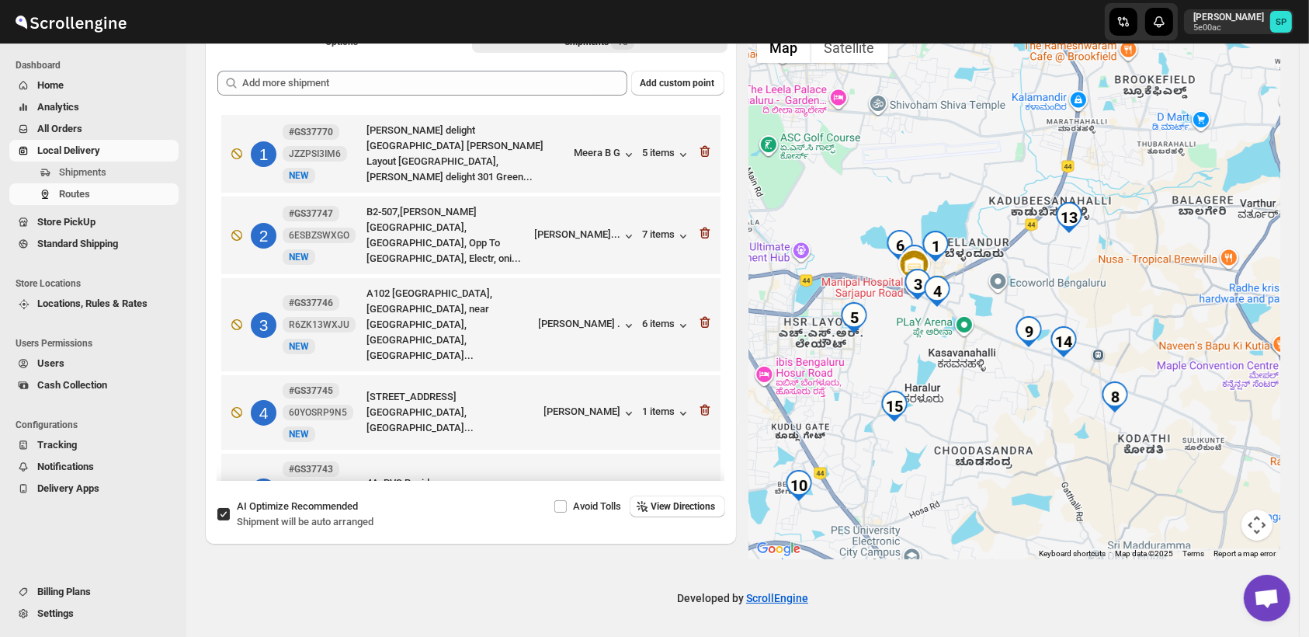
drag, startPoint x: 1094, startPoint y: 345, endPoint x: 1087, endPoint y: 494, distance: 149.2
click at [1087, 494] on div at bounding box center [1015, 291] width 532 height 535
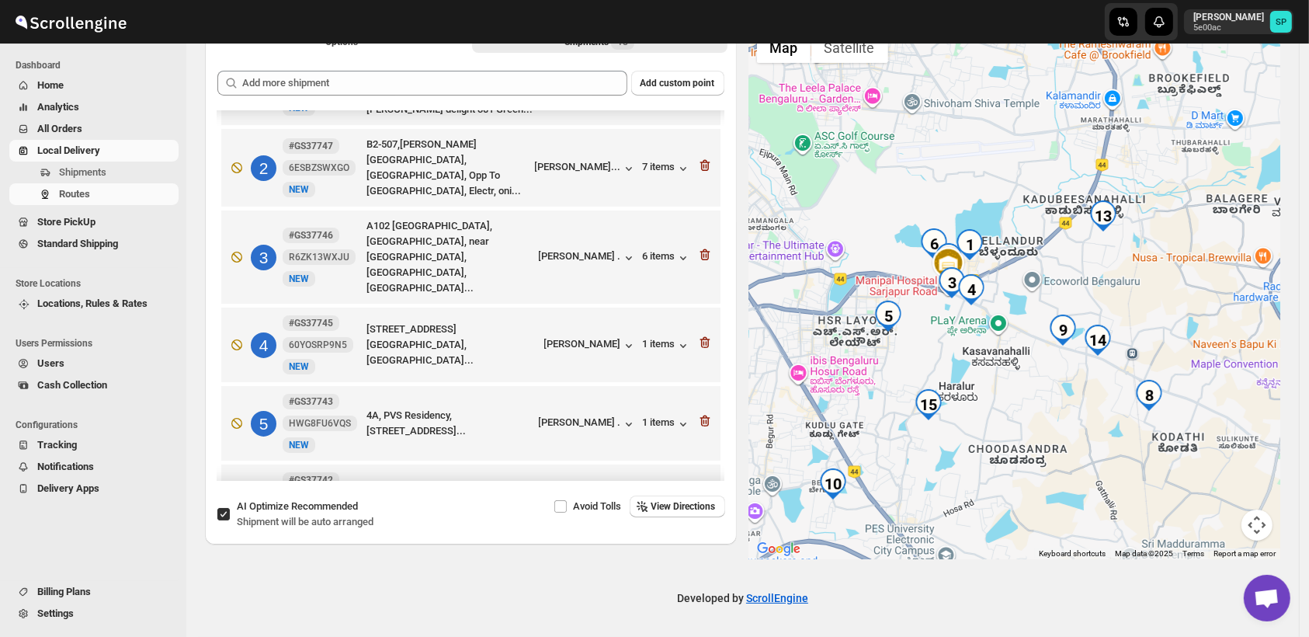
scroll to position [86, 0]
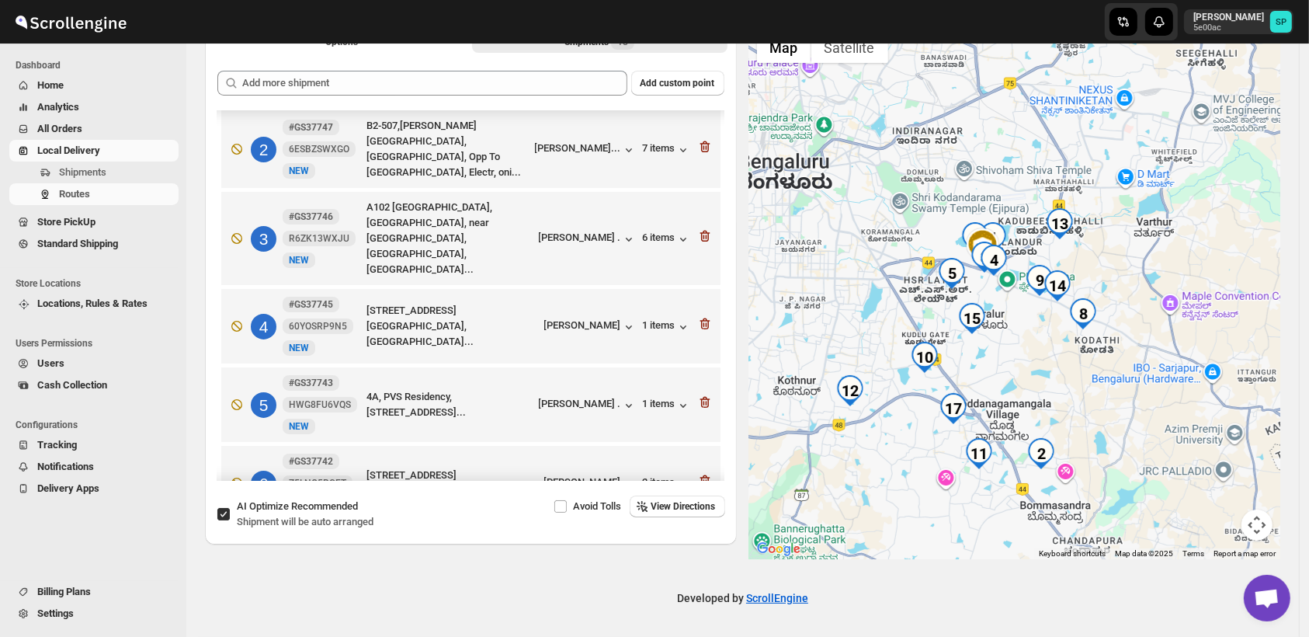
drag, startPoint x: 1025, startPoint y: 347, endPoint x: 1026, endPoint y: 334, distance: 13.2
click at [1026, 334] on div at bounding box center [1015, 291] width 532 height 535
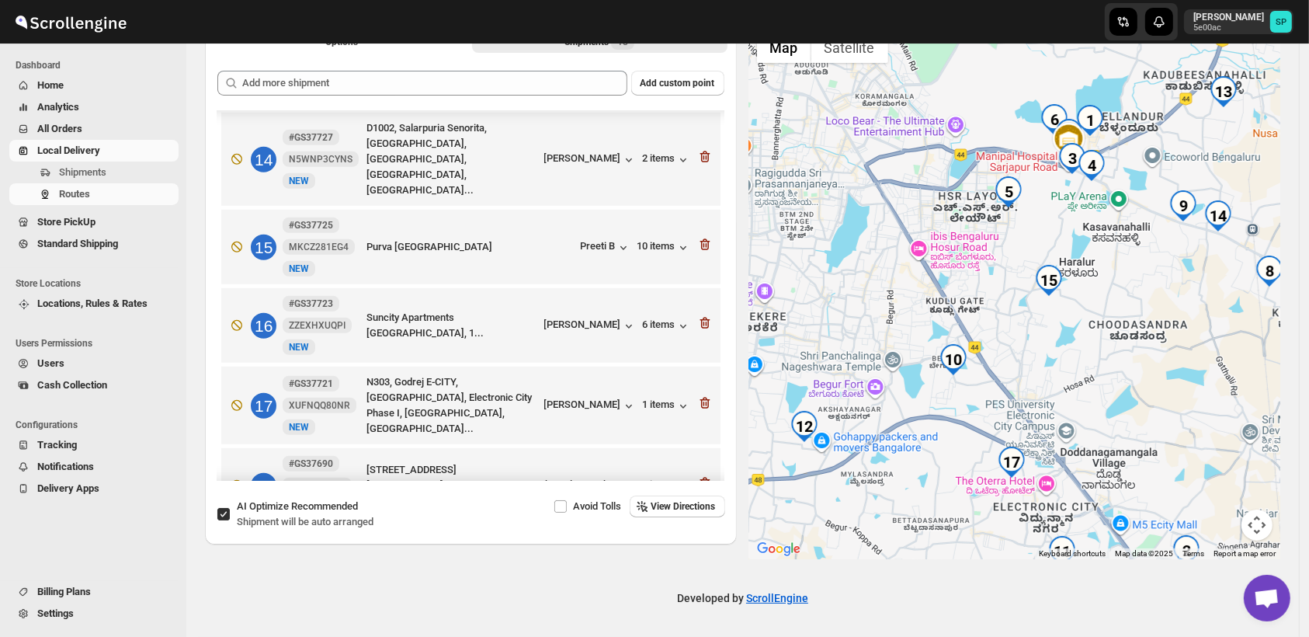
scroll to position [1059, 0]
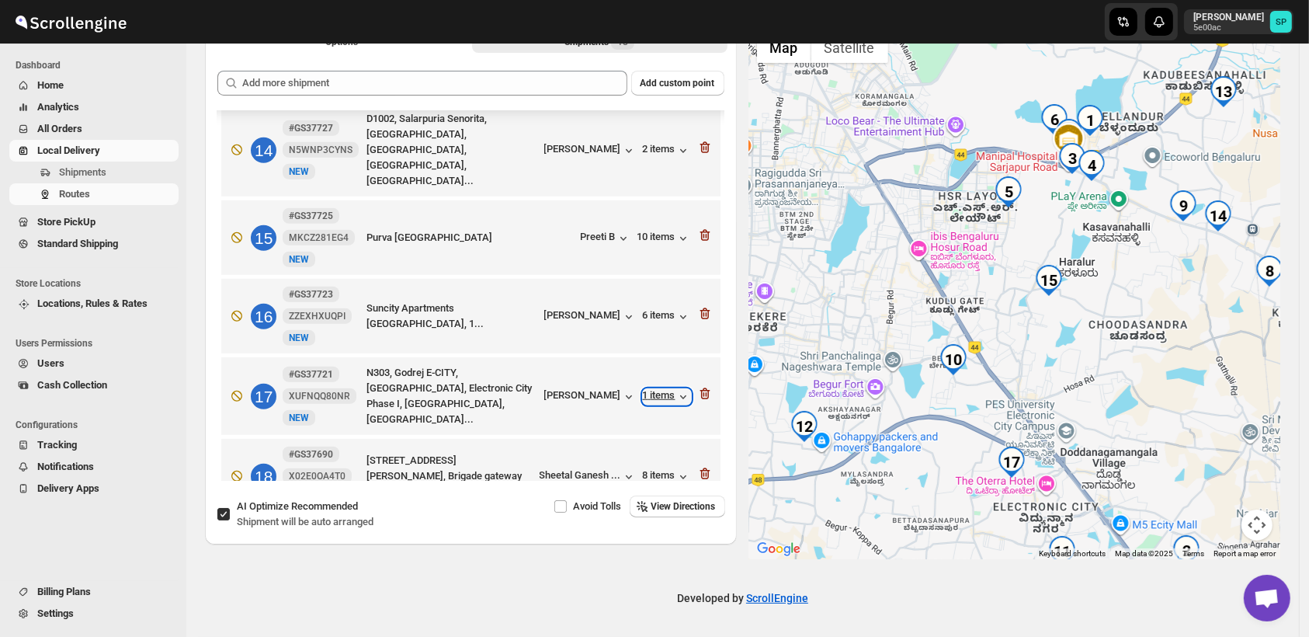
click at [661, 389] on div "1 items" at bounding box center [667, 397] width 48 height 16
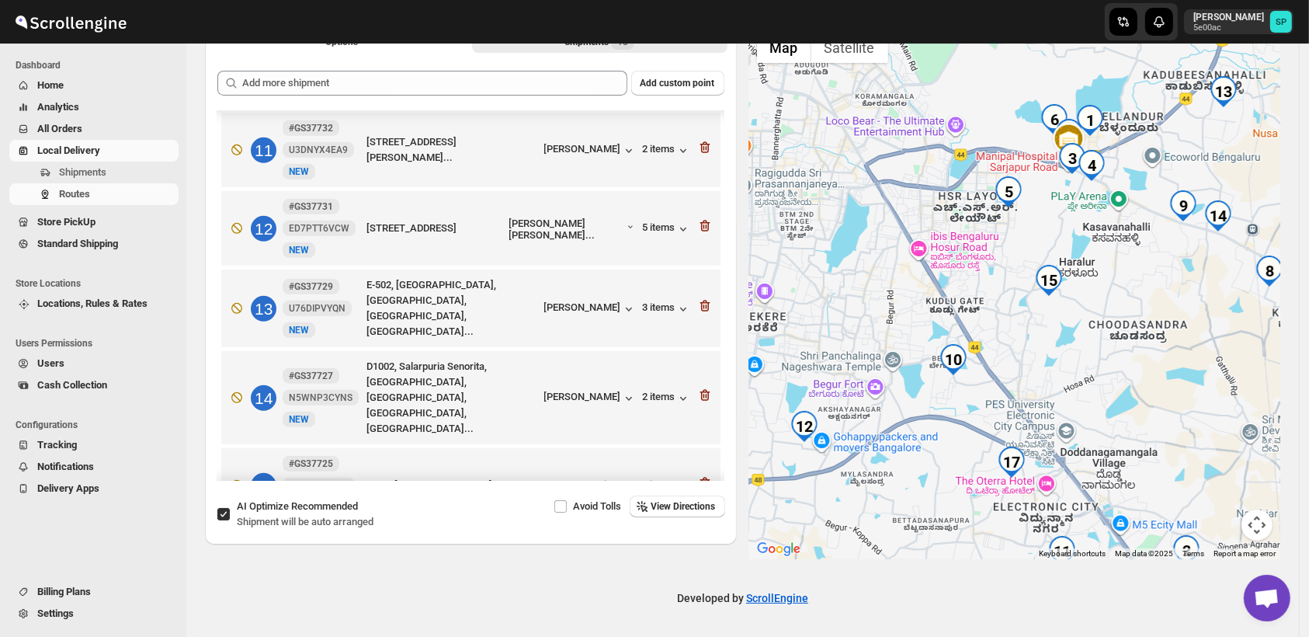
scroll to position [800, 0]
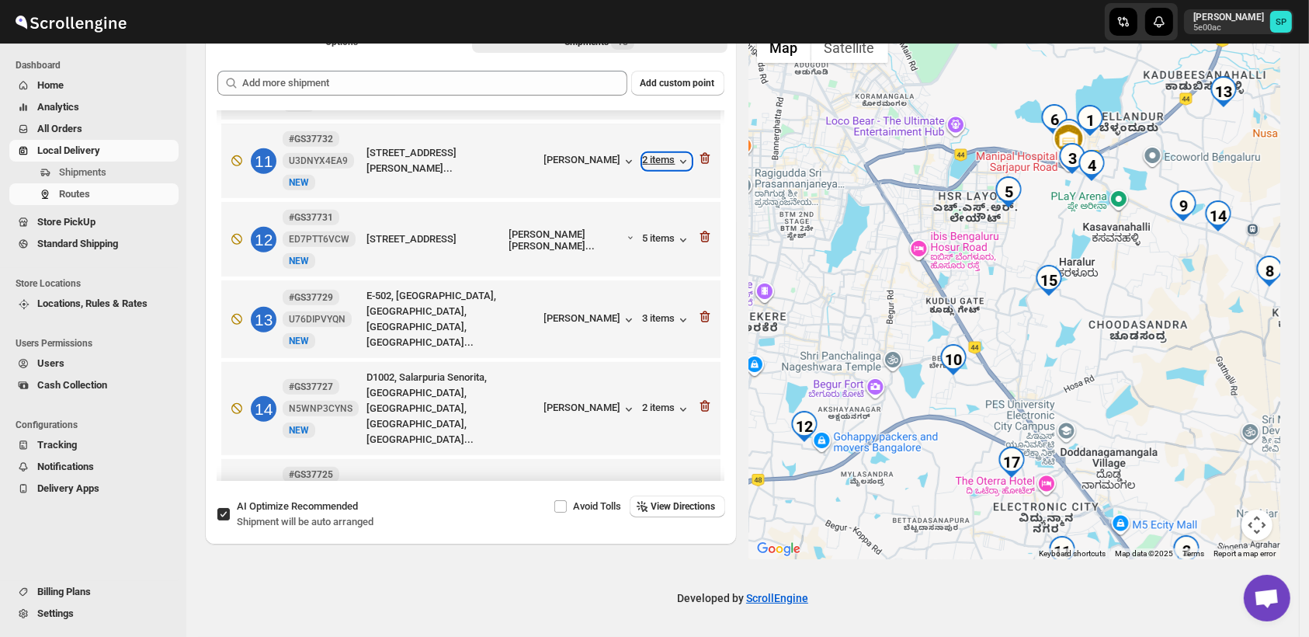
click at [656, 154] on div "2 items" at bounding box center [667, 162] width 48 height 16
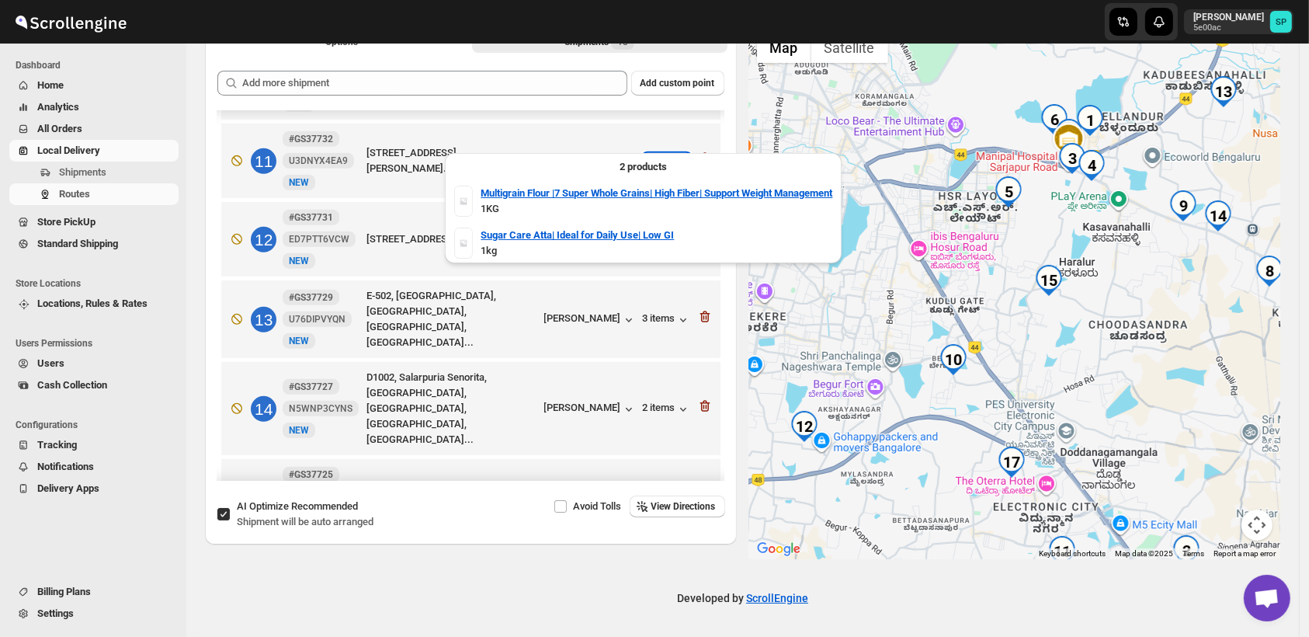
click at [656, 154] on div "2 items" at bounding box center [667, 162] width 48 height 16
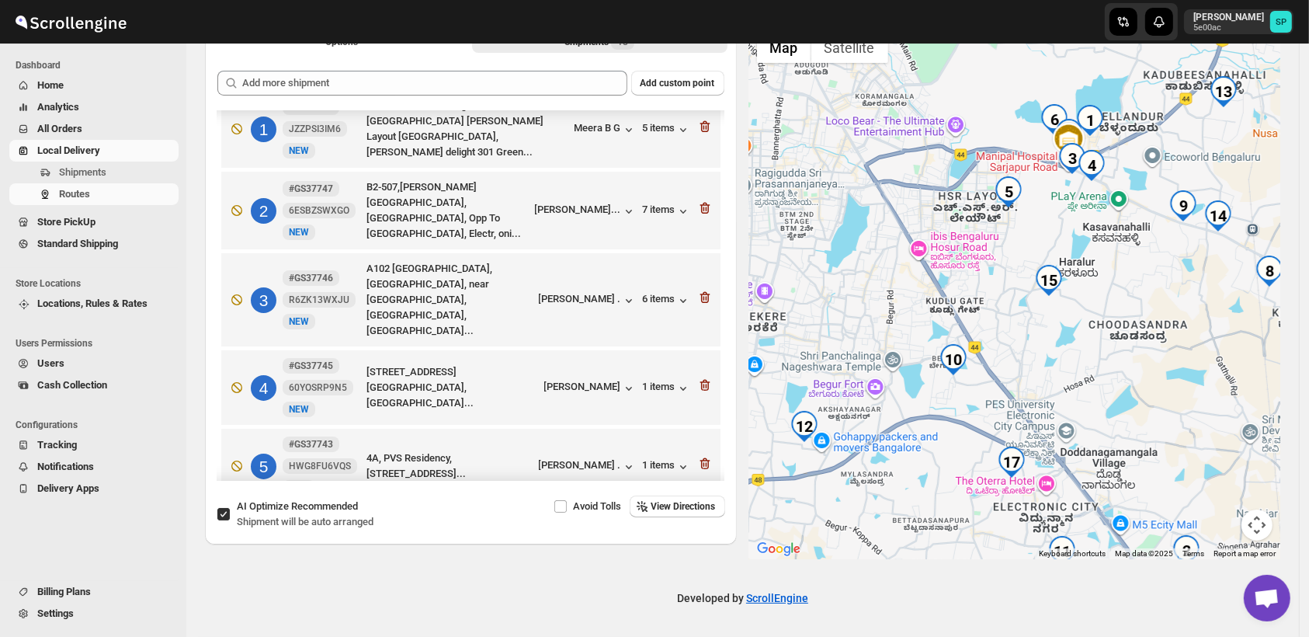
scroll to position [24, 0]
click at [651, 208] on div "7 items" at bounding box center [667, 212] width 48 height 16
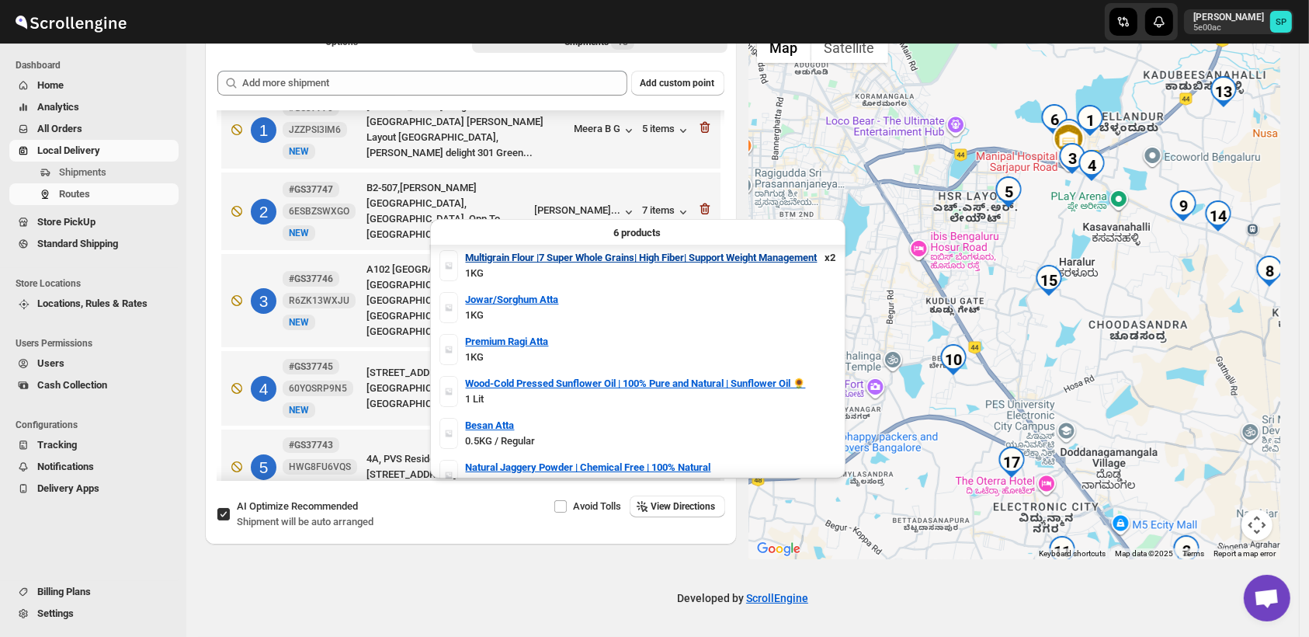
scroll to position [0, 0]
click at [654, 204] on div "7 items" at bounding box center [667, 212] width 48 height 16
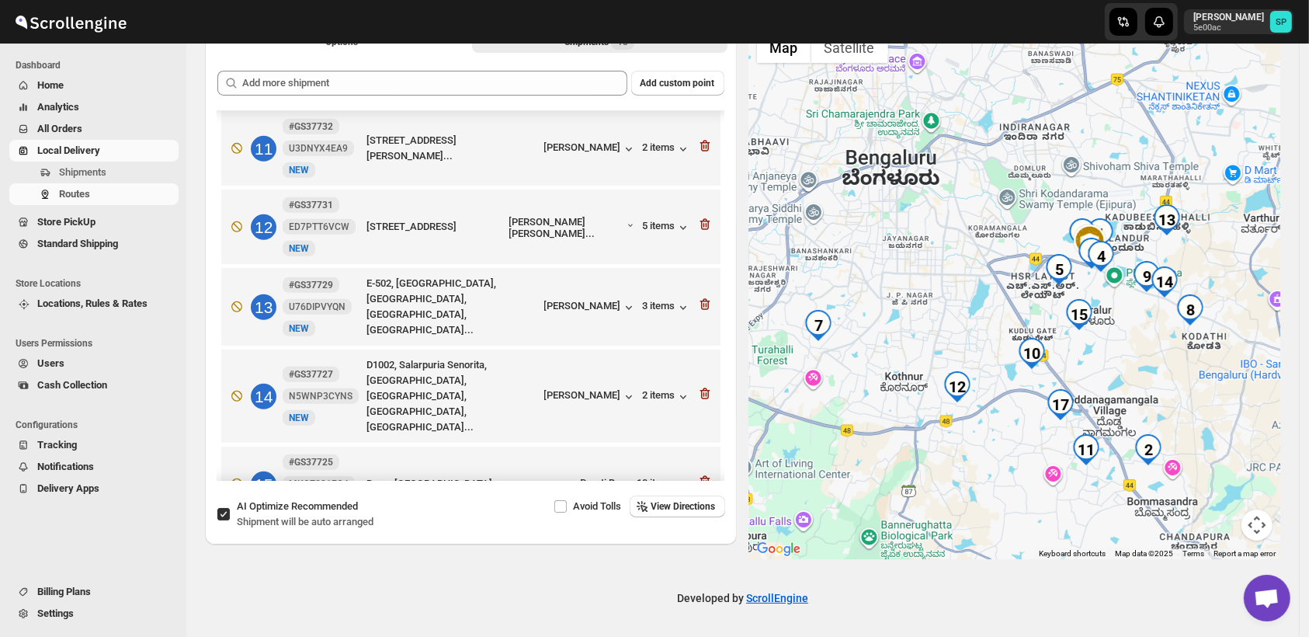
scroll to position [886, 0]
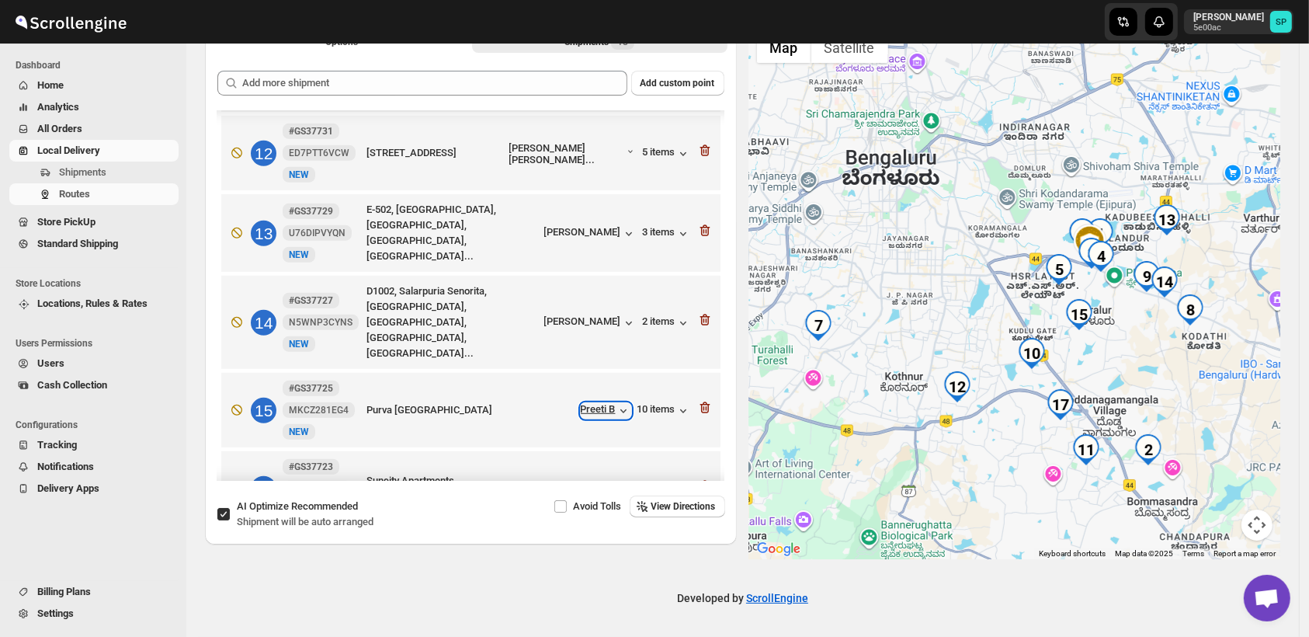
click at [584, 403] on div "Preeti B" at bounding box center [606, 411] width 50 height 16
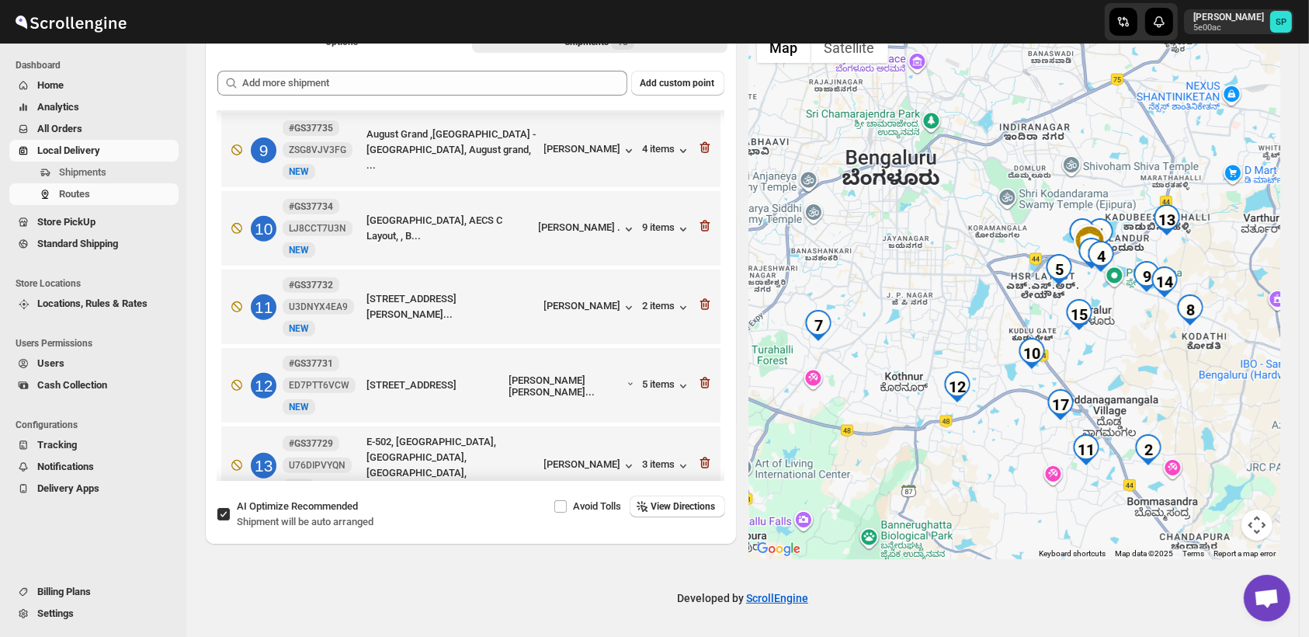
scroll to position [627, 0]
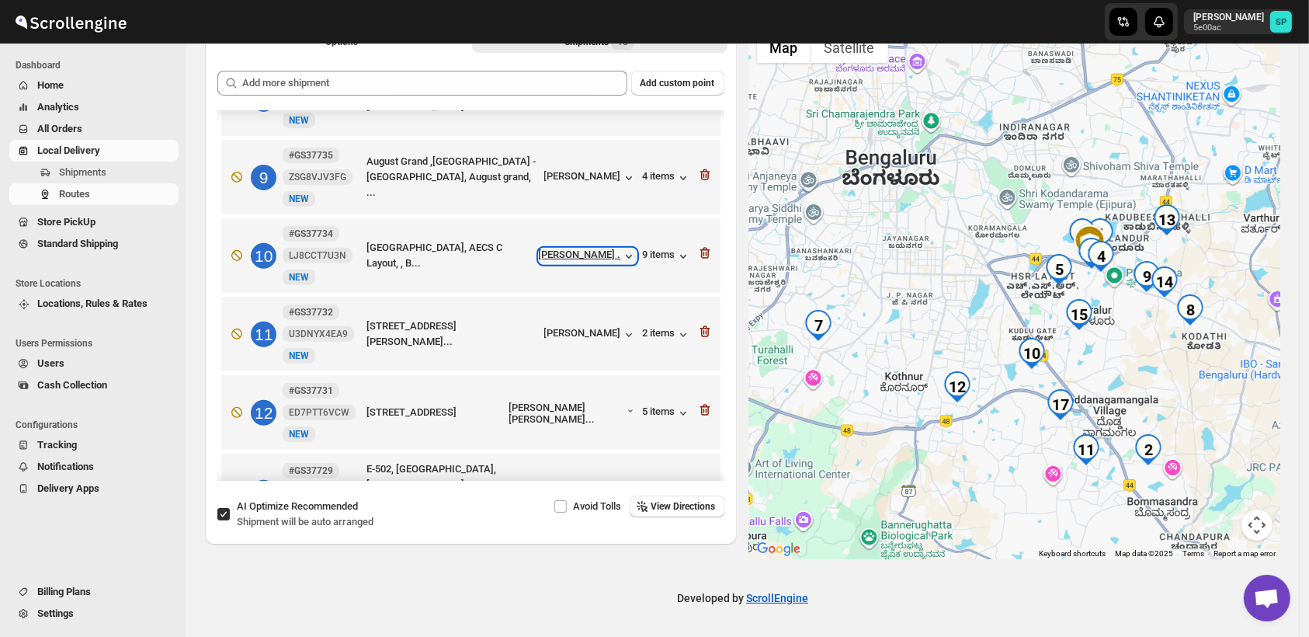
click at [593, 248] on div "[PERSON_NAME] ." at bounding box center [588, 256] width 98 height 16
click at [647, 248] on div "9 items" at bounding box center [667, 256] width 48 height 16
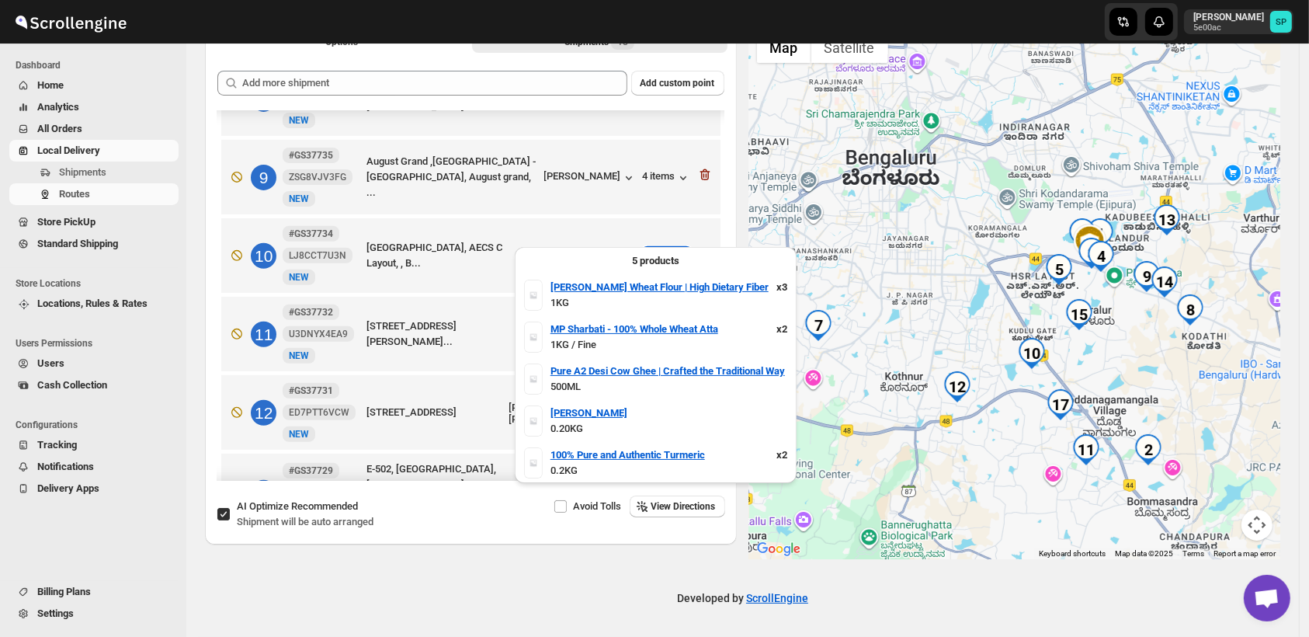
click at [647, 248] on div "9 items" at bounding box center [667, 256] width 48 height 16
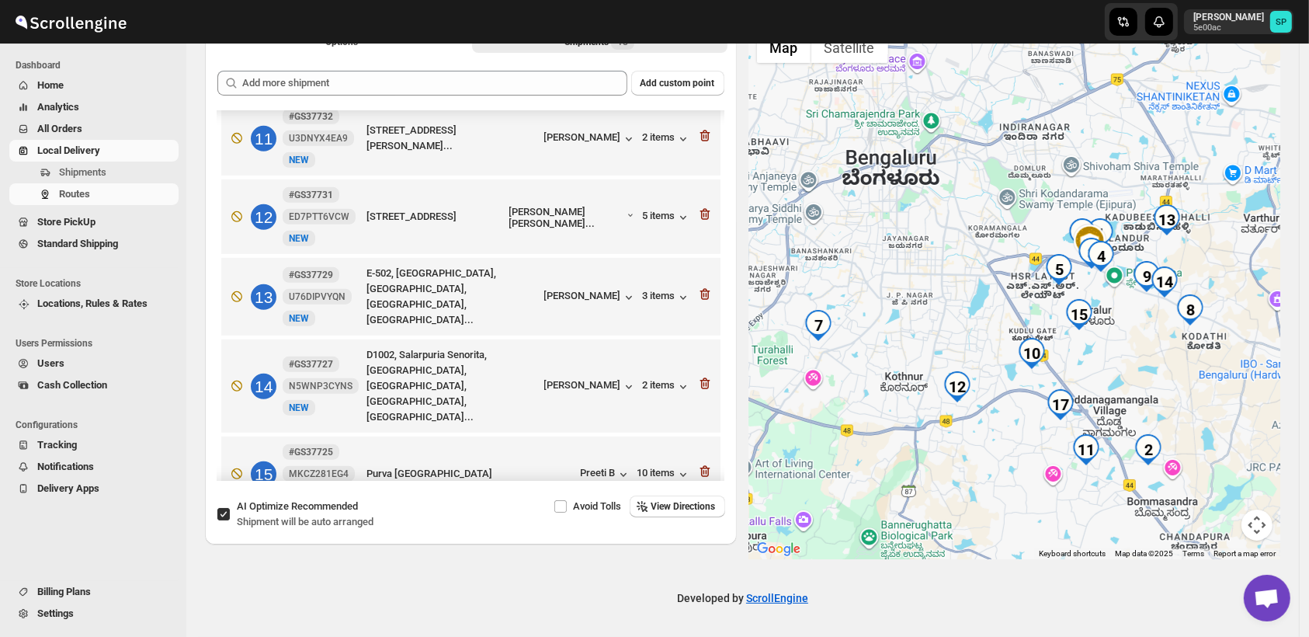
scroll to position [886, 0]
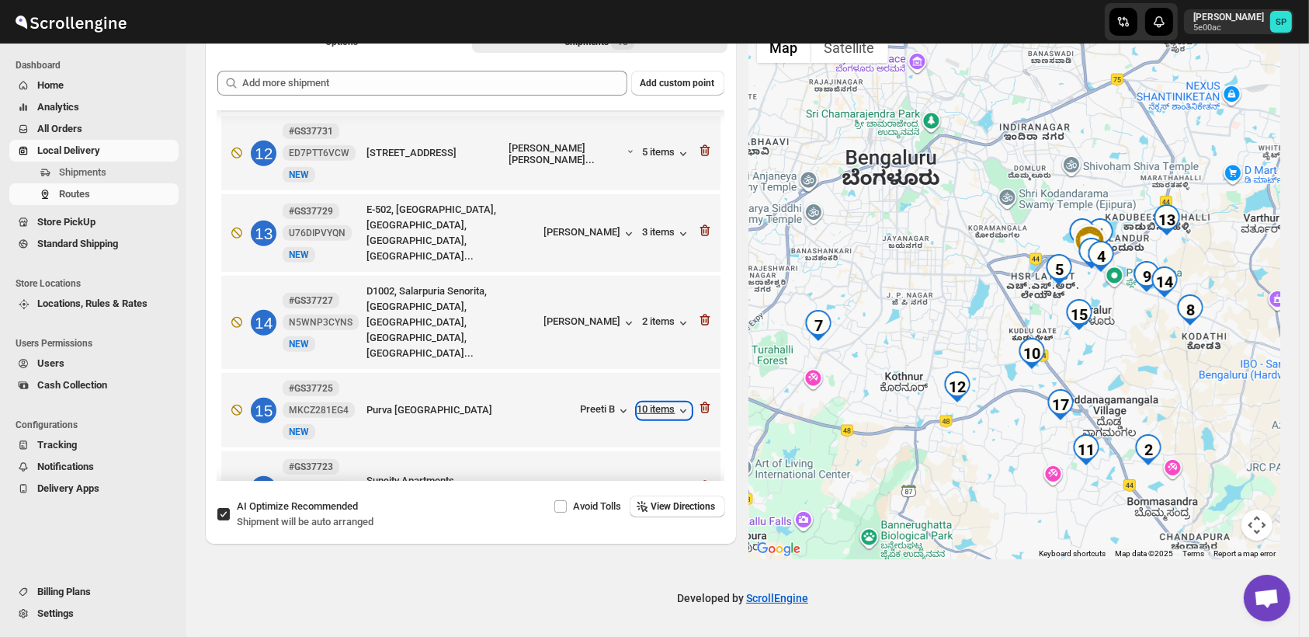
click at [649, 403] on div "10 items" at bounding box center [664, 411] width 54 height 16
click at [698, 400] on icon "button" at bounding box center [705, 408] width 16 height 16
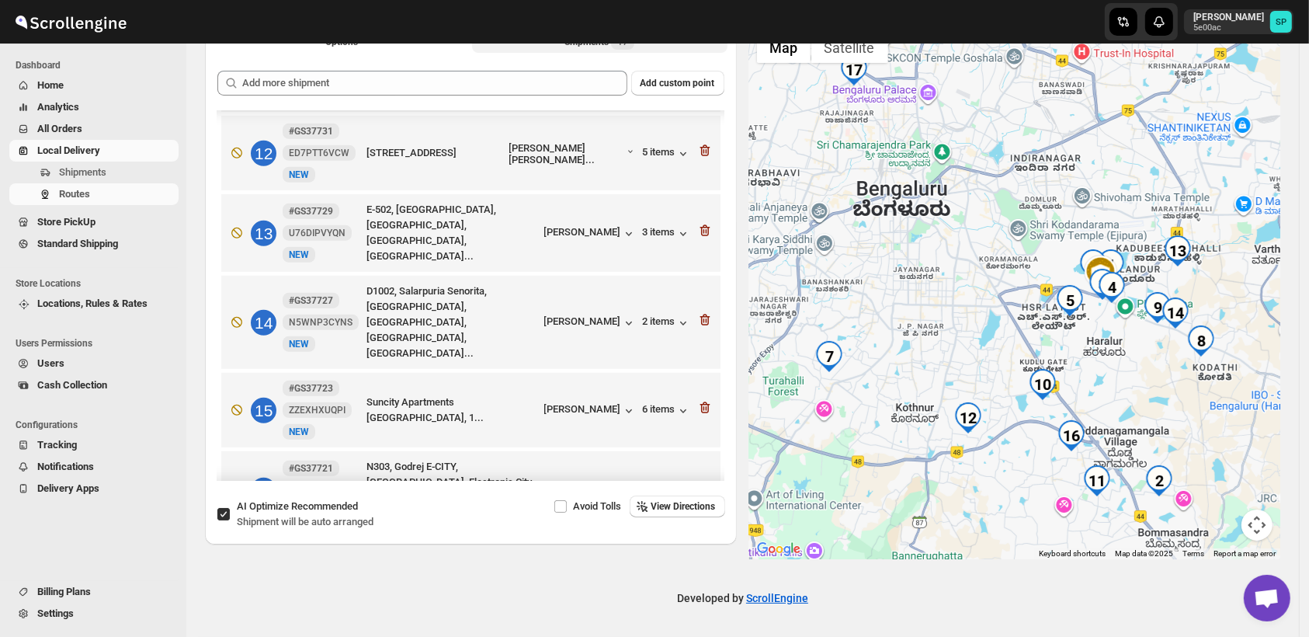
scroll to position [714, 0]
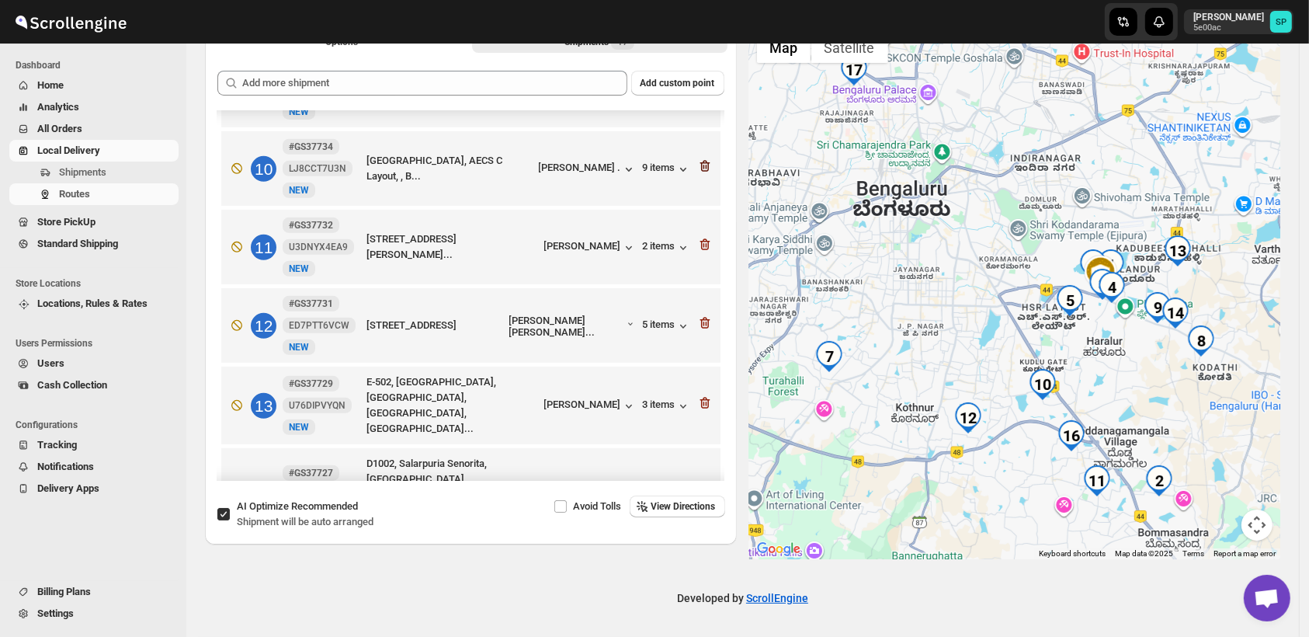
click at [700, 158] on icon "button" at bounding box center [705, 166] width 16 height 16
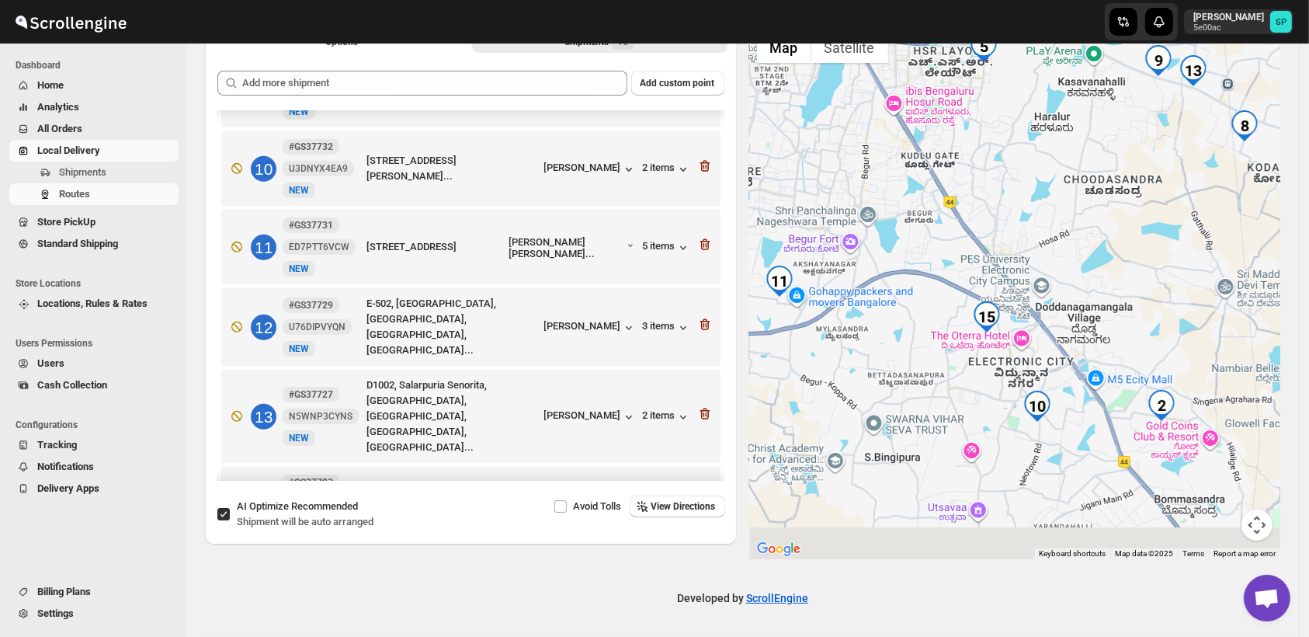
drag, startPoint x: 1133, startPoint y: 416, endPoint x: 1086, endPoint y: 221, distance: 200.5
click at [1086, 221] on div at bounding box center [1015, 291] width 532 height 535
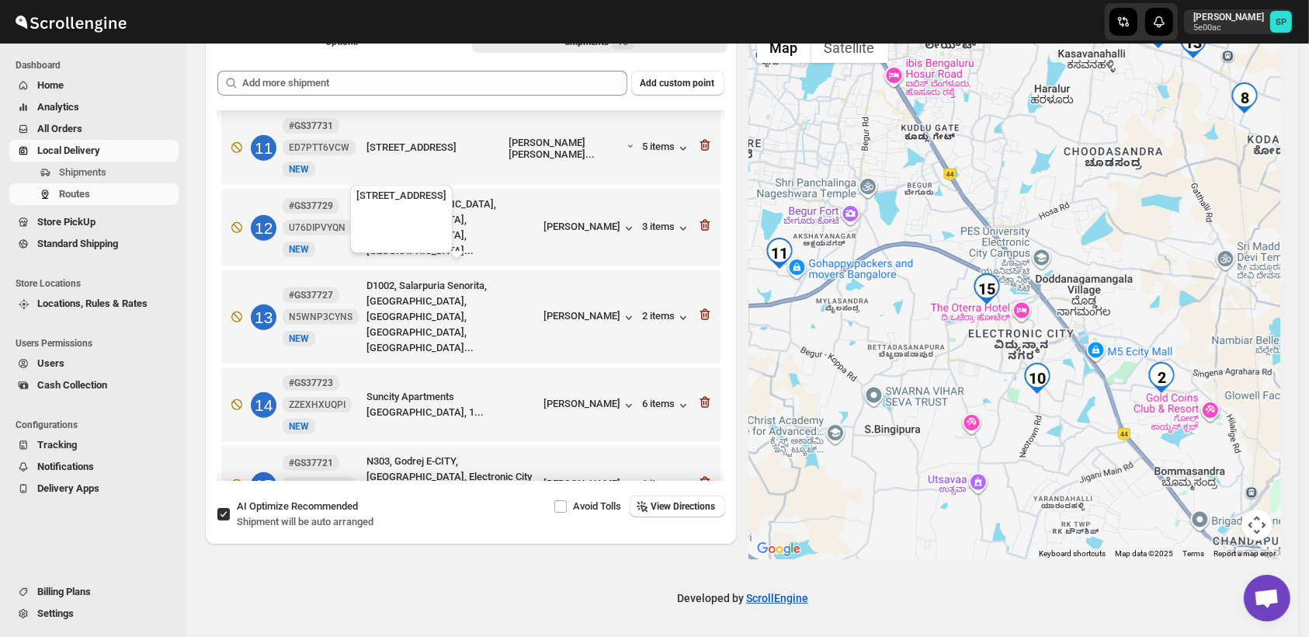
scroll to position [886, 0]
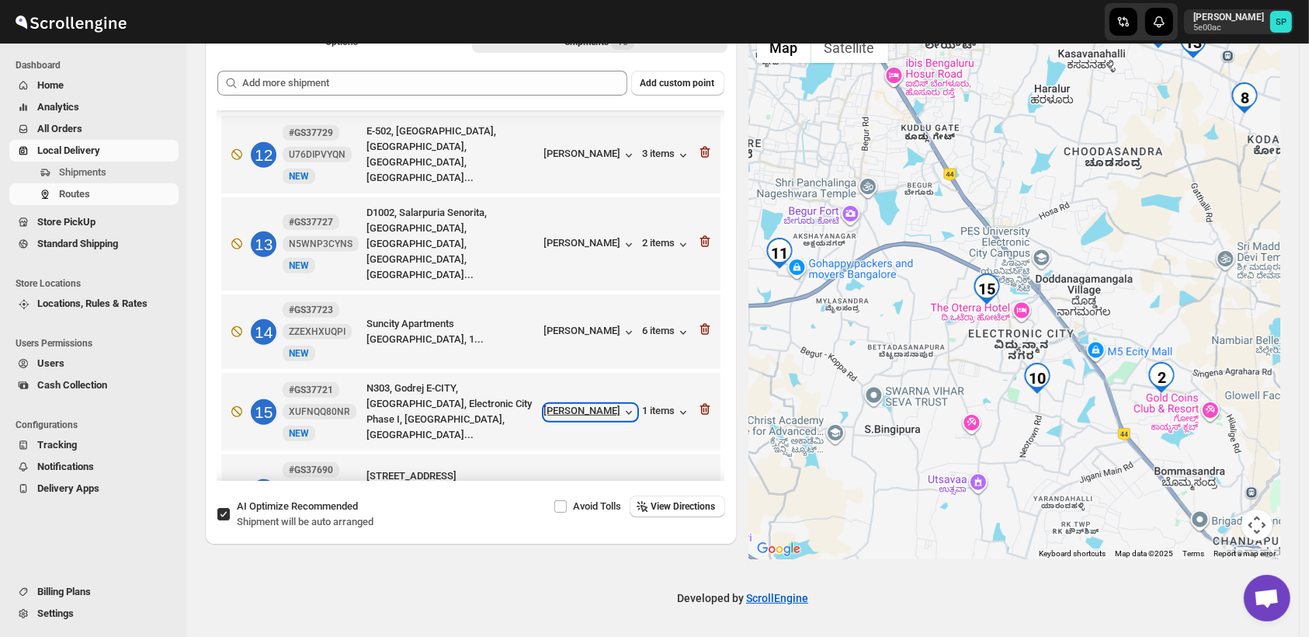
click at [605, 404] on div "[PERSON_NAME]" at bounding box center [590, 412] width 92 height 16
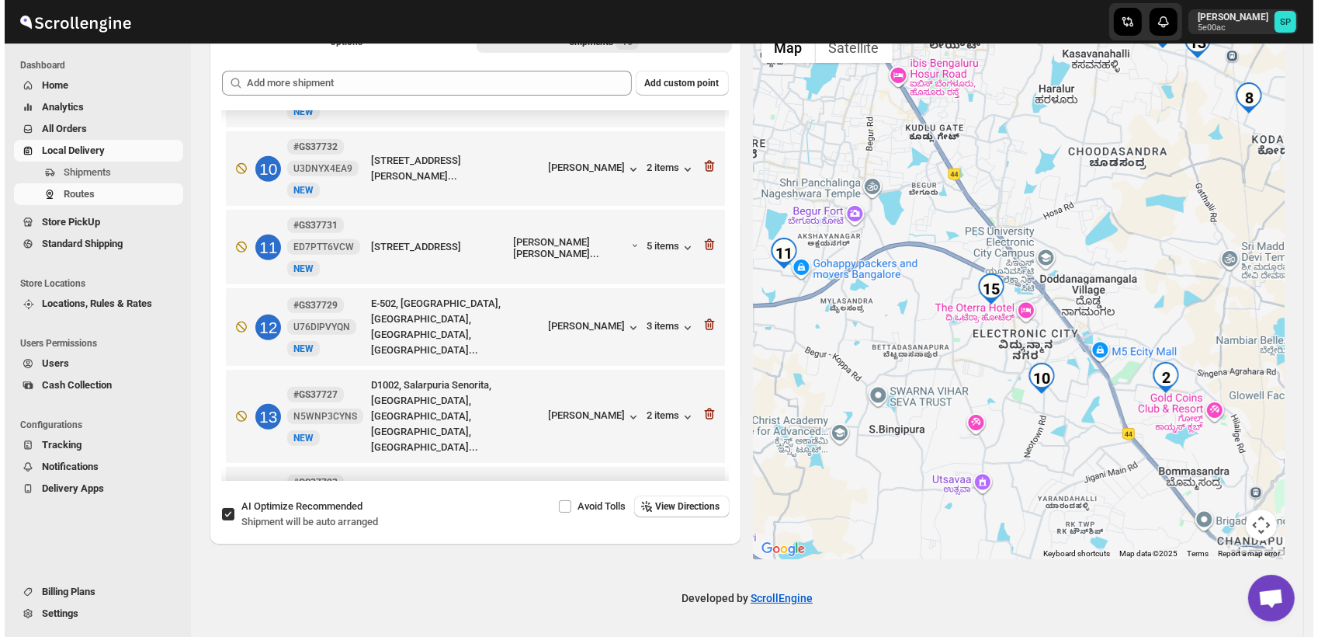
scroll to position [627, 0]
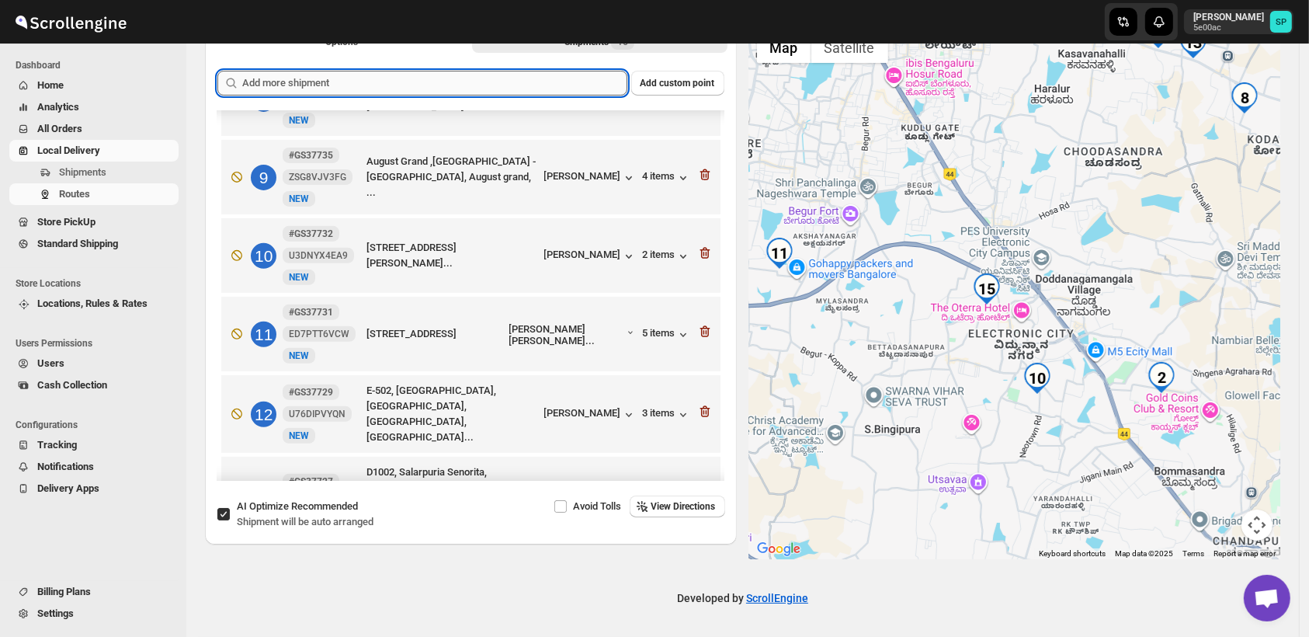
click at [496, 88] on input "text" at bounding box center [434, 83] width 385 height 25
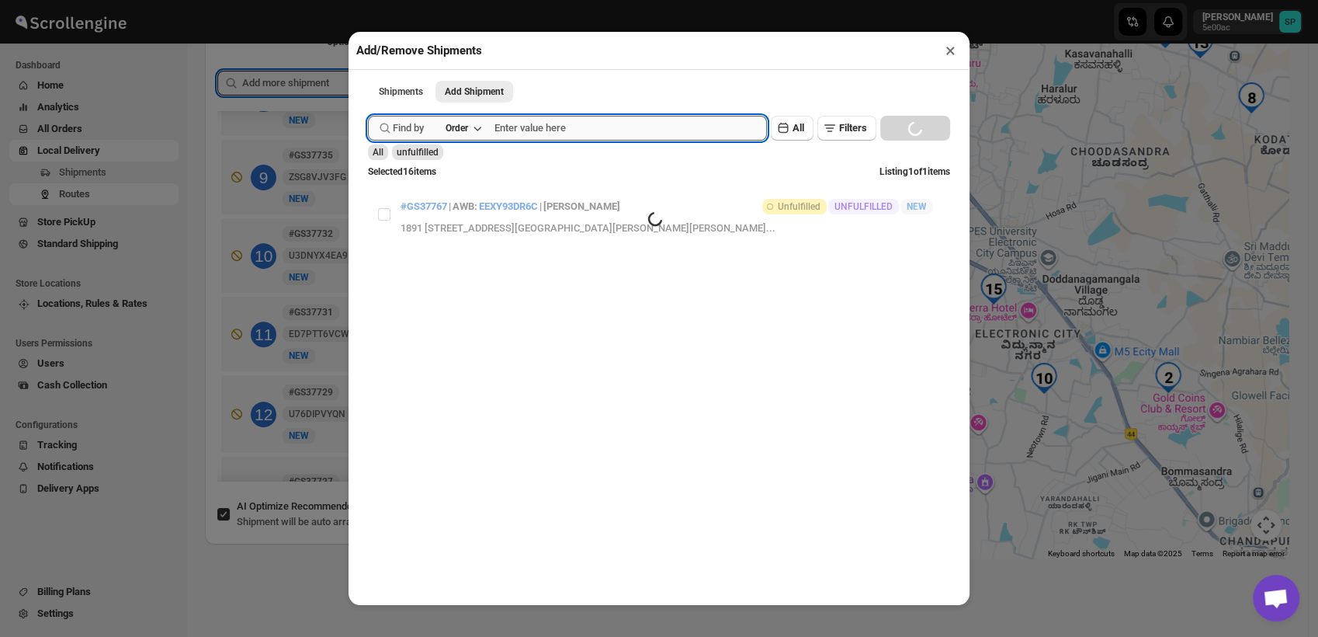
click at [585, 140] on input "text" at bounding box center [630, 128] width 272 height 25
paste input "GS37766"
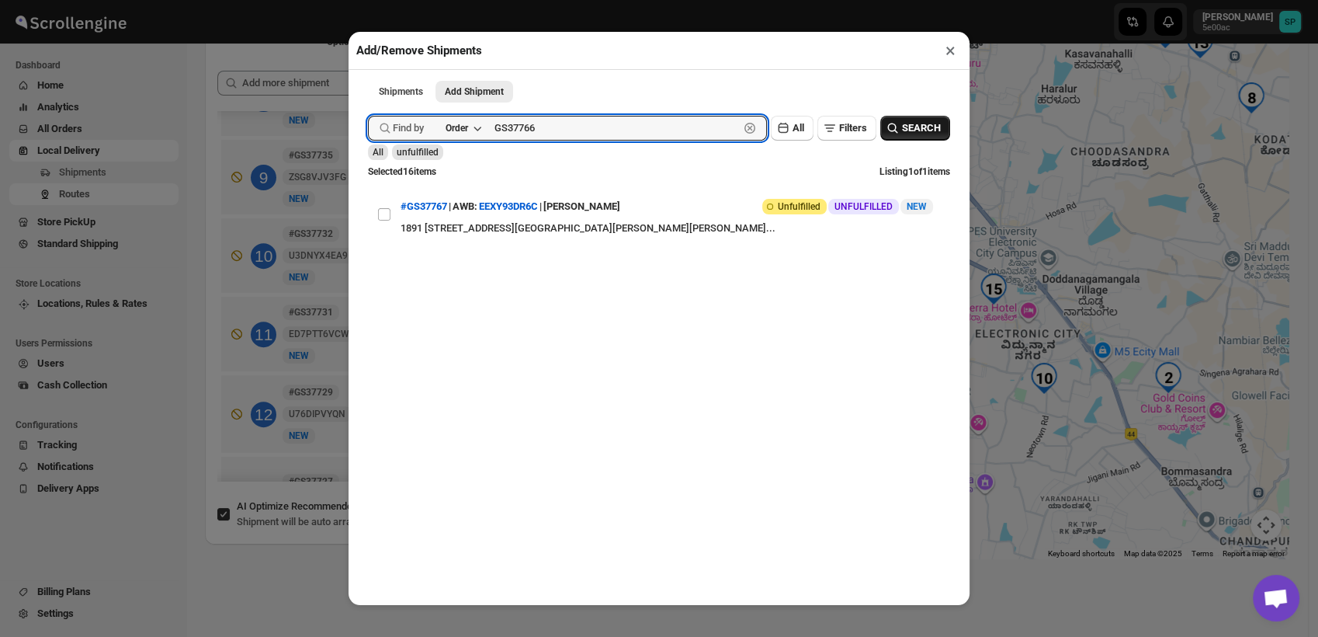
type input "GS37766"
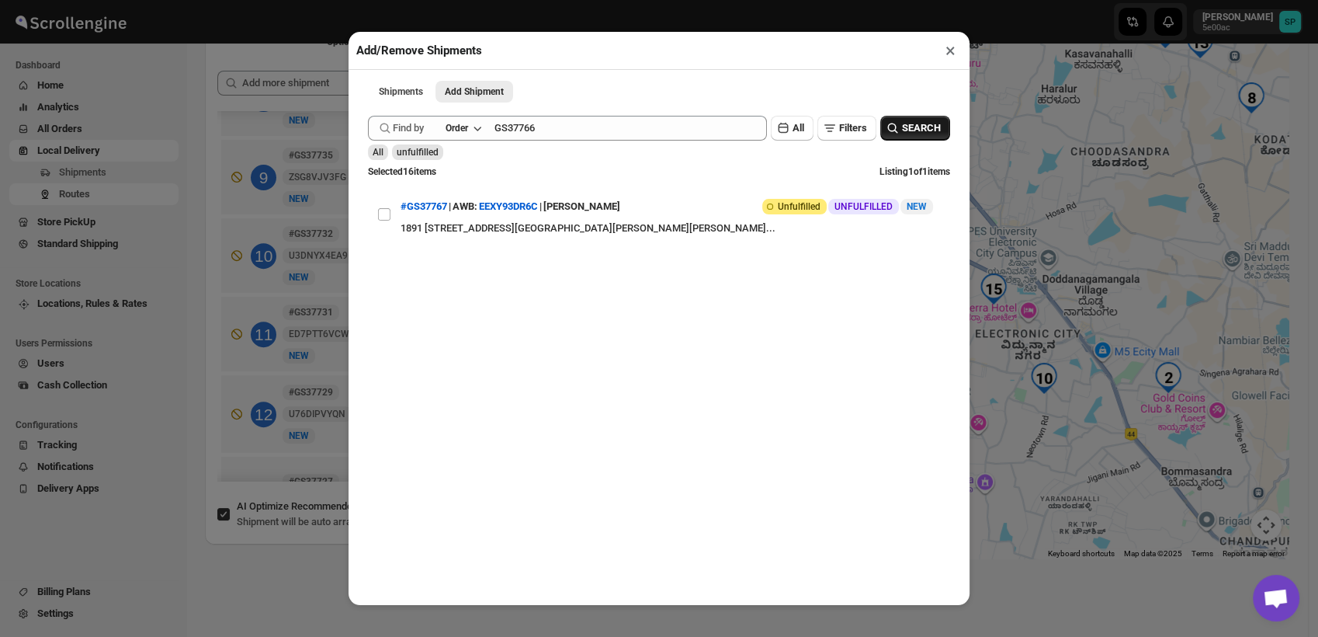
click at [919, 140] on button "SEARCH" at bounding box center [915, 128] width 70 height 25
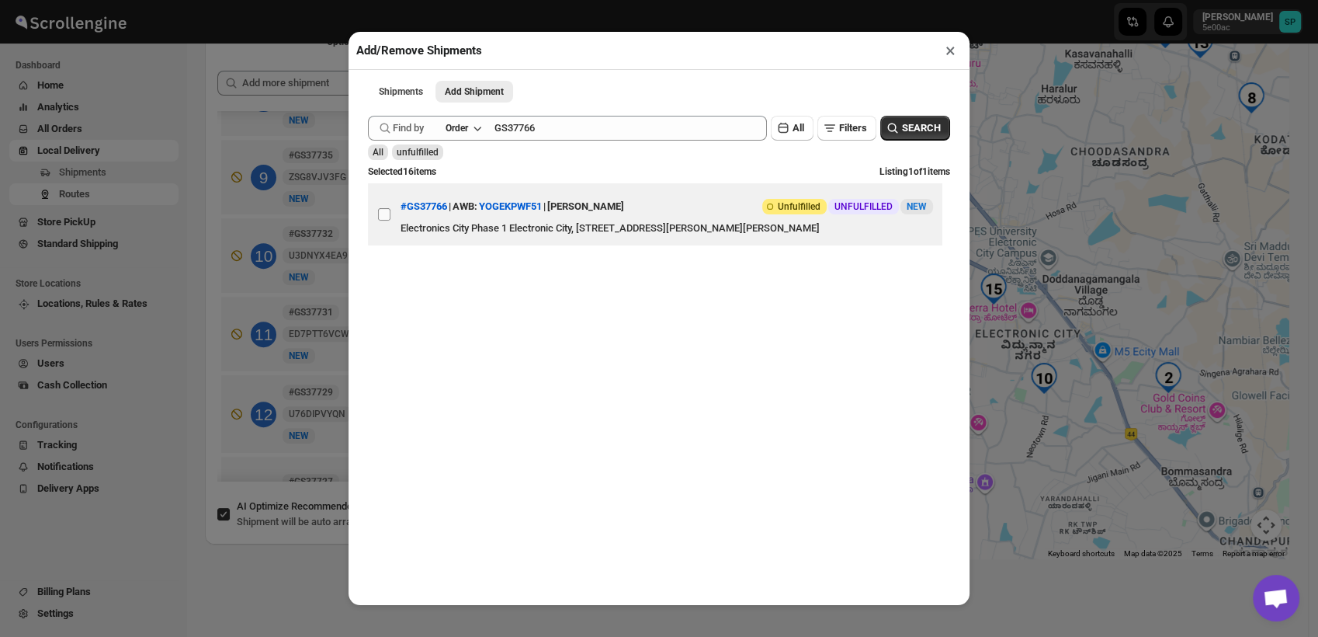
click at [384, 217] on input "View details for 68c23574460e7d780920d7ee" at bounding box center [384, 214] width 12 height 12
checkbox input "true"
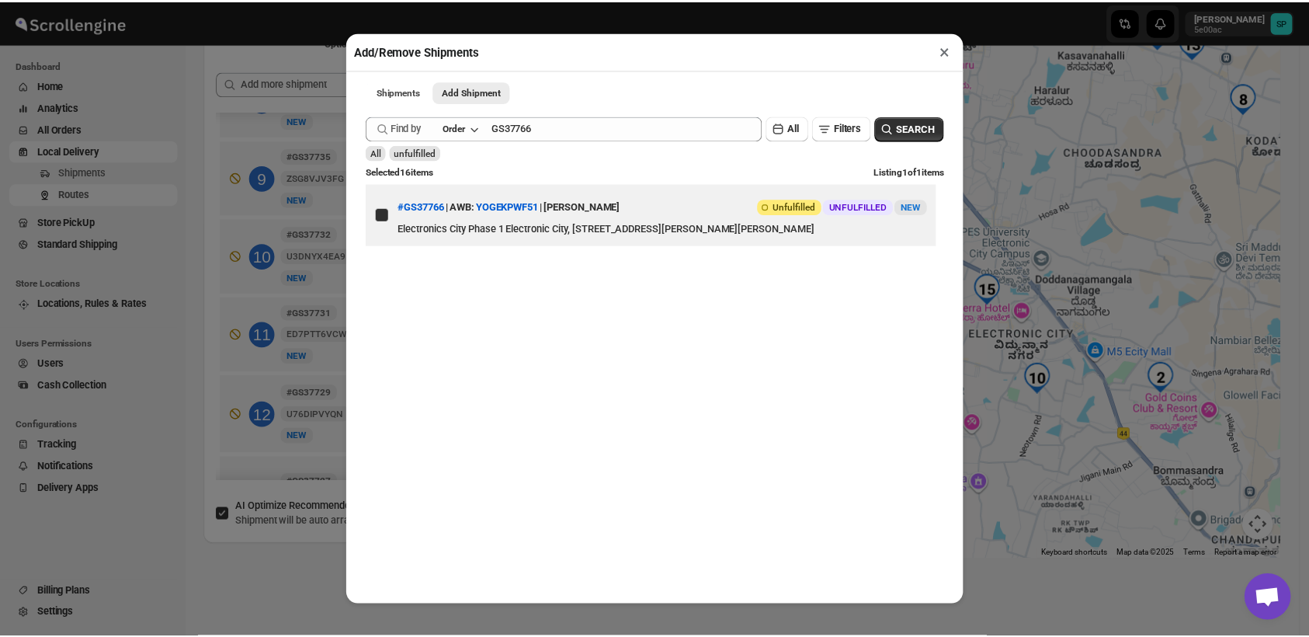
scroll to position [0, 0]
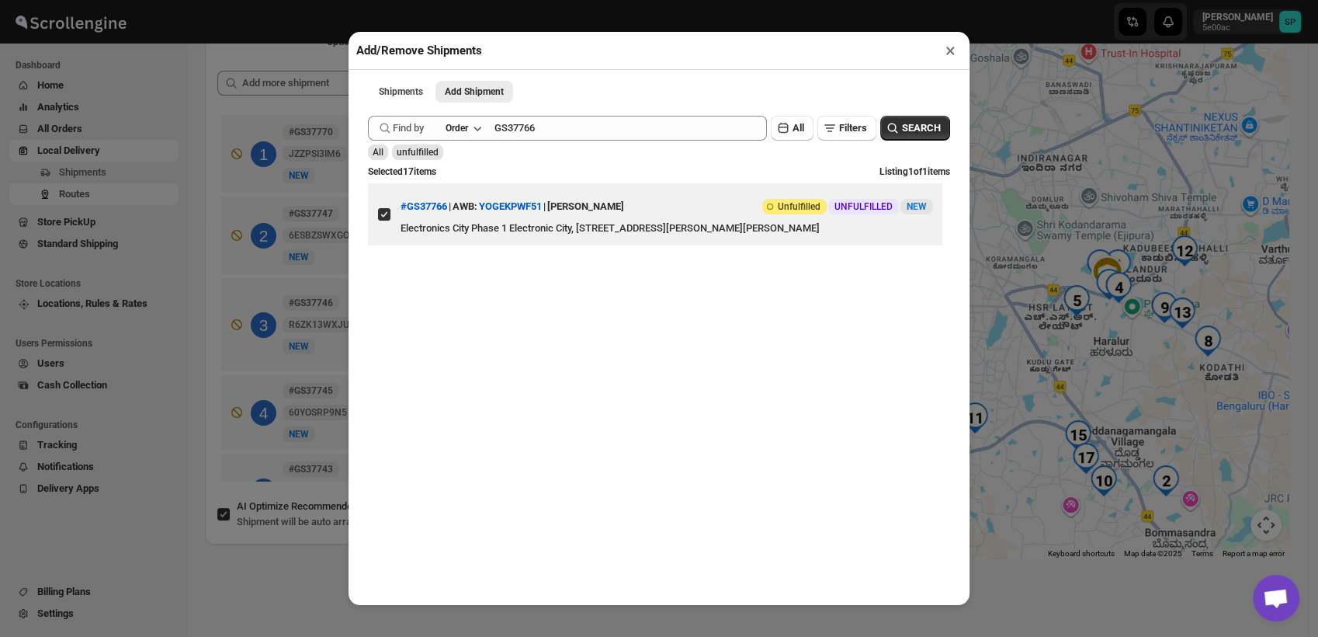
click at [950, 54] on button "×" at bounding box center [950, 51] width 23 height 22
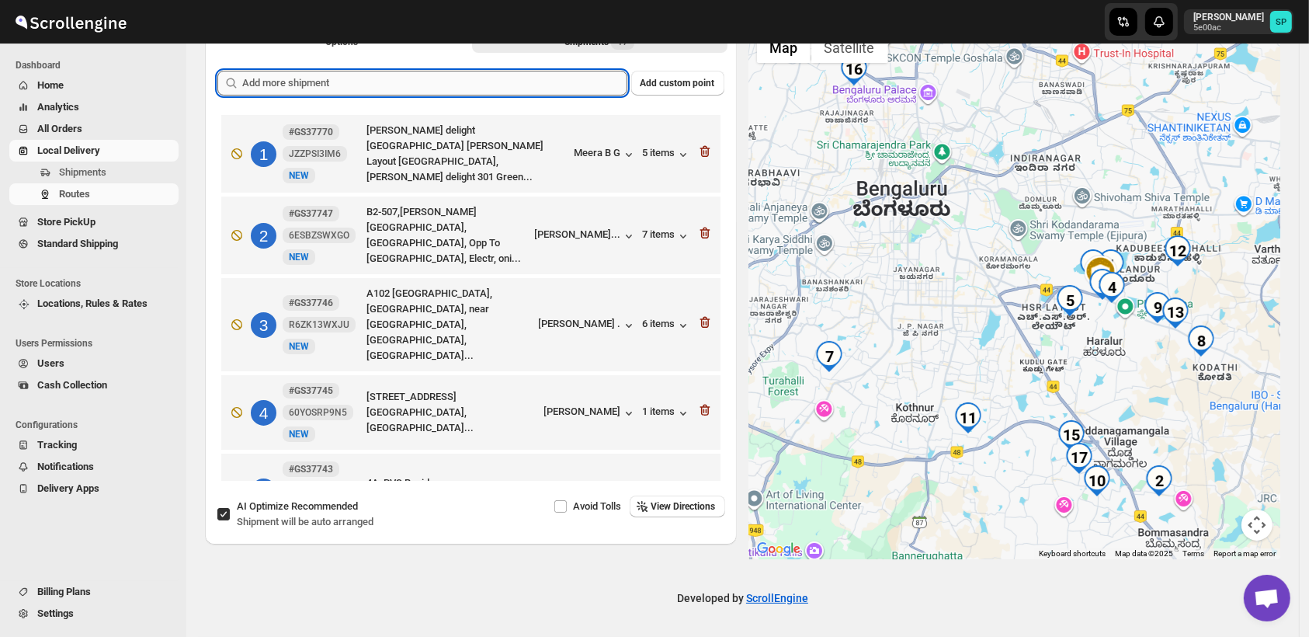
click at [498, 85] on input "text" at bounding box center [434, 83] width 385 height 25
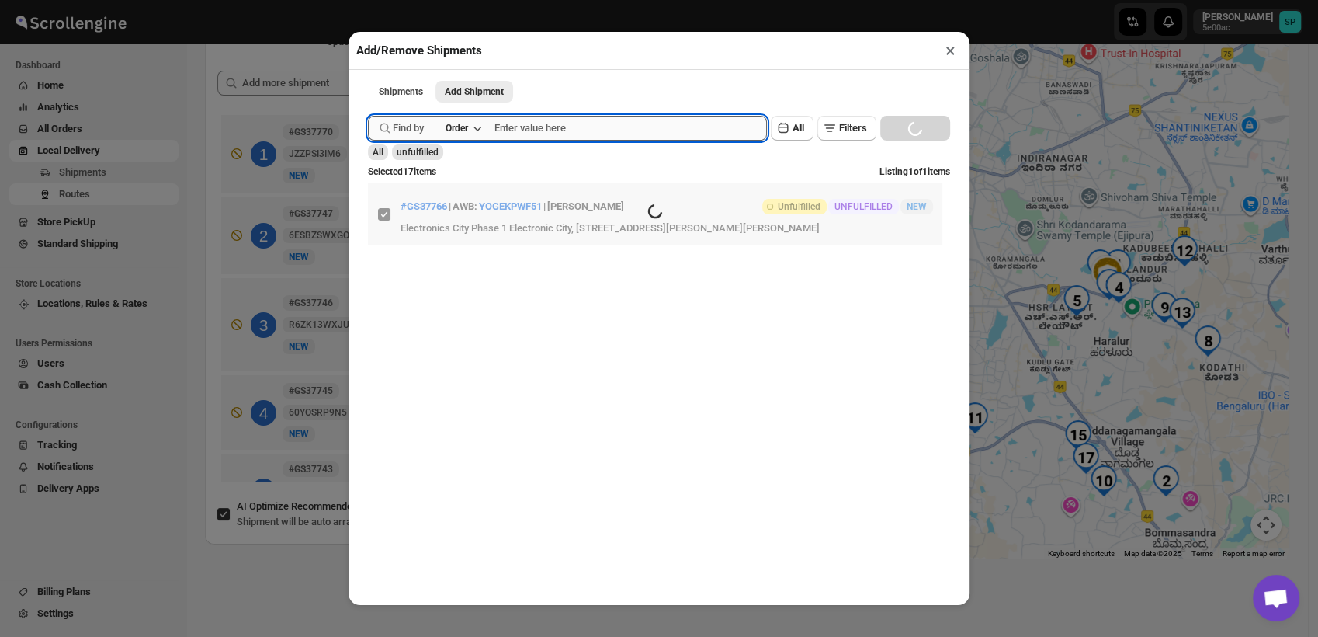
click at [536, 133] on input "text" at bounding box center [630, 128] width 272 height 25
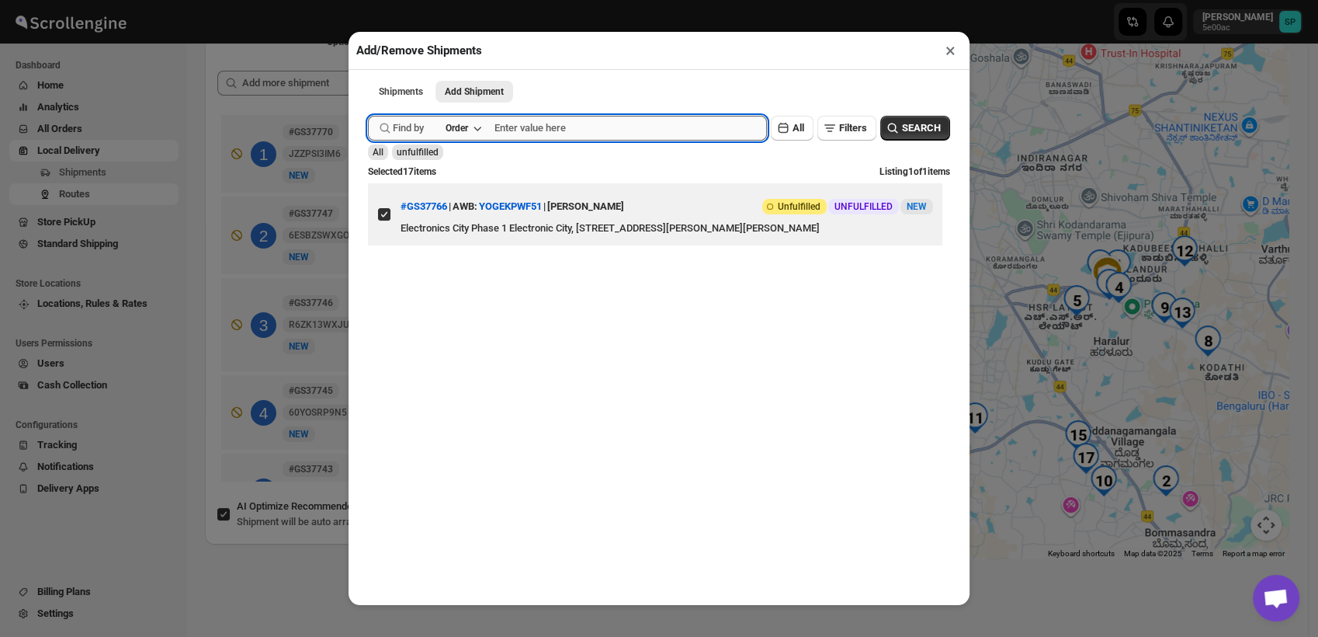
paste input "#GS37759"
click at [506, 130] on input "#GS37759" at bounding box center [616, 128] width 245 height 25
type input "GS37759"
click at [902, 134] on span "SEARCH" at bounding box center [921, 128] width 39 height 16
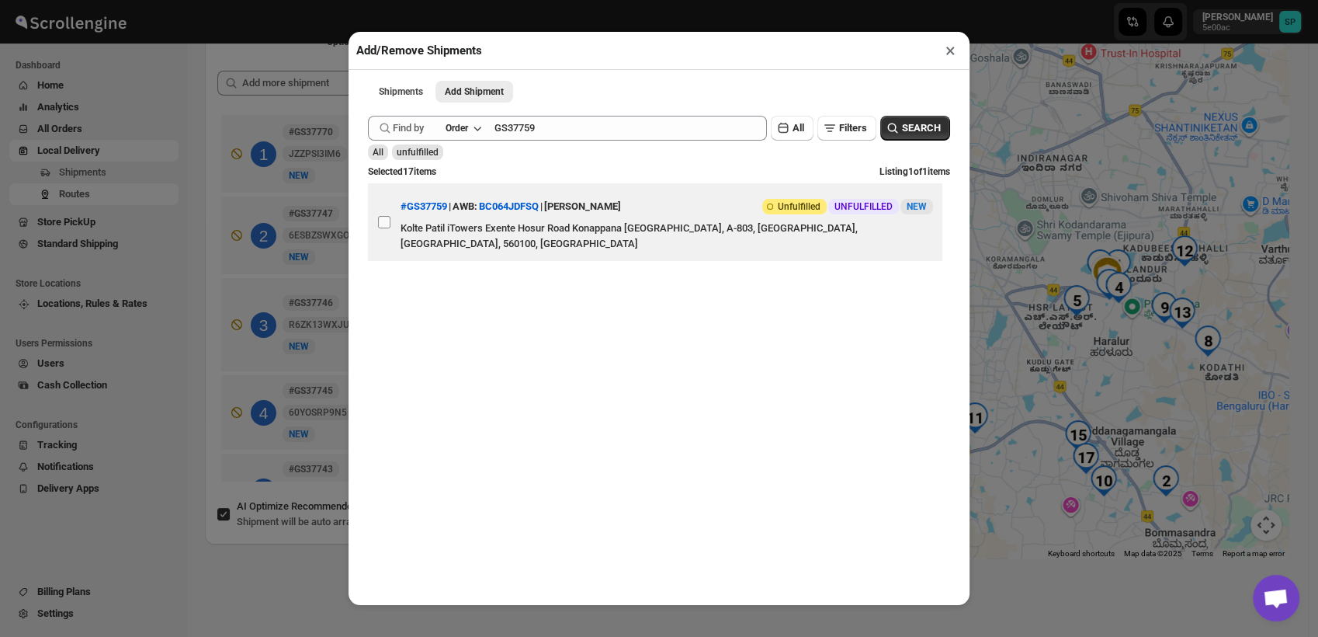
click at [383, 223] on input "View details for 68c19145460e7d780920cdc7" at bounding box center [384, 222] width 12 height 12
checkbox input "true"
click at [944, 54] on button "×" at bounding box center [950, 51] width 23 height 22
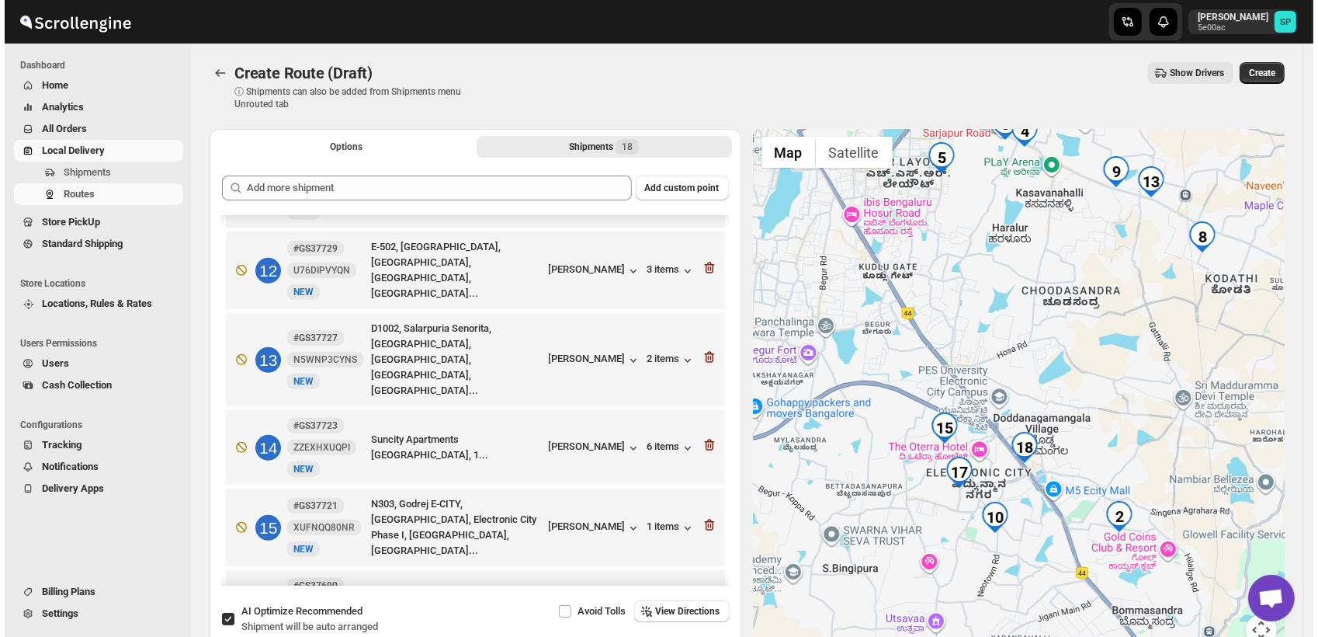
scroll to position [949, 0]
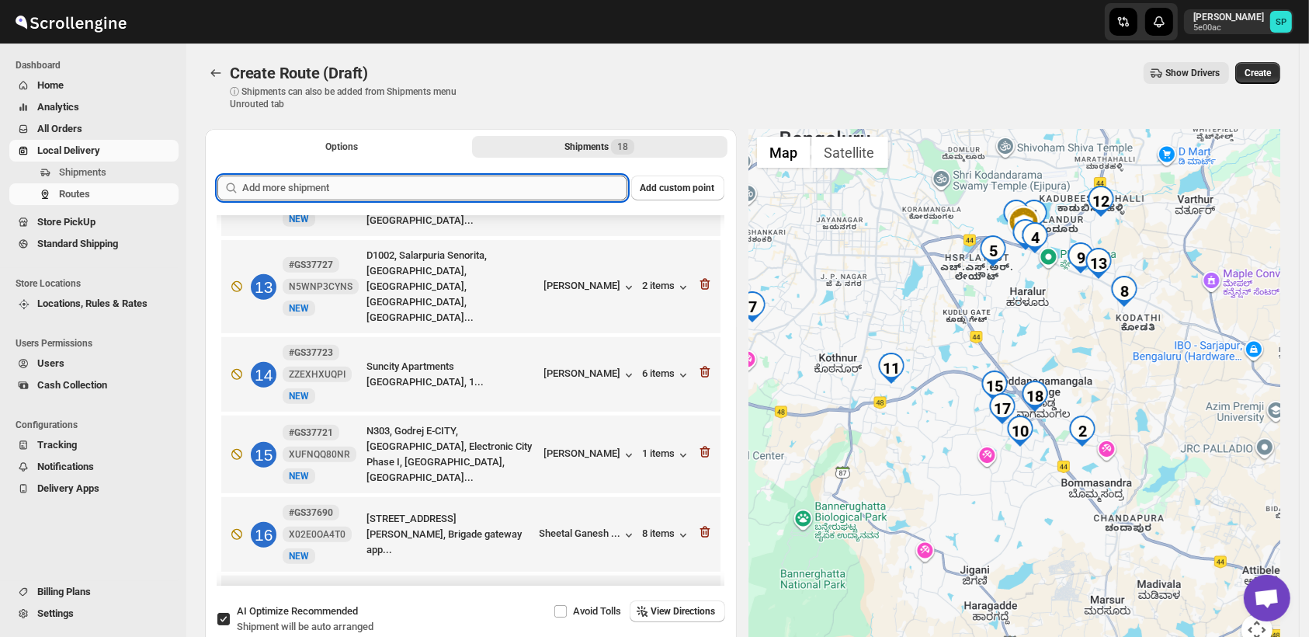
click at [515, 181] on input "text" at bounding box center [434, 187] width 385 height 25
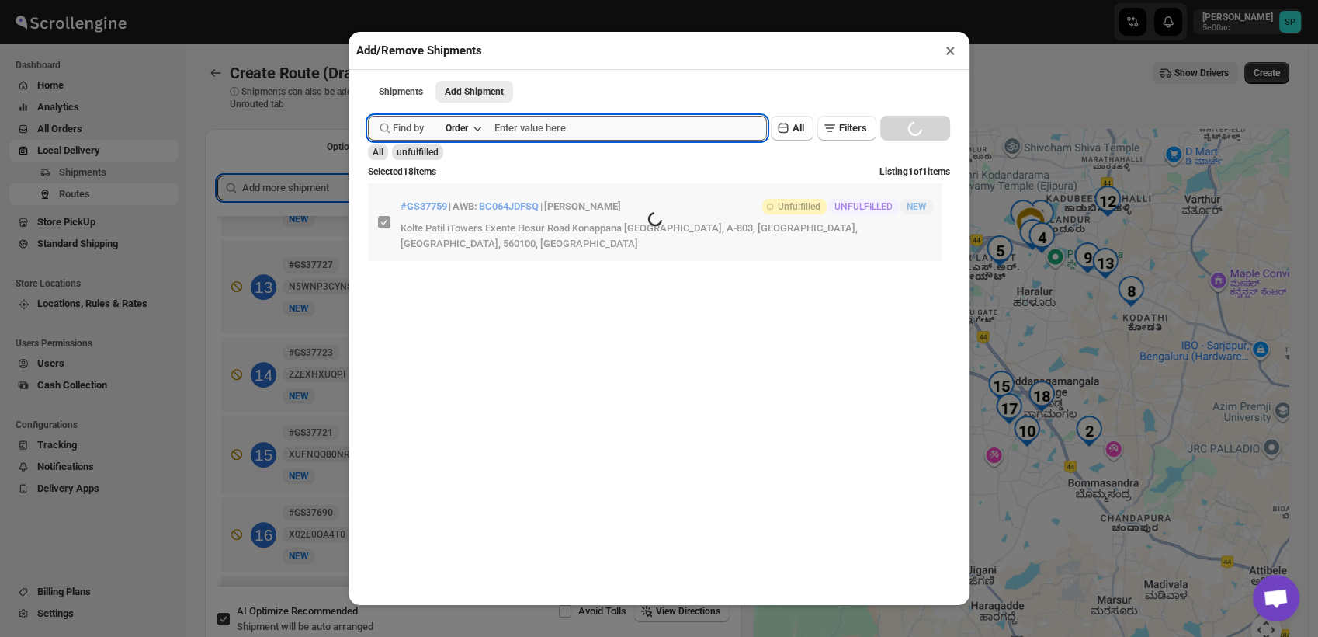
click at [575, 127] on input "text" at bounding box center [630, 128] width 272 height 25
paste input "GS37720"
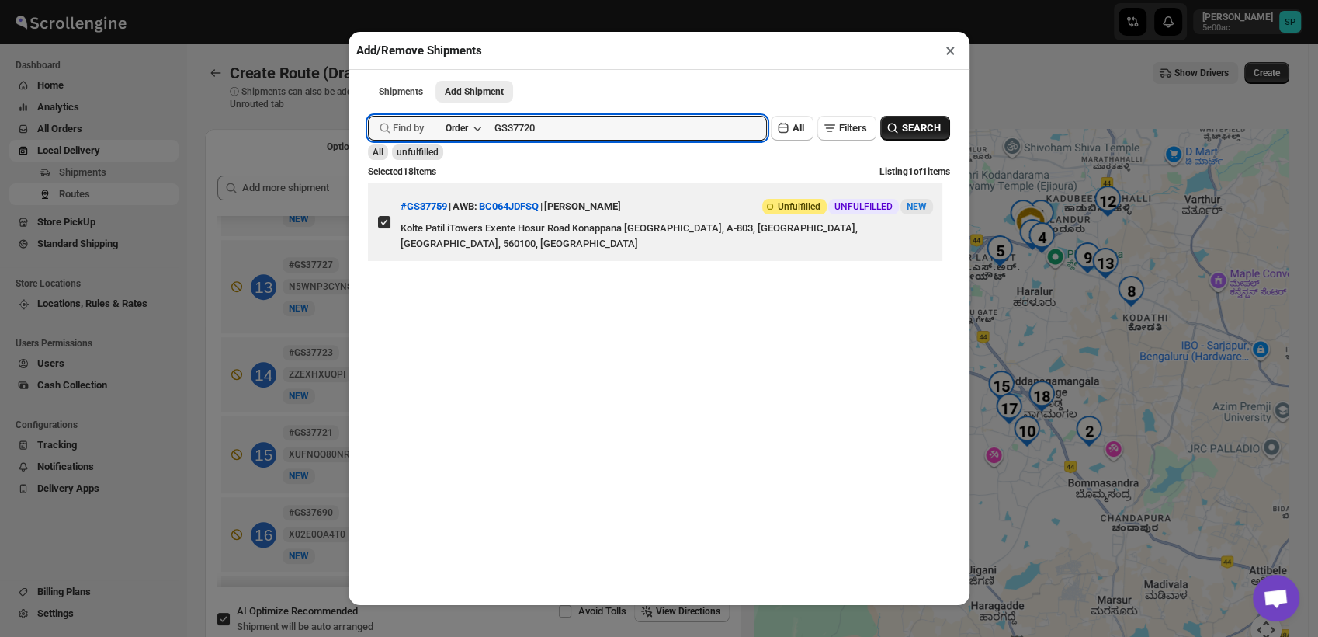
click at [902, 130] on span "SEARCH" at bounding box center [921, 128] width 39 height 16
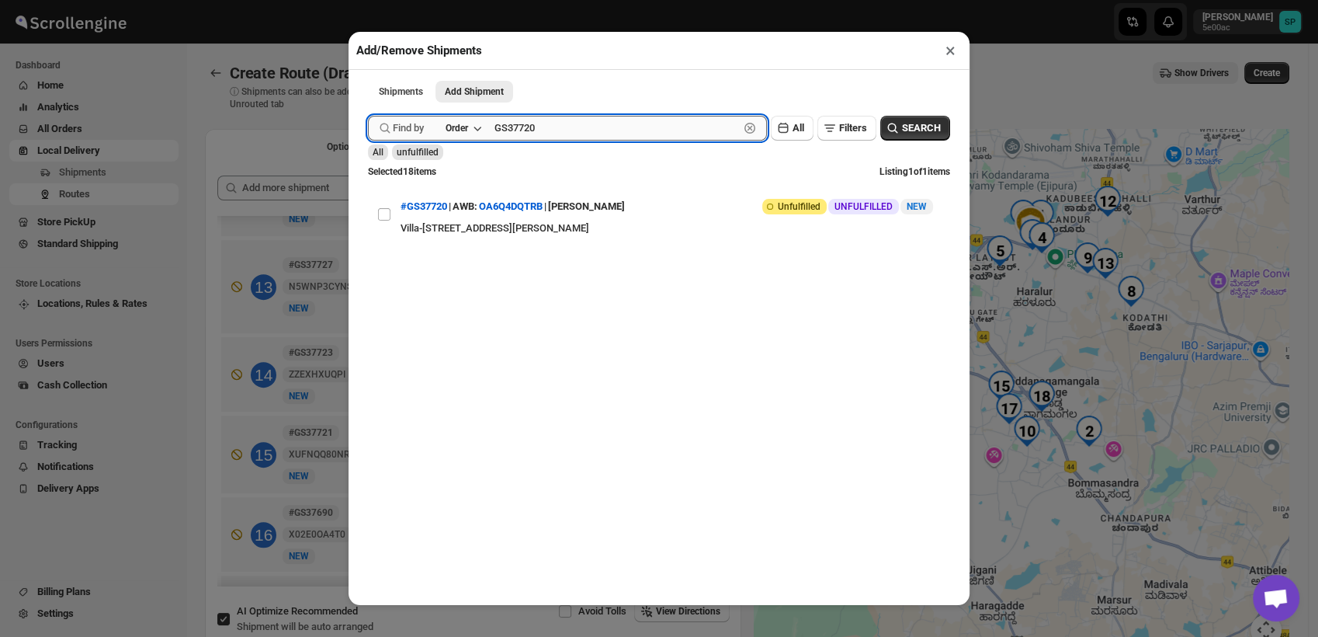
click at [501, 130] on input "GS37720" at bounding box center [616, 128] width 245 height 25
paste input "6"
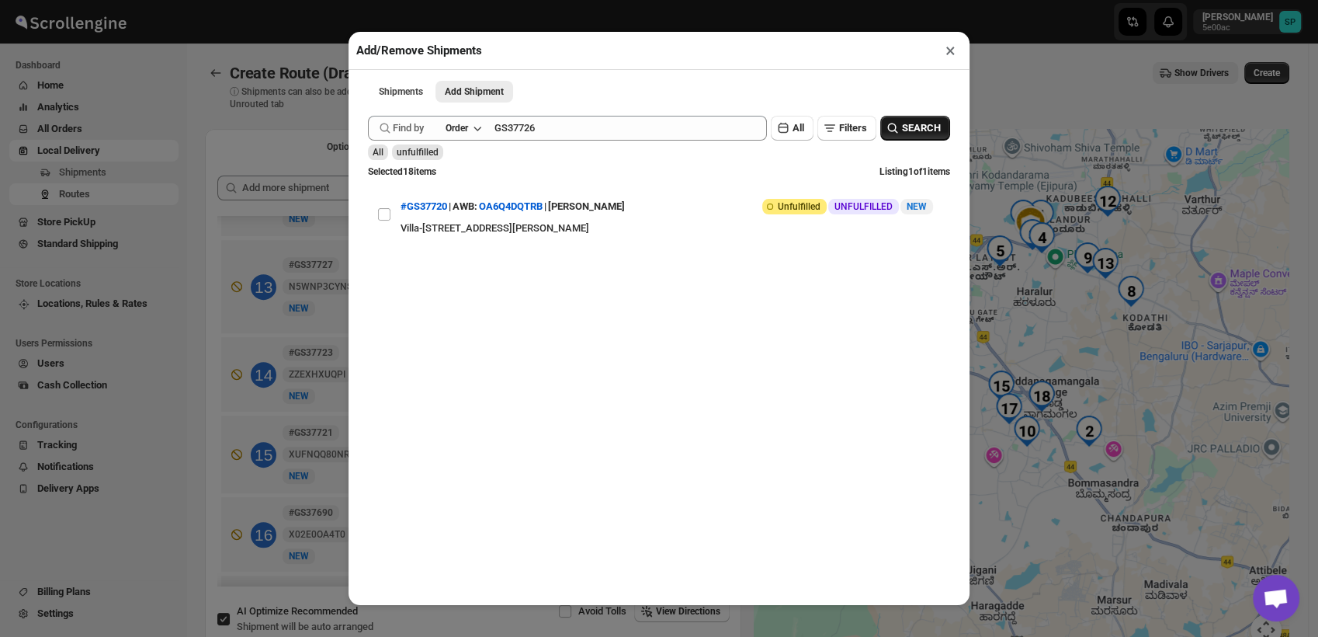
click at [913, 120] on button "SEARCH" at bounding box center [915, 128] width 70 height 25
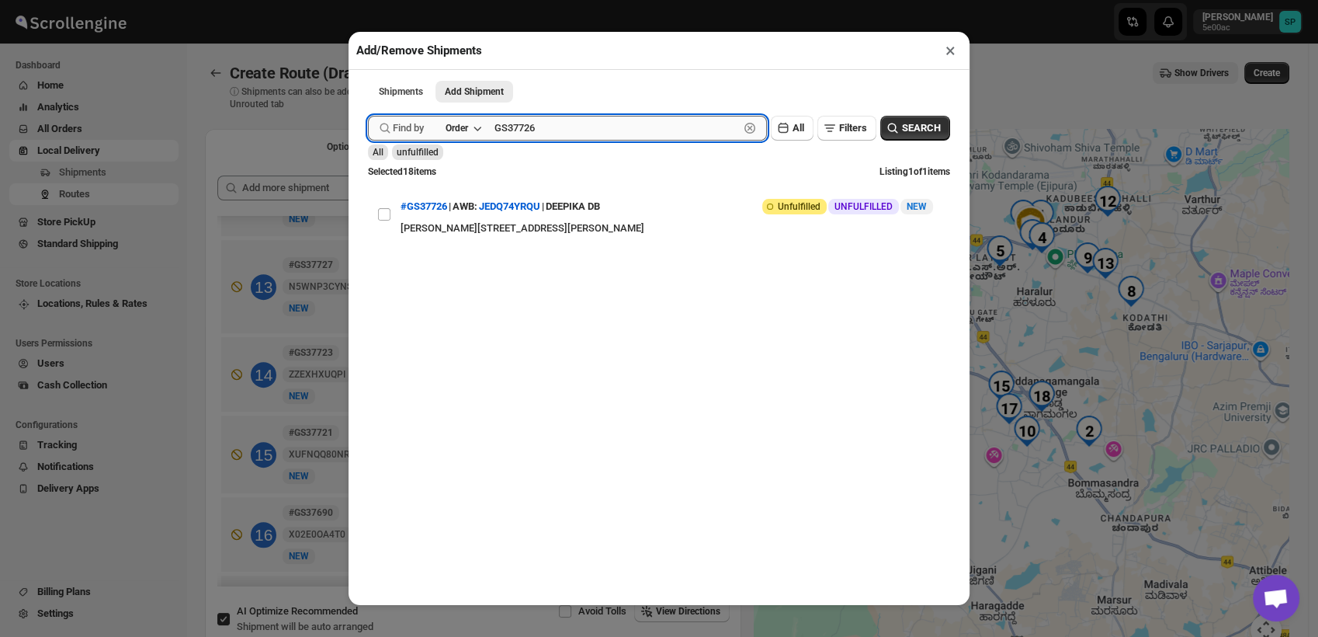
click at [515, 130] on input "GS37726" at bounding box center [616, 128] width 245 height 25
paste input "33"
click at [913, 123] on span "SEARCH" at bounding box center [921, 128] width 39 height 16
click at [528, 130] on input "GS37733" at bounding box center [616, 128] width 245 height 25
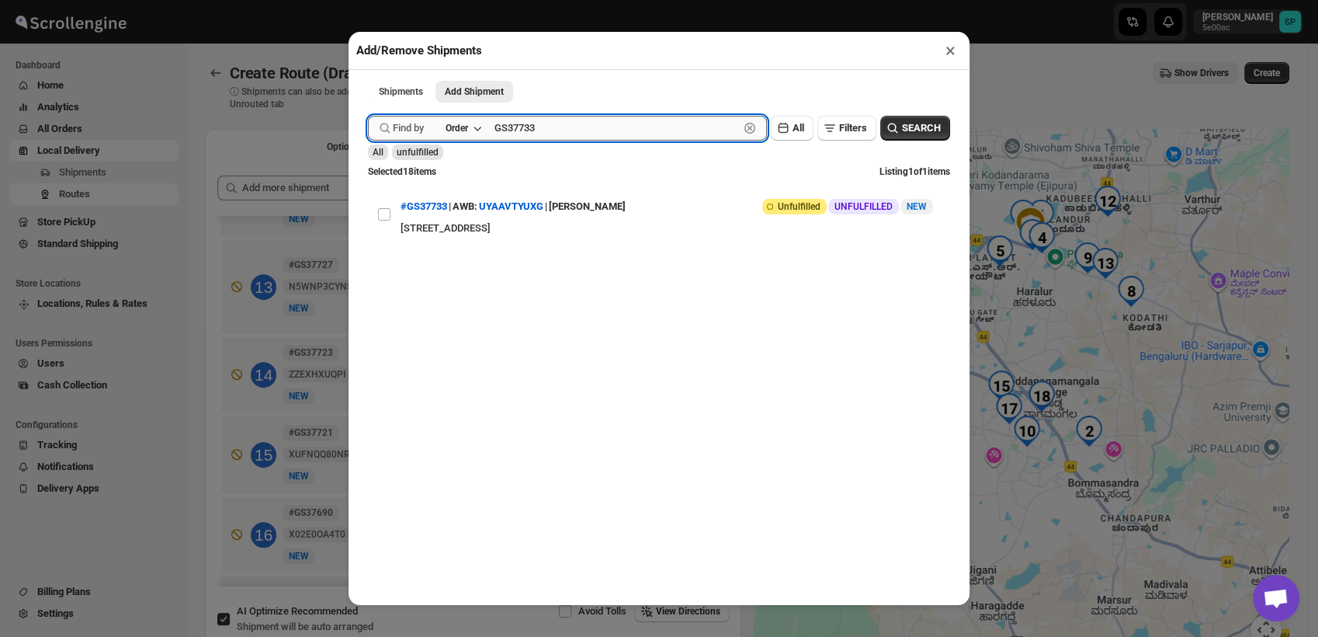
click at [528, 130] on input "GS37733" at bounding box center [616, 128] width 245 height 25
paste input "6"
click at [914, 134] on span "SEARCH" at bounding box center [921, 128] width 39 height 16
click at [528, 137] on input "GS37736" at bounding box center [616, 128] width 245 height 25
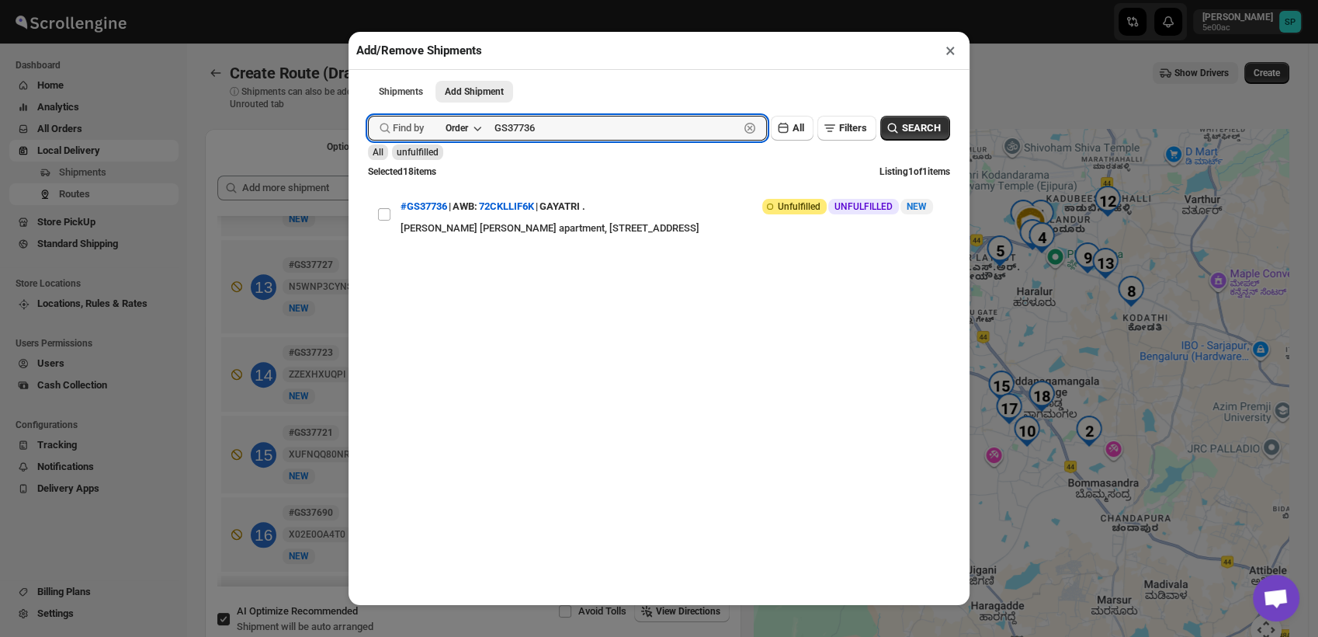
paste input "7"
type input "GS37737"
click at [902, 127] on span "SEARCH" at bounding box center [921, 128] width 39 height 16
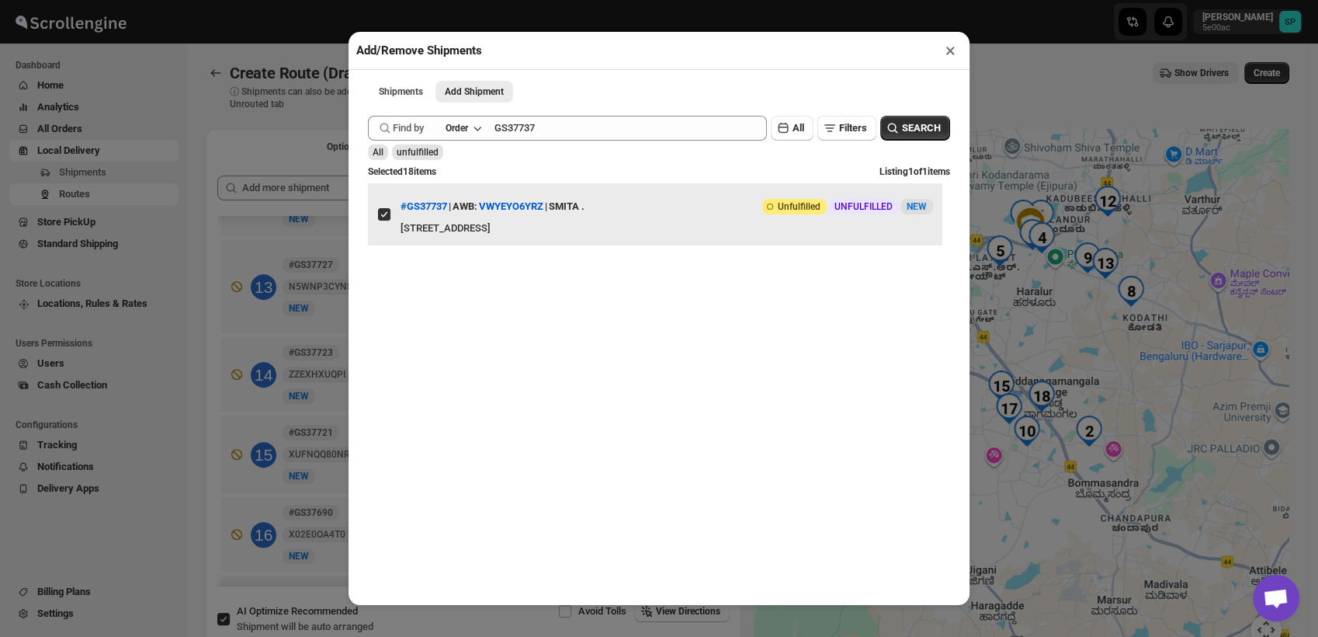
click at [385, 217] on input "View details for 68c11d73460e7d780920c65f" at bounding box center [384, 214] width 12 height 12
checkbox input "false"
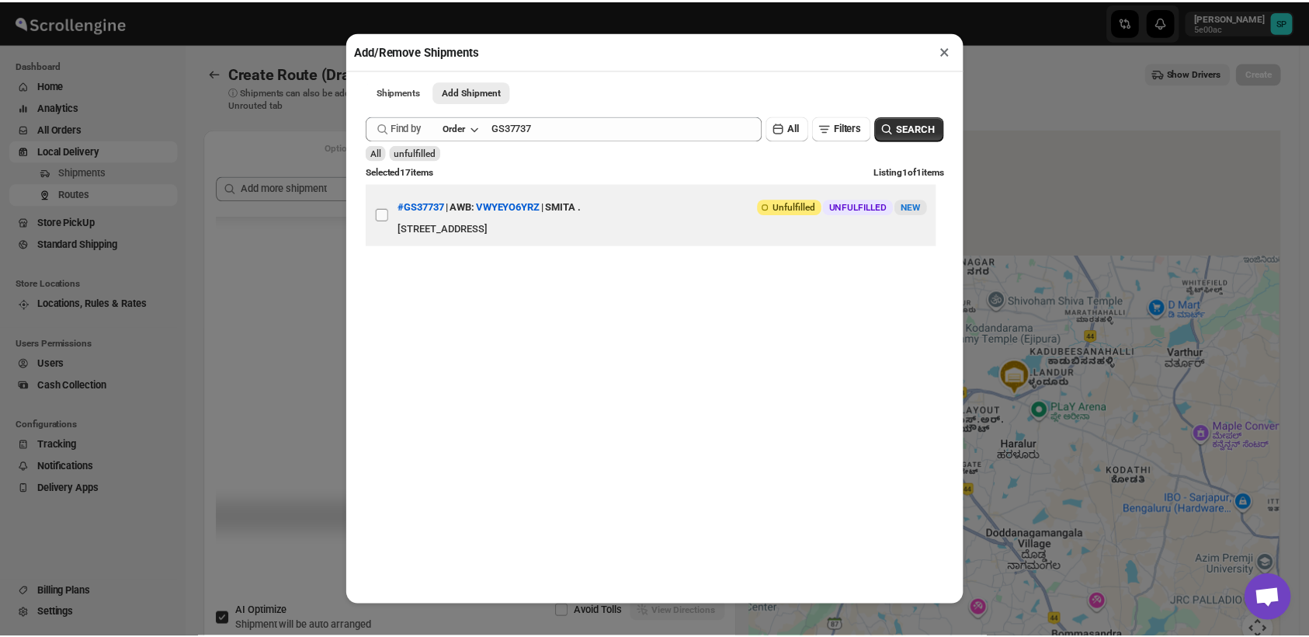
scroll to position [0, 0]
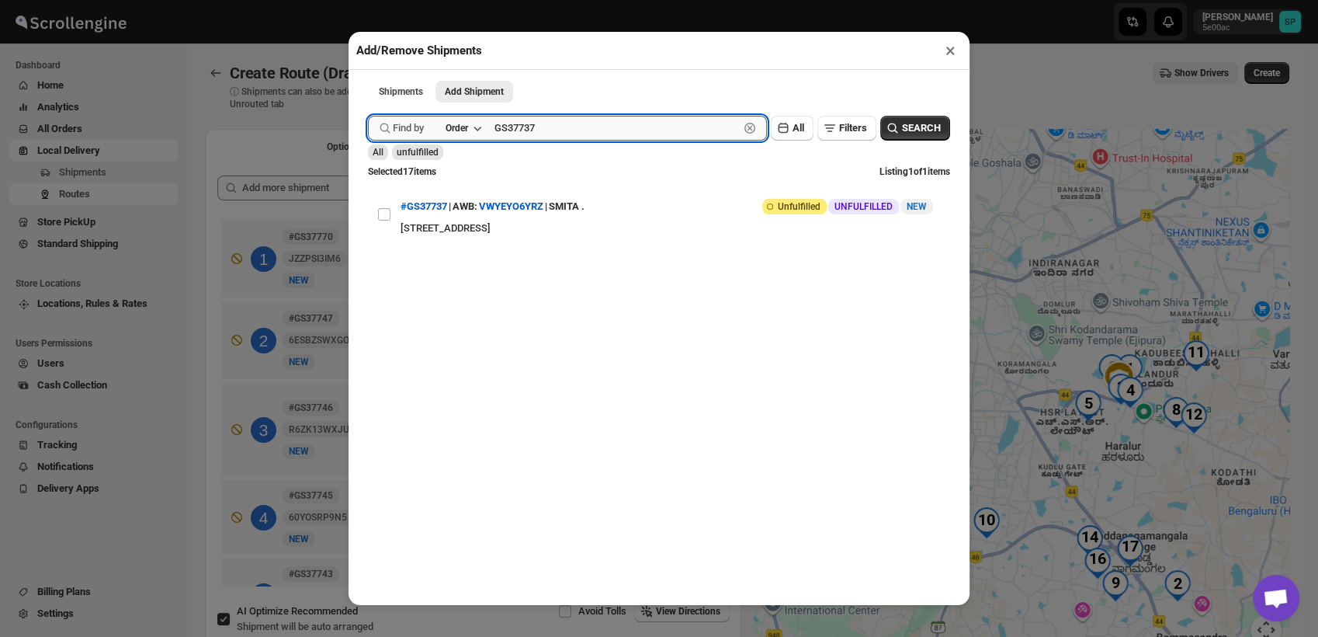
click at [532, 130] on input "GS37737" at bounding box center [616, 128] width 245 height 25
paste input "8"
click at [906, 132] on span "SEARCH" at bounding box center [921, 128] width 39 height 16
click at [507, 140] on input "GS37738" at bounding box center [616, 128] width 245 height 25
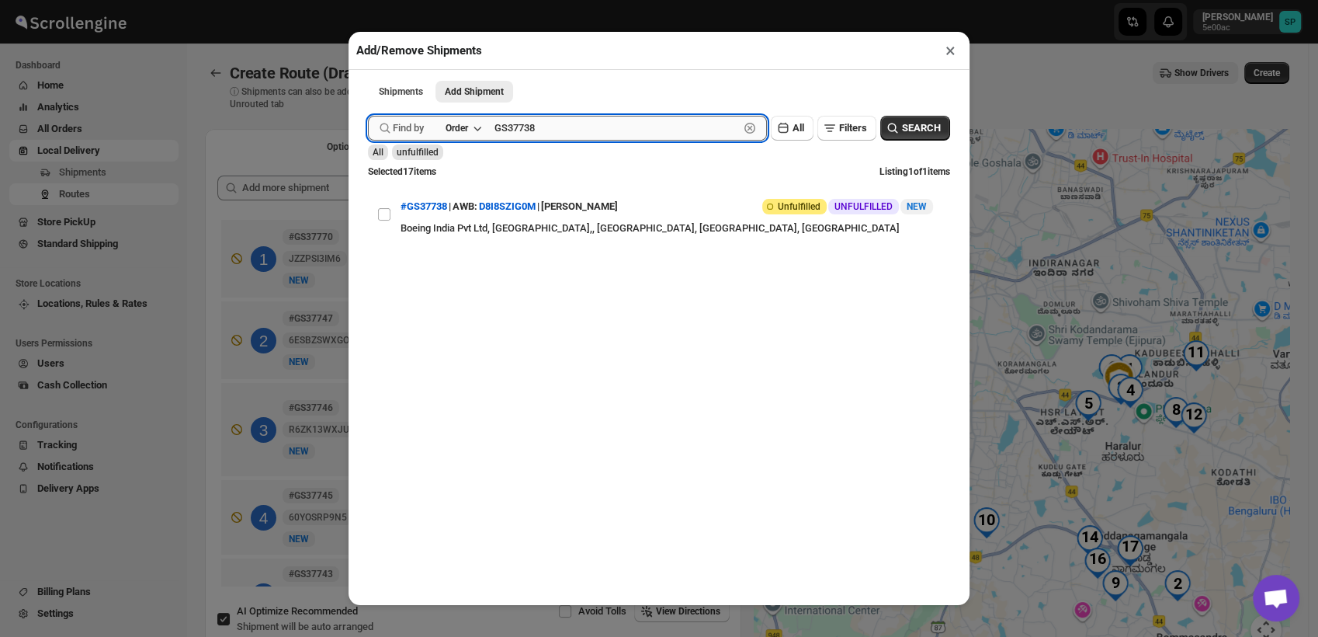
click at [507, 140] on input "GS37738" at bounding box center [616, 128] width 245 height 25
paste input "46"
type input "GS37746"
click at [913, 132] on span "SEARCH" at bounding box center [921, 128] width 39 height 16
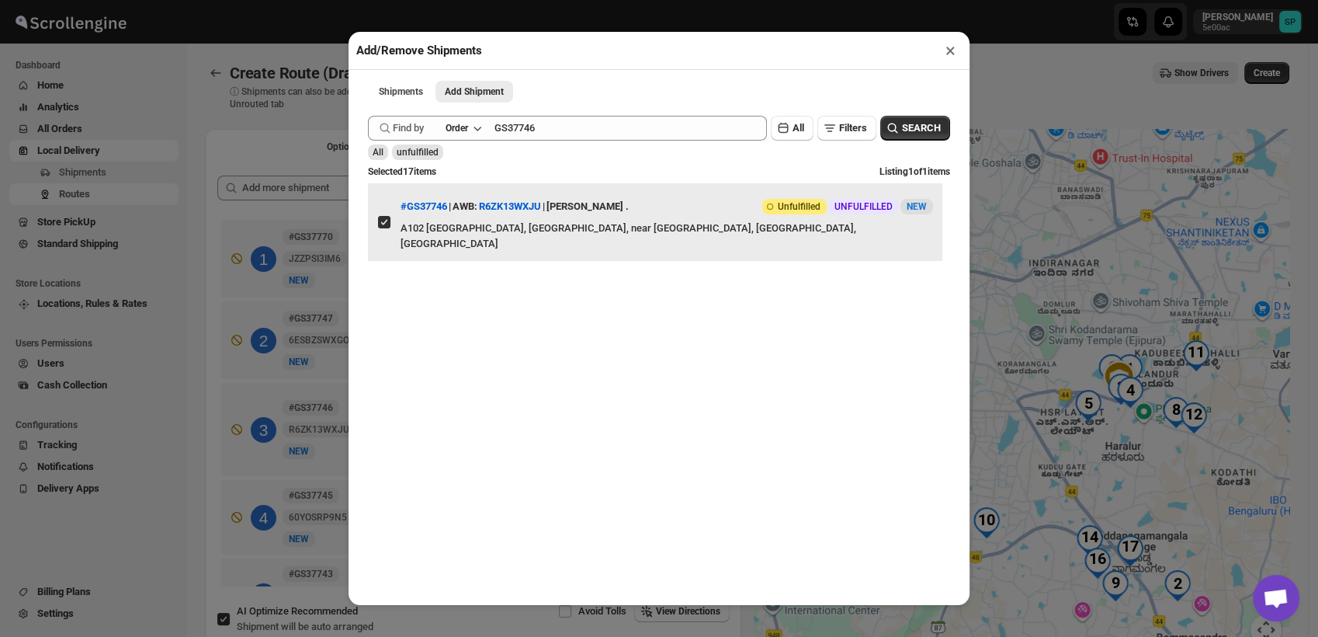
click at [383, 216] on input "View details for 68c16583460e7d780920ca6d" at bounding box center [384, 222] width 12 height 12
checkbox input "false"
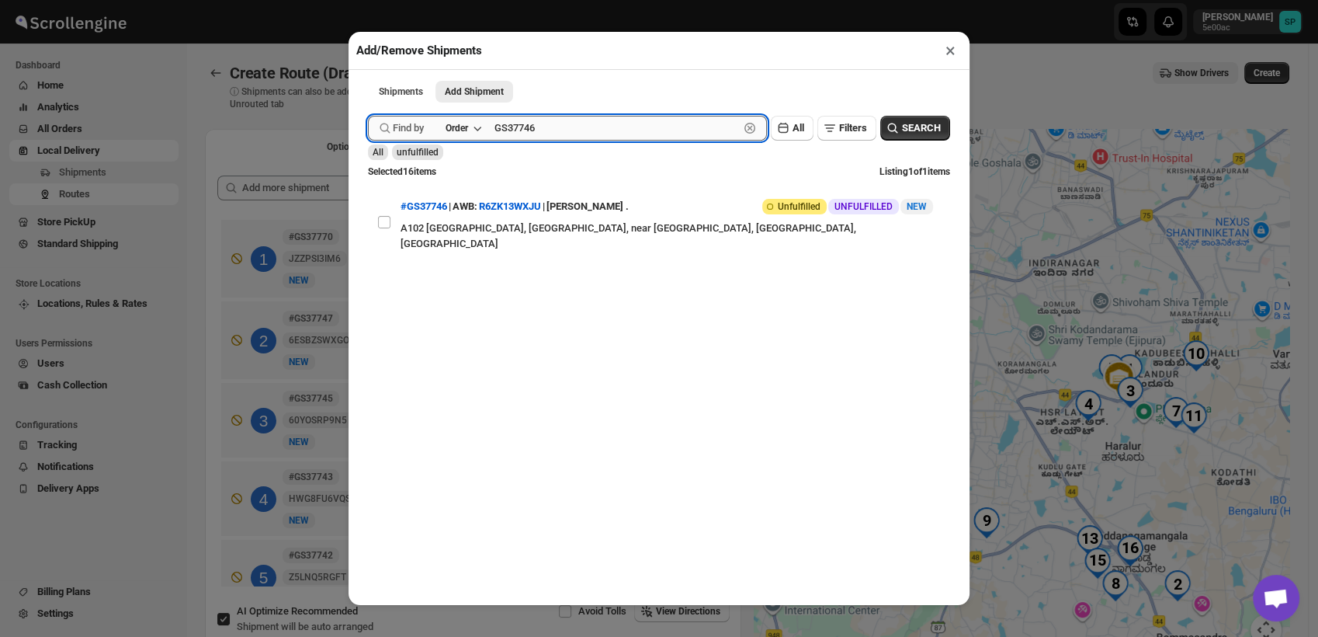
click at [519, 134] on input "GS37746" at bounding box center [616, 128] width 245 height 25
paste input "7"
type input "GS37747"
click at [908, 130] on span "SEARCH" at bounding box center [921, 128] width 39 height 16
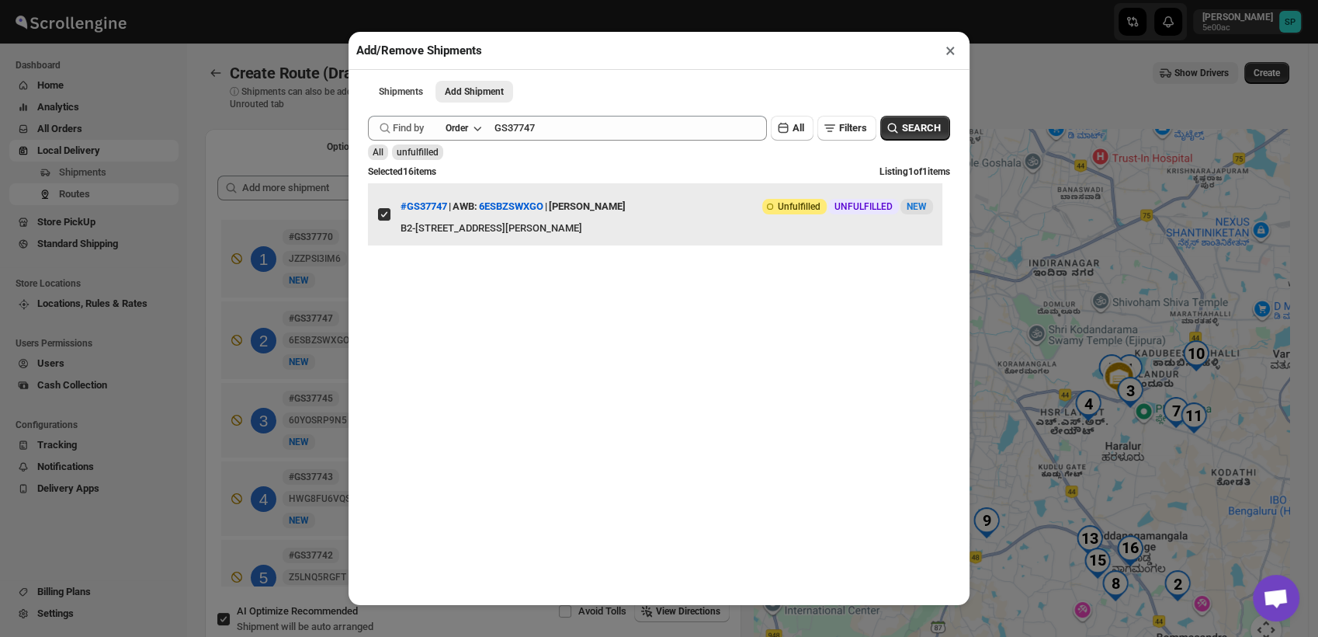
click at [384, 218] on input "View details for 68c16749460e7d780920ca8e" at bounding box center [384, 214] width 12 height 12
checkbox input "false"
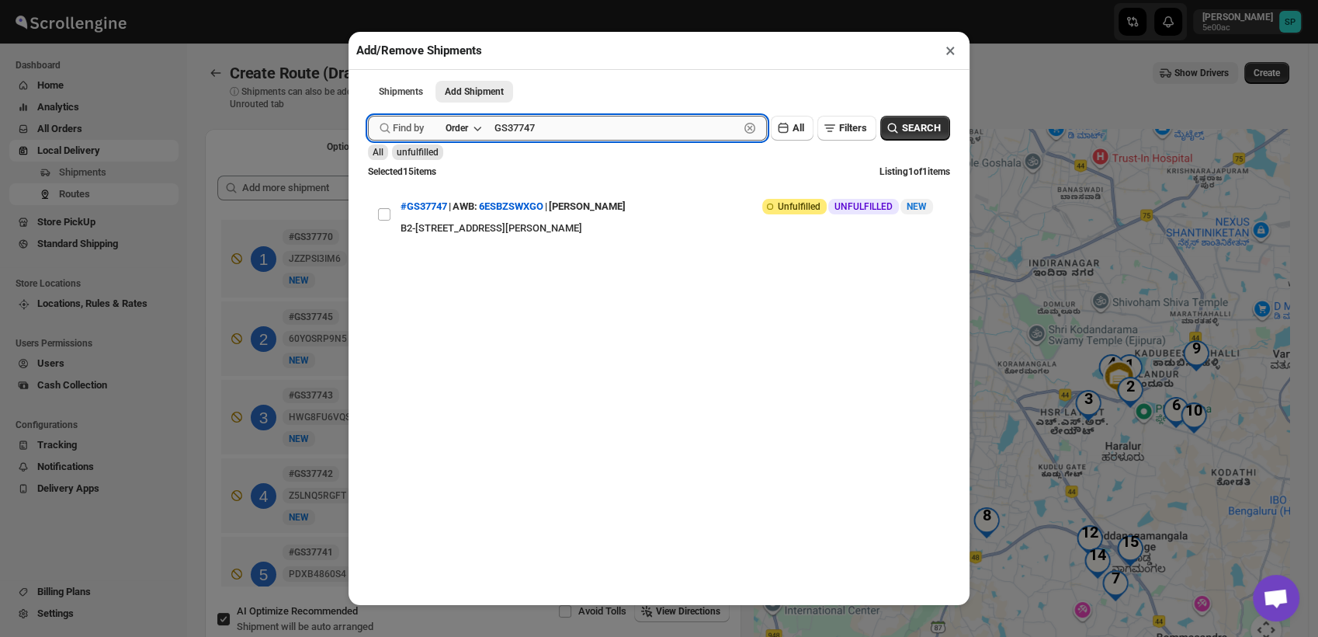
click at [553, 133] on input "GS37747" at bounding box center [616, 128] width 245 height 25
paste input "55"
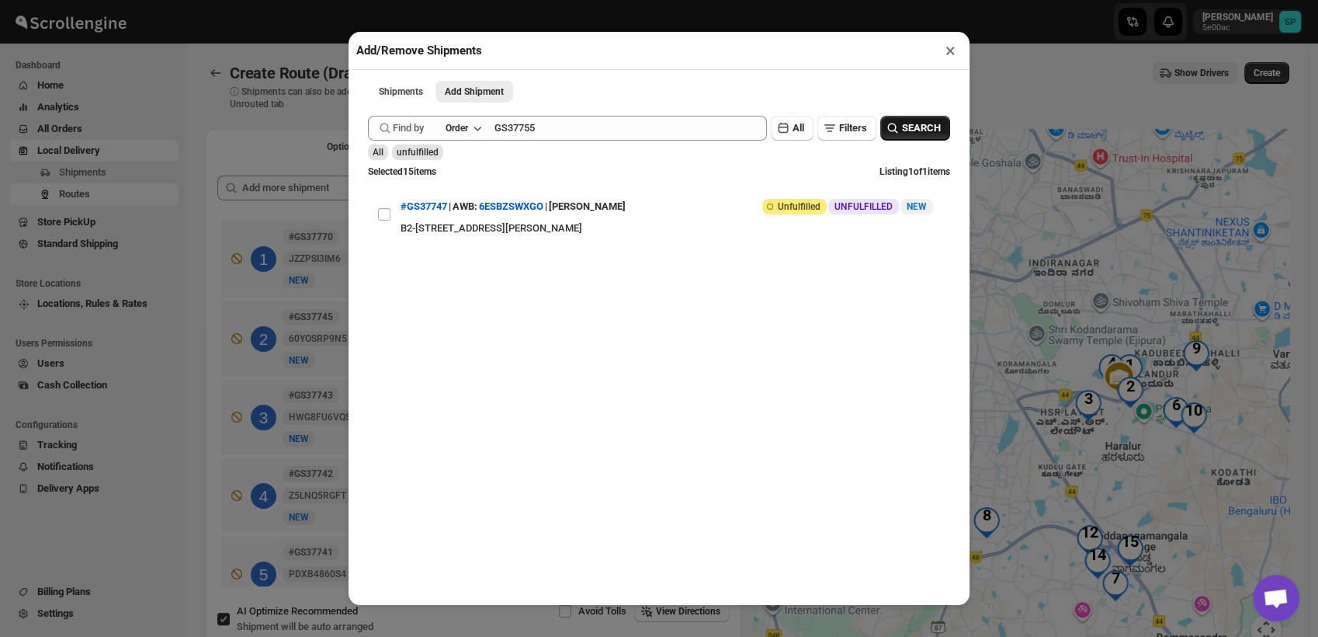
click at [902, 123] on span "SEARCH" at bounding box center [921, 128] width 39 height 16
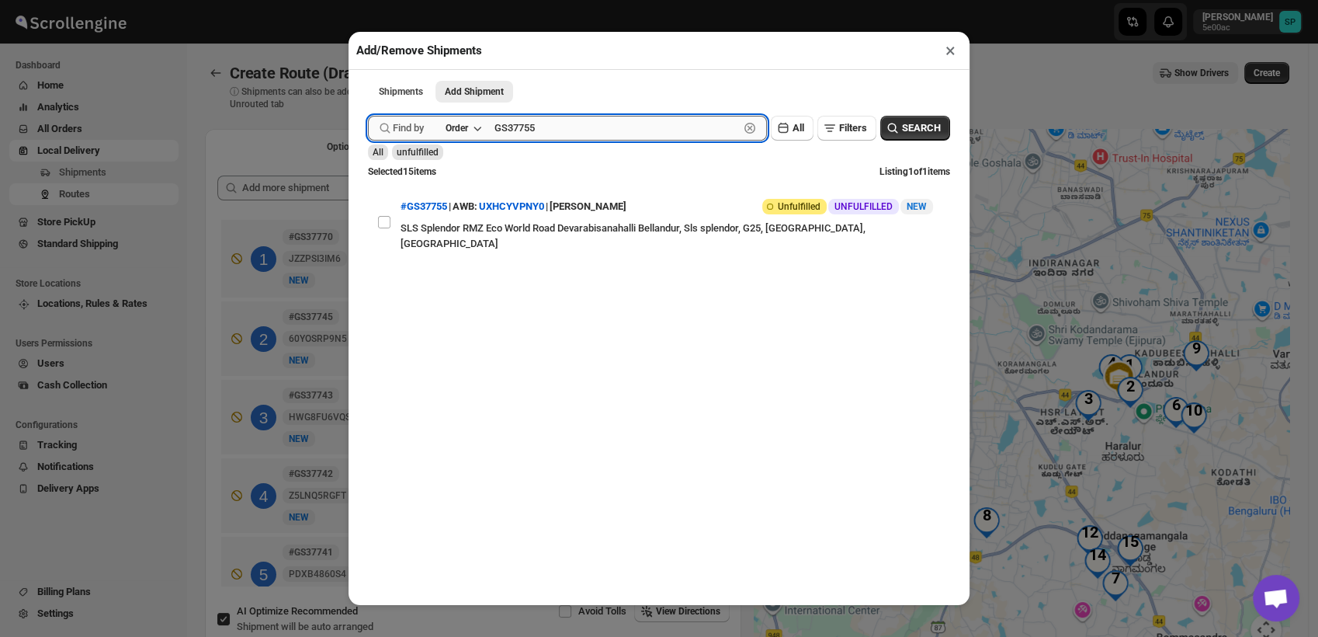
click at [519, 133] on input "GS37755" at bounding box center [616, 128] width 245 height 25
paste input "6"
type input "GS37765"
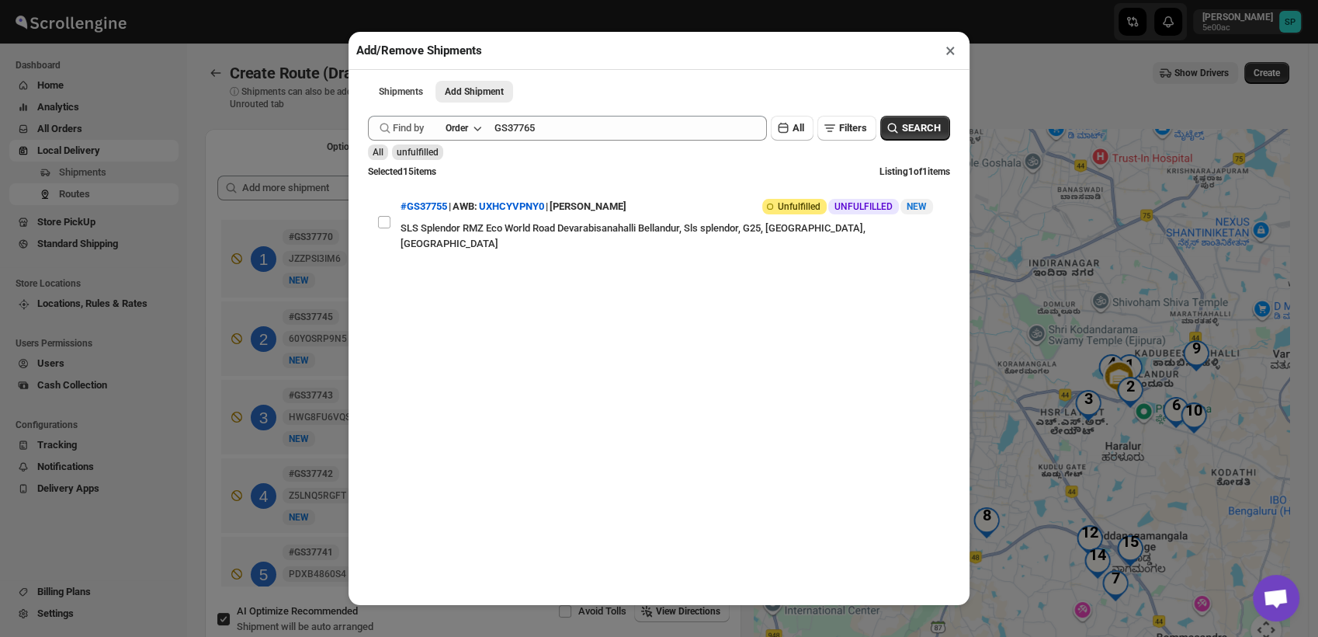
click at [938, 134] on div "Submit Find by Order GS37765 Clear All Filters SEARCH All unfulfilled Selected …" at bounding box center [659, 353] width 598 height 490
click at [912, 136] on span "SEARCH" at bounding box center [921, 128] width 39 height 16
click at [945, 53] on button "×" at bounding box center [950, 51] width 23 height 22
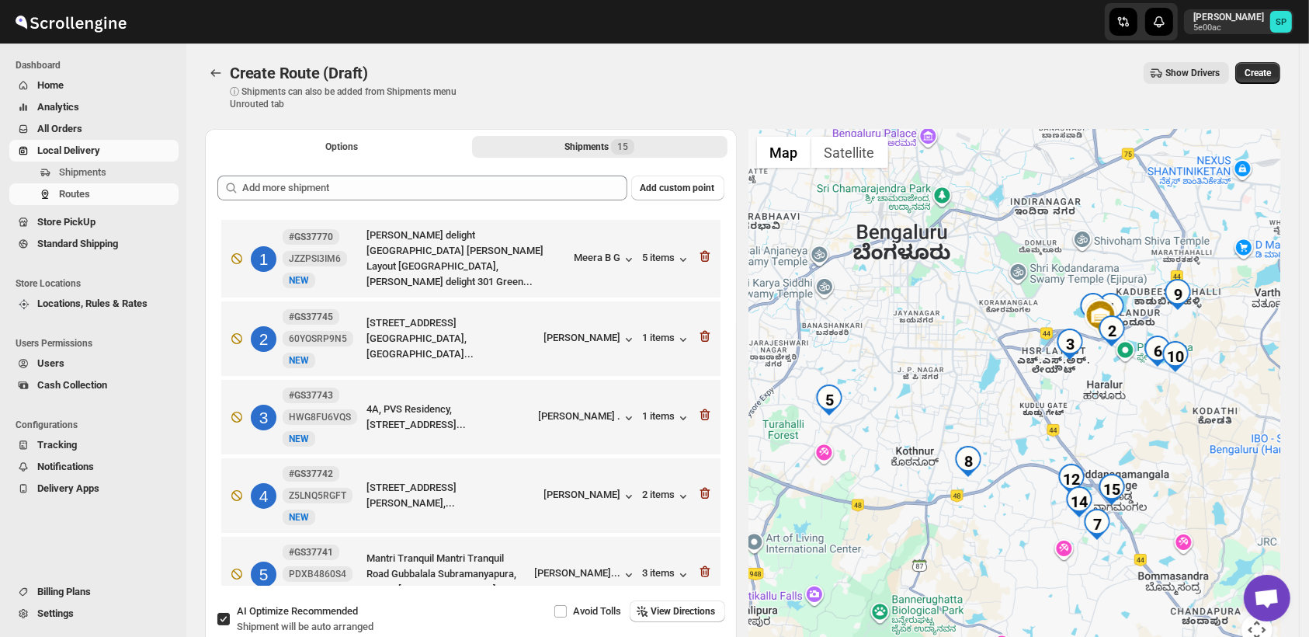
drag, startPoint x: 1179, startPoint y: 475, endPoint x: 1158, endPoint y: 372, distance: 105.3
click at [1158, 372] on div at bounding box center [1015, 396] width 532 height 535
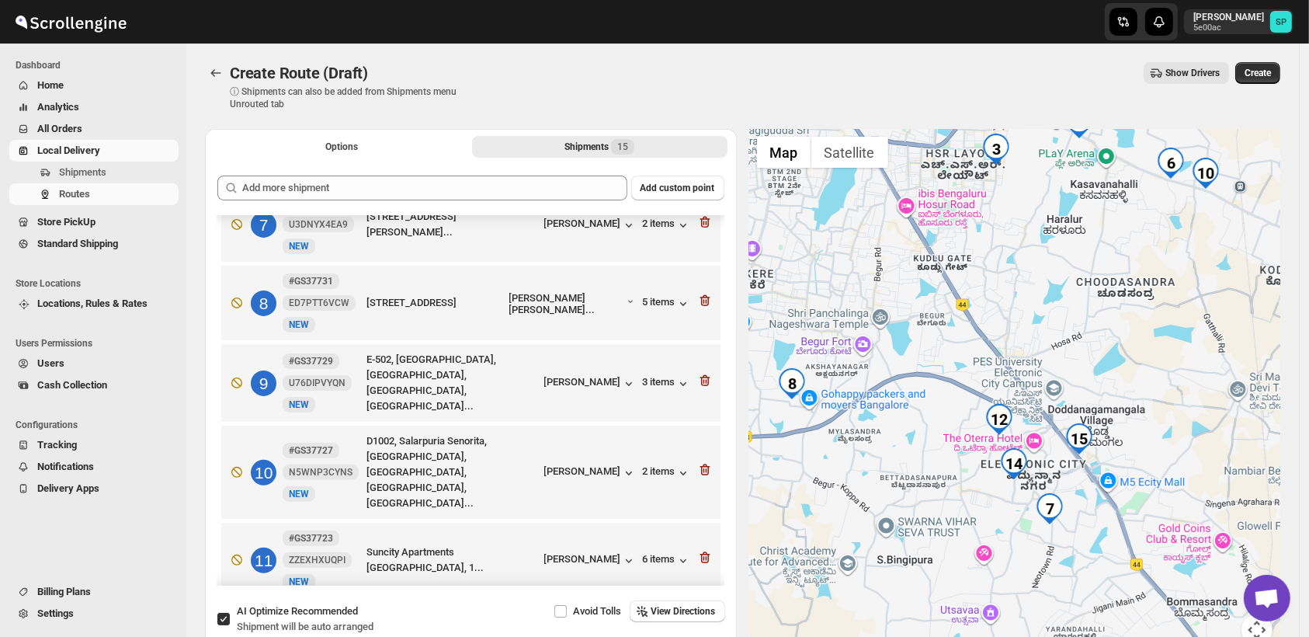
scroll to position [477, 0]
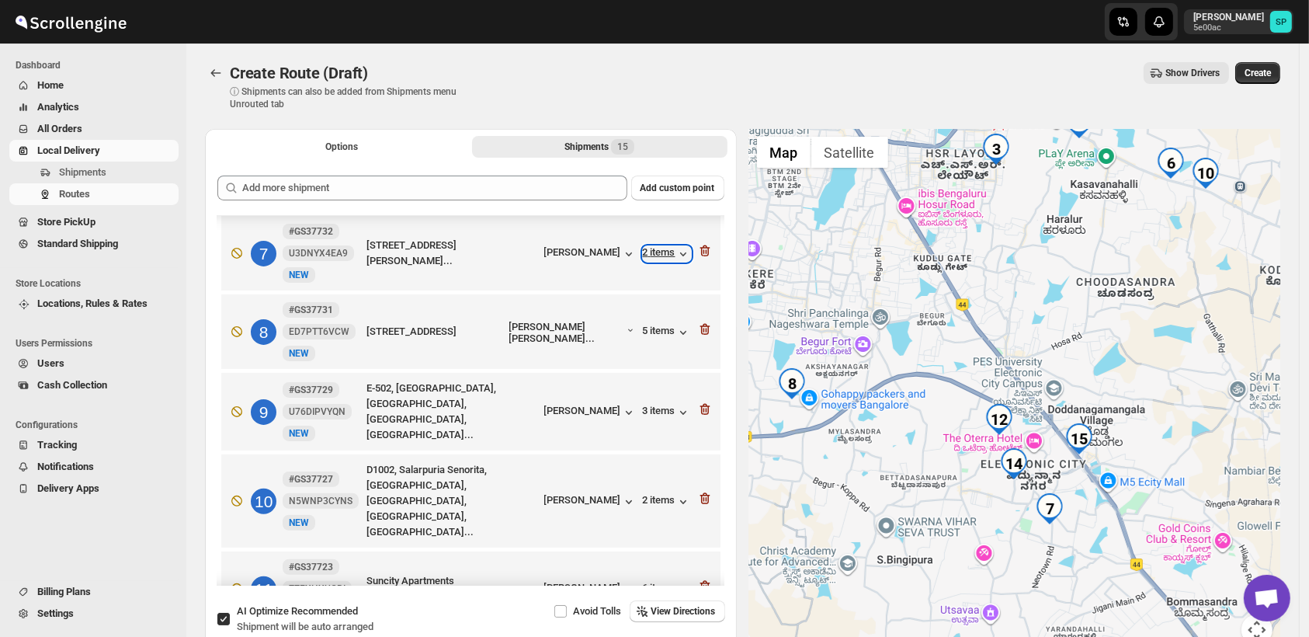
click at [679, 256] on icon "button" at bounding box center [683, 254] width 16 height 16
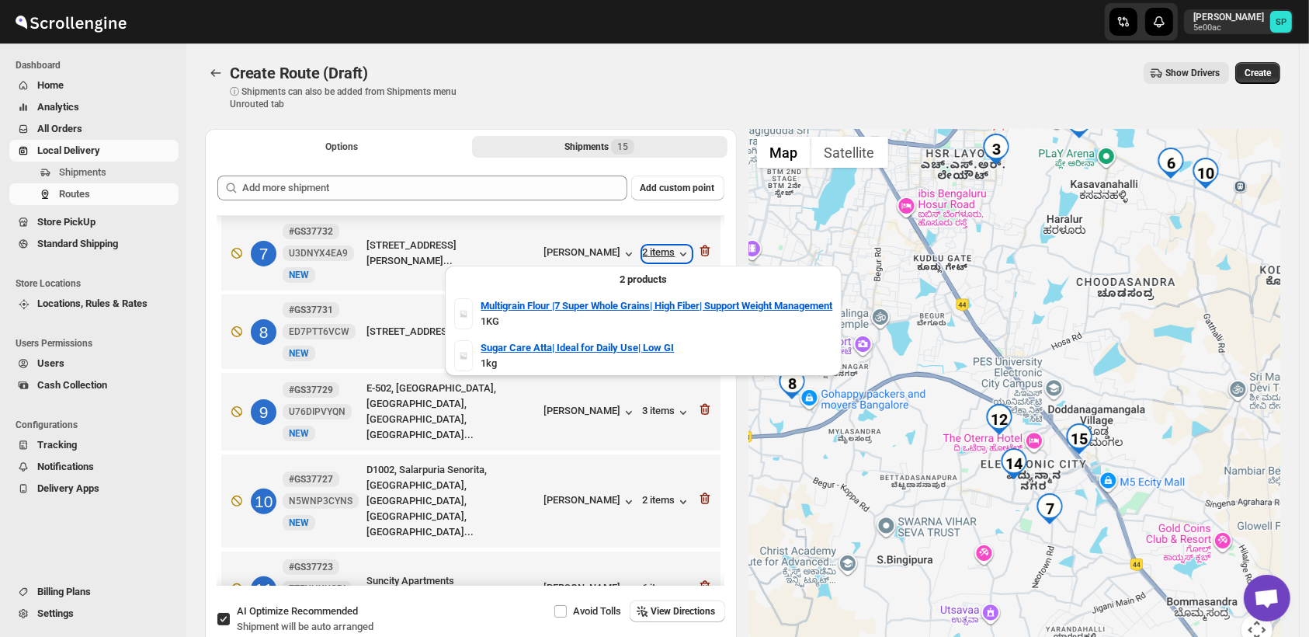
click at [679, 256] on icon "button" at bounding box center [683, 254] width 16 height 16
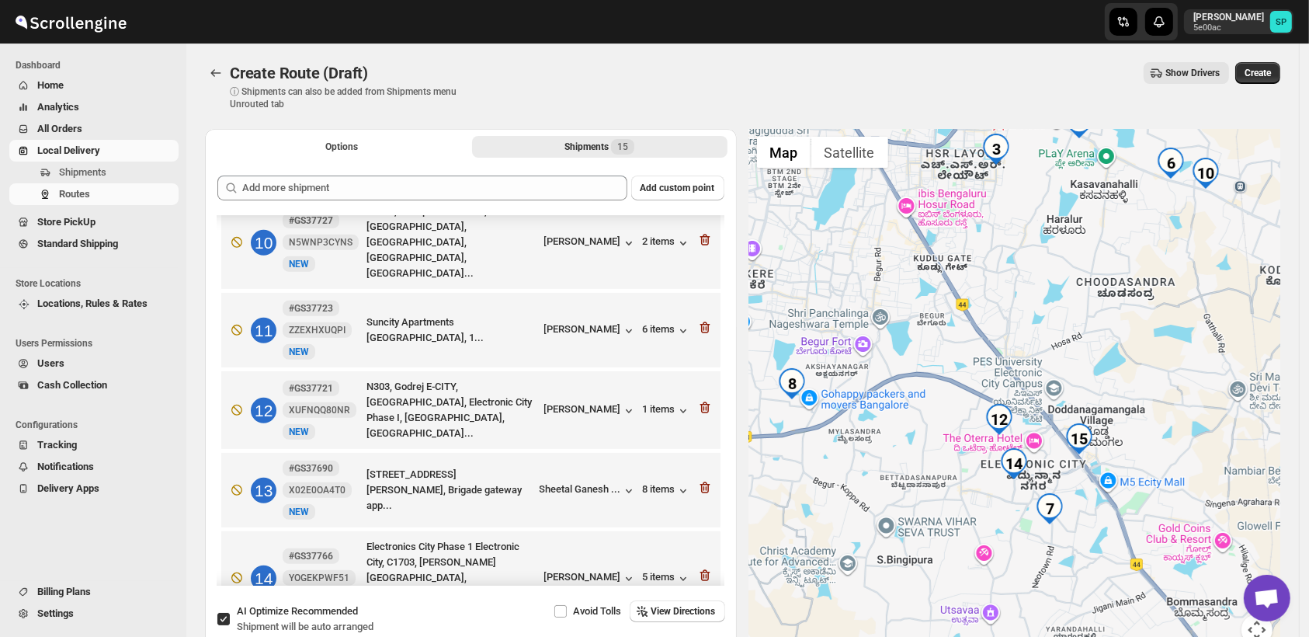
scroll to position [822, 0]
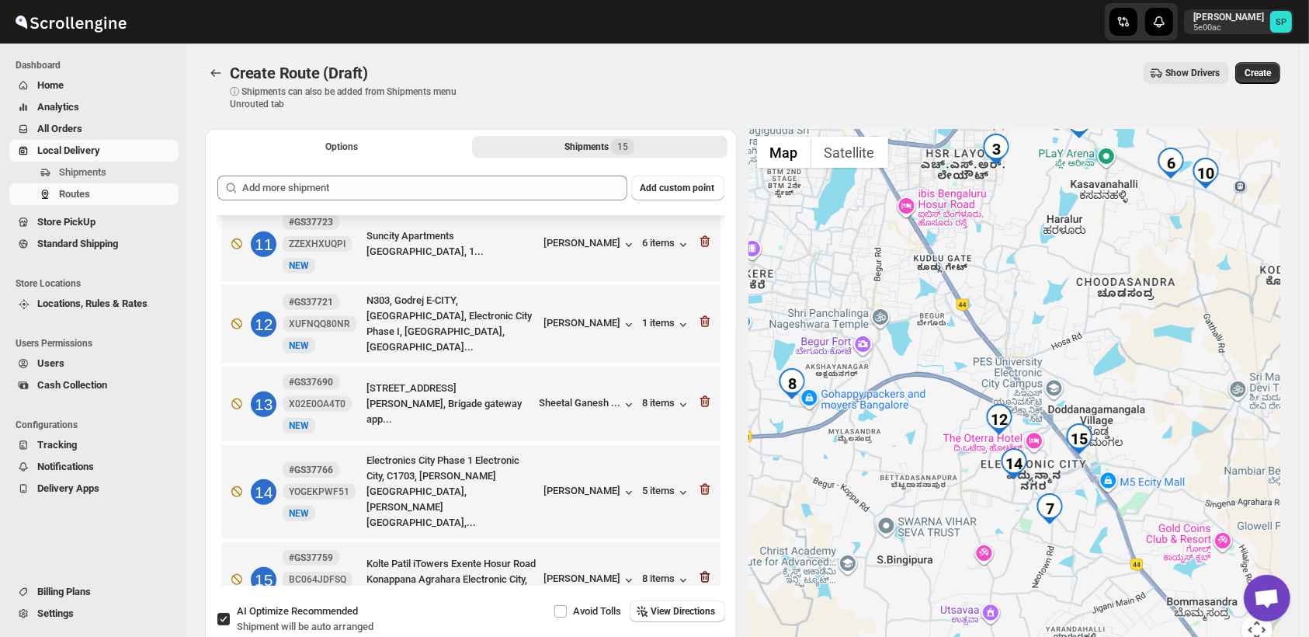
click at [699, 569] on icon "button" at bounding box center [705, 577] width 16 height 16
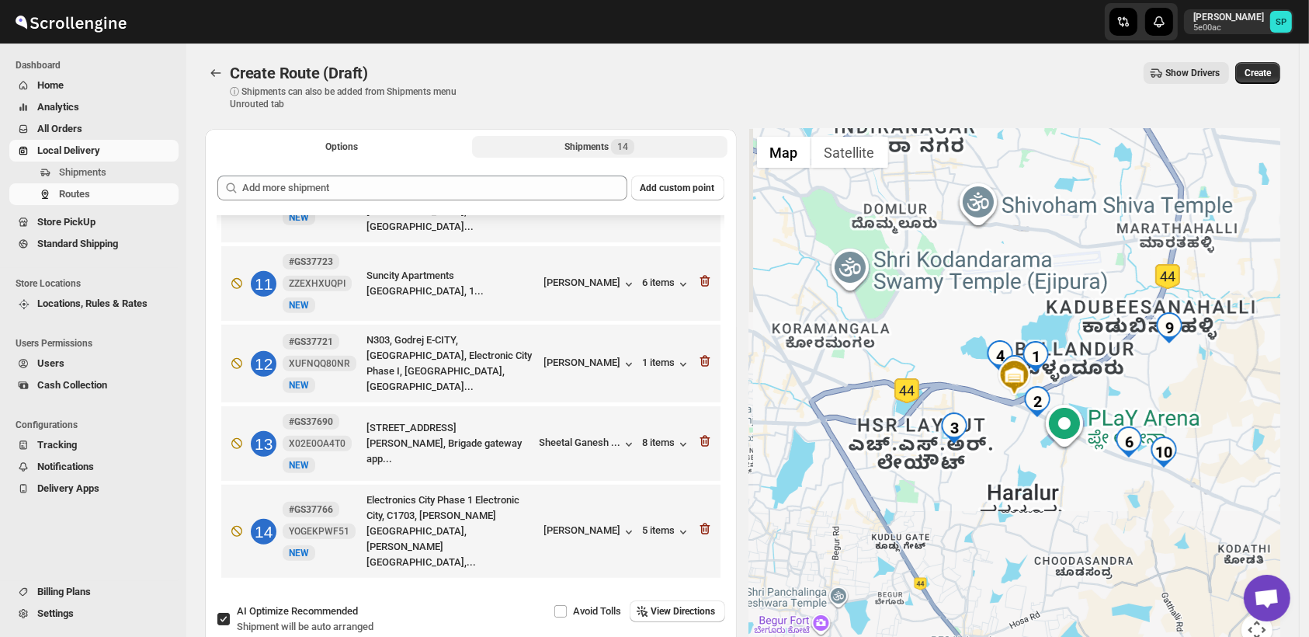
scroll to position [744, 0]
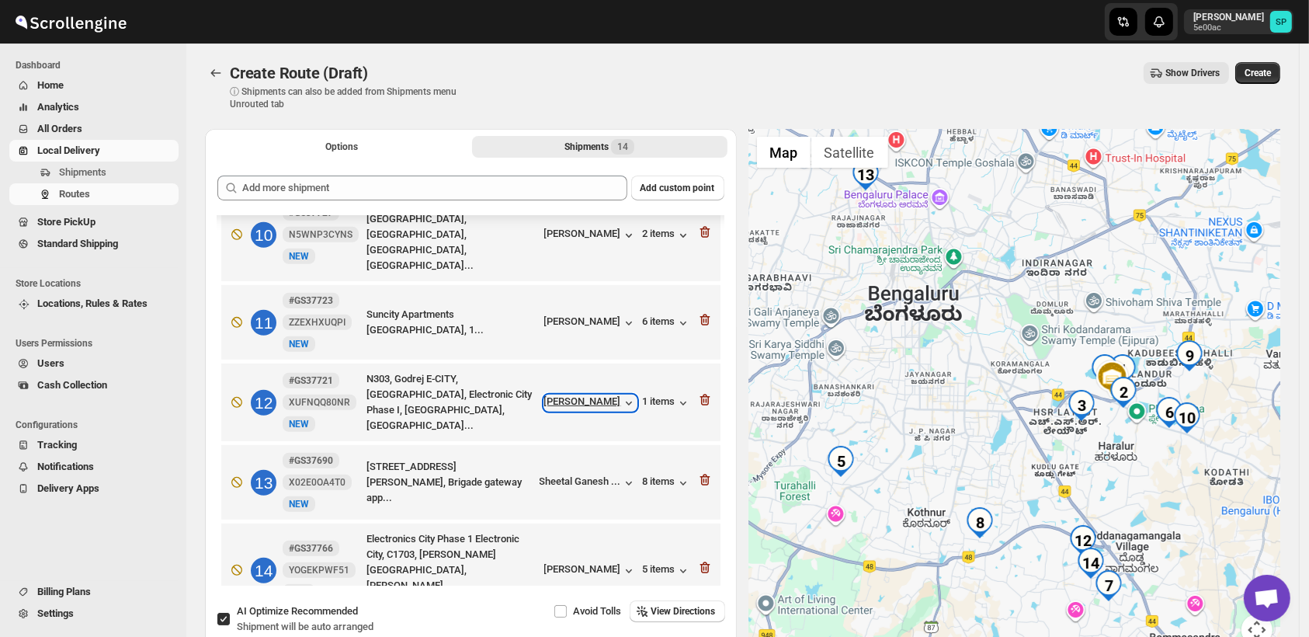
click at [559, 395] on div "[PERSON_NAME]" at bounding box center [590, 403] width 92 height 16
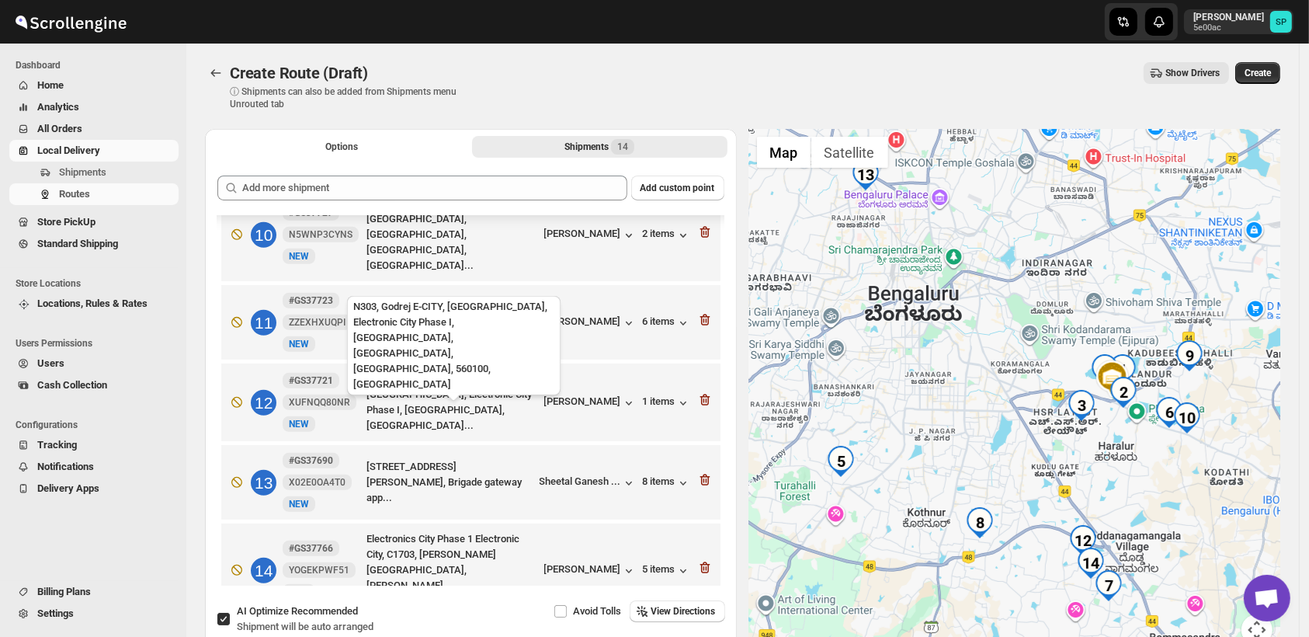
scroll to position [743, 0]
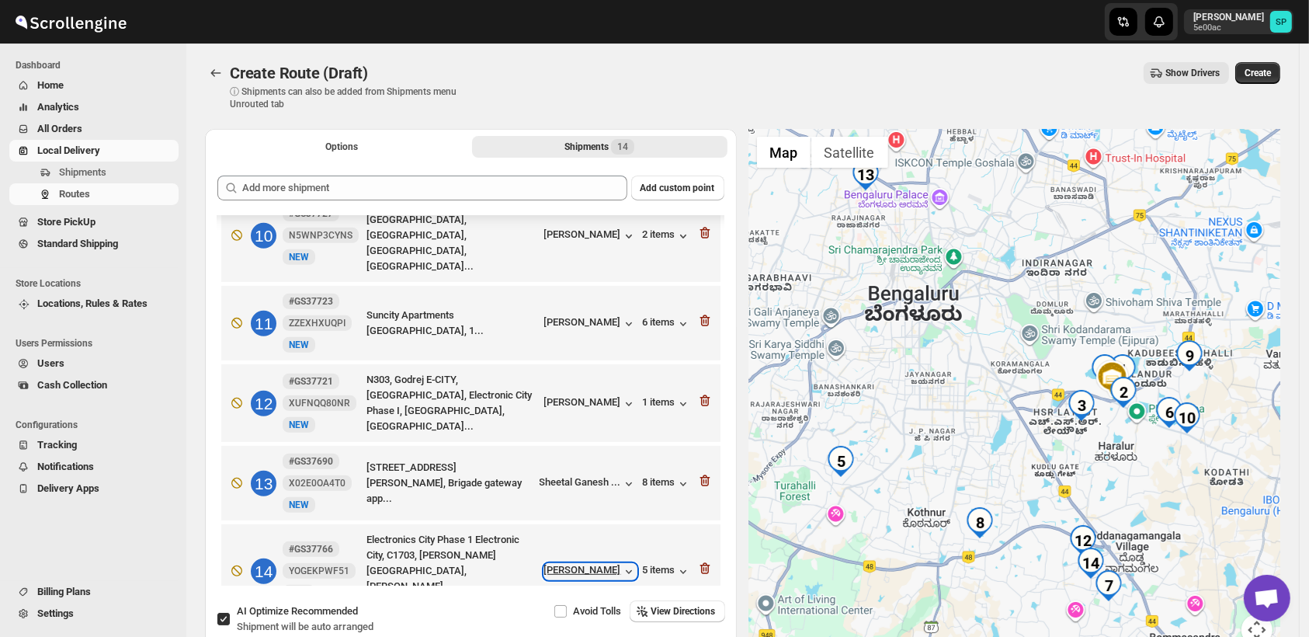
click at [562, 564] on div "[PERSON_NAME]" at bounding box center [590, 572] width 92 height 16
click at [588, 564] on div "[PERSON_NAME]" at bounding box center [590, 572] width 92 height 16
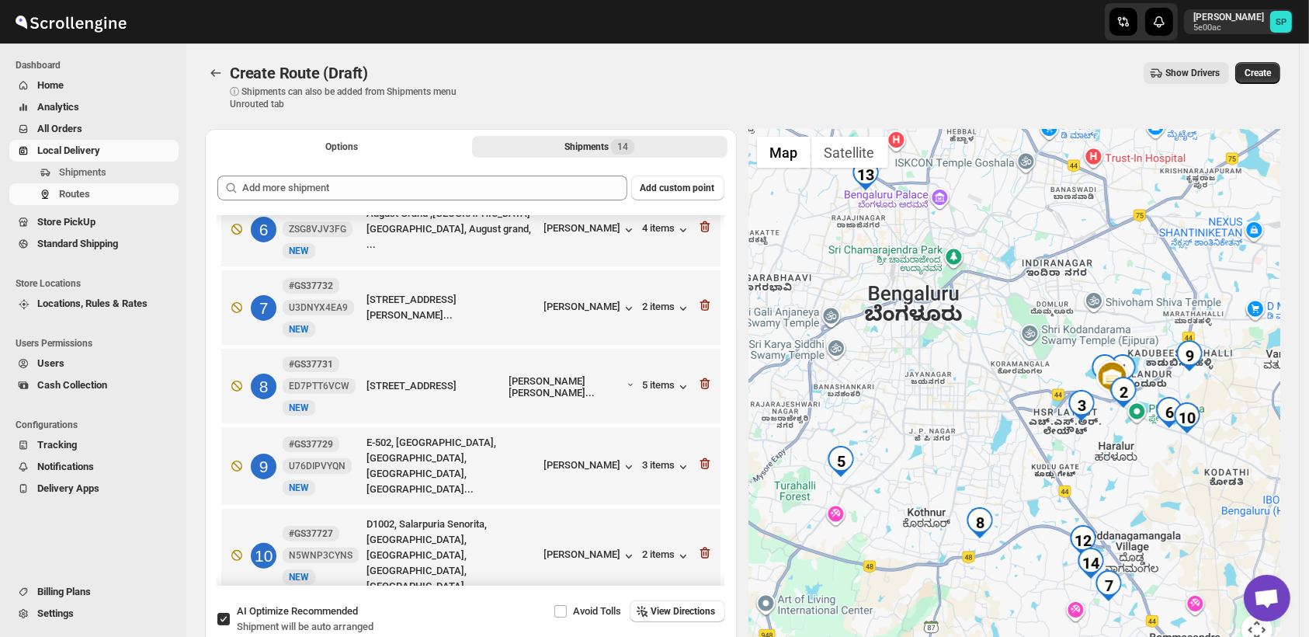
scroll to position [397, 0]
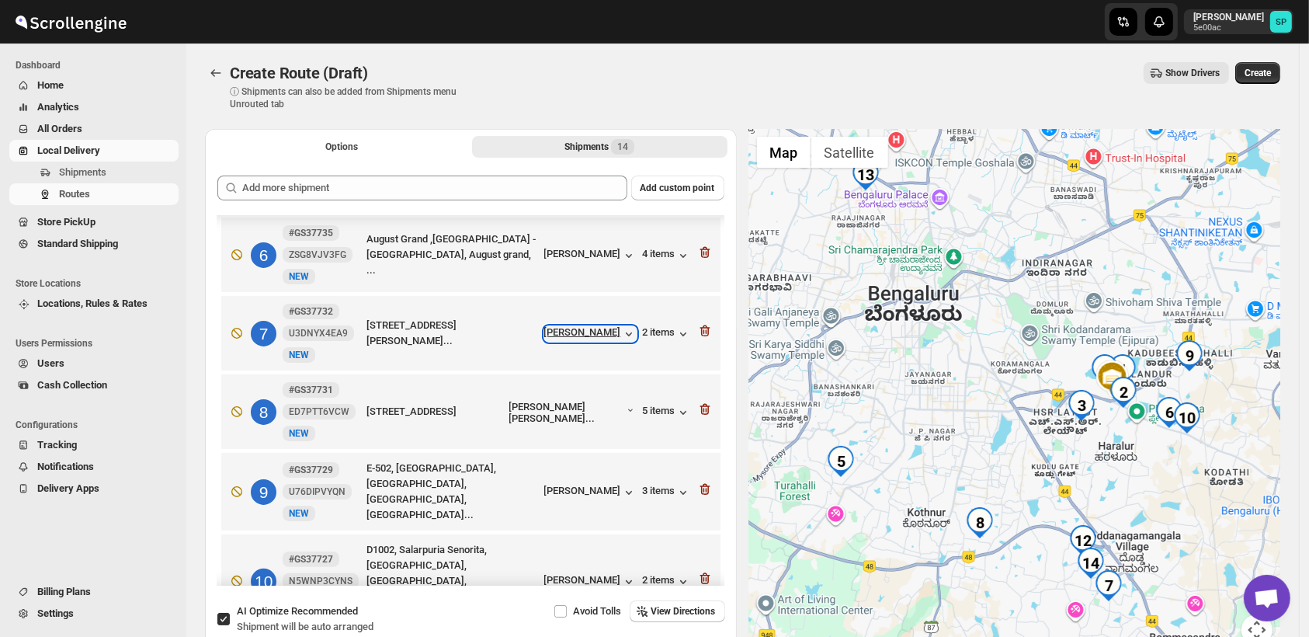
click at [557, 335] on div "[PERSON_NAME]" at bounding box center [590, 334] width 92 height 16
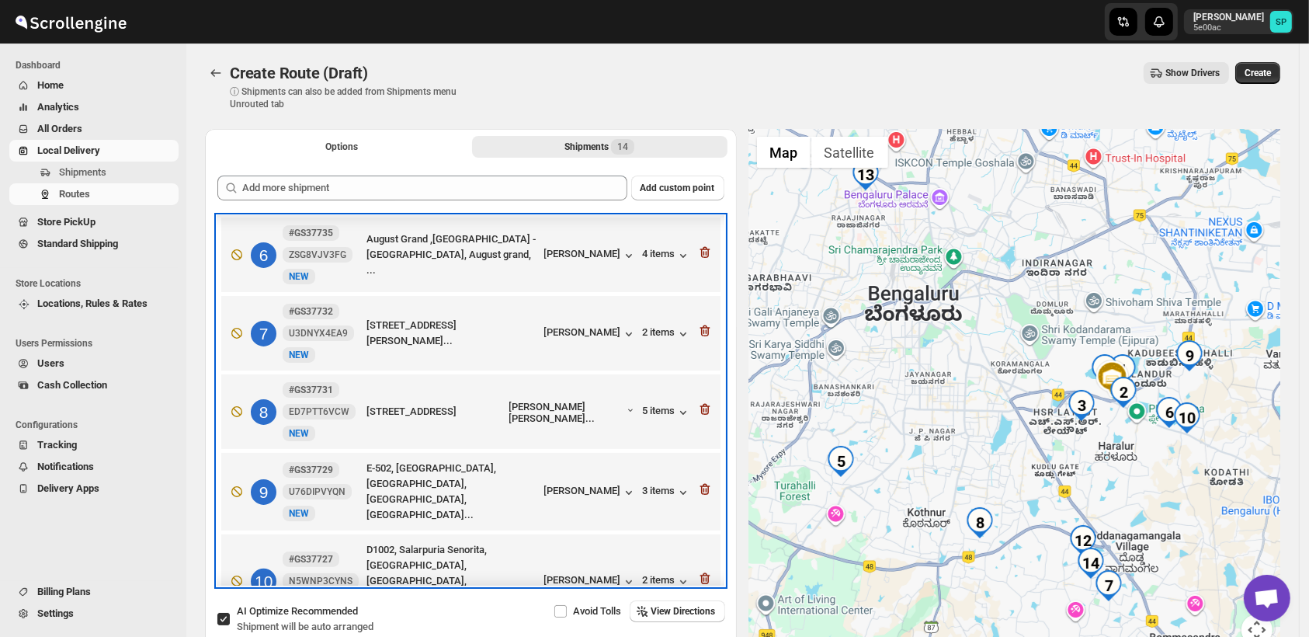
click at [661, 323] on div "7 #GS37732 U3DNYX4EA9 New NEW [STREET_ADDRESS][PERSON_NAME]... [PERSON_NAME] 2 …" at bounding box center [468, 329] width 490 height 65
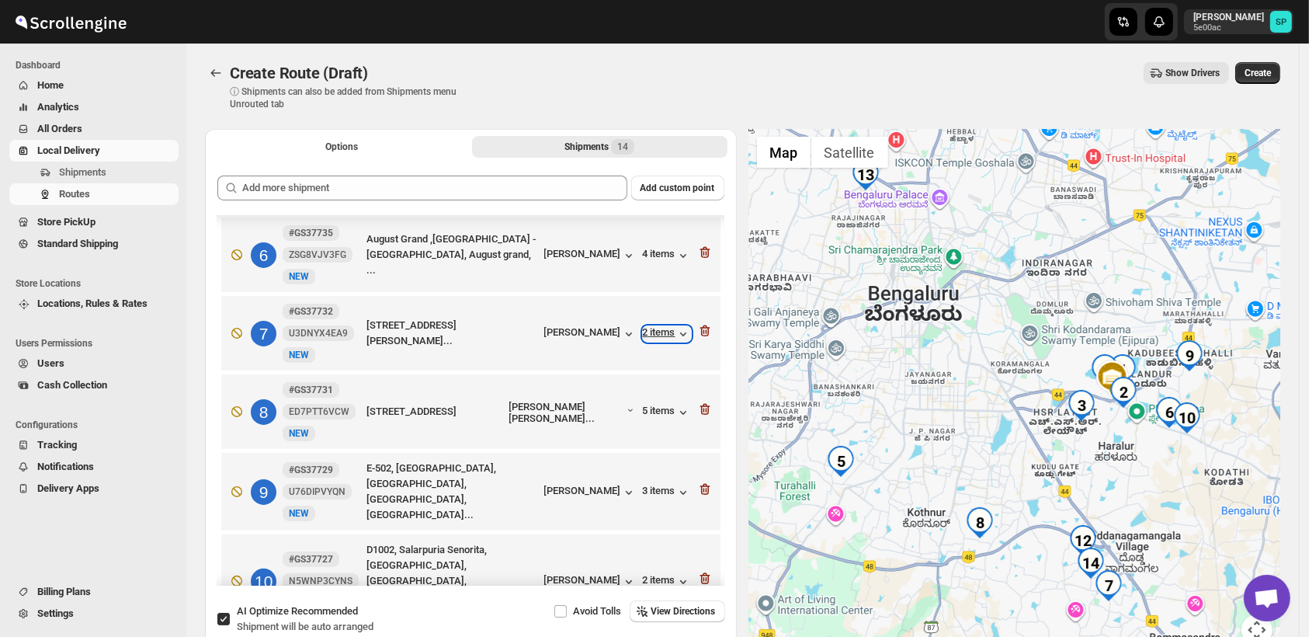
click at [661, 338] on div "2 items" at bounding box center [667, 334] width 48 height 16
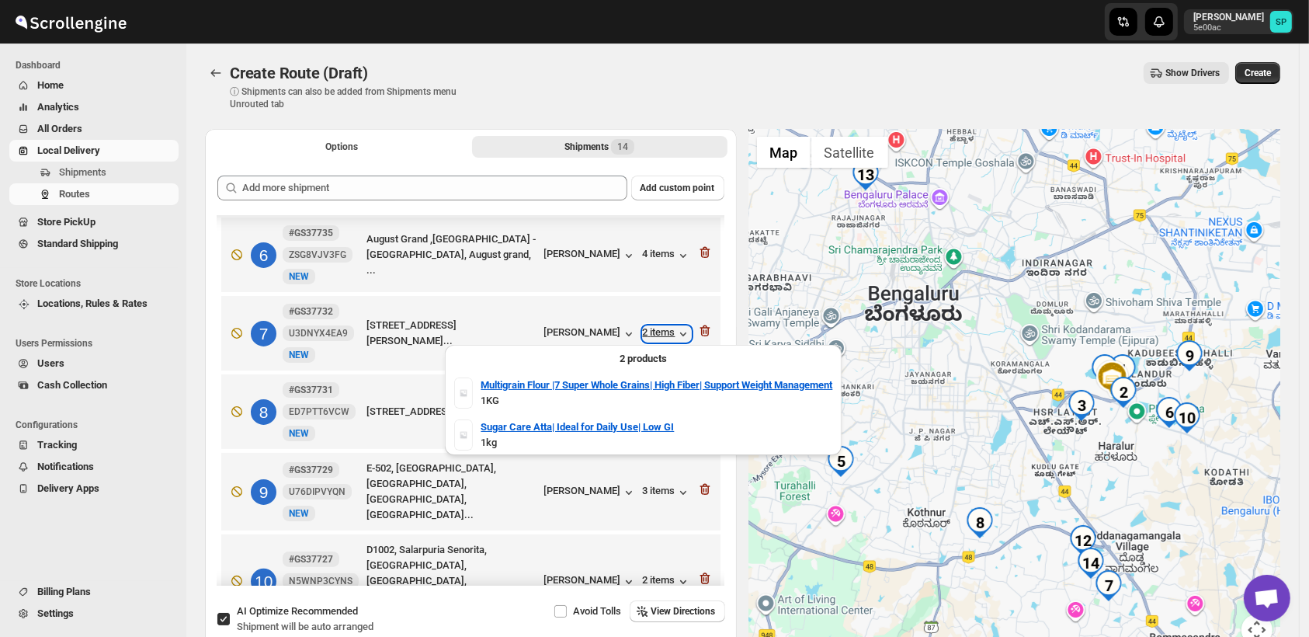
click at [661, 338] on div "2 items" at bounding box center [667, 334] width 48 height 16
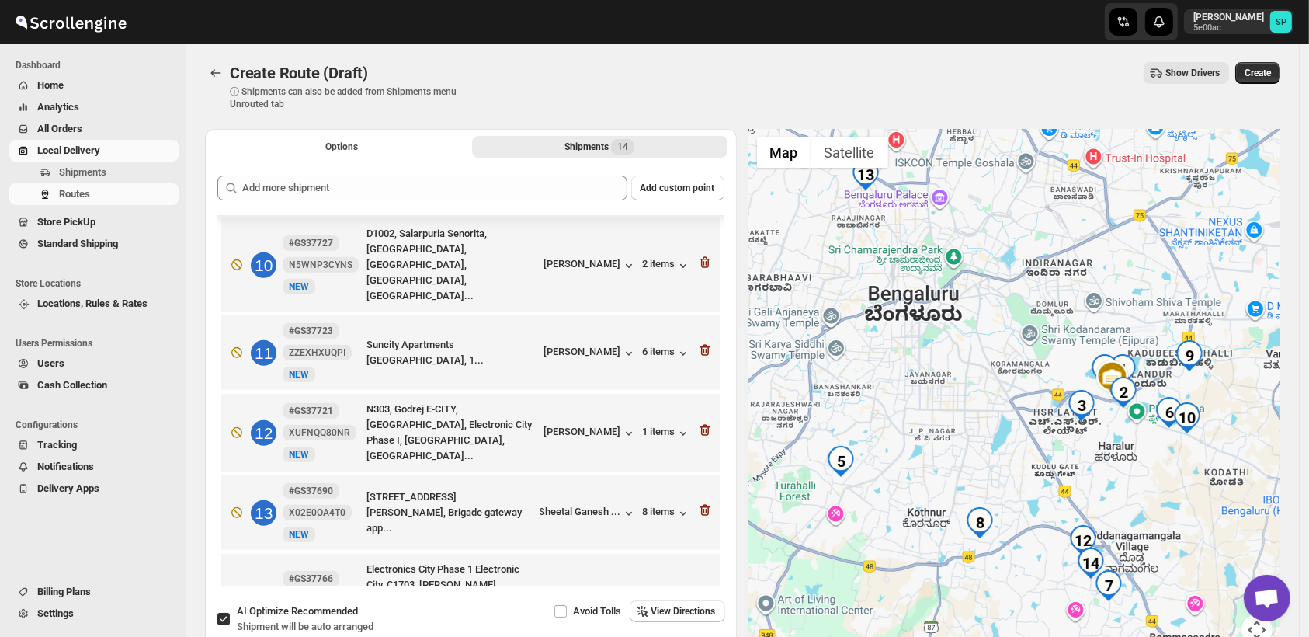
scroll to position [743, 0]
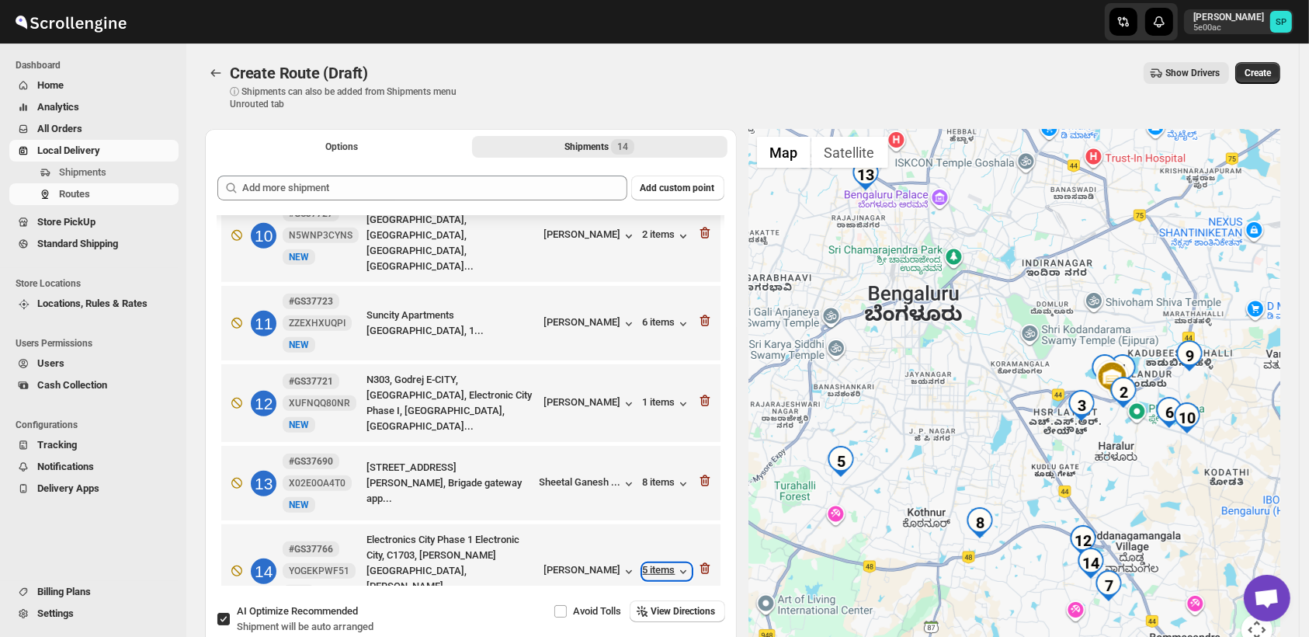
click at [664, 564] on div "5 items" at bounding box center [667, 572] width 48 height 16
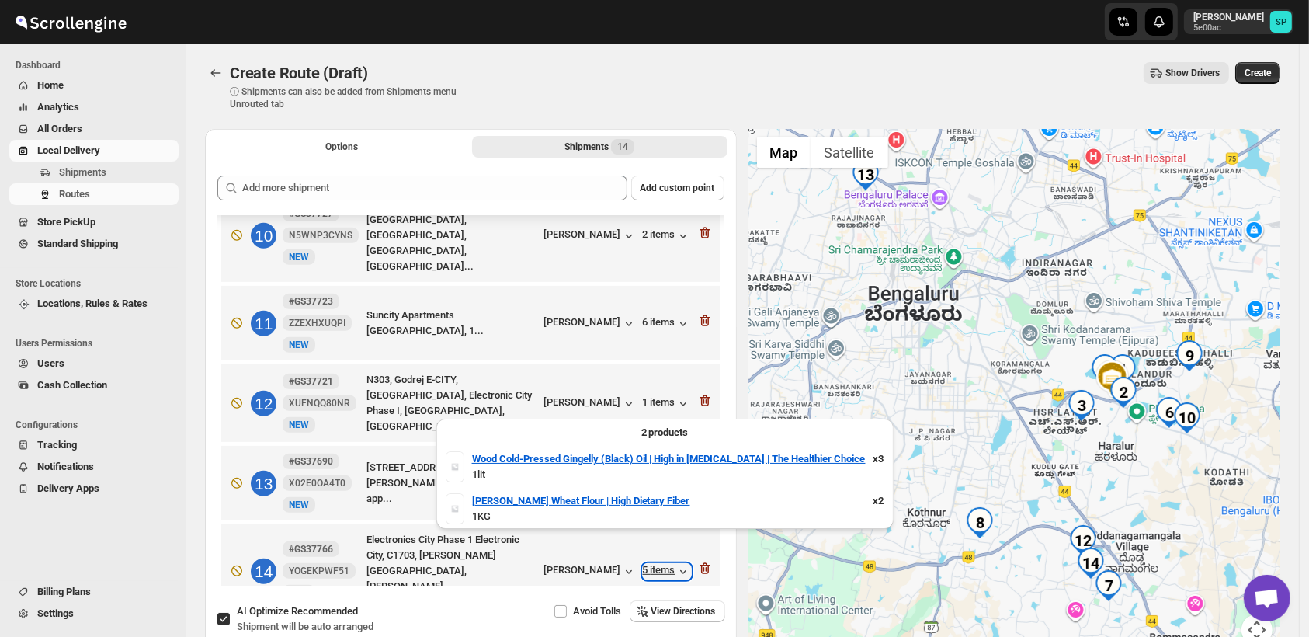
click at [664, 564] on div "5 items" at bounding box center [667, 572] width 48 height 16
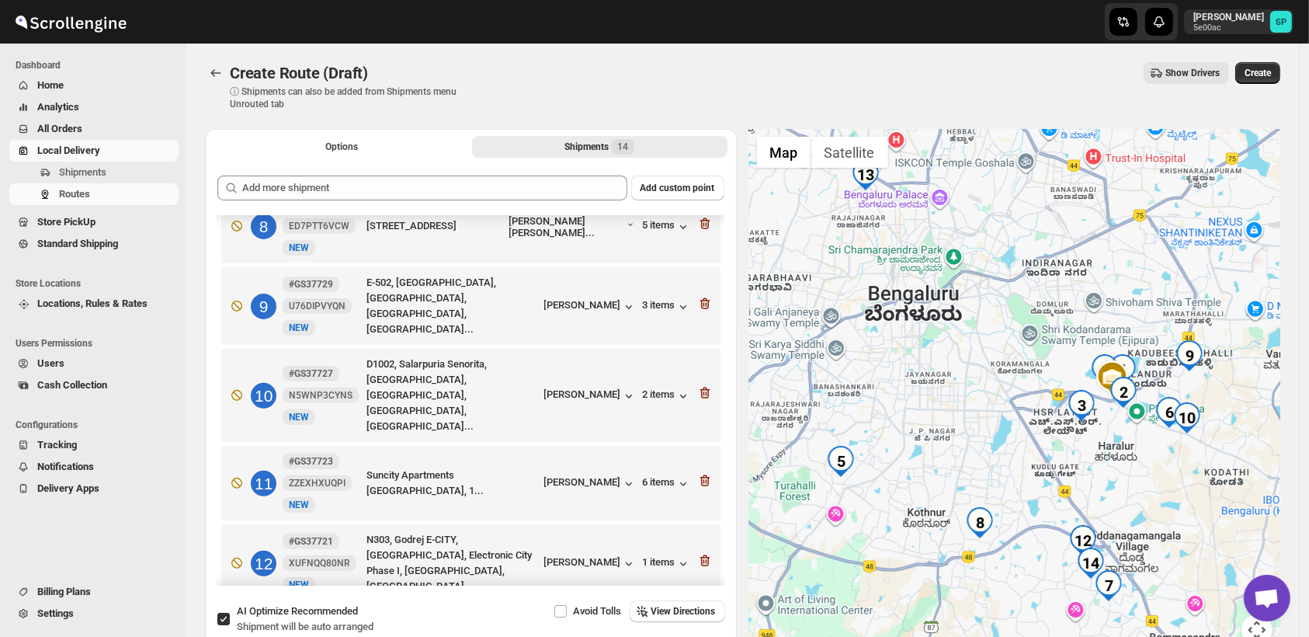
scroll to position [657, 0]
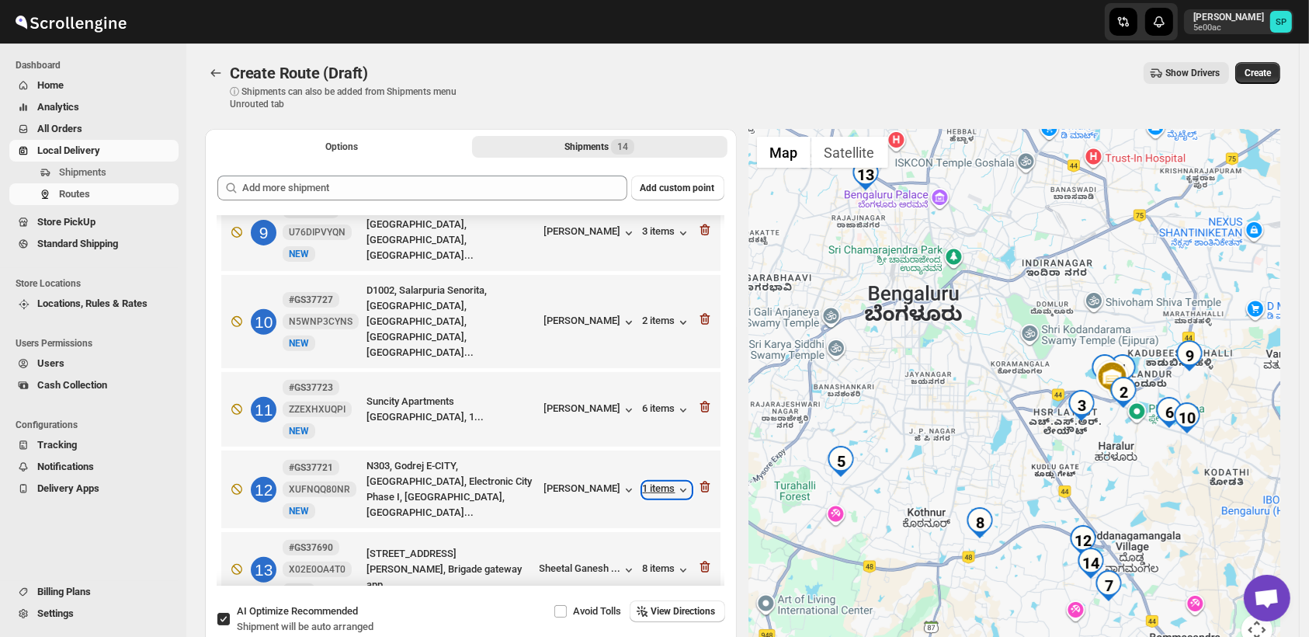
click at [668, 482] on div "1 items" at bounding box center [667, 490] width 48 height 16
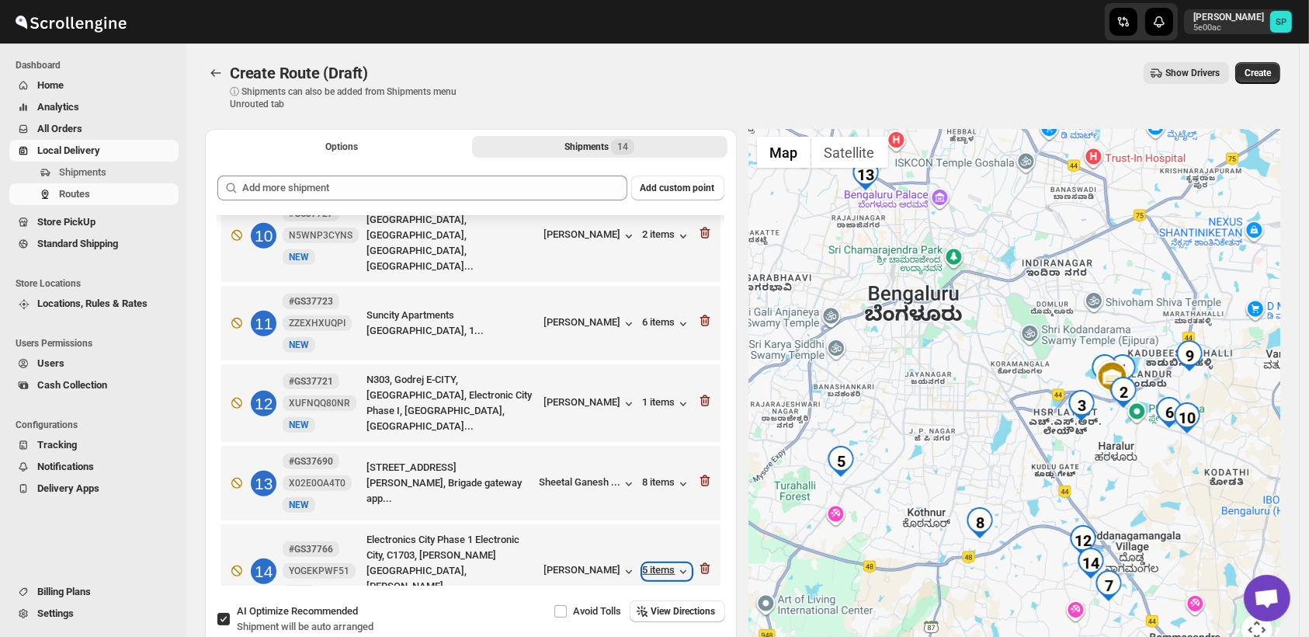
click at [648, 564] on div "5 items" at bounding box center [667, 572] width 48 height 16
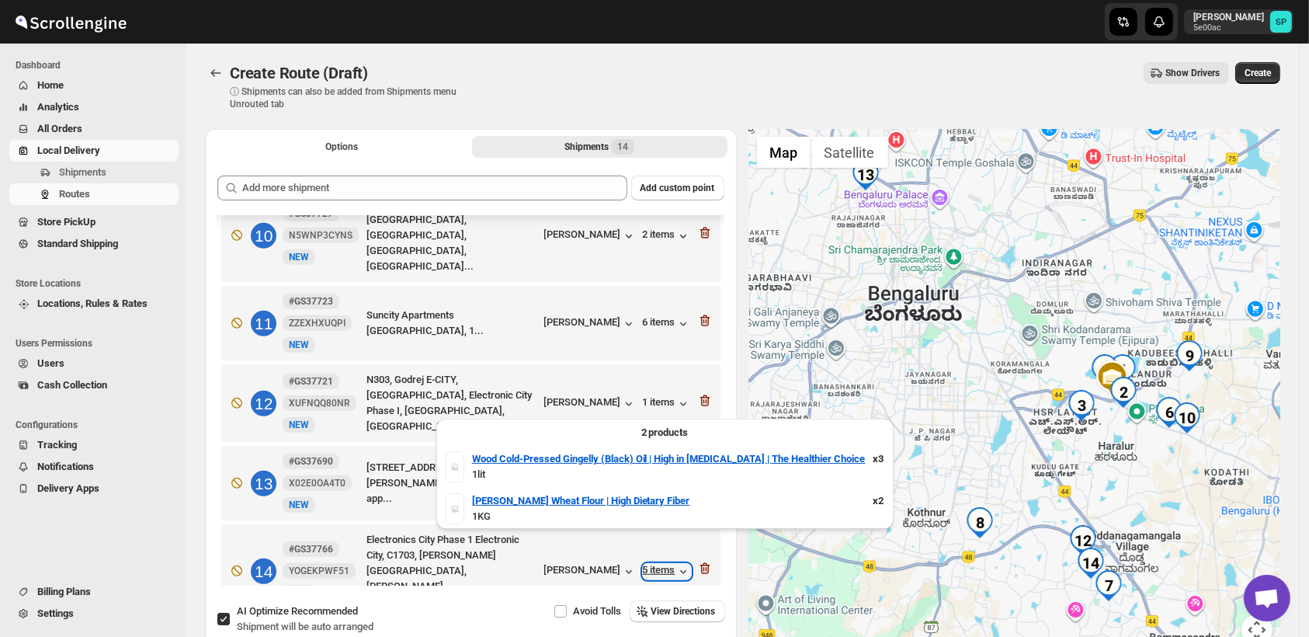
click at [648, 564] on div "5 items" at bounding box center [667, 572] width 48 height 16
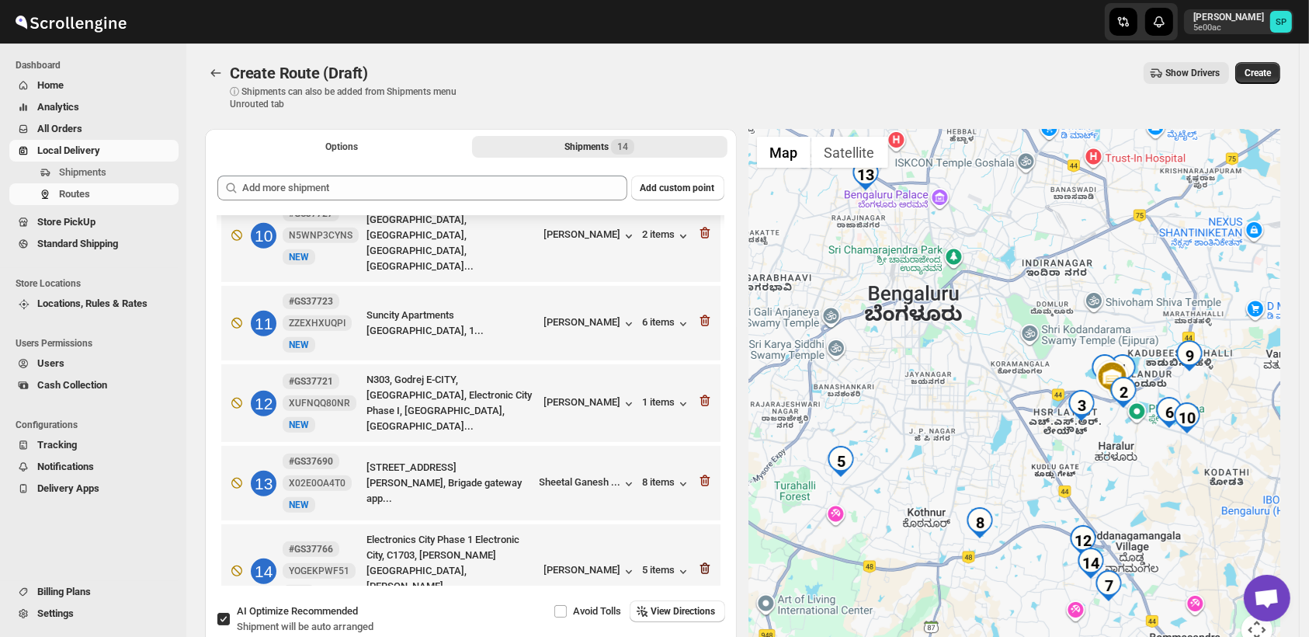
click at [699, 563] on icon "button" at bounding box center [704, 569] width 10 height 12
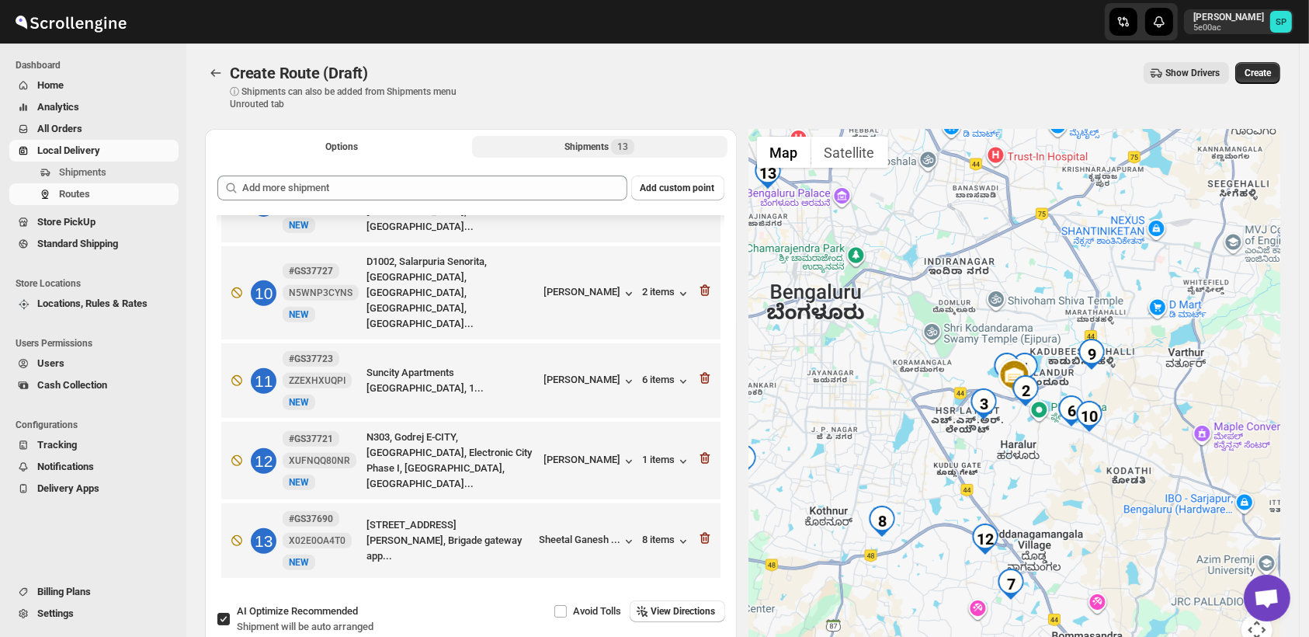
scroll to position [664, 0]
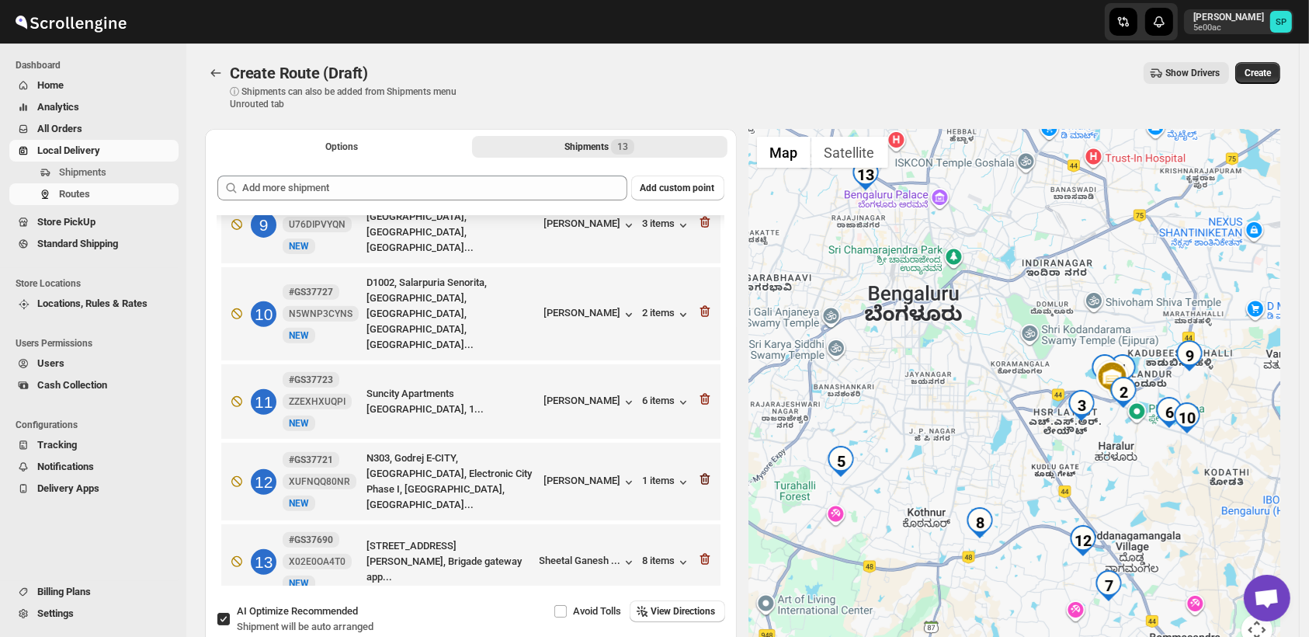
click at [699, 471] on icon "button" at bounding box center [705, 479] width 16 height 16
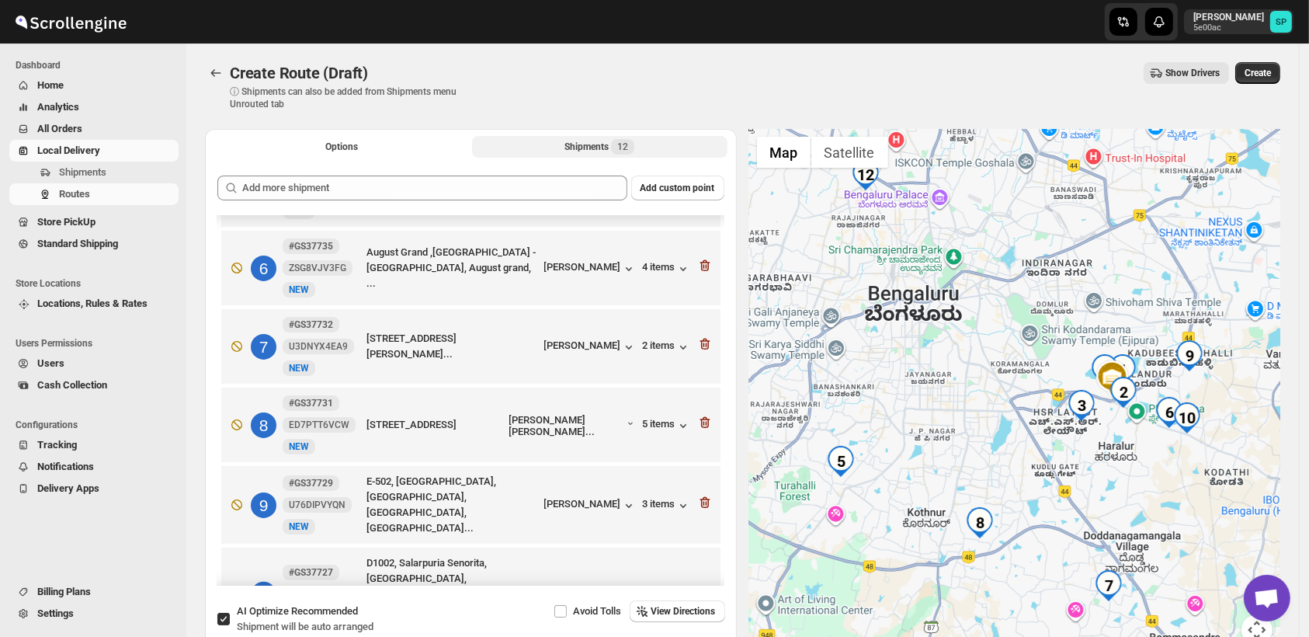
scroll to position [241, 0]
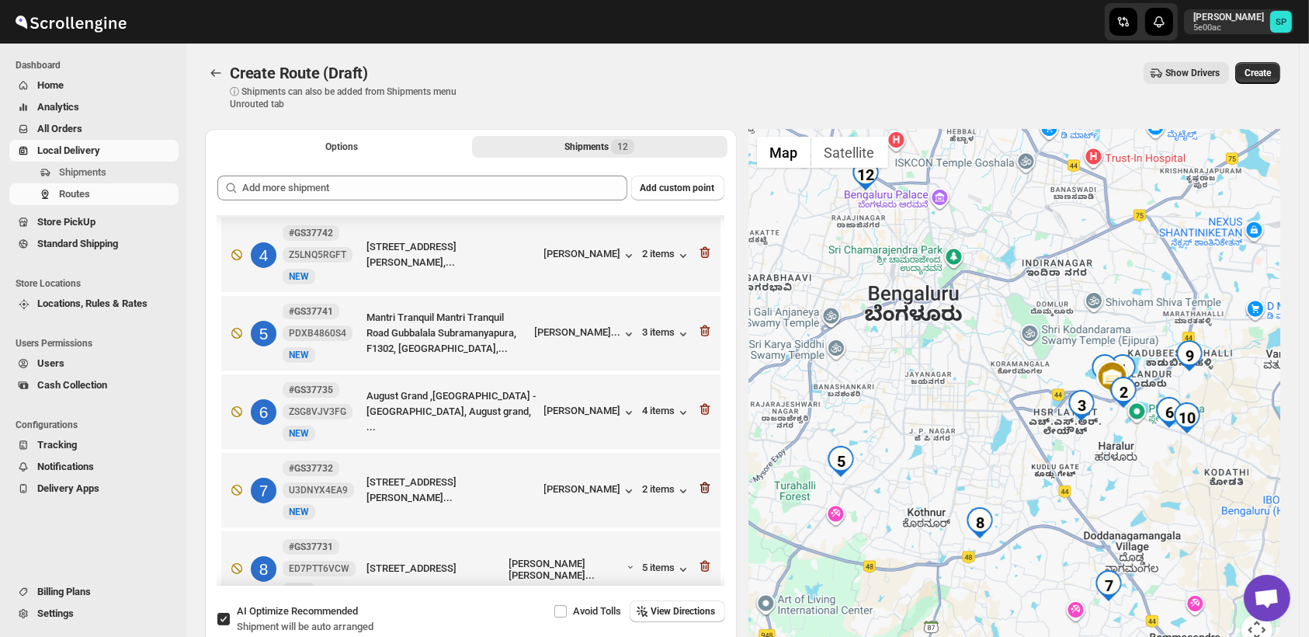
click at [701, 485] on icon "button" at bounding box center [704, 488] width 10 height 12
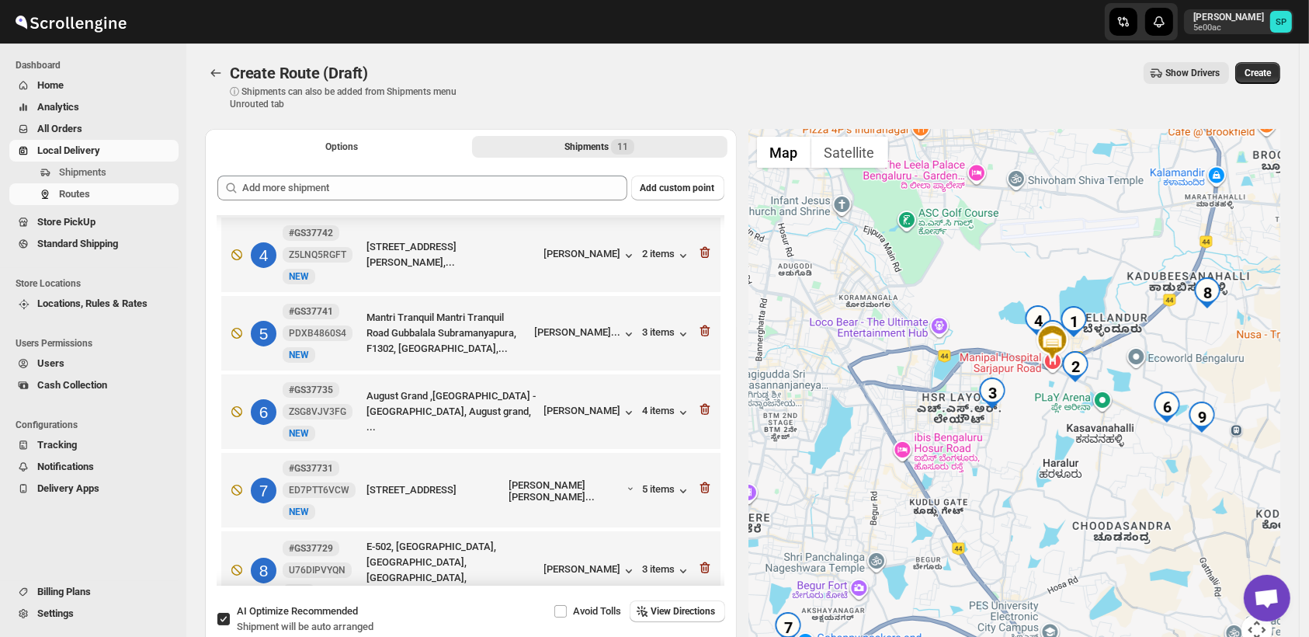
drag, startPoint x: 1136, startPoint y: 480, endPoint x: 956, endPoint y: 506, distance: 181.2
click at [956, 506] on div at bounding box center [1015, 396] width 532 height 535
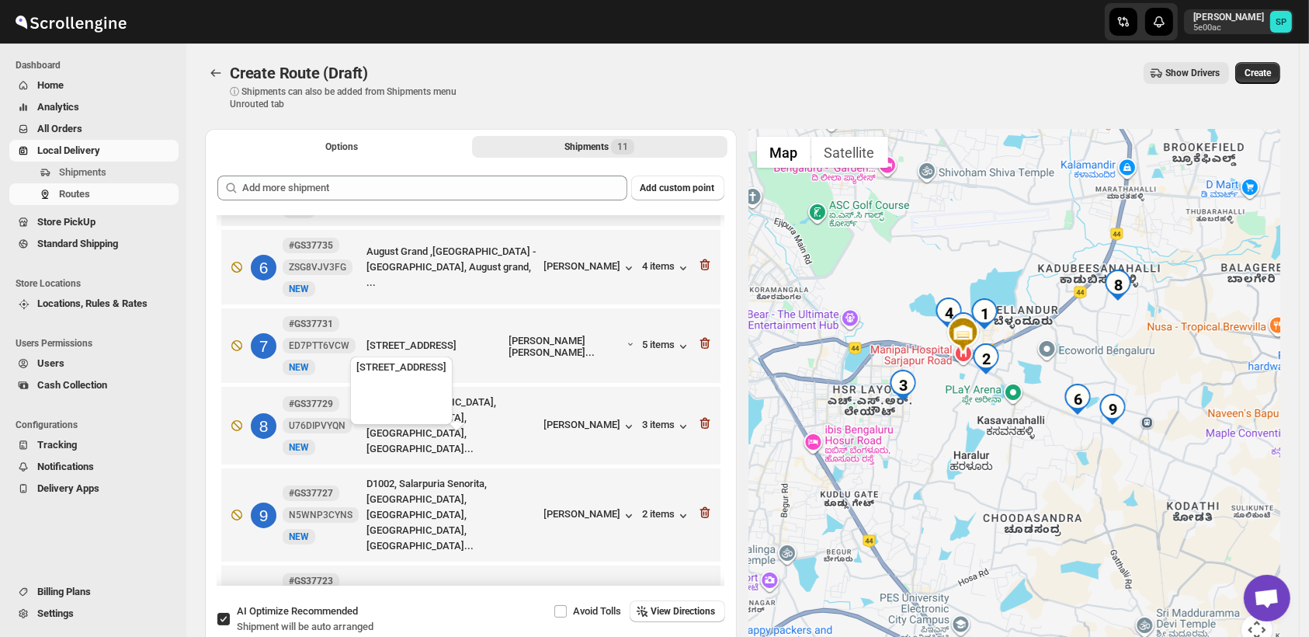
scroll to position [345, 0]
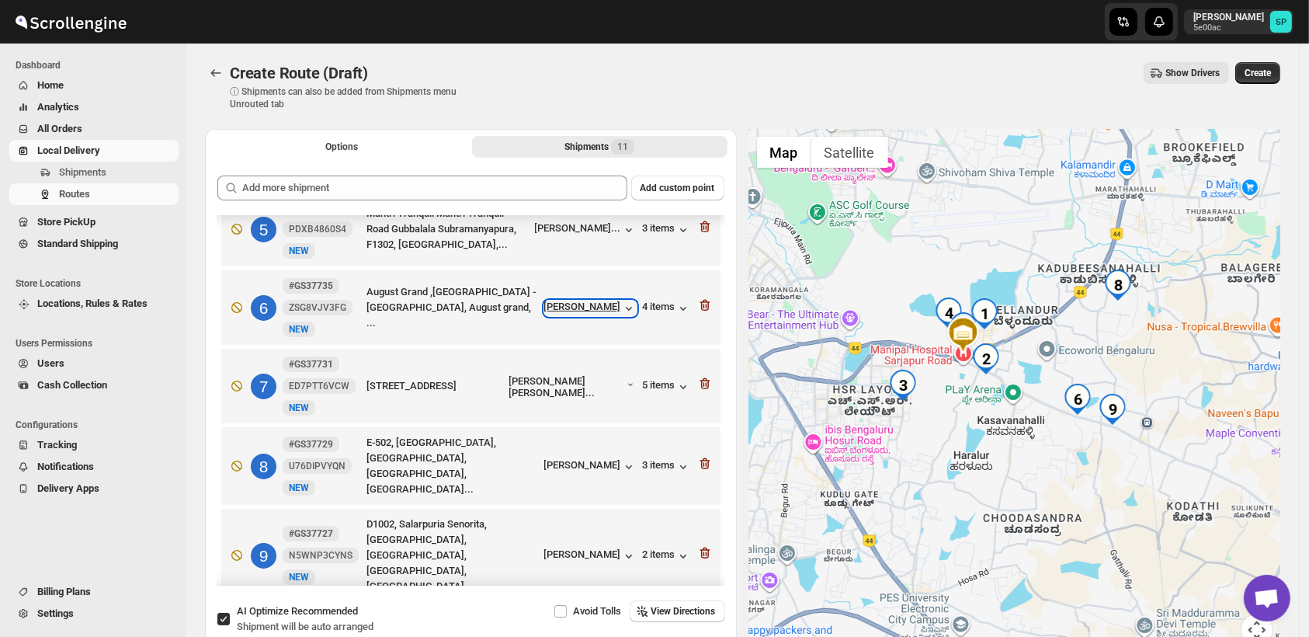
click at [585, 301] on div "[PERSON_NAME]" at bounding box center [590, 308] width 92 height 16
click at [585, 548] on div "[PERSON_NAME]" at bounding box center [590, 556] width 92 height 16
click at [643, 549] on div "2 items" at bounding box center [667, 556] width 48 height 16
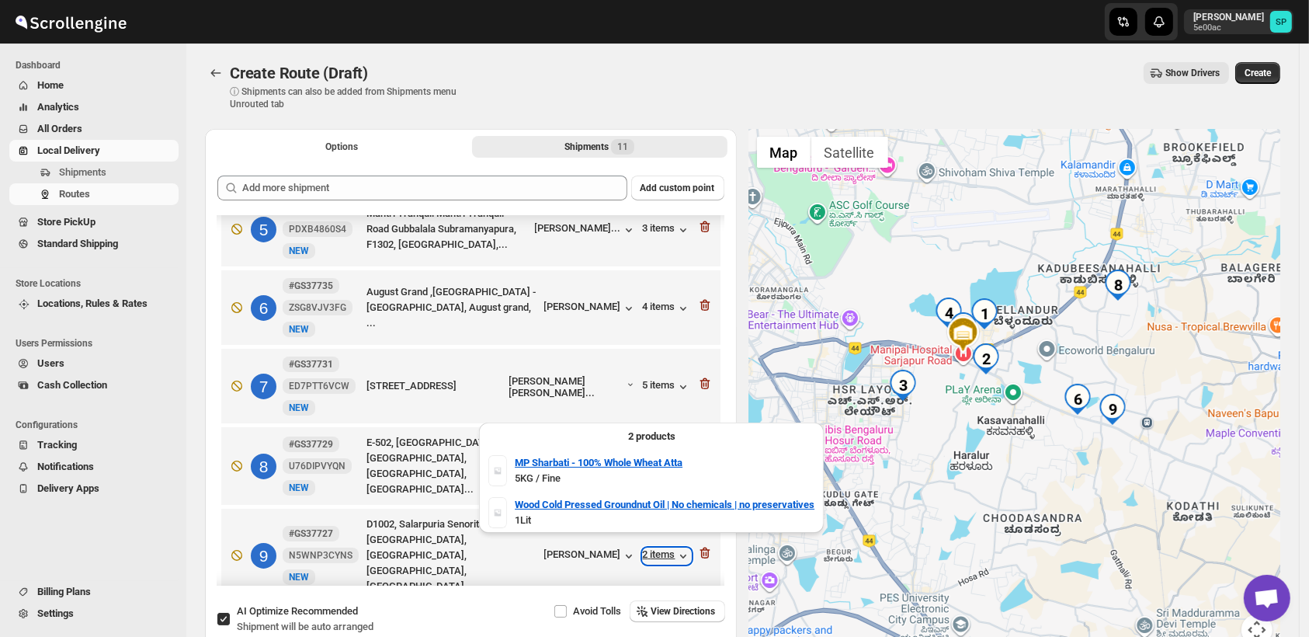
click at [643, 549] on div "2 items" at bounding box center [667, 556] width 48 height 16
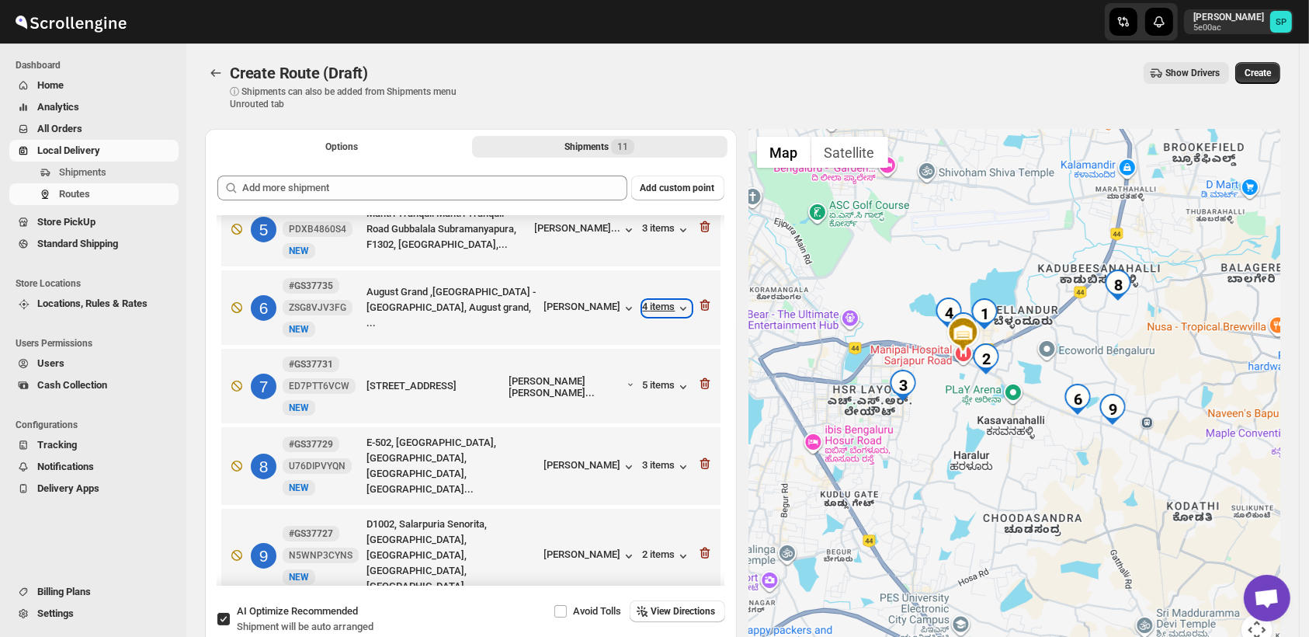
click at [652, 310] on div "4 items" at bounding box center [667, 308] width 48 height 16
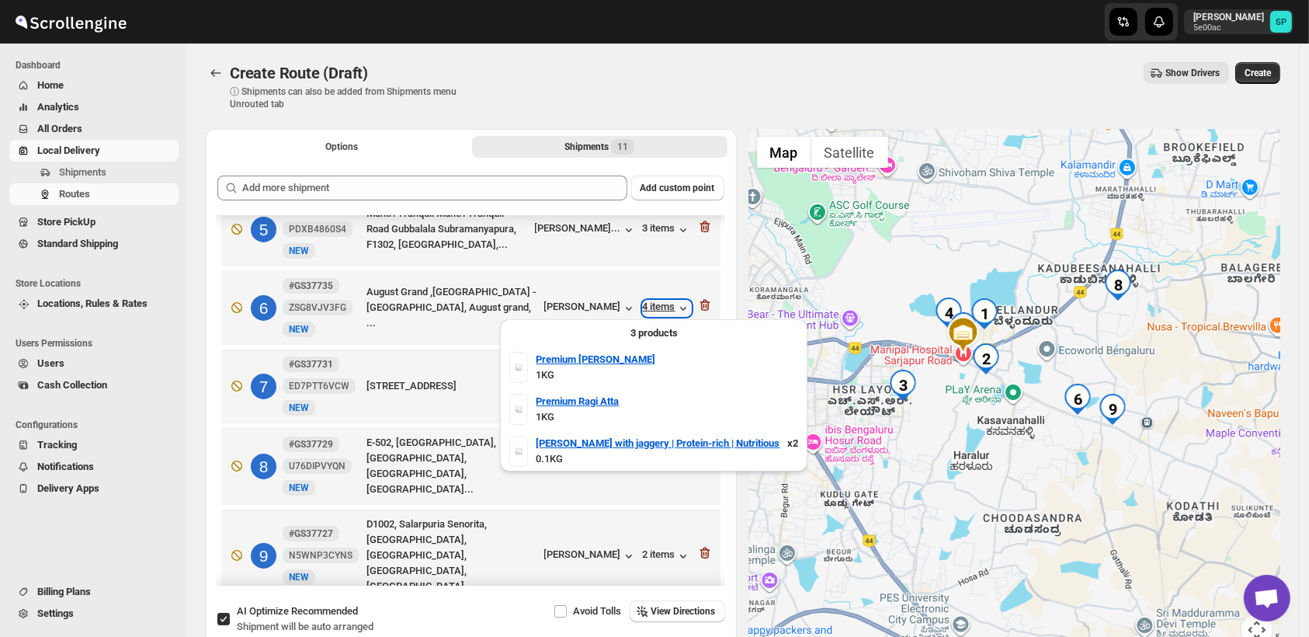
click at [652, 310] on div "4 items" at bounding box center [667, 308] width 48 height 16
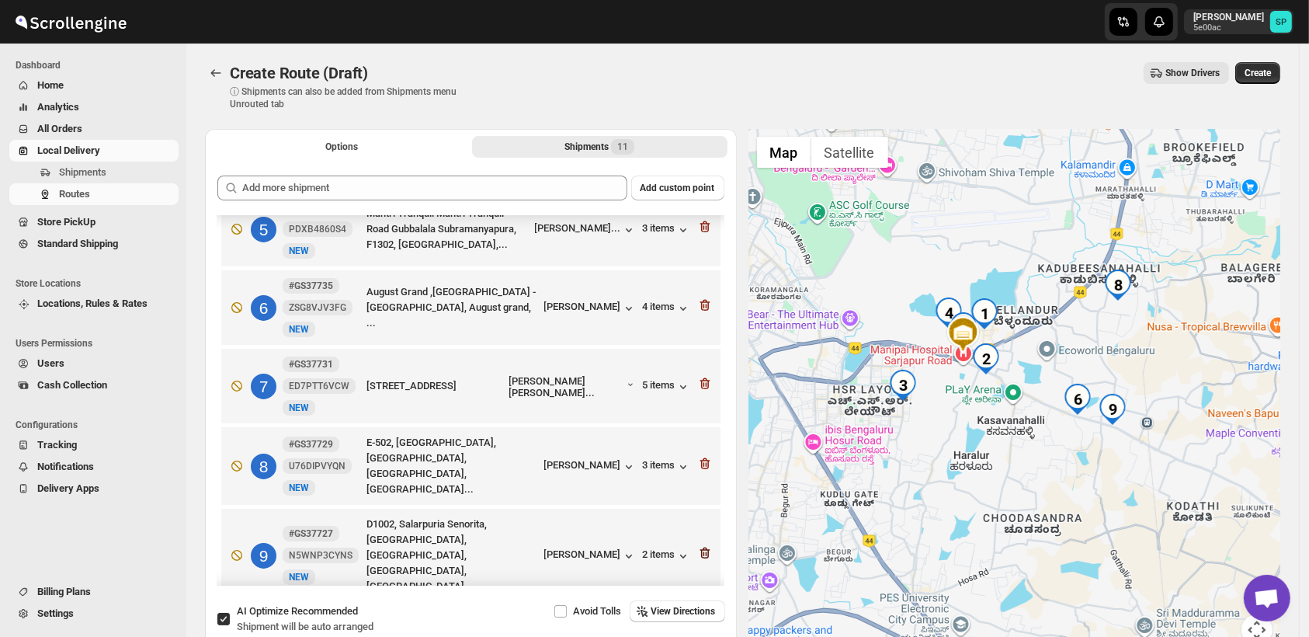
click at [700, 545] on icon "button" at bounding box center [705, 553] width 16 height 16
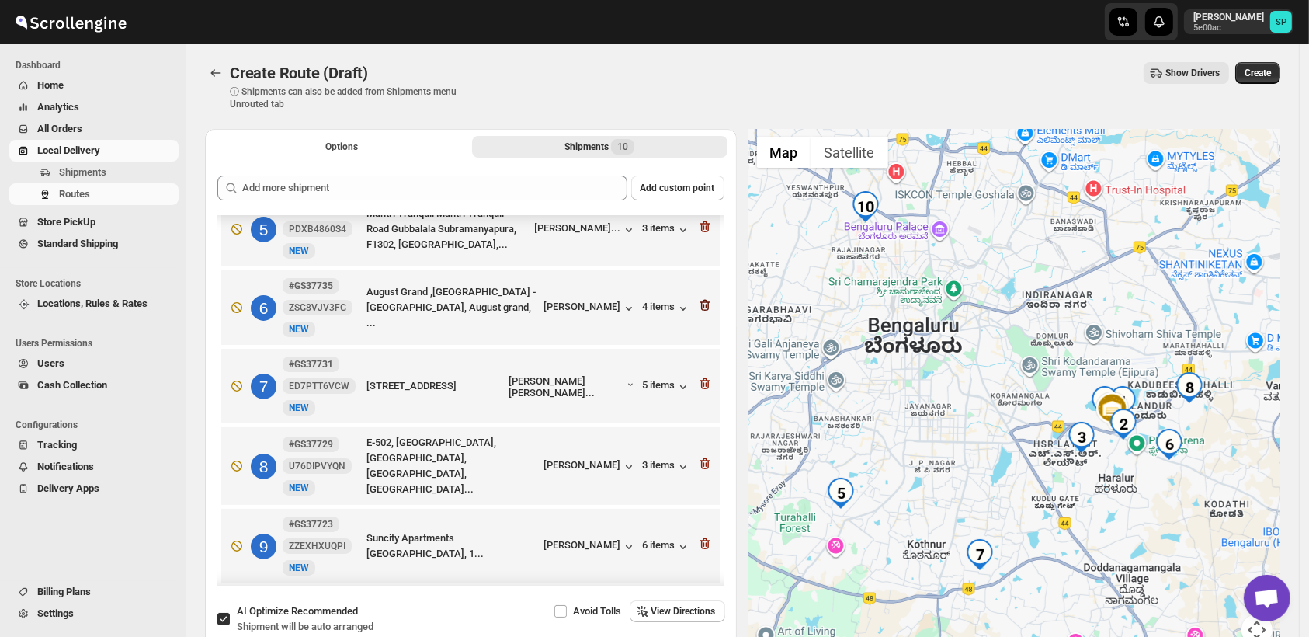
click at [699, 301] on icon "button" at bounding box center [704, 306] width 10 height 12
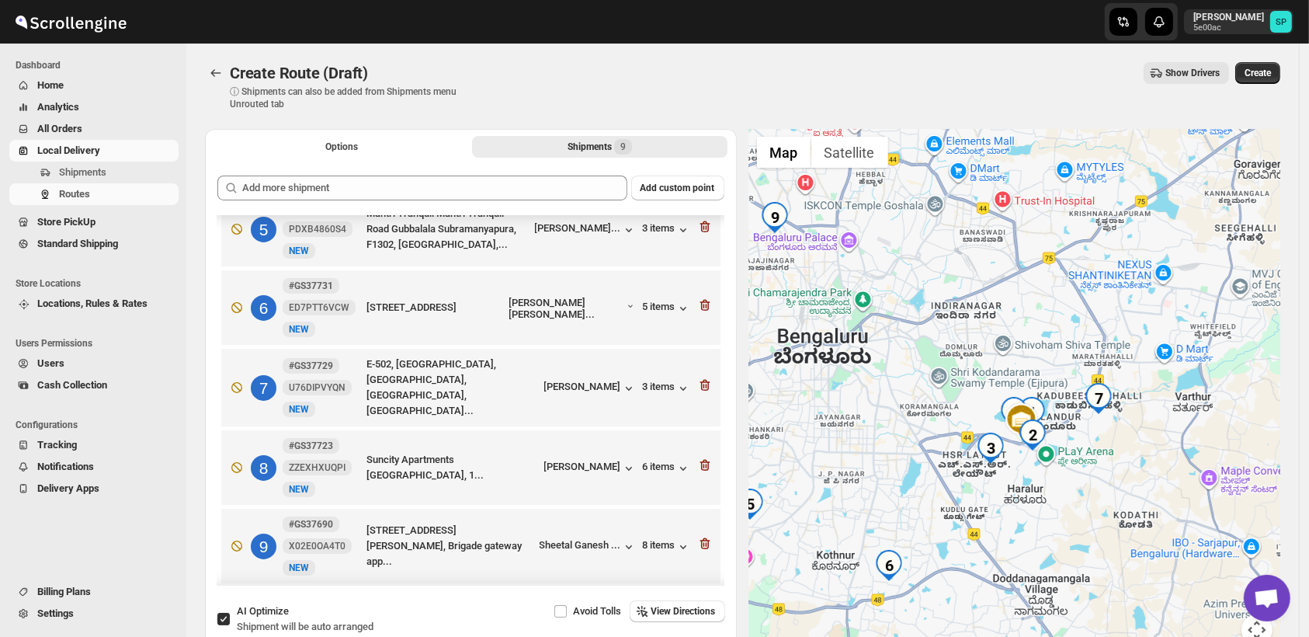
drag, startPoint x: 1148, startPoint y: 494, endPoint x: 1079, endPoint y: 503, distance: 69.7
click at [1079, 503] on div at bounding box center [1015, 396] width 532 height 535
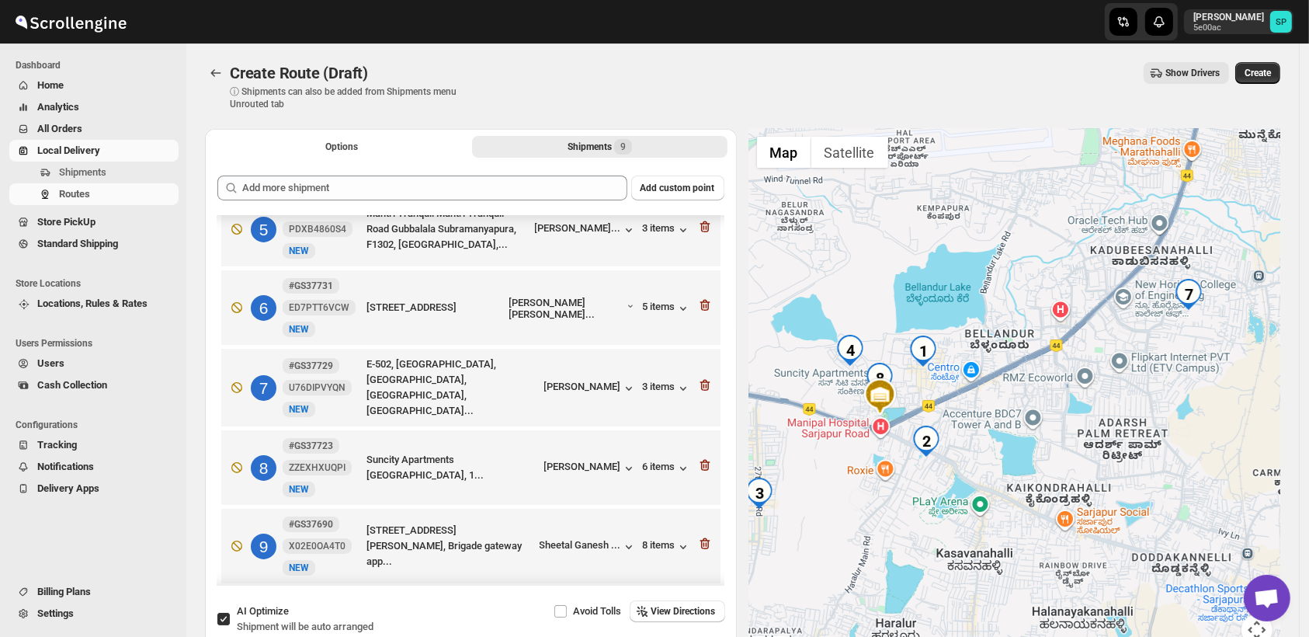
drag, startPoint x: 1032, startPoint y: 435, endPoint x: 1123, endPoint y: 531, distance: 132.3
click at [1123, 531] on div at bounding box center [1015, 396] width 532 height 535
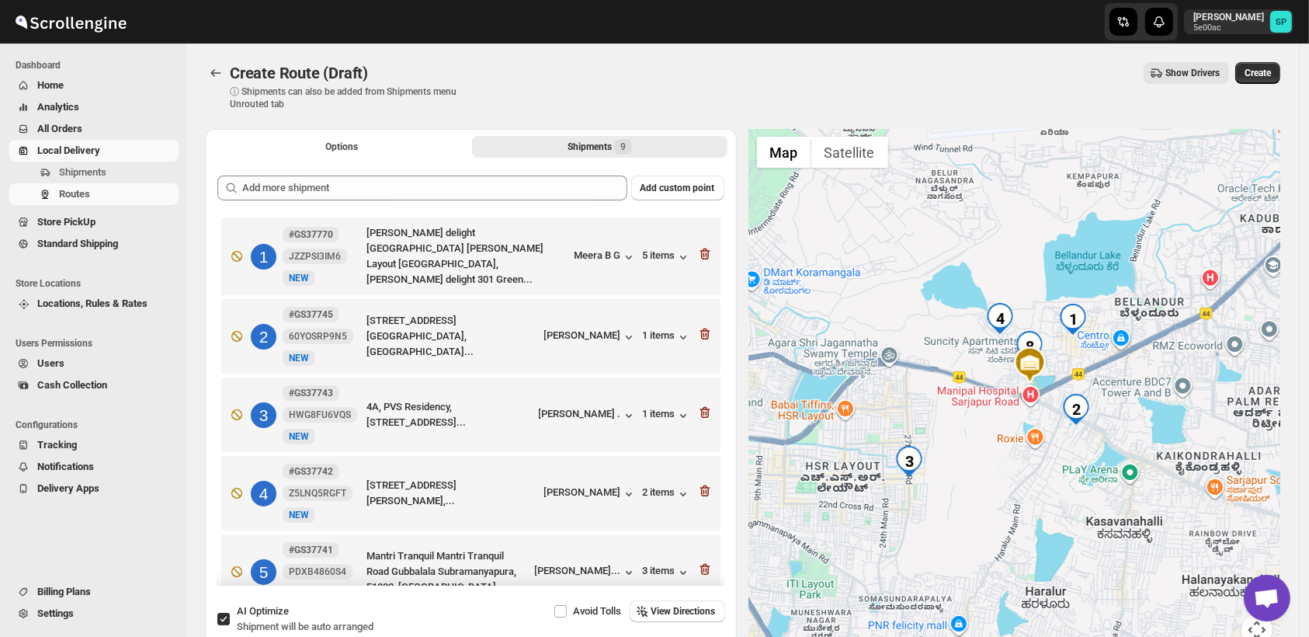
scroll to position [0, 0]
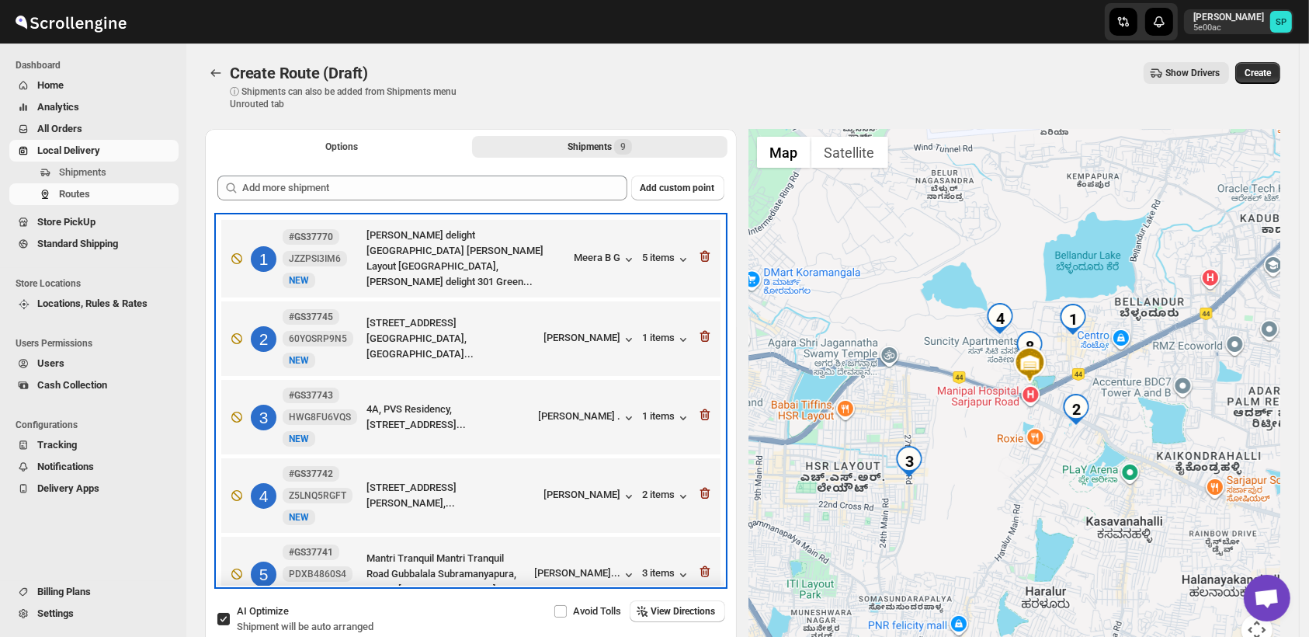
click at [604, 402] on div "3 #GS37743 HWG8FU6VQS New NEW [STREET_ADDRESS], [GEOGRAPHIC_DATA]... [PERSON_NA…" at bounding box center [468, 413] width 490 height 65
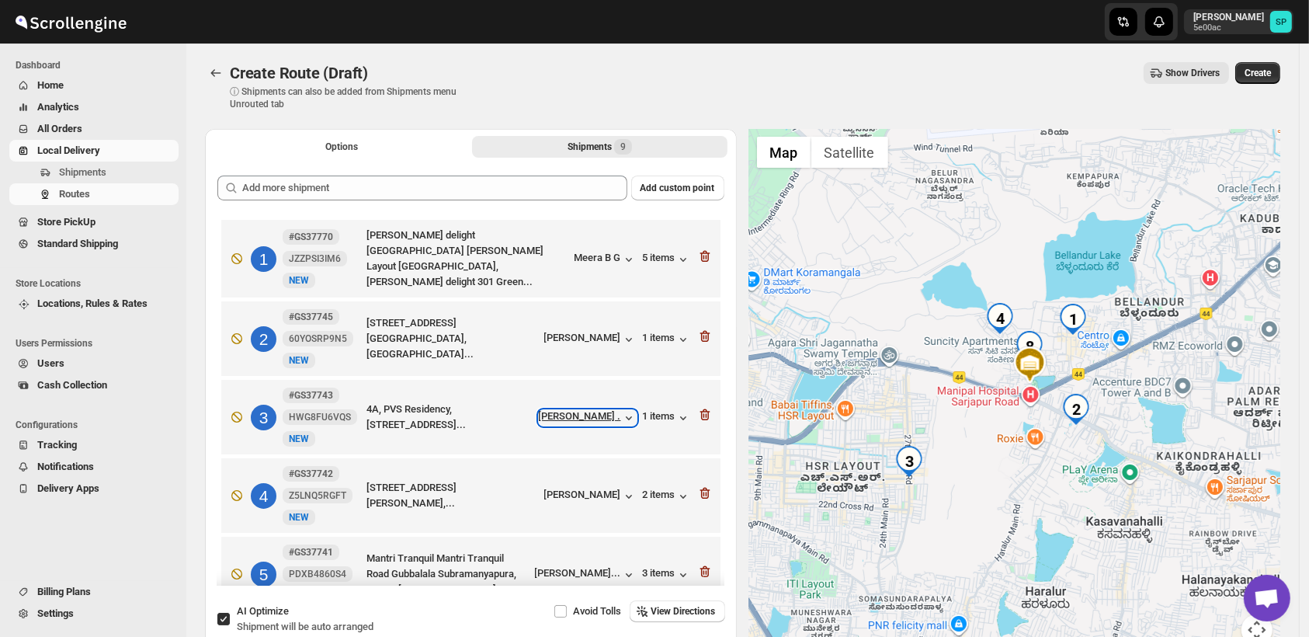
click at [605, 414] on div "[PERSON_NAME] ." at bounding box center [588, 418] width 98 height 16
click at [574, 335] on div "[PERSON_NAME]" at bounding box center [590, 339] width 92 height 16
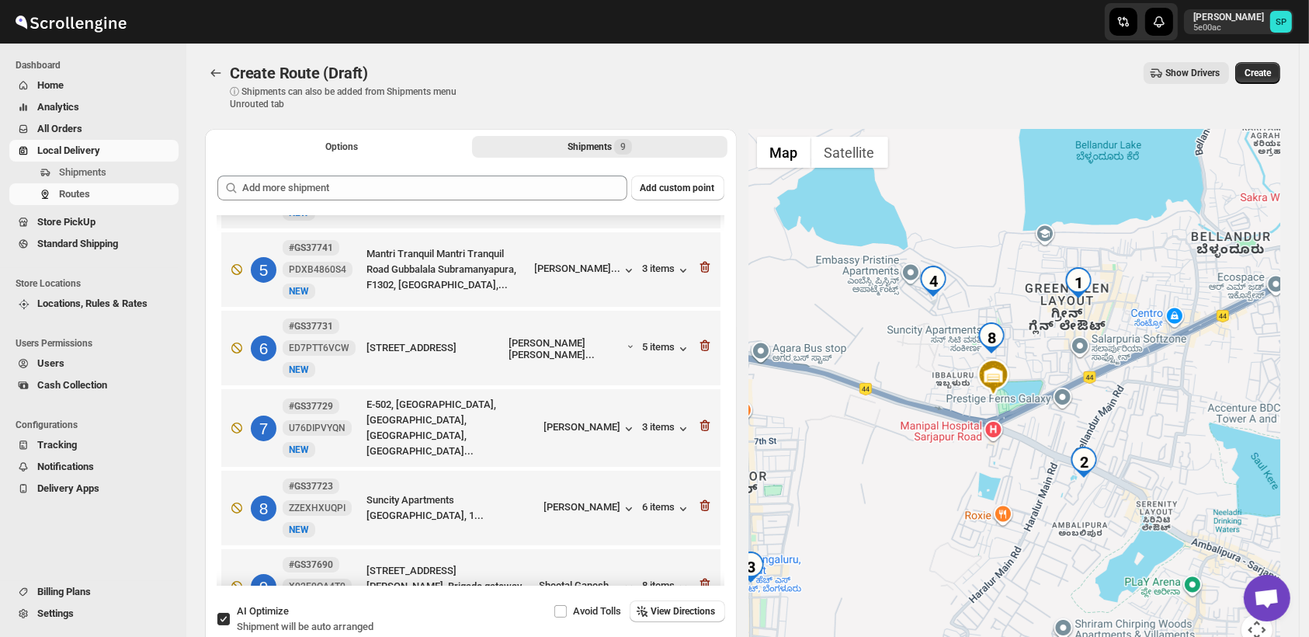
scroll to position [345, 0]
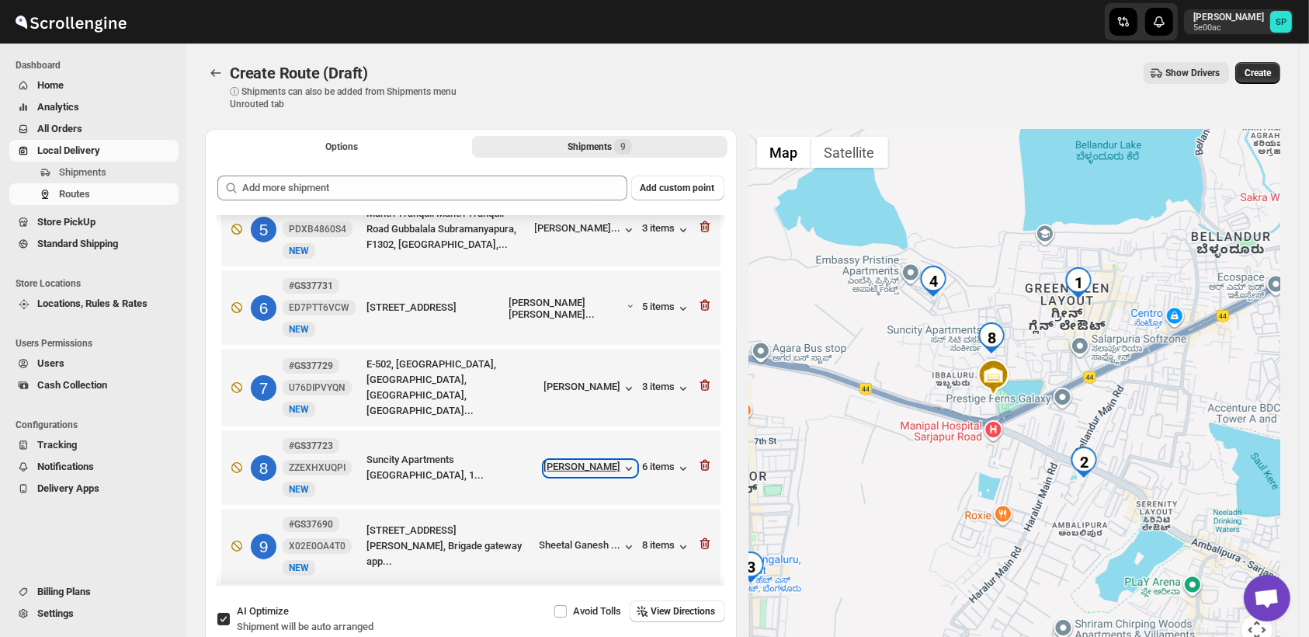
click at [592, 467] on div "[PERSON_NAME]" at bounding box center [590, 468] width 92 height 16
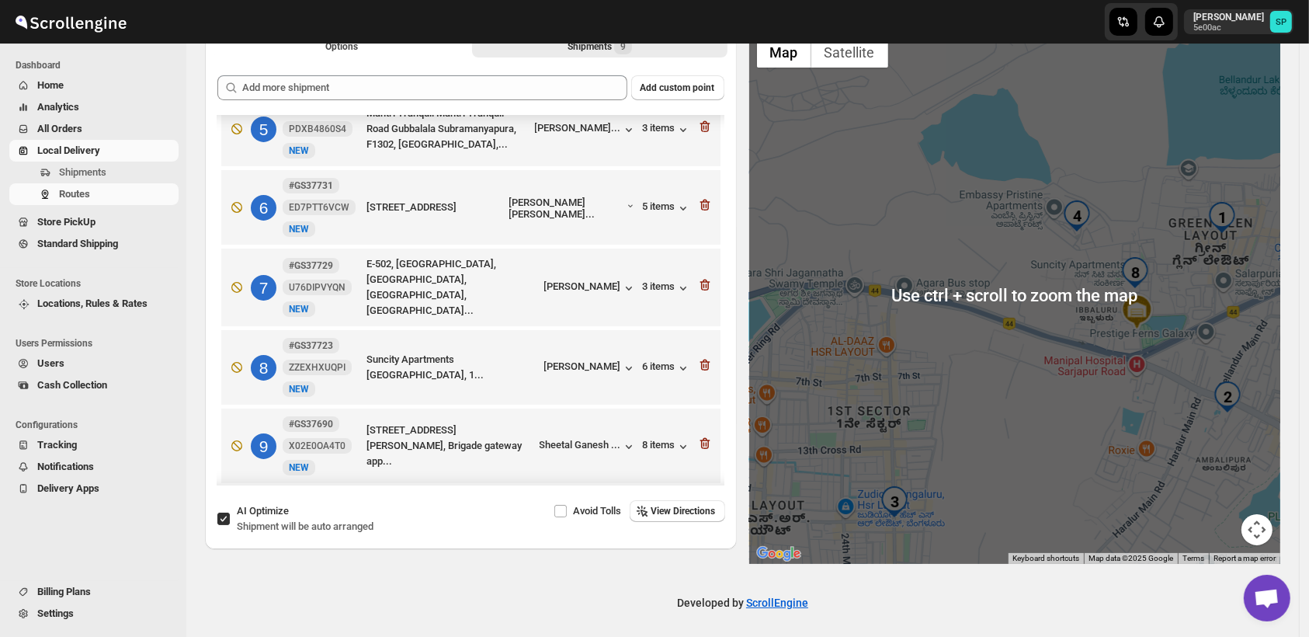
scroll to position [105, 0]
